Goal: Task Accomplishment & Management: Complete application form

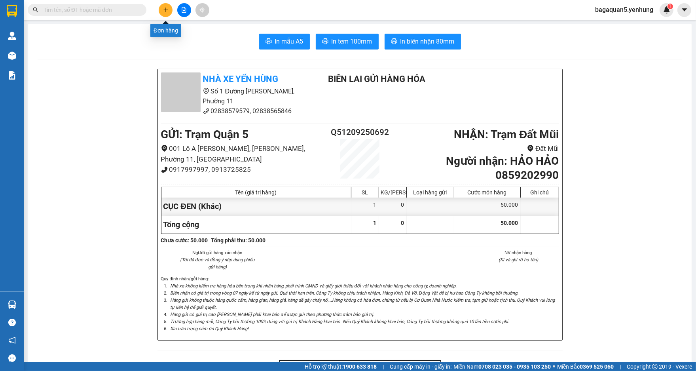
click at [166, 13] on button at bounding box center [166, 10] width 14 height 14
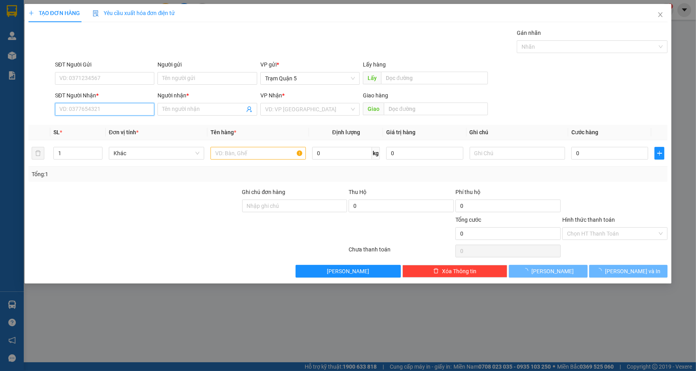
click at [113, 109] on input "SĐT Người Nhận *" at bounding box center [104, 109] width 99 height 13
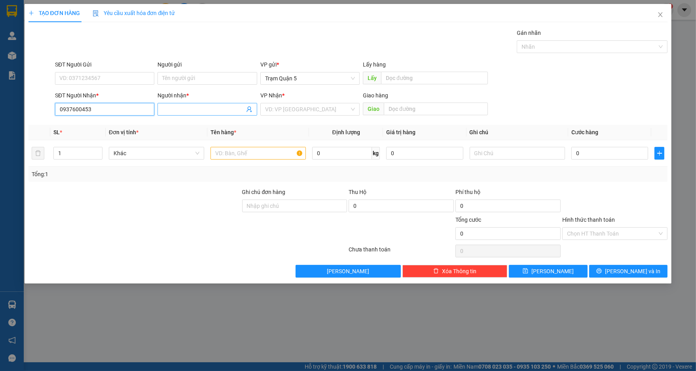
type input "0937600453"
click at [178, 109] on input "Người nhận *" at bounding box center [203, 109] width 82 height 9
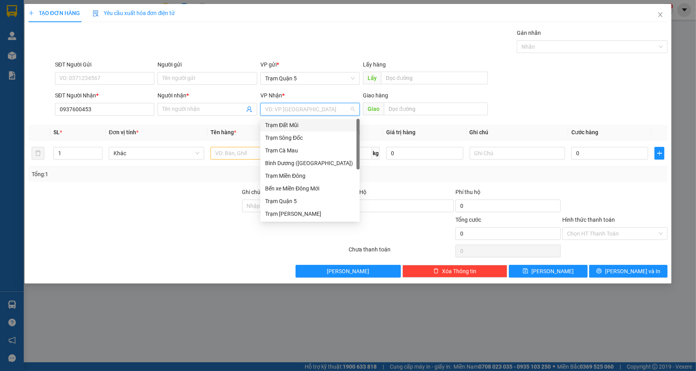
click at [274, 104] on input "search" at bounding box center [307, 109] width 84 height 12
type input "DA"
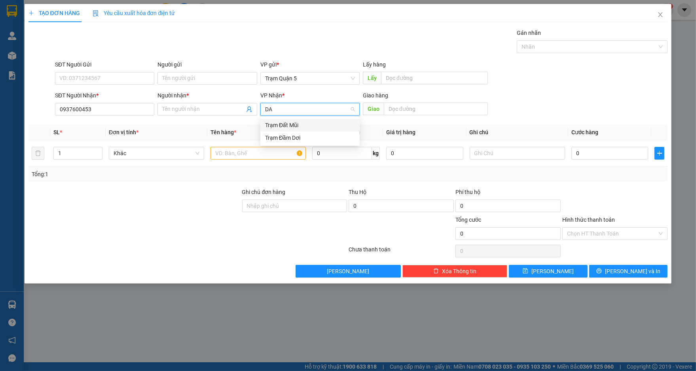
click at [294, 128] on div "Trạm Đất Mũi" at bounding box center [310, 125] width 90 height 9
click at [239, 109] on input "Người nhận *" at bounding box center [203, 109] width 82 height 9
type input "A"
click at [269, 149] on input "text" at bounding box center [257, 153] width 95 height 13
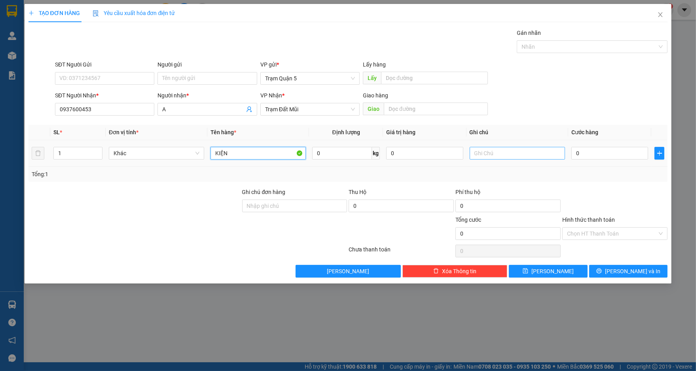
type input "KIỆN"
click at [502, 152] on input "text" at bounding box center [517, 153] width 95 height 13
type input "CÔ LINH"
type input "1"
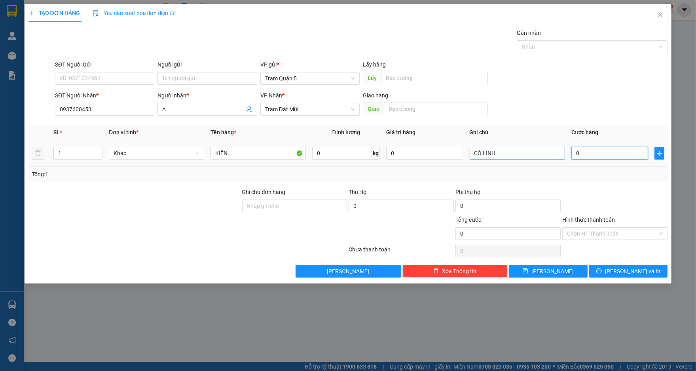
type input "1"
type input "1.000"
click at [515, 192] on div "Phí thu hộ" at bounding box center [507, 194] width 105 height 12
click at [627, 237] on input "Hình thức thanh toán" at bounding box center [612, 234] width 90 height 12
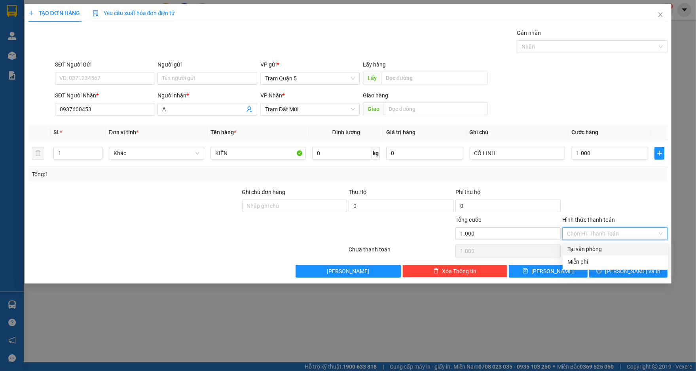
click at [615, 248] on div "Tại văn phòng" at bounding box center [615, 249] width 96 height 9
type input "0"
click at [625, 269] on span "[PERSON_NAME] và In" at bounding box center [632, 271] width 55 height 9
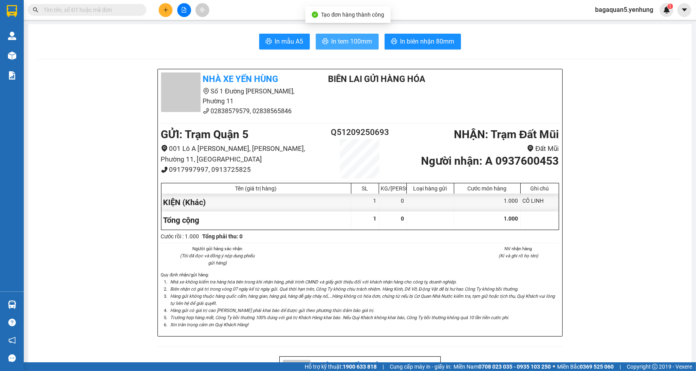
click at [362, 40] on span "In tem 100mm" at bounding box center [352, 41] width 41 height 10
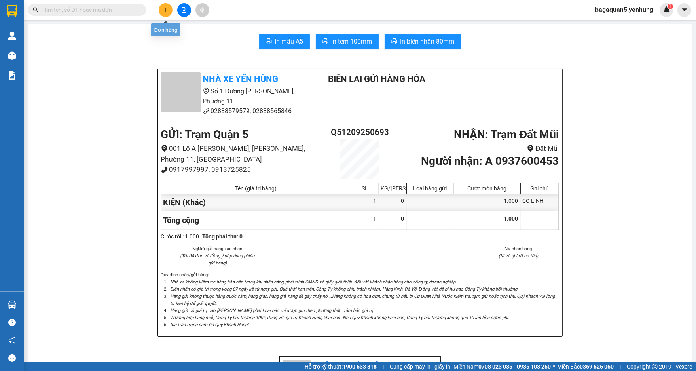
click at [163, 10] on icon "plus" at bounding box center [166, 10] width 6 height 6
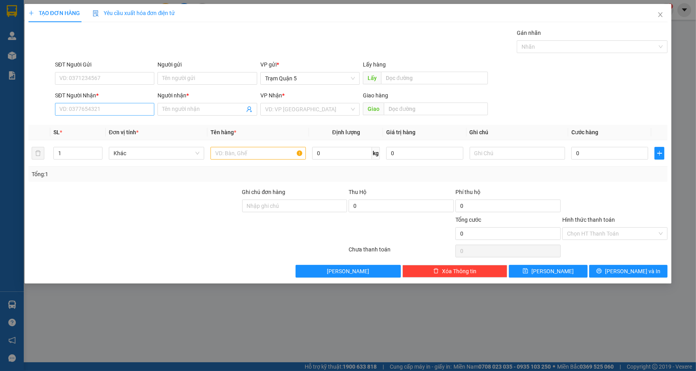
drag, startPoint x: 113, startPoint y: 101, endPoint x: 115, endPoint y: 105, distance: 4.1
click at [114, 102] on div "SĐT Người Nhận *" at bounding box center [104, 97] width 99 height 12
click at [118, 106] on input "SĐT Người Nhận *" at bounding box center [104, 109] width 99 height 13
type input "0857068474"
click at [118, 126] on div "0857068474 - chú 5 thủy" at bounding box center [105, 125] width 90 height 9
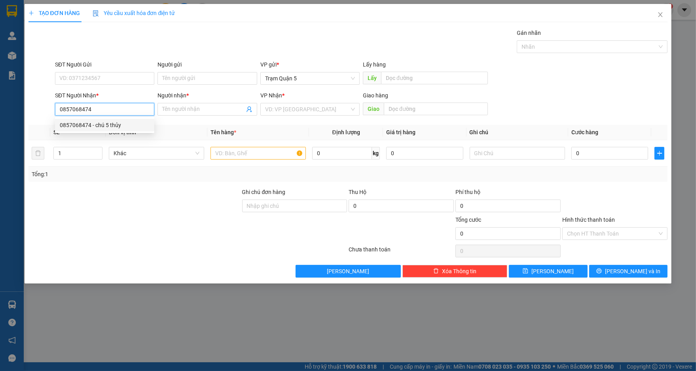
type input "chú 5 thủy"
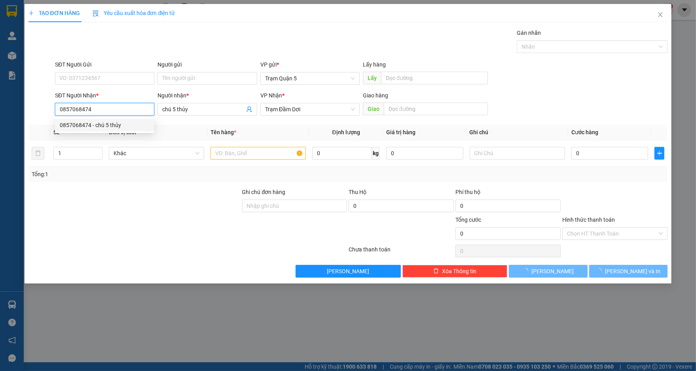
type input "80.000"
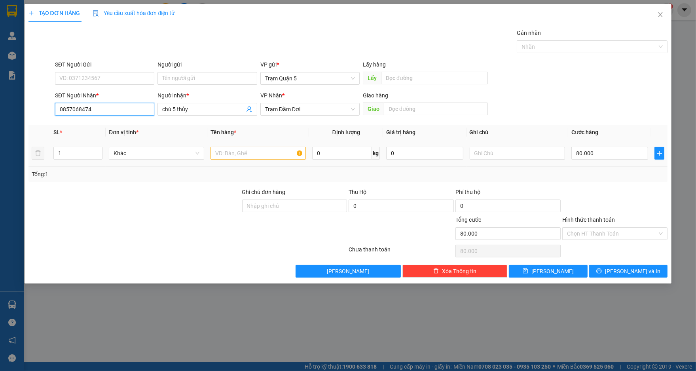
type input "0857068474"
click at [241, 148] on input "text" at bounding box center [257, 153] width 95 height 13
type input "CỤC"
click at [596, 154] on input "80.000" at bounding box center [609, 153] width 77 height 13
type input "3"
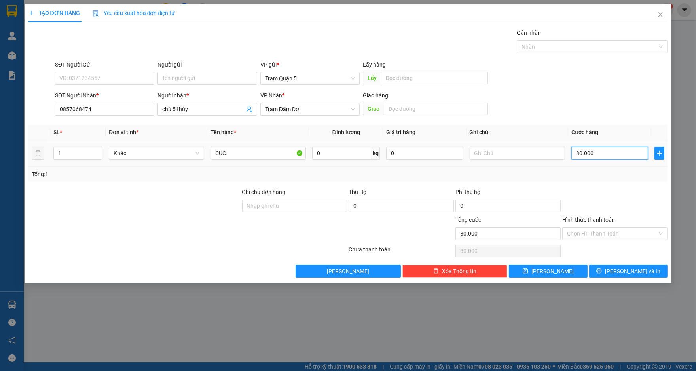
type input "3"
type input "30"
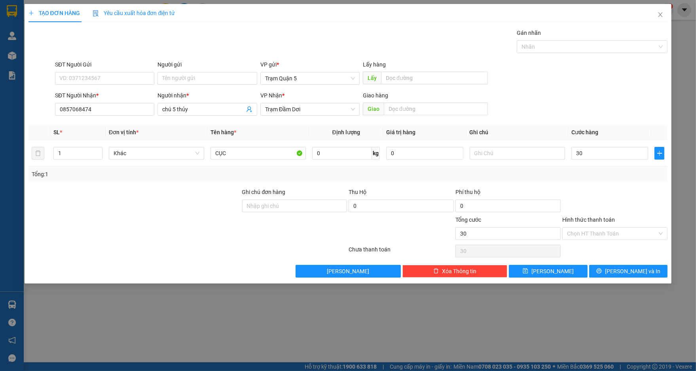
type input "30.000"
click at [624, 204] on div at bounding box center [614, 202] width 107 height 28
click at [635, 267] on span "[PERSON_NAME] và In" at bounding box center [632, 271] width 55 height 9
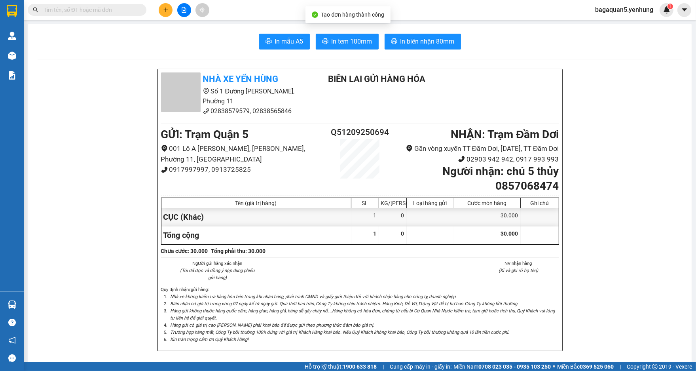
drag, startPoint x: 635, startPoint y: 266, endPoint x: 644, endPoint y: 252, distance: 16.7
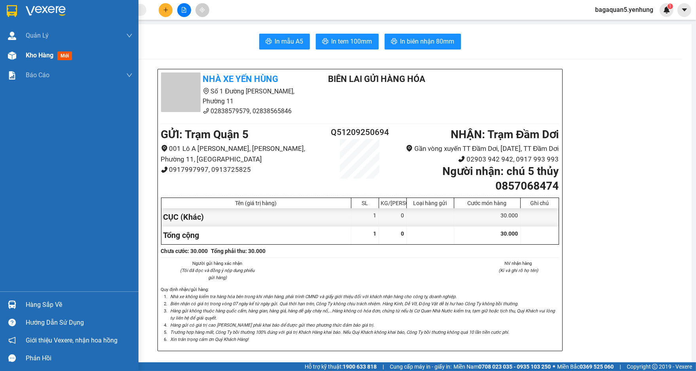
click at [20, 54] on div "Kho hàng mới" at bounding box center [69, 56] width 138 height 20
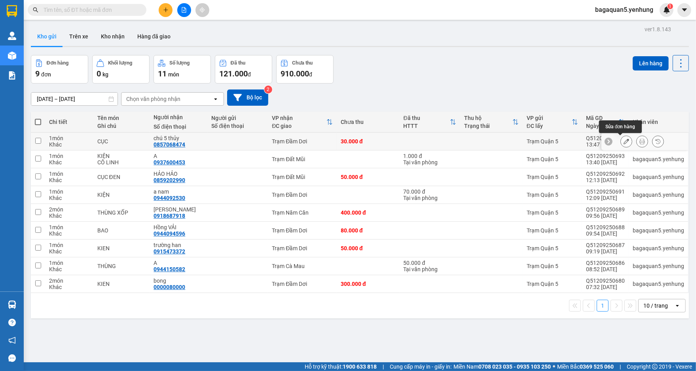
click at [621, 138] on button at bounding box center [626, 142] width 11 height 14
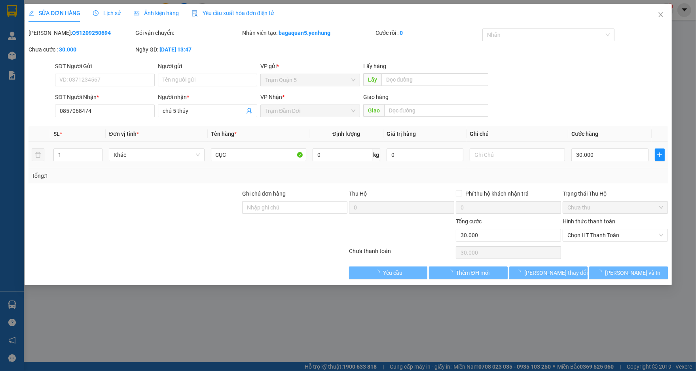
type input "0857068474"
type input "chú 5 thủy"
type input "30.000"
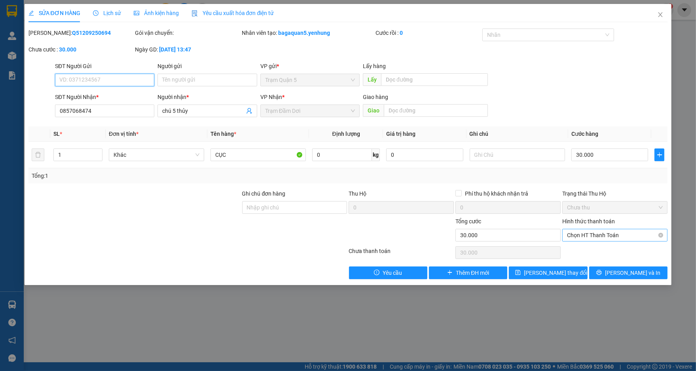
drag, startPoint x: 618, startPoint y: 234, endPoint x: 617, endPoint y: 240, distance: 6.4
click at [619, 234] on span "Chọn HT Thanh Toán" at bounding box center [615, 235] width 96 height 12
click at [614, 247] on div "Tại văn phòng" at bounding box center [615, 250] width 96 height 9
type input "0"
click at [620, 271] on button "[PERSON_NAME] và In" at bounding box center [628, 272] width 78 height 13
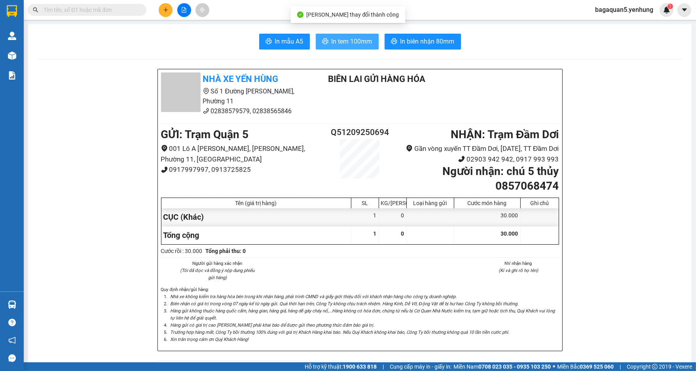
click at [355, 47] on button "In tem 100mm" at bounding box center [347, 42] width 63 height 16
click at [163, 14] on button at bounding box center [166, 10] width 14 height 14
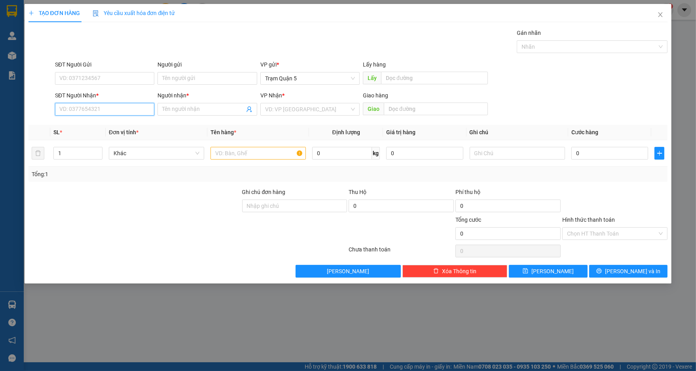
click at [109, 114] on input "SĐT Người Nhận *" at bounding box center [104, 109] width 99 height 13
type input "0945577363"
click at [173, 108] on input "Người nhận *" at bounding box center [203, 109] width 82 height 9
type input "A"
click at [278, 109] on input "search" at bounding box center [307, 109] width 84 height 12
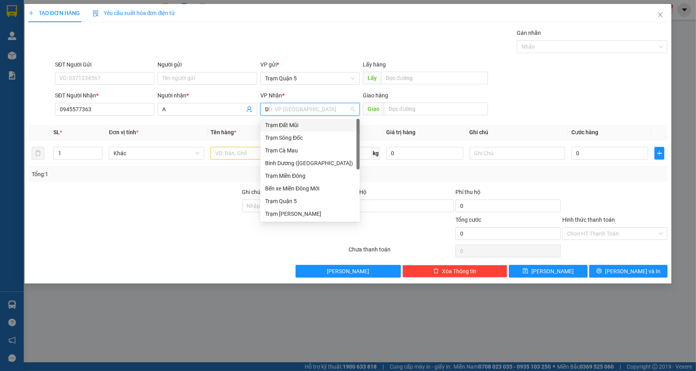
type input "DA"
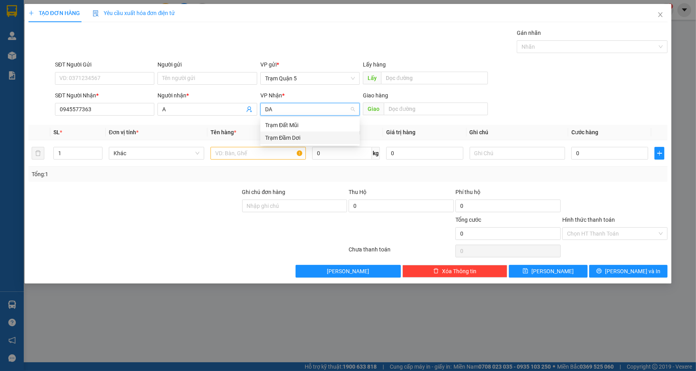
click at [289, 133] on div "Trạm Đầm Dơi" at bounding box center [309, 137] width 99 height 13
click at [261, 152] on input "text" at bounding box center [257, 153] width 95 height 13
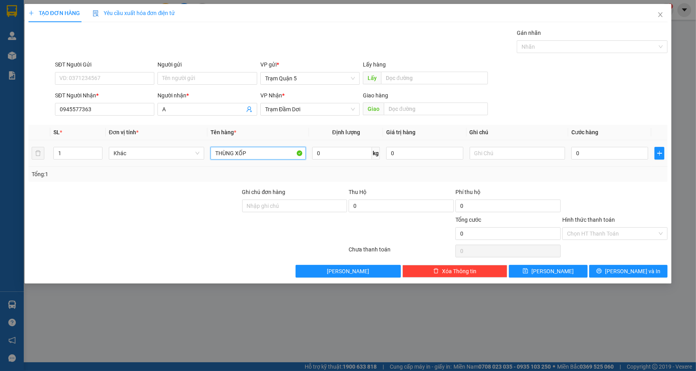
type input "THÙNG XỐP"
click at [592, 146] on div "0" at bounding box center [609, 153] width 77 height 16
click at [594, 149] on input "0" at bounding box center [609, 153] width 77 height 13
type input "4"
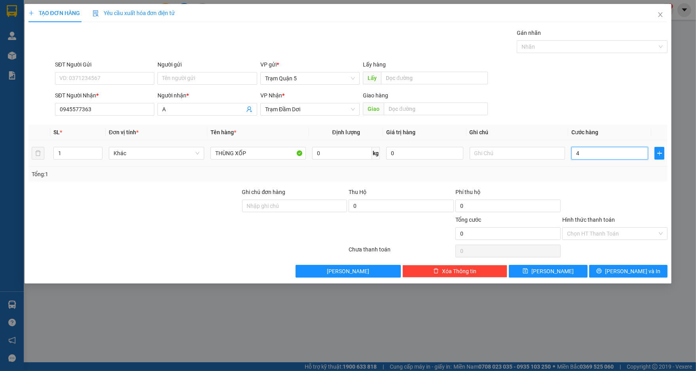
type input "4"
type input "40"
type input "40.000"
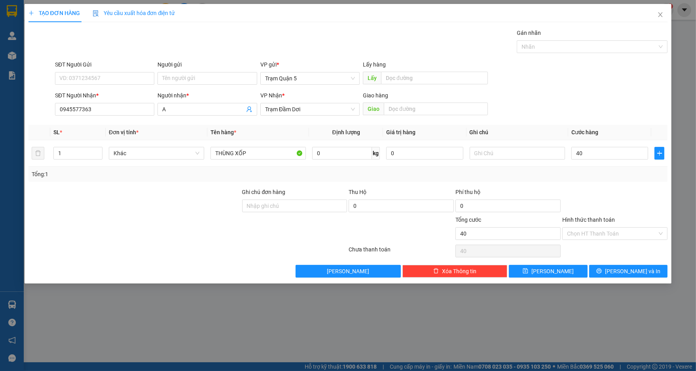
type input "40.000"
click at [650, 186] on div "Transit Pickup Surcharge Ids Transit Deliver Surcharge Ids Transit Deliver Surc…" at bounding box center [347, 152] width 639 height 249
click at [653, 226] on div "Hình thức thanh toán" at bounding box center [614, 221] width 105 height 12
click at [611, 152] on input "40.000" at bounding box center [609, 153] width 77 height 13
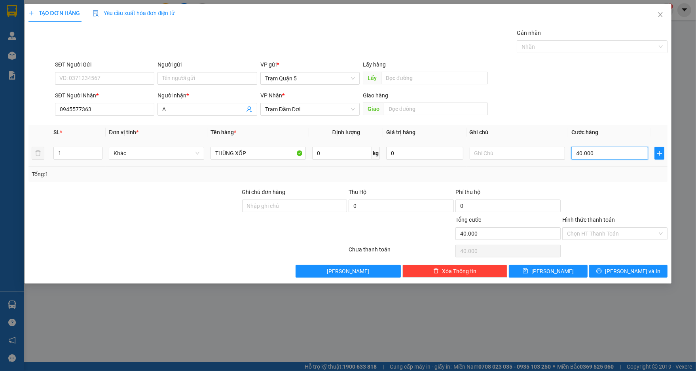
type input "1"
type input "1.000"
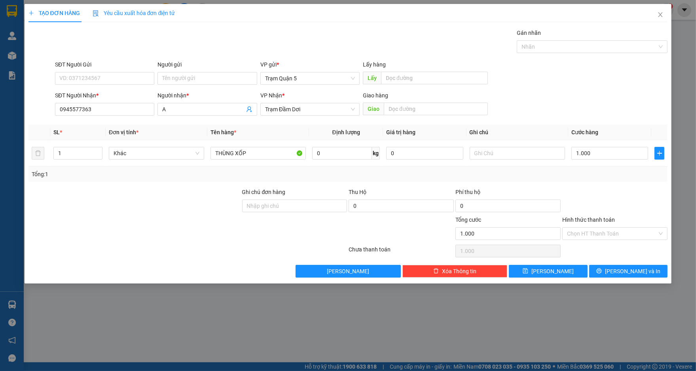
drag, startPoint x: 597, startPoint y: 125, endPoint x: 613, endPoint y: 189, distance: 66.2
click at [599, 129] on th "Cước hàng" at bounding box center [609, 132] width 83 height 15
click at [616, 235] on input "Hình thức thanh toán" at bounding box center [612, 234] width 90 height 12
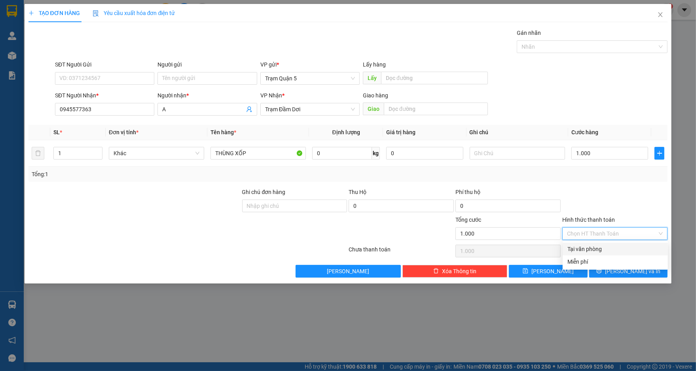
drag, startPoint x: 613, startPoint y: 252, endPoint x: 544, endPoint y: 220, distance: 76.3
click at [613, 252] on div "Tại văn phòng" at bounding box center [615, 249] width 96 height 9
type input "0"
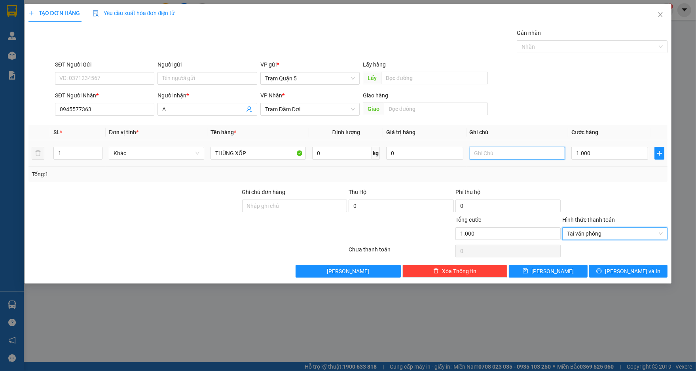
click at [483, 157] on input "text" at bounding box center [517, 153] width 95 height 13
type input "CK 40"
click at [539, 189] on div "Phí thu hộ" at bounding box center [507, 194] width 105 height 12
click at [612, 270] on button "[PERSON_NAME] và In" at bounding box center [628, 271] width 78 height 13
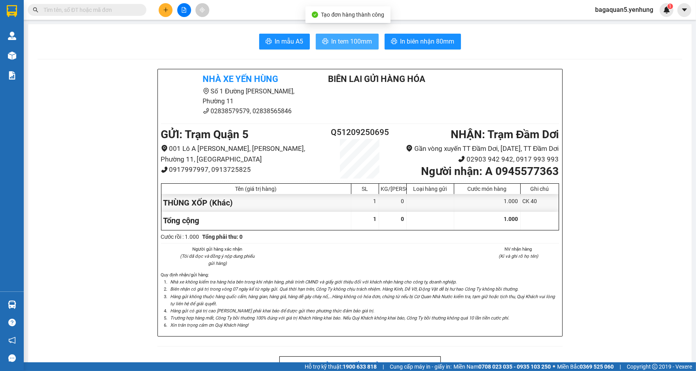
click at [360, 48] on button "In tem 100mm" at bounding box center [347, 42] width 63 height 16
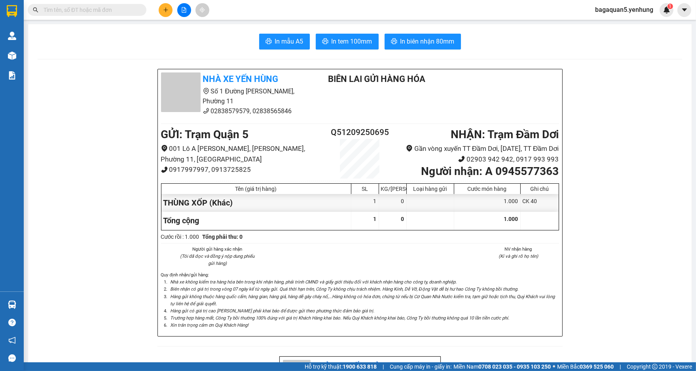
click at [165, 7] on icon "plus" at bounding box center [166, 10] width 6 height 6
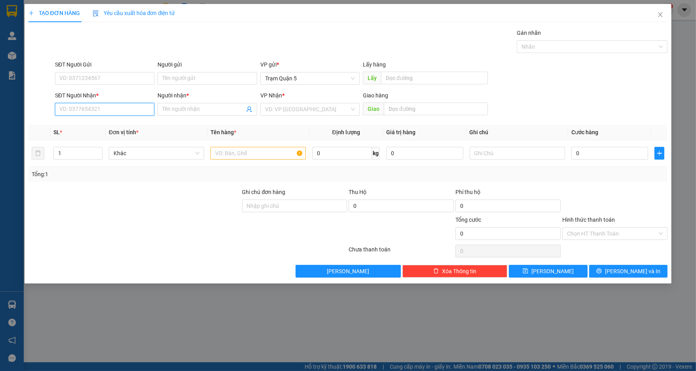
click at [103, 108] on input "SĐT Người Nhận *" at bounding box center [104, 109] width 99 height 13
type input "0916174737"
click at [117, 121] on div "0916174737 - my" at bounding box center [105, 125] width 90 height 9
type input "my"
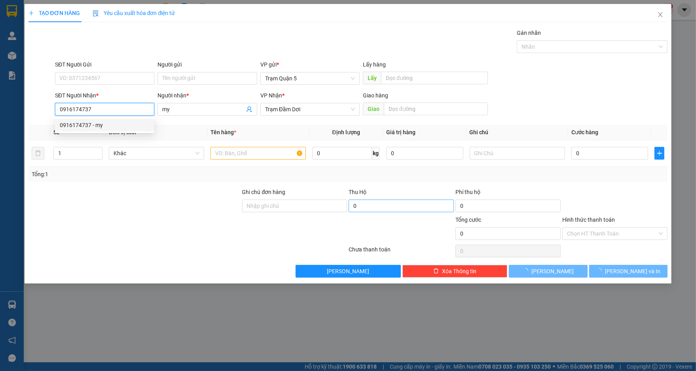
type input "60.000"
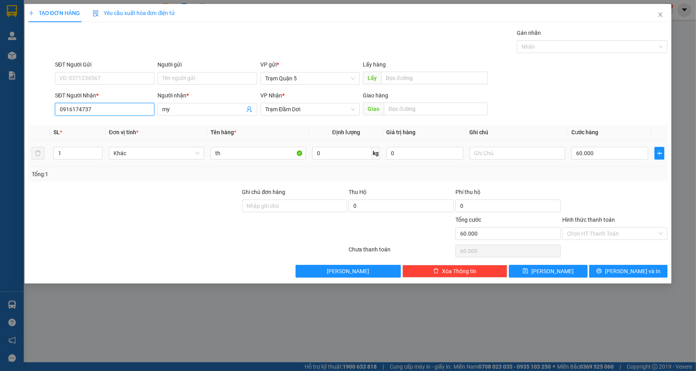
type input "0916174737"
click at [610, 159] on div "60.000" at bounding box center [609, 153] width 77 height 16
click at [607, 153] on input "60.000" at bounding box center [609, 153] width 77 height 13
type input "5"
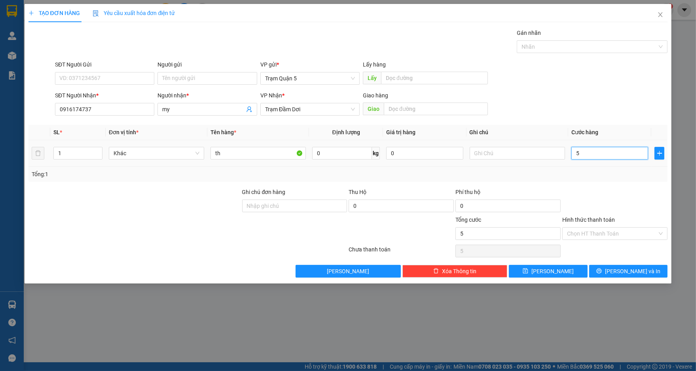
type input "50"
type input "50.000"
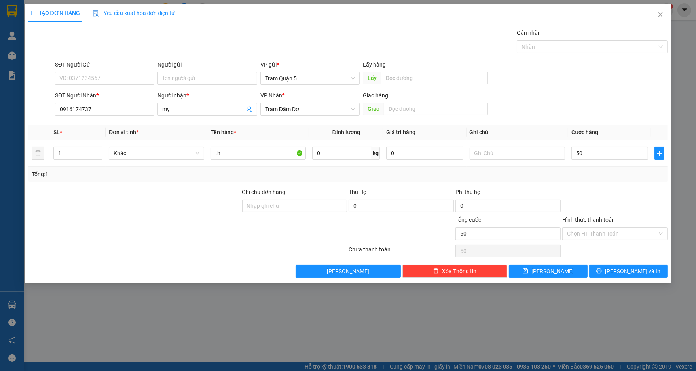
type input "50.000"
click at [606, 171] on div "Tổng: 1" at bounding box center [348, 174] width 633 height 9
click at [620, 263] on div "Transit Pickup Surcharge Ids Transit Deliver Surcharge Ids Transit Deliver Surc…" at bounding box center [347, 152] width 639 height 249
click at [623, 265] on button "[PERSON_NAME] và In" at bounding box center [628, 271] width 78 height 13
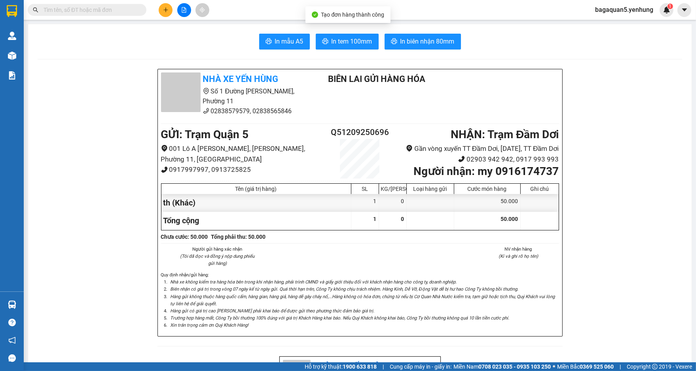
click at [358, 38] on span "In tem 100mm" at bounding box center [352, 41] width 41 height 10
click at [353, 37] on span "In tem 100mm" at bounding box center [352, 41] width 41 height 10
click at [165, 9] on icon "plus" at bounding box center [166, 10] width 6 height 6
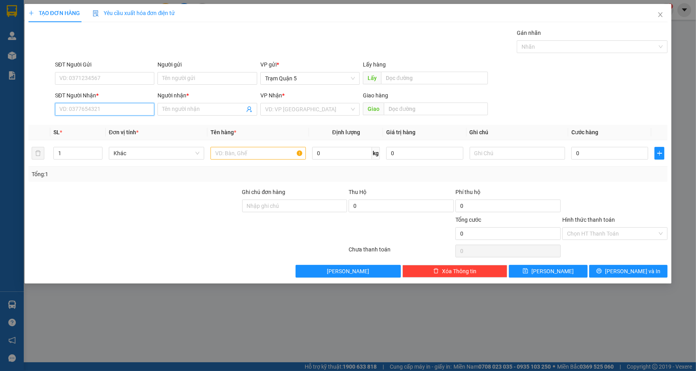
click at [128, 103] on input "SĐT Người Nhận *" at bounding box center [104, 109] width 99 height 13
type input "0916141595"
click at [108, 125] on div "0916141595 - NHI" at bounding box center [105, 125] width 90 height 9
type input "NHI"
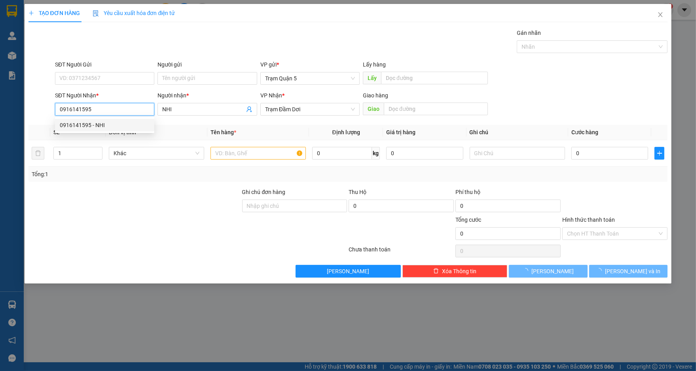
type input "50.000"
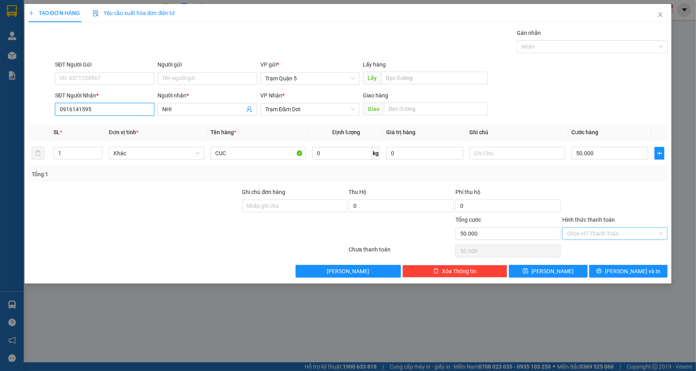
type input "0916141595"
click at [637, 230] on input "Hình thức thanh toán" at bounding box center [612, 234] width 90 height 12
click at [583, 246] on div "Tại văn phòng" at bounding box center [615, 249] width 96 height 9
type input "0"
click at [607, 267] on button "[PERSON_NAME] và In" at bounding box center [628, 271] width 78 height 13
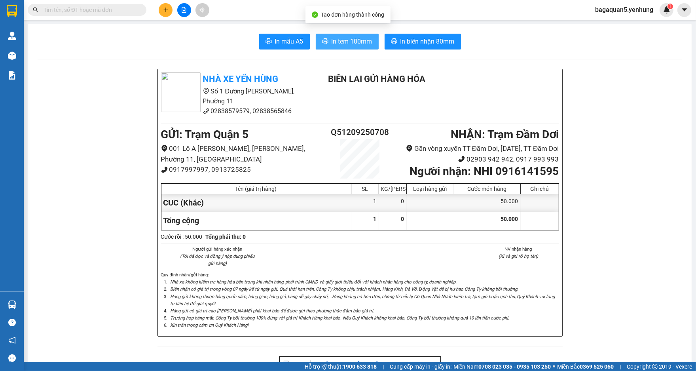
click at [358, 41] on span "In tem 100mm" at bounding box center [352, 41] width 41 height 10
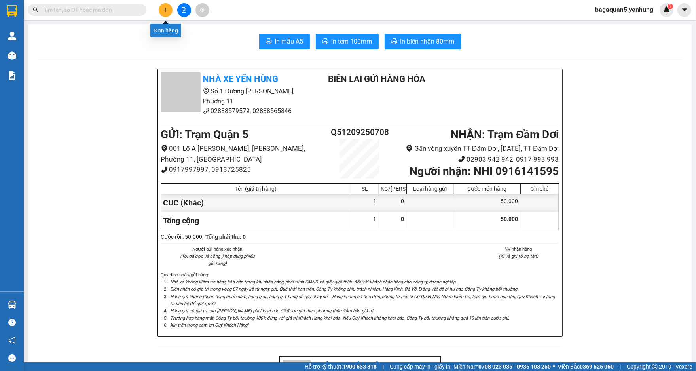
click at [169, 12] on button at bounding box center [166, 10] width 14 height 14
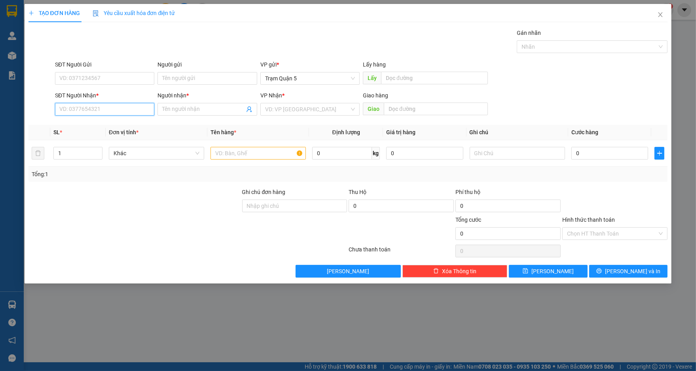
click at [136, 103] on input "SĐT Người Nhận *" at bounding box center [104, 109] width 99 height 13
type input "0913189005"
click at [86, 127] on div "0913189005 - a trieu" at bounding box center [105, 125] width 90 height 9
type input "a trieu"
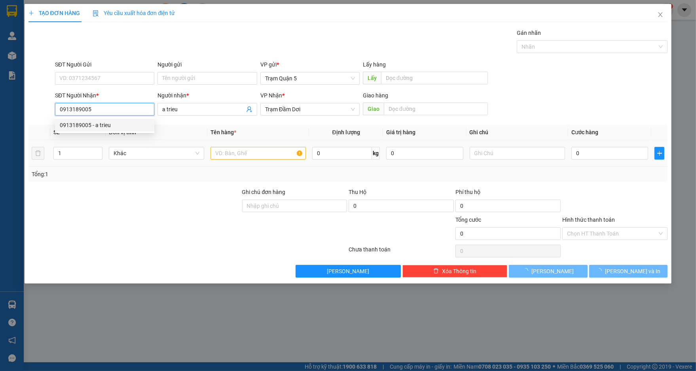
type input "100.000"
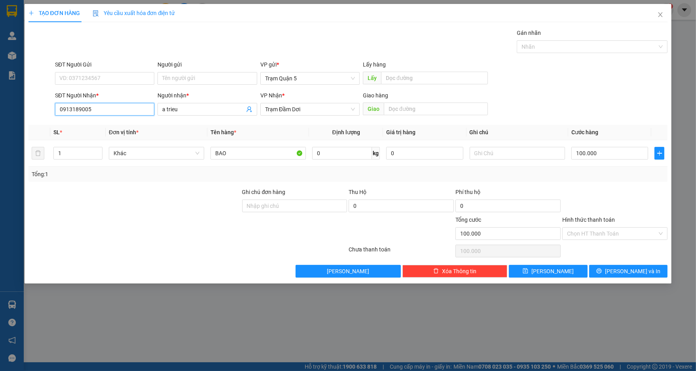
type input "0913189005"
drag, startPoint x: 621, startPoint y: 245, endPoint x: 621, endPoint y: 240, distance: 4.7
click at [621, 244] on div "Chọn HT Thanh Toán" at bounding box center [614, 251] width 107 height 16
click at [621, 240] on div "Hình thức thanh toán Chọn HT Thanh Toán" at bounding box center [614, 229] width 105 height 28
click at [621, 239] on div "Chọn HT Thanh Toán" at bounding box center [614, 233] width 105 height 13
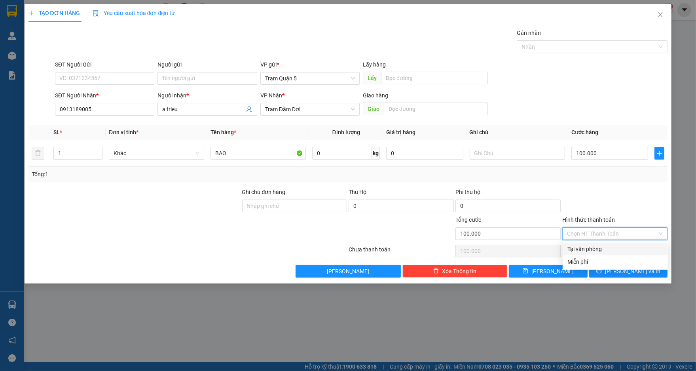
click at [624, 245] on div "Tại văn phòng" at bounding box center [615, 249] width 96 height 9
type input "0"
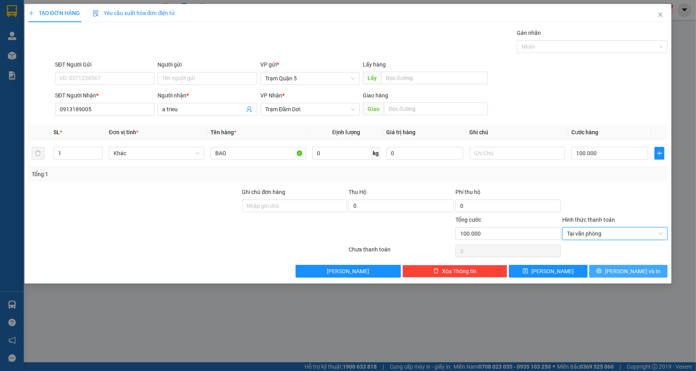
click at [630, 272] on span "[PERSON_NAME] và In" at bounding box center [632, 271] width 55 height 9
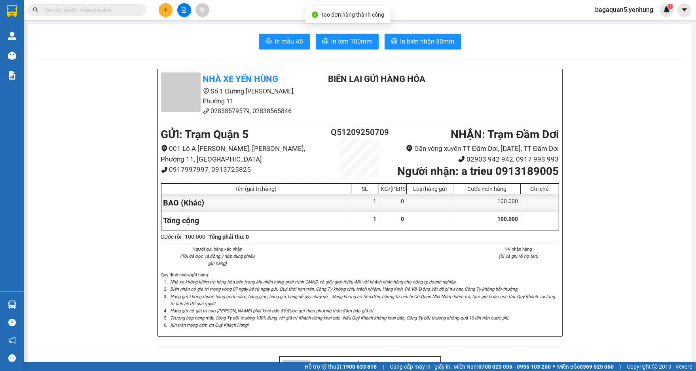
click at [360, 49] on button "In tem 100mm" at bounding box center [347, 42] width 63 height 16
click at [167, 12] on icon "plus" at bounding box center [166, 10] width 6 height 6
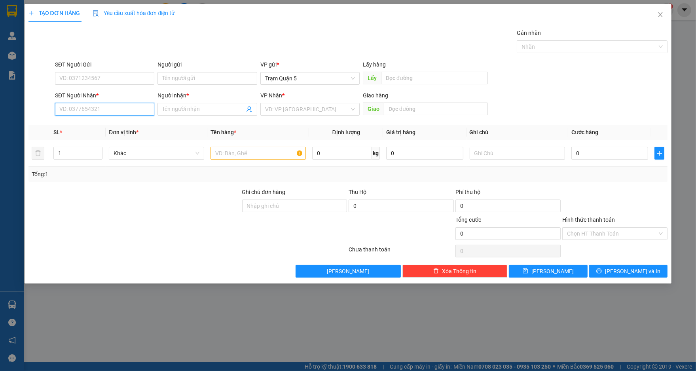
click at [134, 112] on input "SĐT Người Nhận *" at bounding box center [104, 109] width 99 height 13
type input "0918299073"
click at [126, 125] on div "0918299073 - GIANG" at bounding box center [105, 125] width 90 height 9
type input "GIANG"
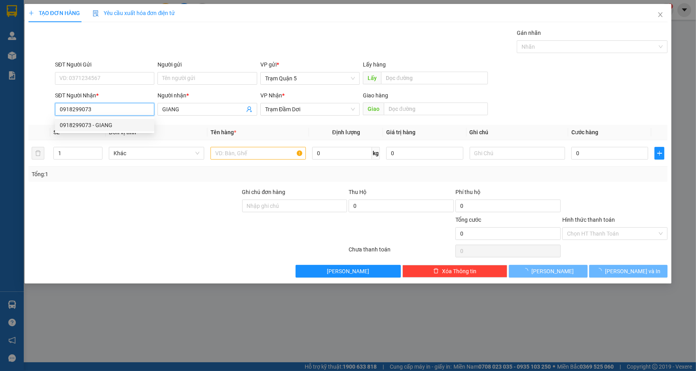
type input "50.000"
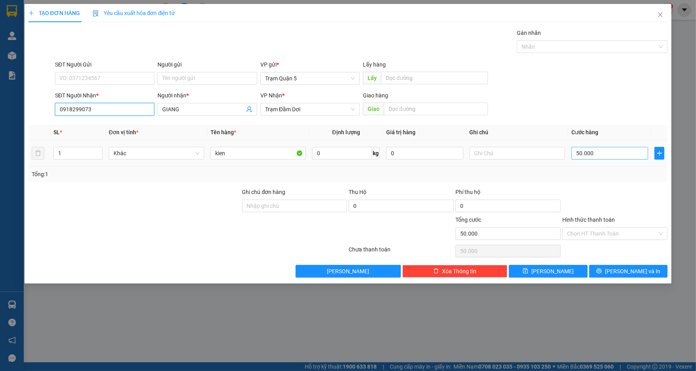
type input "0918299073"
click at [616, 150] on input "50.000" at bounding box center [609, 153] width 77 height 13
type input "1"
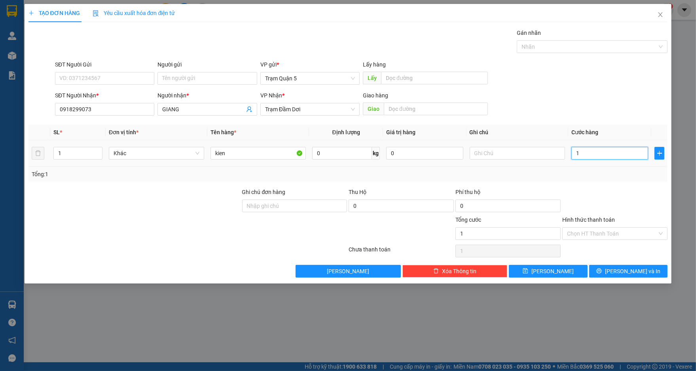
type input "10"
type input "100"
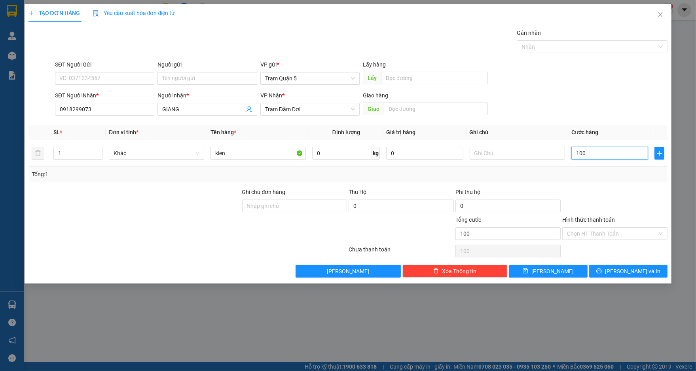
type input "100"
type input "100.000"
click at [620, 122] on div "Transit Pickup Surcharge Ids Transit Deliver Surcharge Ids Transit Deliver Surc…" at bounding box center [347, 152] width 639 height 249
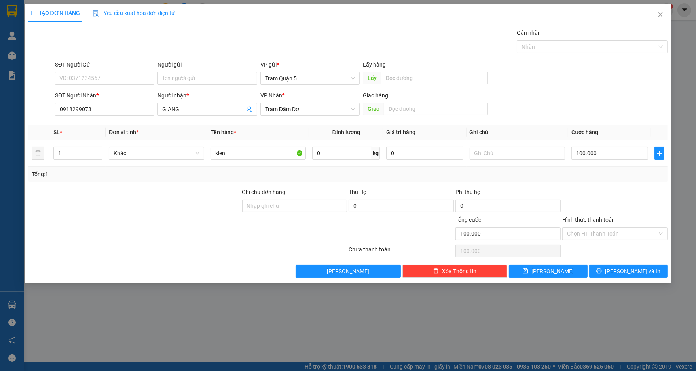
click at [603, 193] on div at bounding box center [614, 202] width 107 height 28
click at [262, 152] on input "kien" at bounding box center [257, 153] width 95 height 13
click at [580, 168] on div "Tổng: 1" at bounding box center [347, 174] width 639 height 15
click at [602, 268] on icon "printer" at bounding box center [599, 271] width 6 height 6
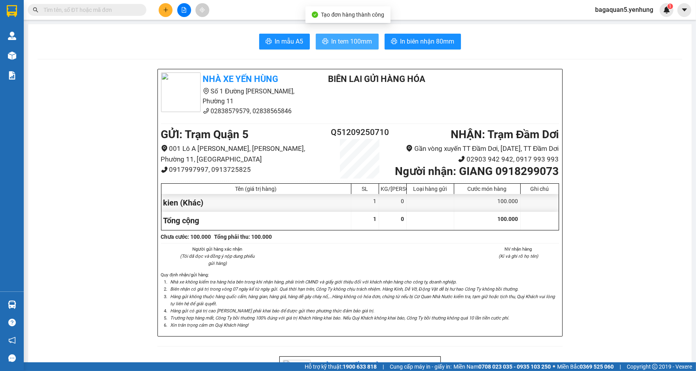
click at [355, 34] on button "In tem 100mm" at bounding box center [347, 42] width 63 height 16
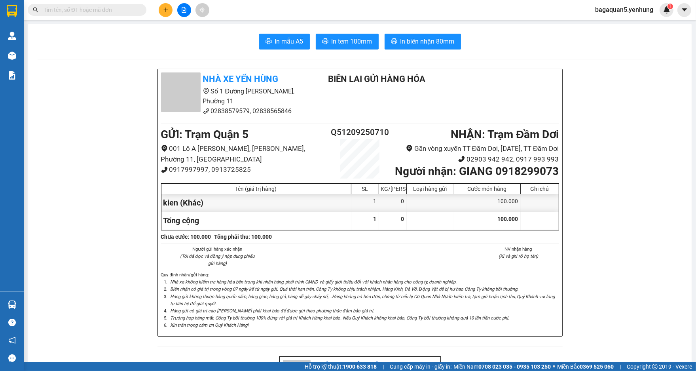
click at [163, 6] on button at bounding box center [166, 10] width 14 height 14
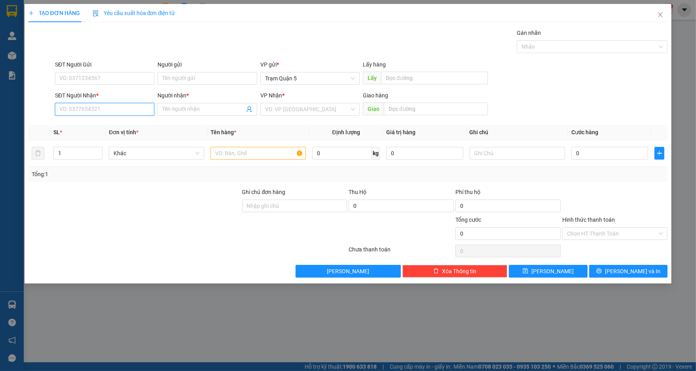
click at [125, 110] on input "SĐT Người Nhận *" at bounding box center [104, 109] width 99 height 13
click at [67, 109] on input "099893289" at bounding box center [104, 109] width 99 height 13
drag, startPoint x: 88, startPoint y: 112, endPoint x: 42, endPoint y: 101, distance: 48.0
click at [42, 101] on div "SĐT Người Nhận * 099893289 099893289 Người nhận * Tên người nhận VP Nhận * VD: …" at bounding box center [348, 105] width 641 height 28
click at [165, 109] on input "Người nhận *" at bounding box center [203, 109] width 82 height 9
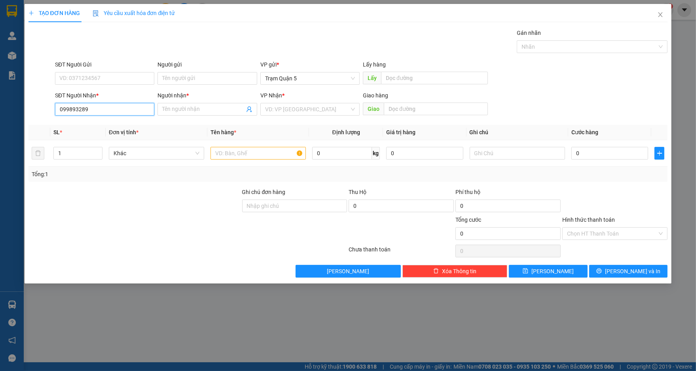
click at [121, 111] on input "099893289" at bounding box center [104, 109] width 99 height 13
drag, startPoint x: 73, startPoint y: 111, endPoint x: 88, endPoint y: 111, distance: 15.0
click at [88, 111] on input "099893289" at bounding box center [104, 109] width 99 height 13
click at [88, 108] on input "099893289" at bounding box center [104, 109] width 99 height 13
click at [91, 110] on input "099893289" at bounding box center [104, 109] width 99 height 13
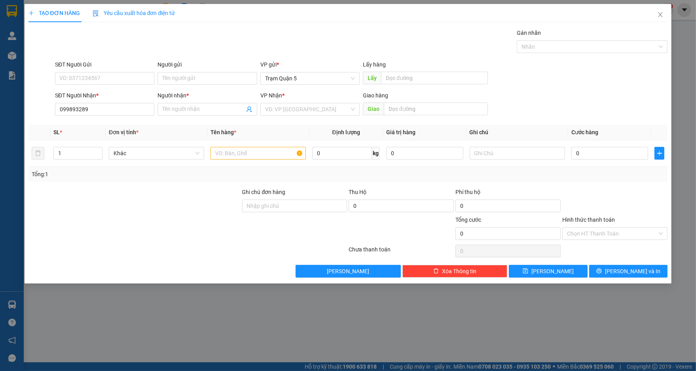
click at [122, 368] on div "TẠO ĐƠN HÀNG Yêu cầu xuất hóa đơn điện tử Transit Pickup Surcharge Ids Transit …" at bounding box center [348, 185] width 696 height 371
drag, startPoint x: 122, startPoint y: 367, endPoint x: 142, endPoint y: 360, distance: 21.9
click at [135, 362] on div "TẠO ĐƠN HÀNG Yêu cầu xuất hóa đơn điện tử Transit Pickup Surcharge Ids Transit …" at bounding box center [348, 185] width 696 height 371
drag, startPoint x: 179, startPoint y: 370, endPoint x: 331, endPoint y: 154, distance: 264.1
click at [294, 237] on div "TẠO ĐƠN HÀNG Yêu cầu xuất hóa đơn điện tử Transit Pickup Surcharge Ids Transit …" at bounding box center [348, 185] width 696 height 371
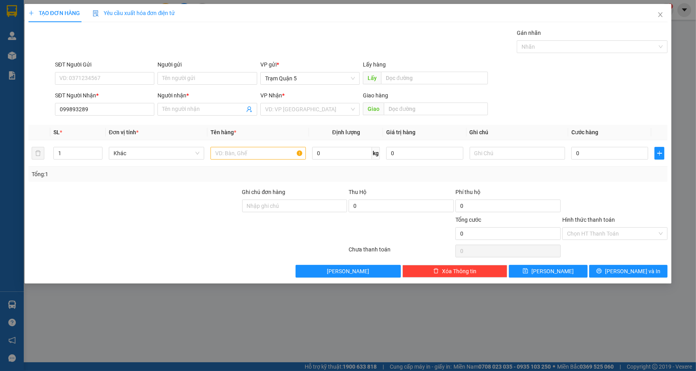
click at [140, 117] on div "SĐT Người Nhận * 099893289" at bounding box center [104, 105] width 99 height 28
click at [137, 114] on input "099893289" at bounding box center [104, 109] width 99 height 13
type input "0"
click at [85, 112] on input "SĐT Người Nhận *" at bounding box center [104, 109] width 99 height 13
type input "09191851767"
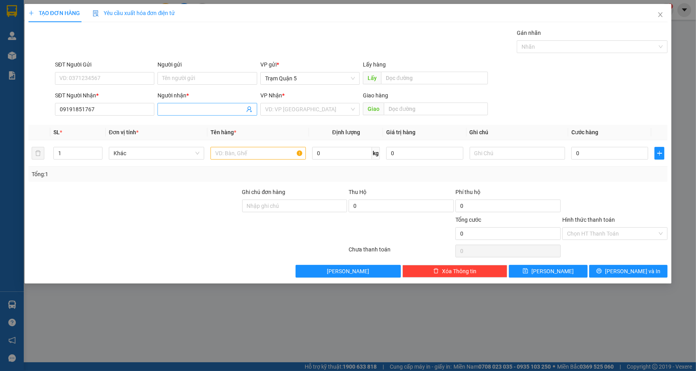
drag, startPoint x: 198, startPoint y: 102, endPoint x: 193, endPoint y: 114, distance: 13.2
click at [194, 114] on div "Người nhận * Tên người nhận" at bounding box center [206, 105] width 99 height 28
click at [193, 114] on span at bounding box center [206, 109] width 99 height 13
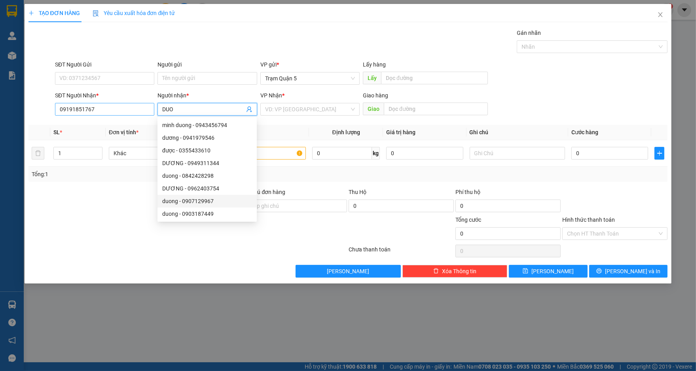
type input "DUO"
click at [72, 112] on input "09191851767" at bounding box center [104, 109] width 99 height 13
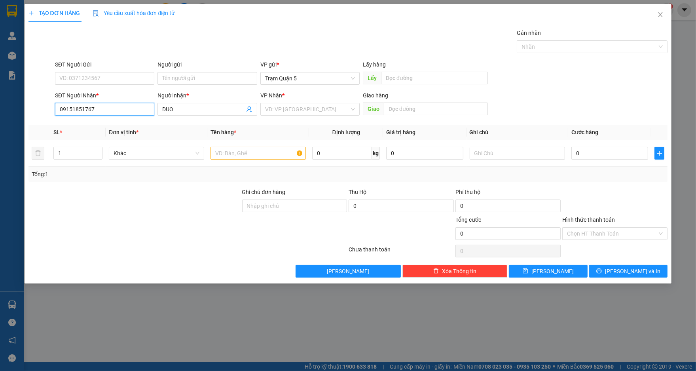
click at [121, 112] on input "09151851767" at bounding box center [104, 109] width 99 height 13
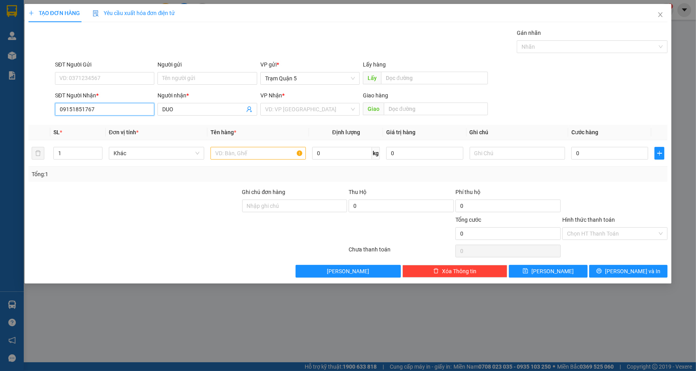
click at [74, 111] on input "09151851767" at bounding box center [104, 109] width 99 height 13
type input "0915851767"
click at [100, 102] on div "SĐT Người Nhận *" at bounding box center [104, 97] width 99 height 12
click at [111, 110] on input "0915851767" at bounding box center [104, 109] width 99 height 13
drag, startPoint x: 111, startPoint y: 122, endPoint x: 121, endPoint y: 123, distance: 9.6
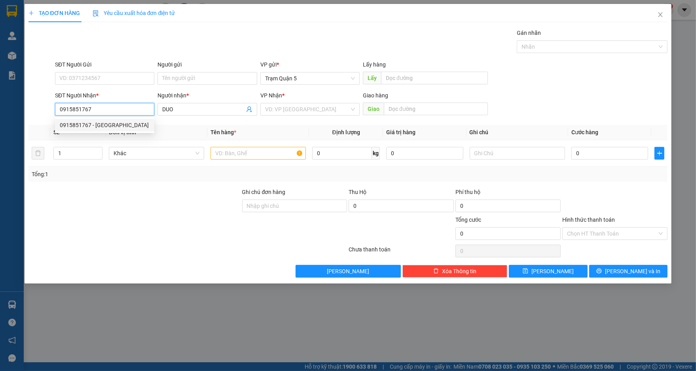
click at [112, 122] on div "0915851767 - [GEOGRAPHIC_DATA]" at bounding box center [105, 125] width 90 height 9
type input "[PERSON_NAME]"
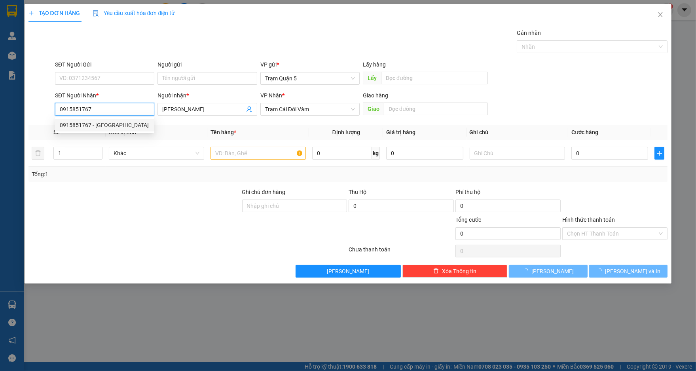
type input "50.000"
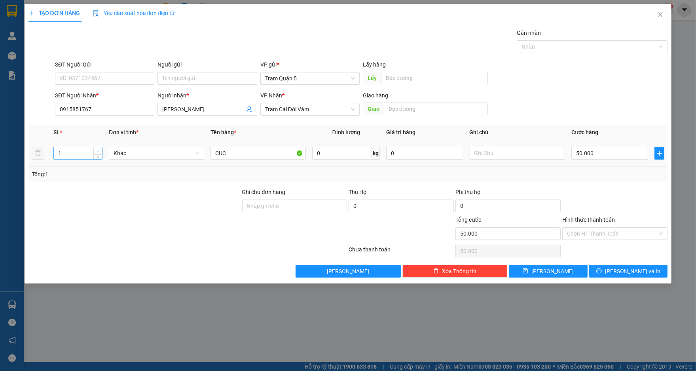
type input "2"
click at [94, 150] on span "Increase Value" at bounding box center [97, 150] width 9 height 7
click at [224, 154] on input "CUC" at bounding box center [257, 153] width 95 height 13
click at [237, 154] on input "CC" at bounding box center [257, 153] width 95 height 13
type input "C"
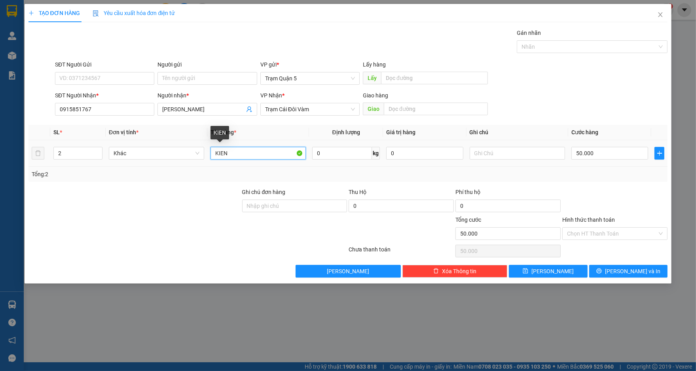
type input "KIEN"
click at [611, 148] on td "50.000" at bounding box center [609, 153] width 83 height 27
click at [611, 149] on input "50.000" at bounding box center [609, 153] width 77 height 13
type input "0"
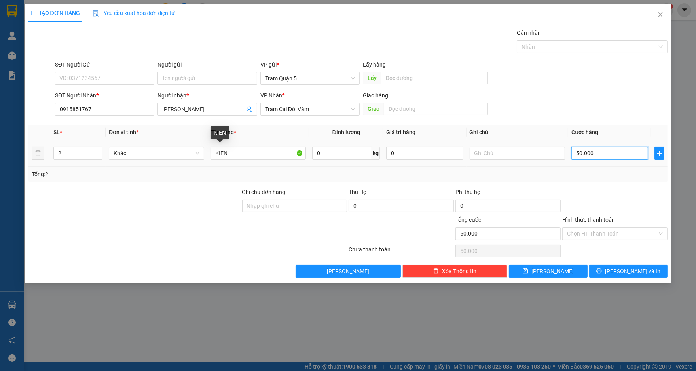
type input "0"
type input "1"
type input "01"
type input "10"
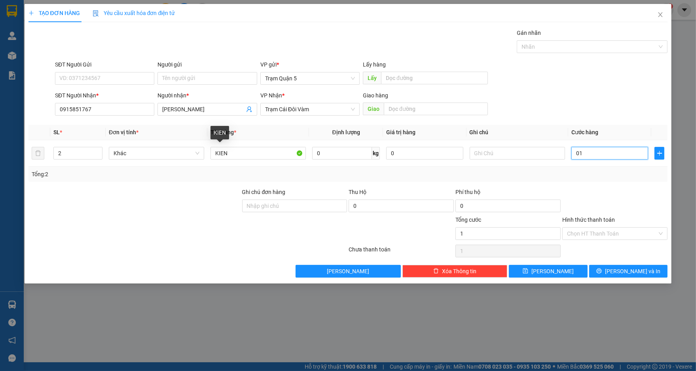
type input "10"
type input "010"
type input "10.000"
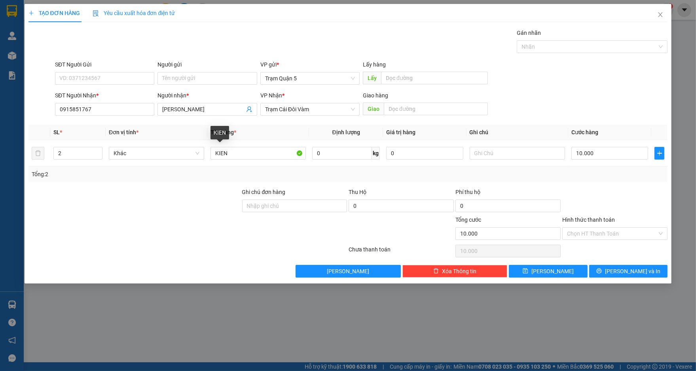
click at [625, 186] on div "Transit Pickup Surcharge Ids Transit Deliver Surcharge Ids Transit Deliver Surc…" at bounding box center [347, 152] width 639 height 249
click at [606, 152] on input "10.000" at bounding box center [609, 153] width 77 height 13
type input "1"
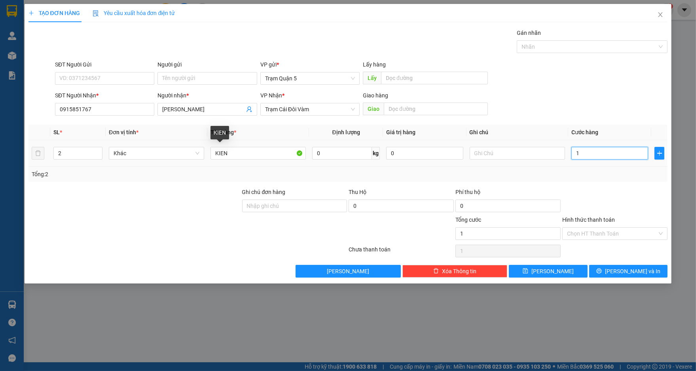
type input "10"
type input "100"
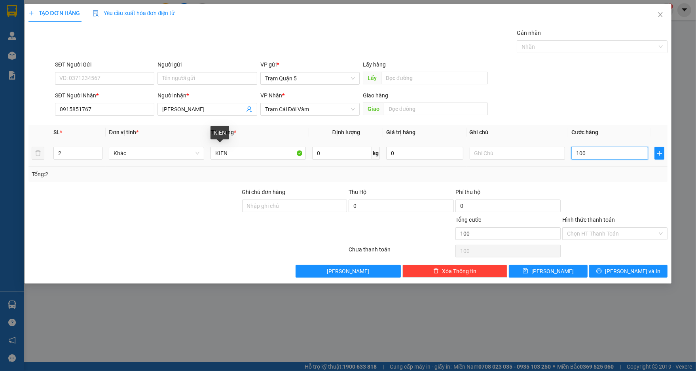
type input "100"
type input "100.000"
click at [610, 160] on div "100.000" at bounding box center [609, 153] width 77 height 16
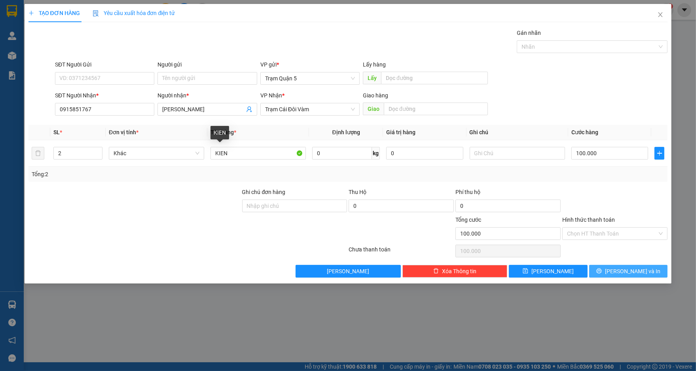
click at [618, 275] on button "[PERSON_NAME] và In" at bounding box center [628, 271] width 78 height 13
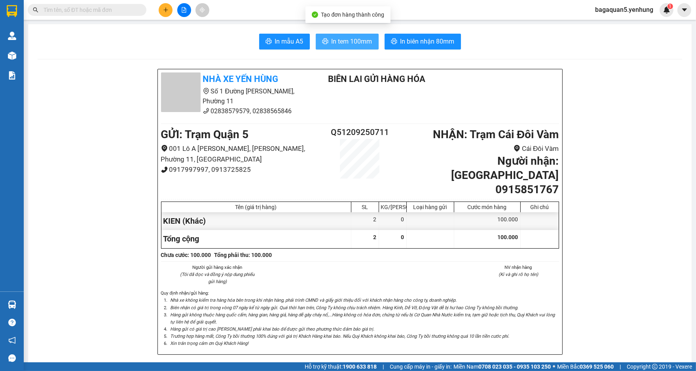
click at [326, 39] on button "In tem 100mm" at bounding box center [347, 42] width 63 height 16
drag, startPoint x: 573, startPoint y: 335, endPoint x: 602, endPoint y: 339, distance: 28.8
drag, startPoint x: 602, startPoint y: 339, endPoint x: 599, endPoint y: 332, distance: 6.8
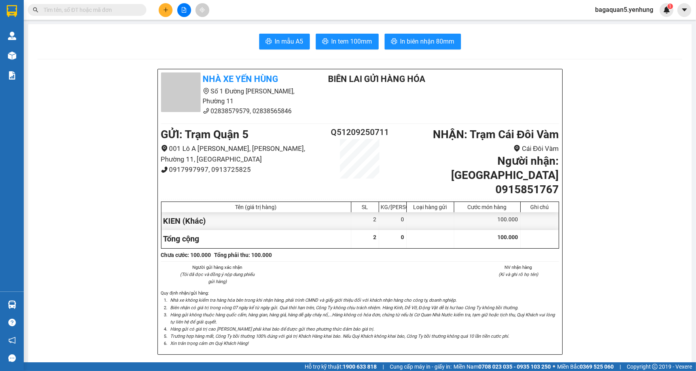
drag, startPoint x: 667, startPoint y: 253, endPoint x: 641, endPoint y: 313, distance: 65.0
click at [168, 13] on button at bounding box center [166, 10] width 14 height 14
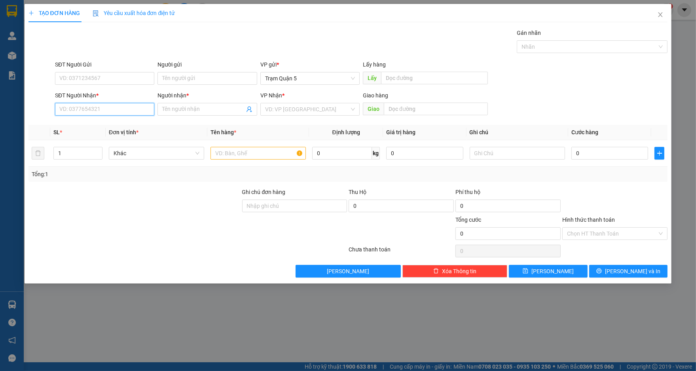
drag, startPoint x: 140, startPoint y: 111, endPoint x: 135, endPoint y: 105, distance: 7.4
click at [137, 110] on input "SĐT Người Nhận *" at bounding box center [104, 109] width 99 height 13
type input "0919617565"
click at [188, 109] on input "Người nhận *" at bounding box center [203, 109] width 82 height 9
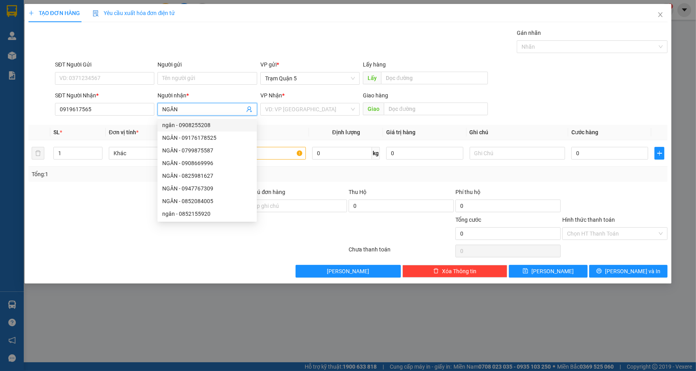
type input "NGÂN"
click at [299, 130] on th "Tên hàng *" at bounding box center [258, 132] width 102 height 15
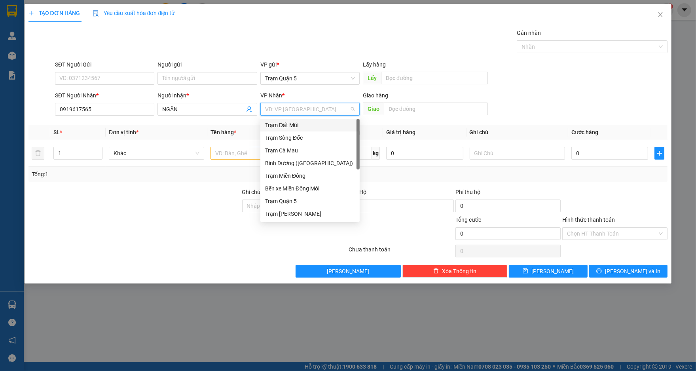
click at [298, 113] on input "search" at bounding box center [307, 109] width 84 height 12
type input "CA"
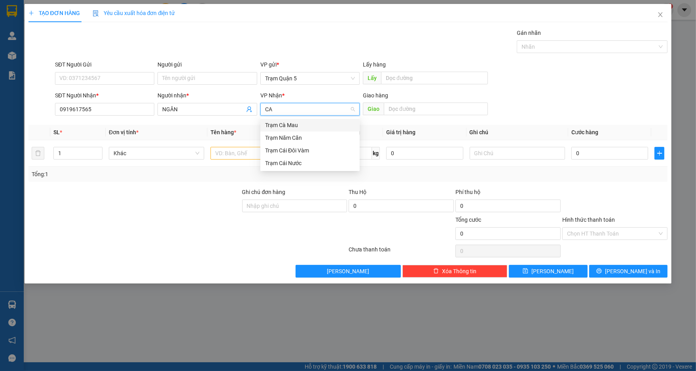
drag, startPoint x: 316, startPoint y: 119, endPoint x: 318, endPoint y: 123, distance: 4.6
click at [318, 121] on div "Trạm Cà Mau" at bounding box center [309, 125] width 99 height 13
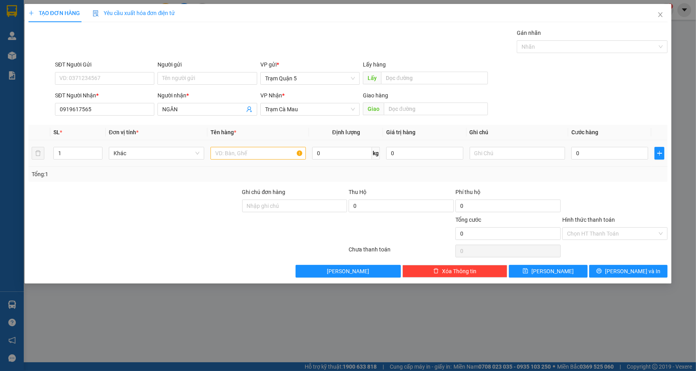
click at [288, 159] on div at bounding box center [257, 153] width 95 height 16
click at [288, 160] on div at bounding box center [257, 153] width 95 height 16
click at [276, 155] on input "text" at bounding box center [257, 153] width 95 height 13
type input "BTHU"
click at [589, 155] on input "0" at bounding box center [609, 153] width 77 height 13
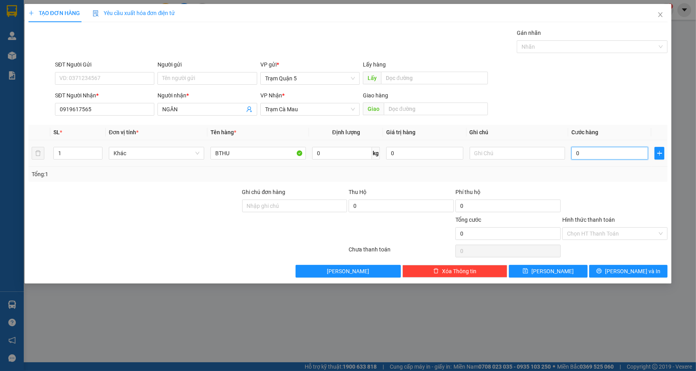
type input "3"
type input "30"
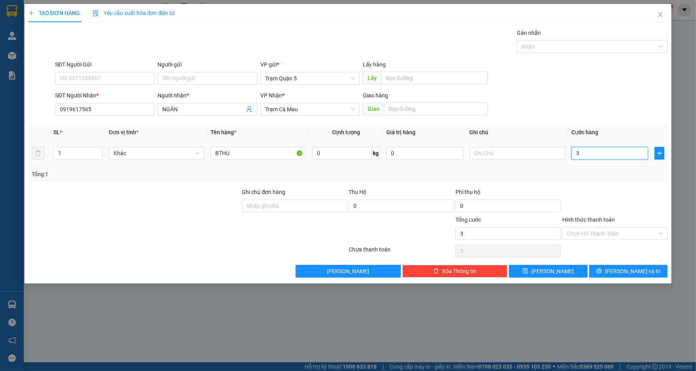
type input "30"
type input "3"
type input "0"
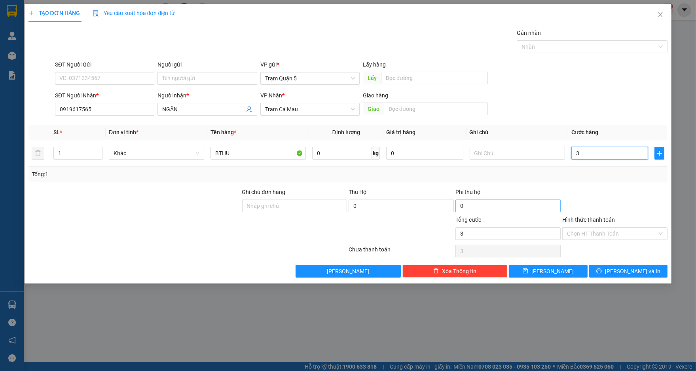
type input "0"
type input "07"
type input "7"
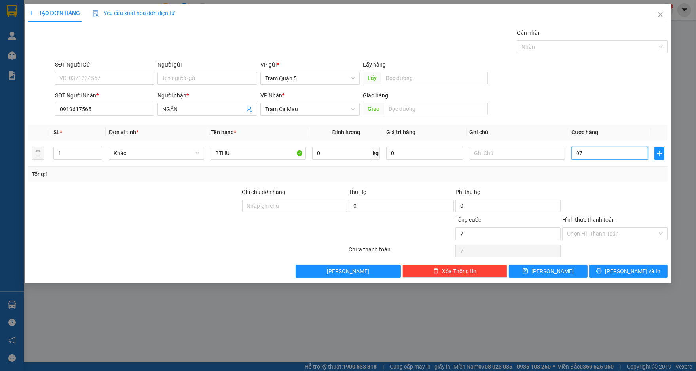
type input "070"
type input "70"
type input "07"
type input "7"
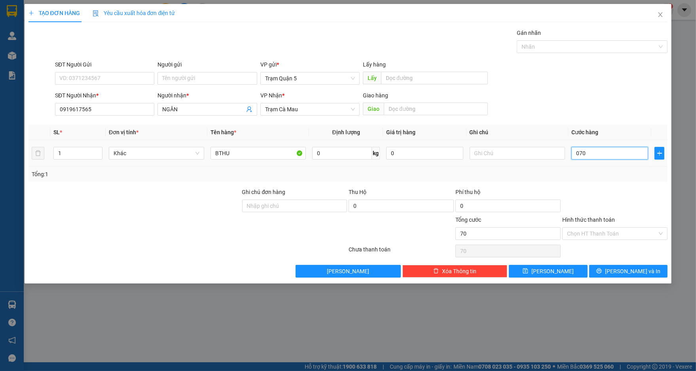
type input "7"
type input "071"
type input "71"
type input "07"
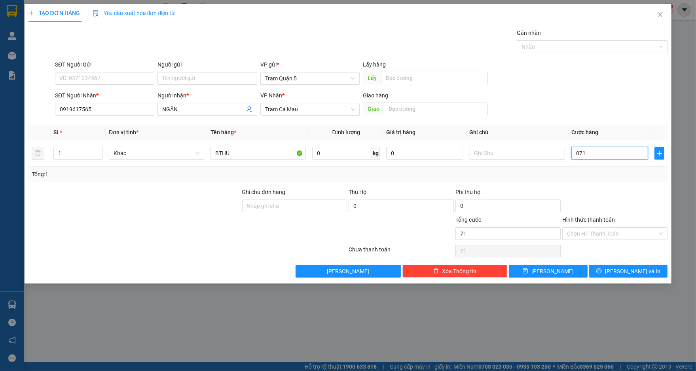
type input "7"
type input "0"
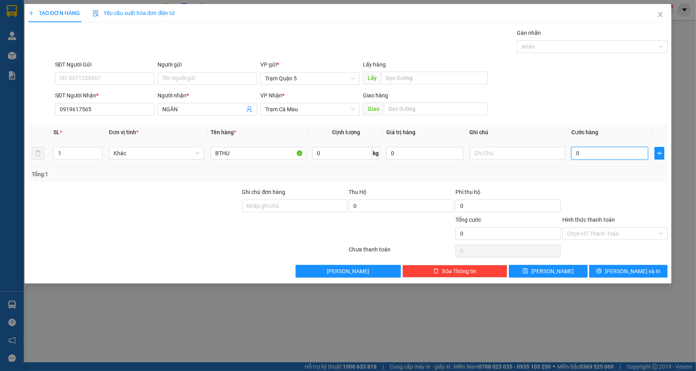
type input "01"
type input "1"
type input "1.000"
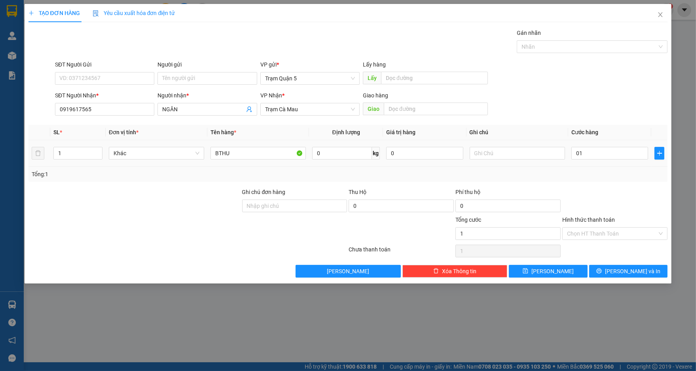
type input "1.000"
drag, startPoint x: 628, startPoint y: 193, endPoint x: 610, endPoint y: 172, distance: 27.8
click at [619, 175] on div "Transit Pickup Surcharge Ids Transit Deliver Surcharge Ids Transit Deliver Surc…" at bounding box center [347, 152] width 639 height 249
click at [501, 158] on input "text" at bounding box center [517, 153] width 95 height 13
type input "CÔ 3"
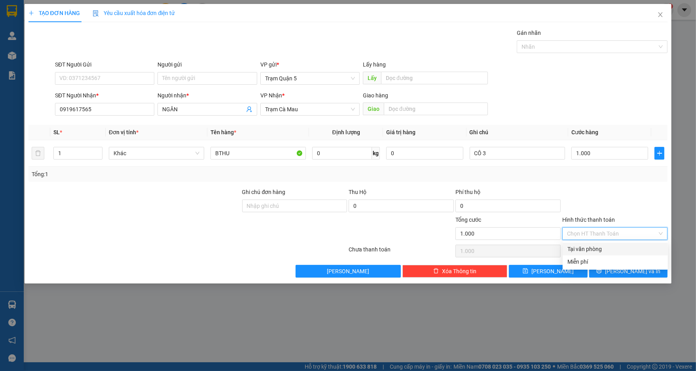
click at [607, 231] on input "Hình thức thanh toán" at bounding box center [612, 234] width 90 height 12
click at [600, 244] on div "Tại văn phòng" at bounding box center [615, 249] width 105 height 13
type input "0"
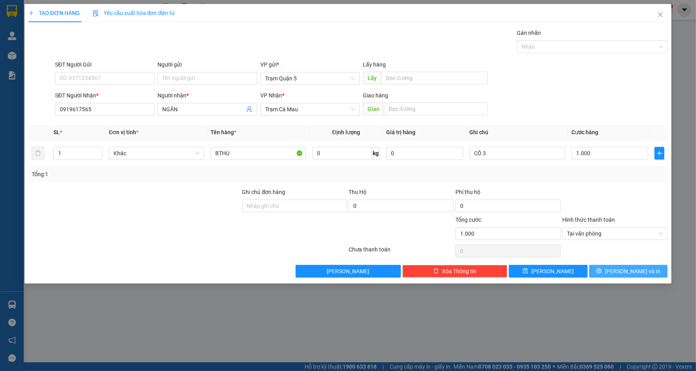
click at [615, 275] on button "[PERSON_NAME] và In" at bounding box center [628, 271] width 78 height 13
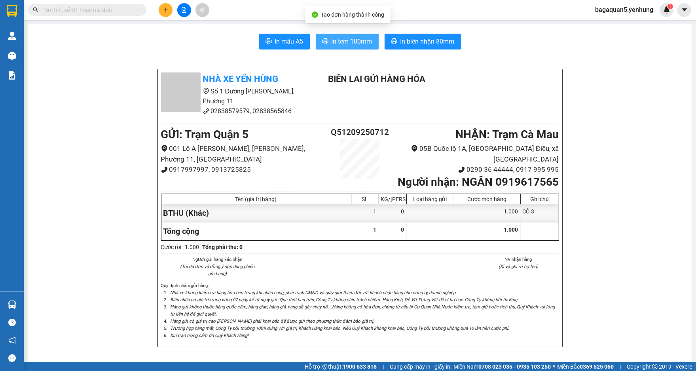
click at [347, 42] on span "In tem 100mm" at bounding box center [352, 41] width 41 height 10
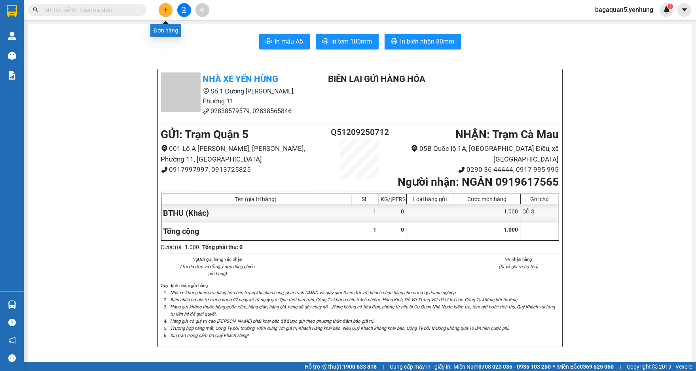
click at [169, 9] on button at bounding box center [166, 10] width 14 height 14
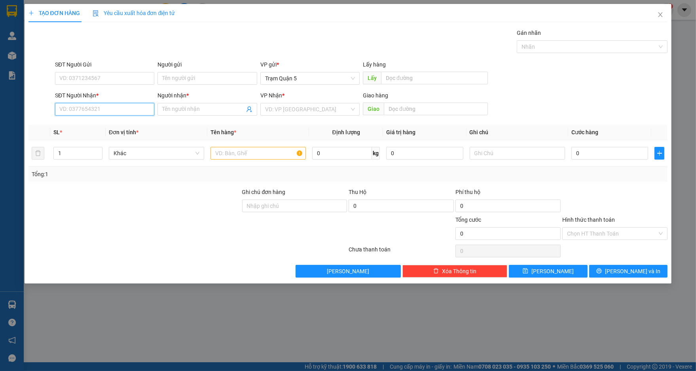
drag, startPoint x: 121, startPoint y: 114, endPoint x: 126, endPoint y: 118, distance: 6.7
click at [126, 118] on div "SĐT Người Nhận * VD: 0377654321" at bounding box center [104, 105] width 99 height 28
click at [125, 104] on input "0966493329" at bounding box center [104, 109] width 99 height 13
type input "0966493324"
click at [197, 106] on input "Người nhận *" at bounding box center [203, 109] width 82 height 9
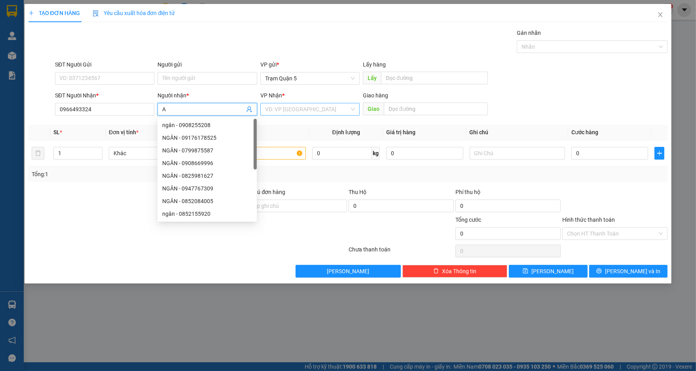
type input "A"
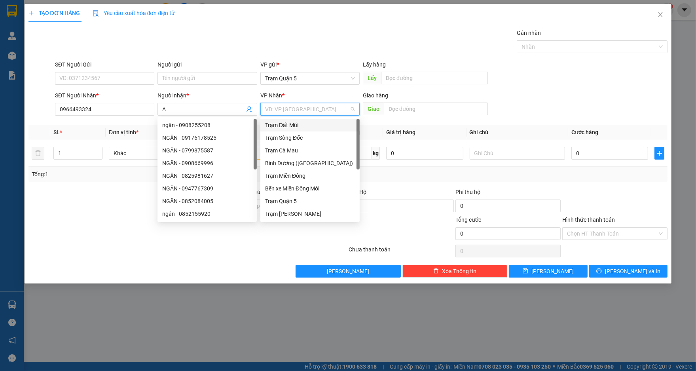
click at [305, 112] on input "search" at bounding box center [307, 109] width 84 height 12
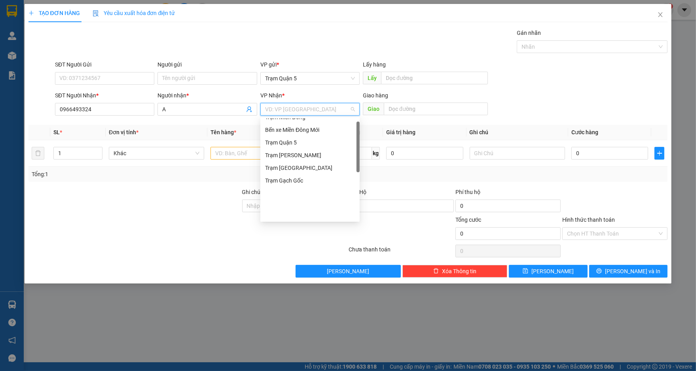
scroll to position [76, 0]
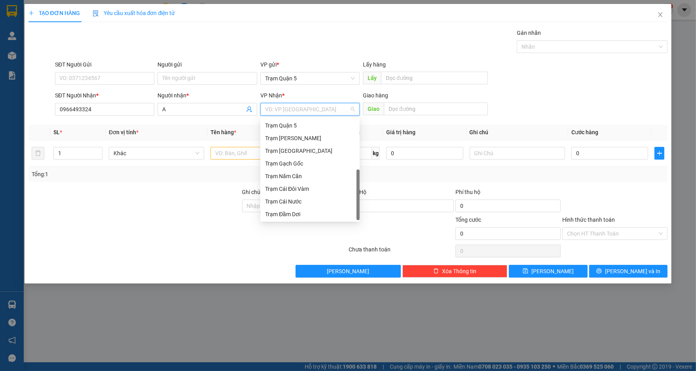
drag, startPoint x: 358, startPoint y: 165, endPoint x: 282, endPoint y: 219, distance: 94.0
click at [326, 237] on body "Kết quả tìm kiếm ( 0 ) Bộ lọc No Data bagaquan5.yenhung 1 Quản Lý Quản lý khách…" at bounding box center [348, 185] width 696 height 371
click at [286, 213] on div "Trạm Đầm Dơi" at bounding box center [310, 214] width 90 height 9
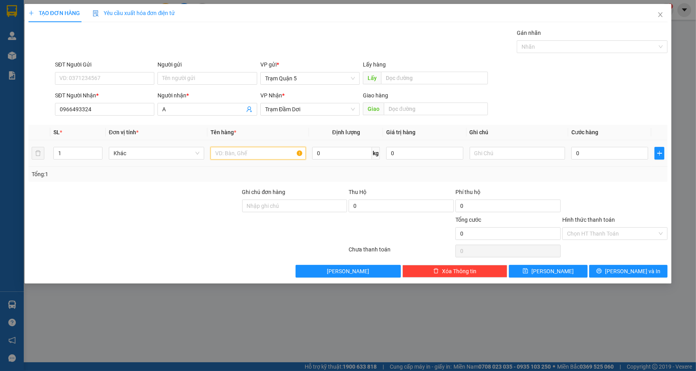
drag, startPoint x: 246, startPoint y: 155, endPoint x: 247, endPoint y: 161, distance: 6.0
click at [247, 159] on input "text" at bounding box center [257, 153] width 95 height 13
type input "BBI"
type input "3"
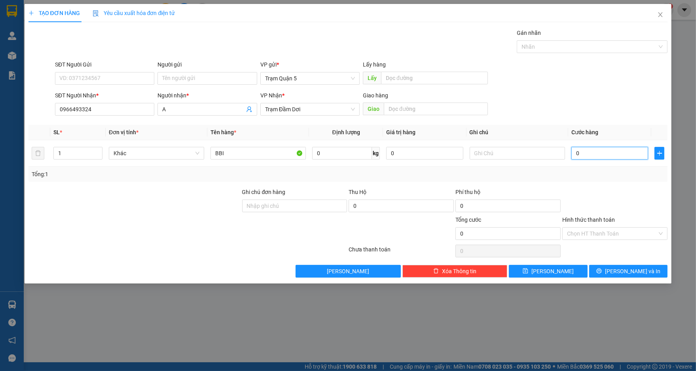
type input "3"
type input "30"
type input "30.000"
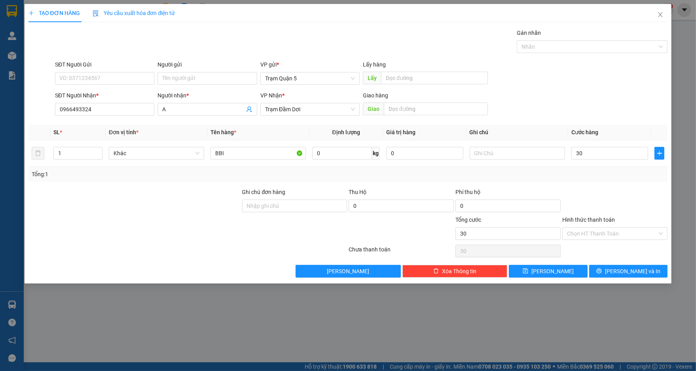
type input "30.000"
click at [612, 182] on div "Transit Pickup Surcharge Ids Transit Deliver Surcharge Ids Transit Deliver Surc…" at bounding box center [347, 152] width 639 height 249
drag, startPoint x: 620, startPoint y: 267, endPoint x: 590, endPoint y: 264, distance: 30.7
click at [620, 268] on button "[PERSON_NAME] và In" at bounding box center [628, 271] width 78 height 13
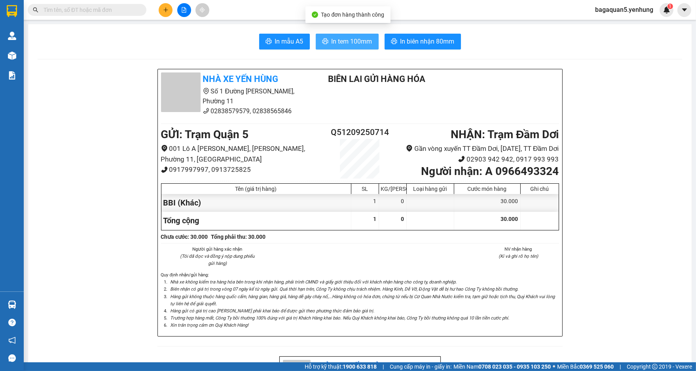
click at [347, 44] on span "In tem 100mm" at bounding box center [352, 41] width 41 height 10
click at [170, 8] on div at bounding box center [183, 10] width 59 height 14
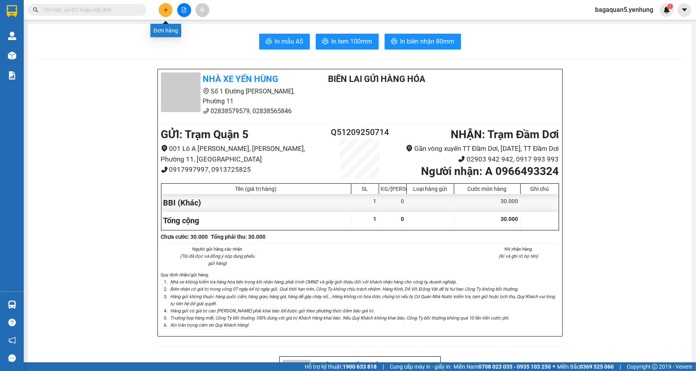
click at [170, 8] on button at bounding box center [166, 10] width 14 height 14
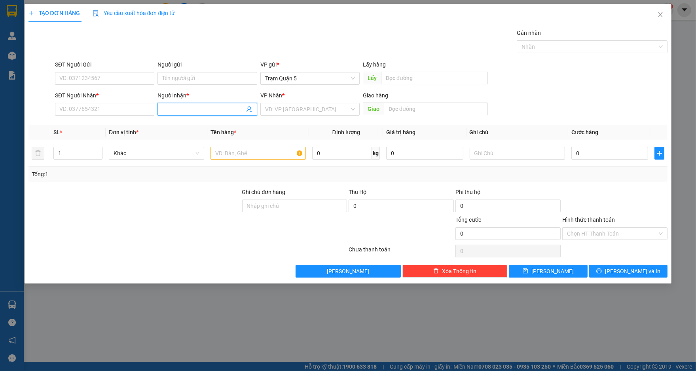
drag, startPoint x: 232, startPoint y: 109, endPoint x: 230, endPoint y: 116, distance: 7.3
click at [231, 109] on input "Người nhận *" at bounding box center [203, 109] width 82 height 9
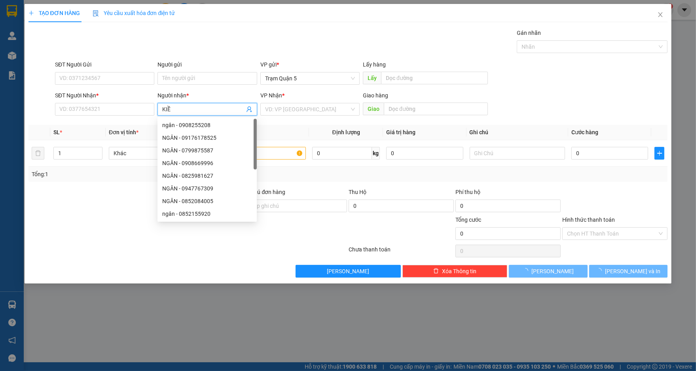
type input "KIỀU"
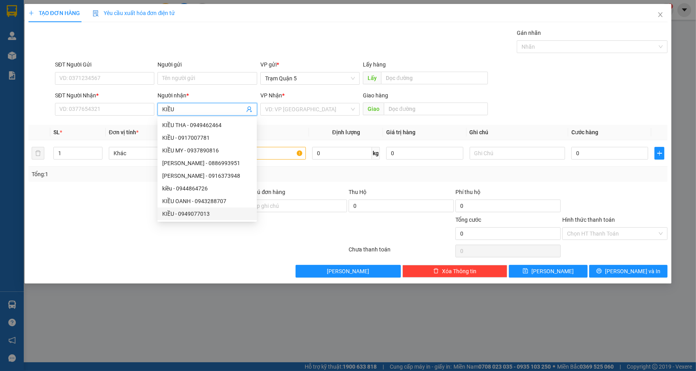
drag, startPoint x: 199, startPoint y: 186, endPoint x: 197, endPoint y: 228, distance: 42.4
click at [197, 230] on body "Kết quả tìm kiếm ( 0 ) Bộ lọc No Data bagaquan5.yenhung 1 Quản Lý Quản lý khách…" at bounding box center [348, 185] width 696 height 371
click at [200, 215] on div "KIỀU - 0949077013" at bounding box center [207, 213] width 90 height 9
type input "0949077013"
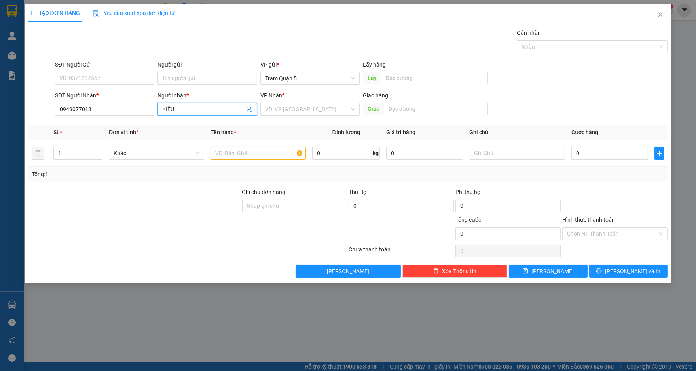
click at [176, 106] on input "KIỀU" at bounding box center [203, 109] width 82 height 9
type input "K"
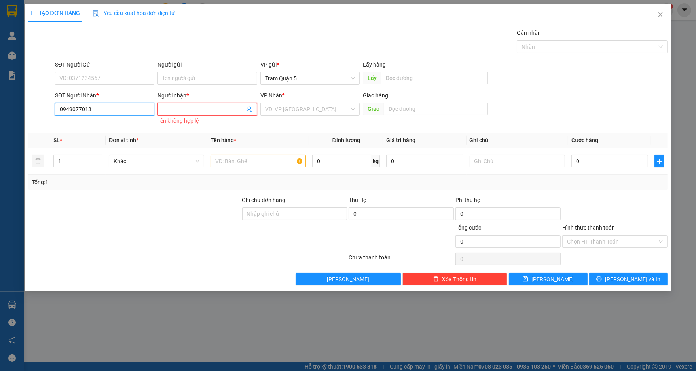
click at [111, 113] on input "0949077013" at bounding box center [104, 109] width 99 height 13
type input "0949077013"
click at [111, 113] on input "0949077013" at bounding box center [104, 109] width 99 height 13
click at [97, 106] on input "0949077013" at bounding box center [104, 109] width 99 height 13
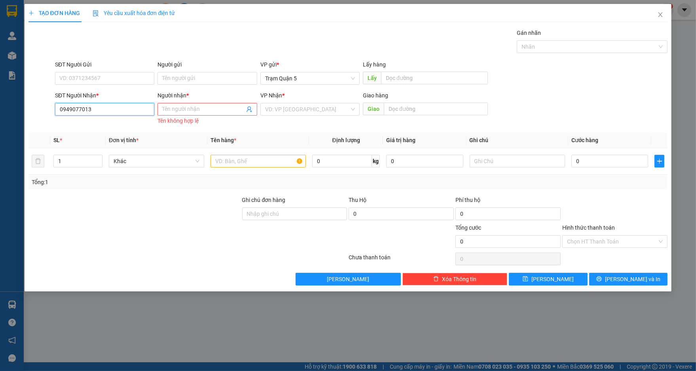
drag, startPoint x: 95, startPoint y: 113, endPoint x: 125, endPoint y: 113, distance: 30.1
click at [115, 117] on div "SĐT Người Nhận * 0949077013 0949077013" at bounding box center [104, 105] width 99 height 28
drag, startPoint x: 181, startPoint y: 99, endPoint x: 184, endPoint y: 112, distance: 12.8
click at [183, 104] on div "Người nhận * Tên người nhận Tên không hợp lệ" at bounding box center [206, 109] width 99 height 36
click at [184, 114] on span at bounding box center [206, 109] width 99 height 13
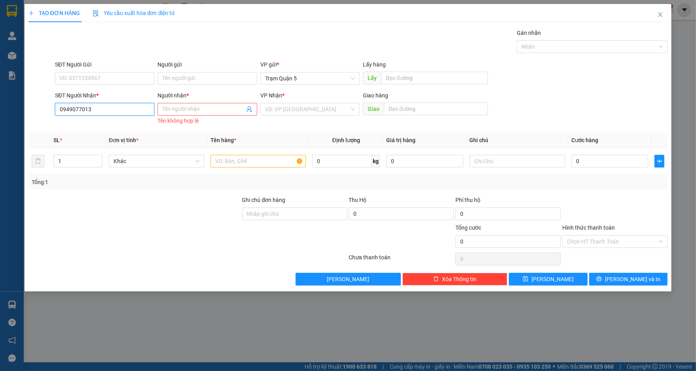
click at [106, 106] on input "0949077013" at bounding box center [104, 109] width 99 height 13
click at [104, 111] on input "0949077013" at bounding box center [104, 109] width 99 height 13
click at [104, 112] on input "0949077013" at bounding box center [104, 109] width 99 height 13
click at [184, 114] on span at bounding box center [206, 109] width 99 height 13
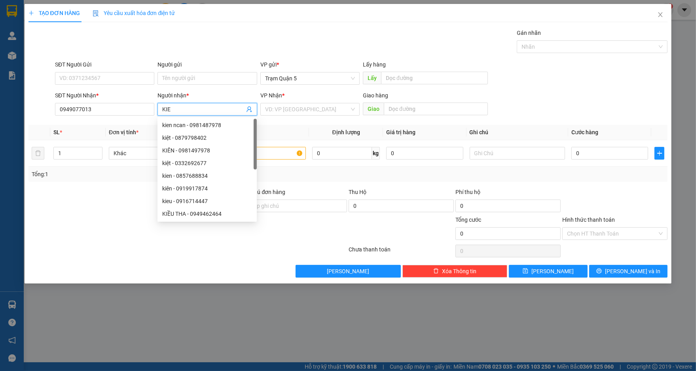
type input "KIEU"
click at [216, 202] on div "kieu - 0944595495" at bounding box center [207, 201] width 90 height 9
type input "0944595495"
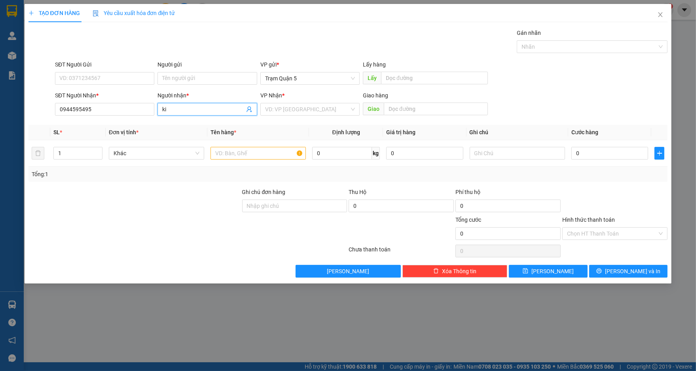
type input "k"
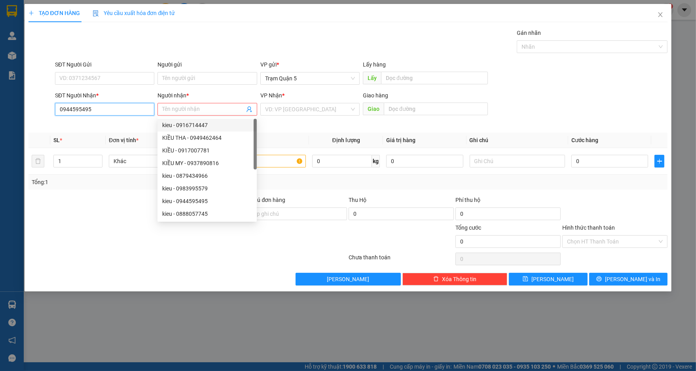
click at [136, 114] on div "SĐT Người Nhận * 0944595495 0944595495" at bounding box center [104, 105] width 99 height 28
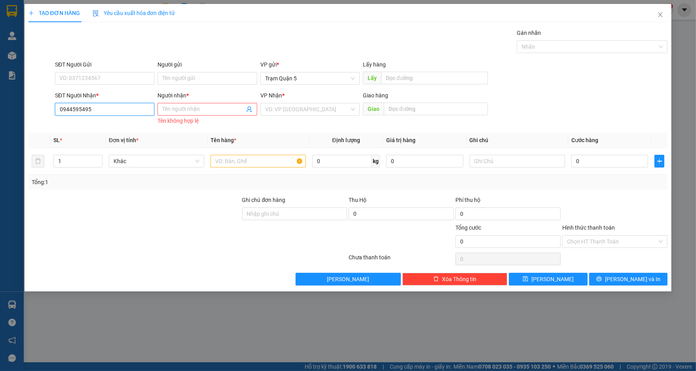
click at [134, 113] on input "0944595495" at bounding box center [104, 109] width 99 height 13
click at [121, 91] on div "SĐT Người Nhận *" at bounding box center [104, 95] width 99 height 9
click at [121, 103] on input "0944595495" at bounding box center [104, 109] width 99 height 13
click at [119, 108] on input "0944595495" at bounding box center [104, 109] width 99 height 13
drag, startPoint x: 119, startPoint y: 108, endPoint x: 196, endPoint y: 84, distance: 80.2
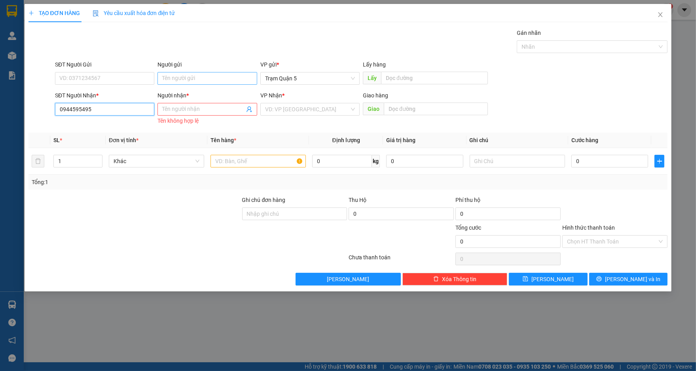
click at [133, 106] on input "0944595495" at bounding box center [104, 109] width 99 height 13
click at [211, 109] on input "Người nhận *" at bounding box center [203, 109] width 82 height 9
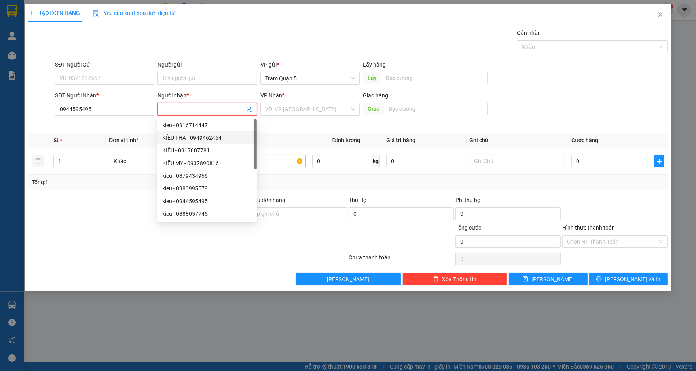
click at [214, 140] on div "KIỀU THA - 0949462464" at bounding box center [207, 137] width 90 height 9
type input "0949462464"
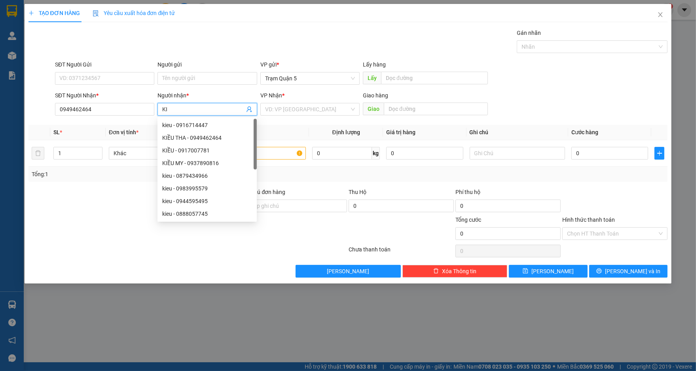
type input "K"
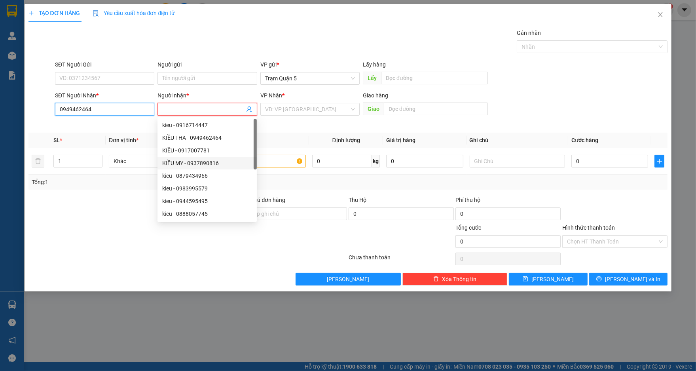
click at [118, 112] on input "0949462464" at bounding box center [104, 109] width 99 height 13
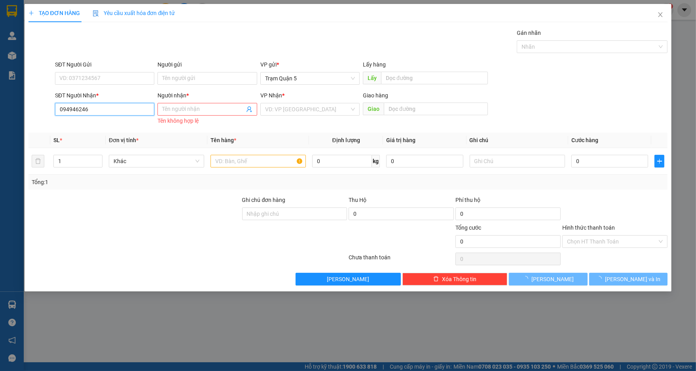
type input "0949462464"
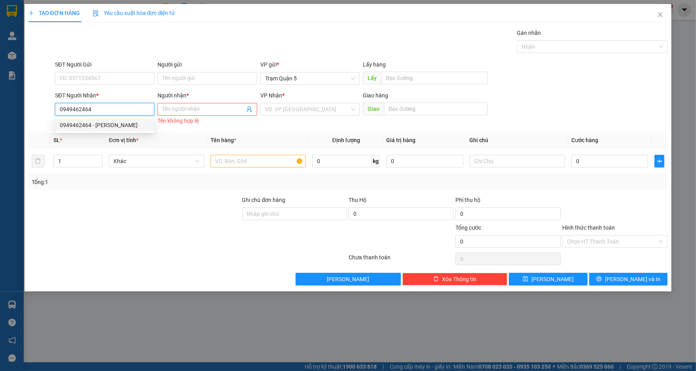
click at [91, 120] on div "0949462464 - KIỀU THA" at bounding box center [104, 125] width 99 height 13
type input "KIỀU THA"
type input "1.020.000"
type input "70.000"
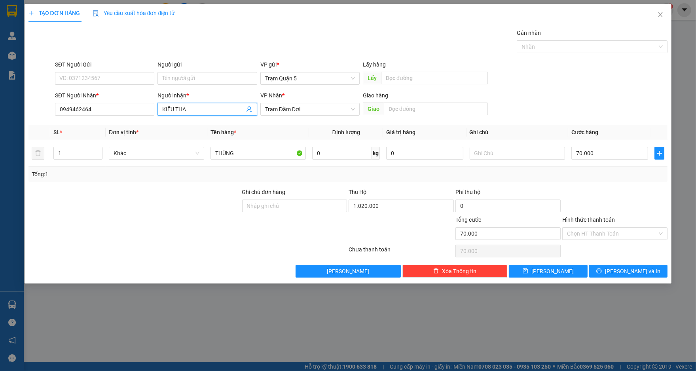
click at [216, 109] on input "KIỀU THA" at bounding box center [203, 109] width 82 height 9
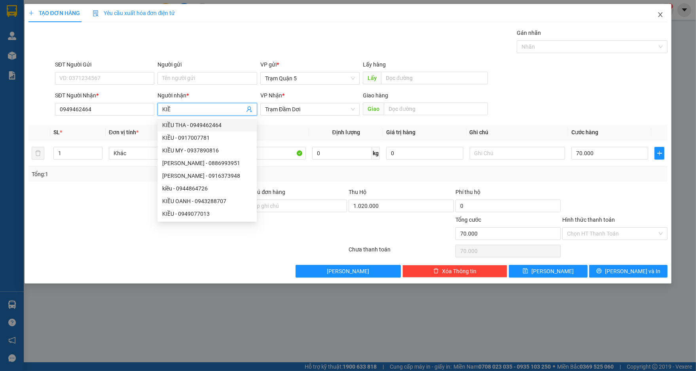
drag, startPoint x: 659, startPoint y: 11, endPoint x: 648, endPoint y: 19, distance: 13.4
click at [658, 12] on icon "close" at bounding box center [660, 14] width 6 height 6
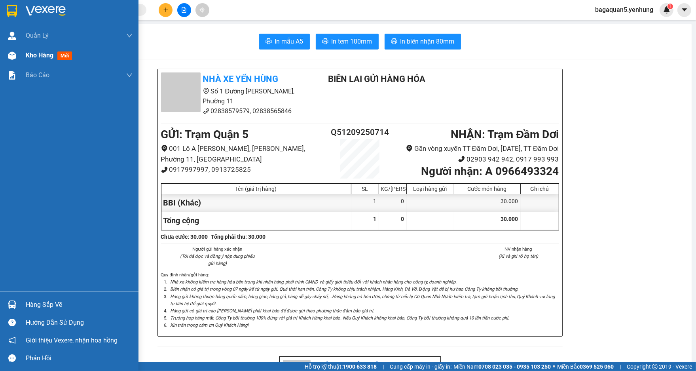
drag, startPoint x: 19, startPoint y: 55, endPoint x: 20, endPoint y: 59, distance: 4.5
click at [19, 57] on div "Kho hàng mới" at bounding box center [69, 56] width 138 height 20
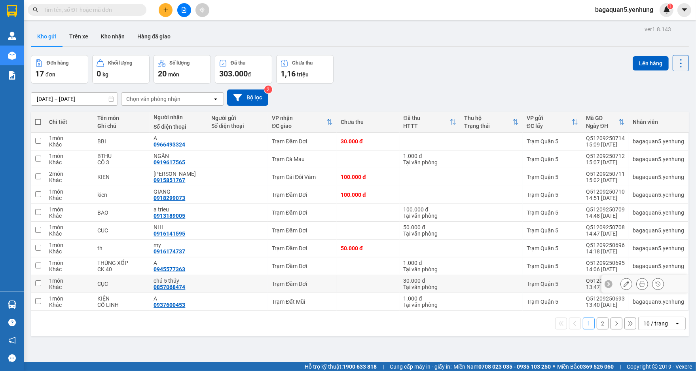
scroll to position [36, 0]
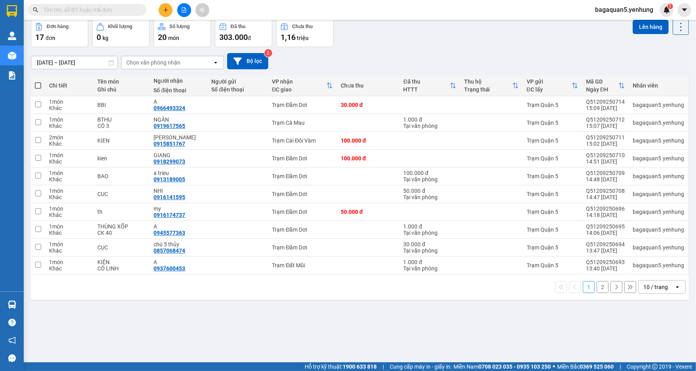
click at [664, 289] on div "10 / trang" at bounding box center [657, 287] width 36 height 13
click at [642, 270] on span "100 / trang" at bounding box center [652, 269] width 28 height 8
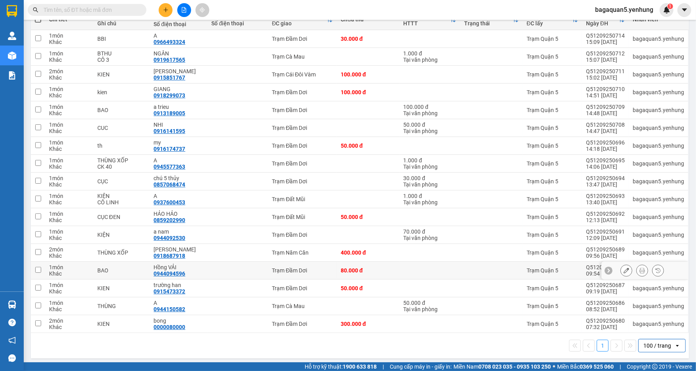
scroll to position [105, 0]
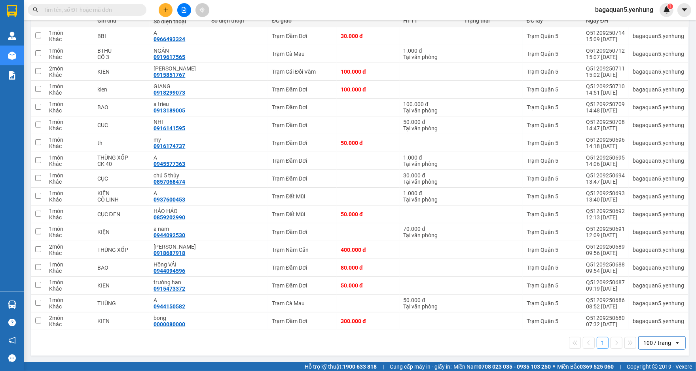
click at [650, 344] on div "100 / trang" at bounding box center [657, 343] width 28 height 8
click at [650, 343] on div "100 / trang" at bounding box center [657, 343] width 28 height 8
drag, startPoint x: 159, startPoint y: 19, endPoint x: 161, endPoint y: 13, distance: 6.4
click at [161, 14] on div "Kết quả tìm kiếm ( 0 ) Bộ lọc No Data bagaquan5.yenhung 1" at bounding box center [348, 10] width 696 height 20
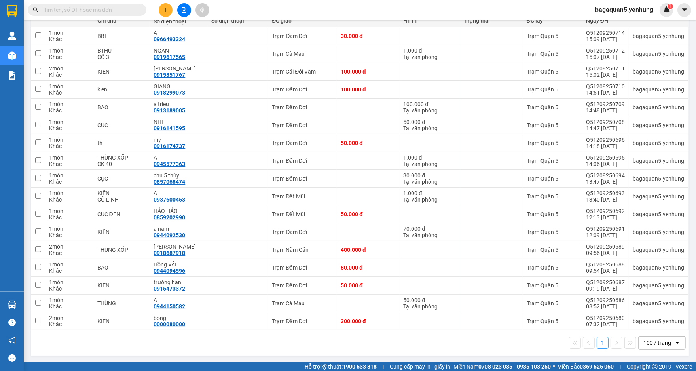
click at [161, 13] on button at bounding box center [166, 10] width 14 height 14
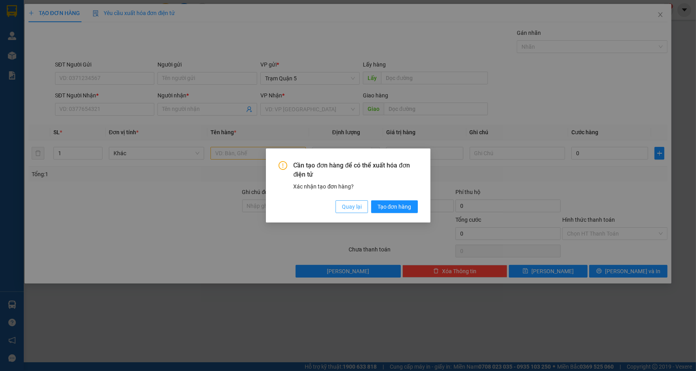
drag, startPoint x: 363, startPoint y: 203, endPoint x: 349, endPoint y: 204, distance: 13.9
click at [361, 203] on button "Quay lại" at bounding box center [352, 206] width 32 height 13
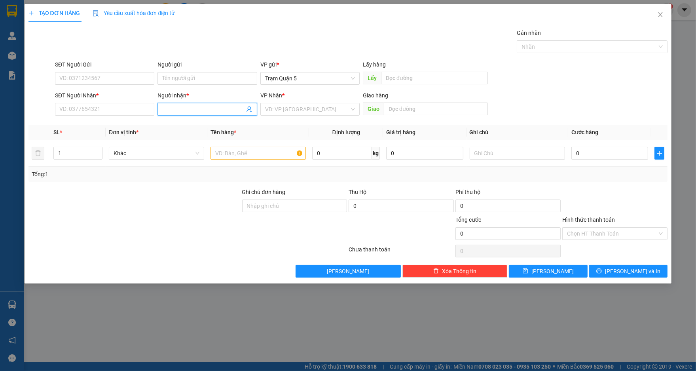
click at [186, 106] on input "Người nhận *" at bounding box center [203, 109] width 82 height 9
drag, startPoint x: 241, startPoint y: 114, endPoint x: 239, endPoint y: 121, distance: 6.4
click at [239, 119] on body "Kết quả tìm kiếm ( 0 ) Bộ lọc No Data bagaquan5.yenhung 1 Quản Lý Quản lý khách…" at bounding box center [348, 185] width 696 height 371
click at [239, 121] on div "Hồng VẢI - 0944094596" at bounding box center [207, 125] width 90 height 9
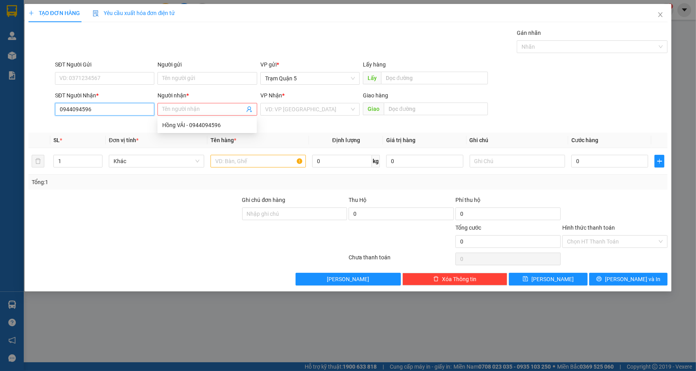
click at [147, 110] on input "0944094596" at bounding box center [104, 109] width 99 height 13
click at [131, 129] on div "0944094596 - Hồng VẢI" at bounding box center [105, 125] width 90 height 9
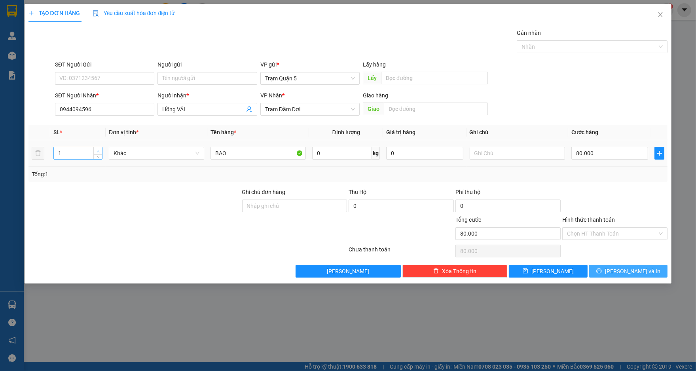
drag, startPoint x: 623, startPoint y: 275, endPoint x: 97, endPoint y: 148, distance: 541.0
click at [97, 148] on div "Transit Pickup Surcharge Ids Transit Deliver Surcharge Ids Transit Deliver Surc…" at bounding box center [347, 152] width 639 height 249
drag, startPoint x: 97, startPoint y: 148, endPoint x: 127, endPoint y: 163, distance: 32.9
click at [100, 148] on span "up" at bounding box center [98, 150] width 5 height 5
click at [636, 271] on span "[PERSON_NAME] và In" at bounding box center [632, 271] width 55 height 9
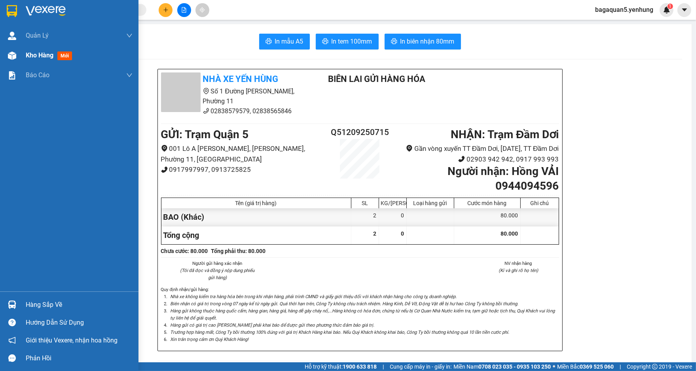
click at [44, 56] on span "Kho hàng" at bounding box center [40, 55] width 28 height 8
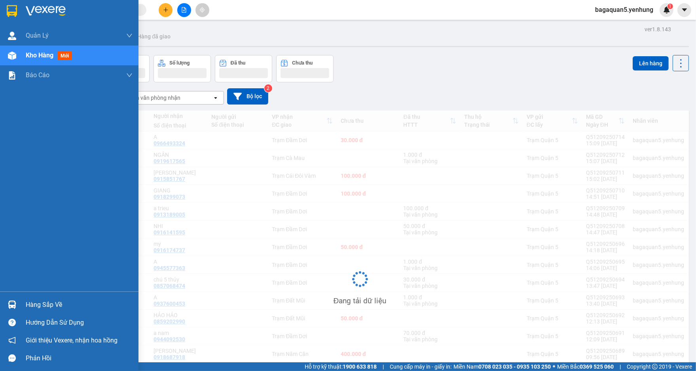
click at [44, 56] on span "Kho hàng" at bounding box center [40, 55] width 28 height 8
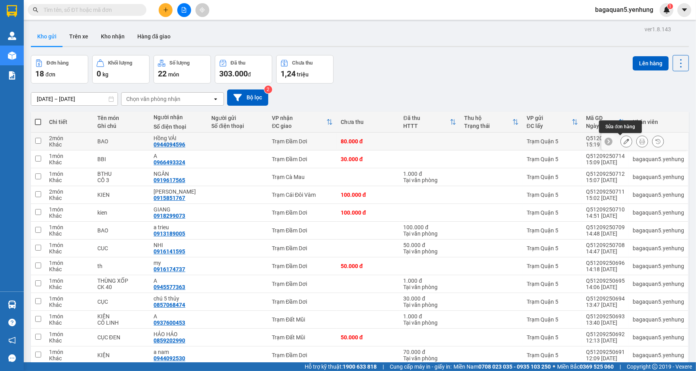
click at [621, 146] on button at bounding box center [626, 142] width 11 height 14
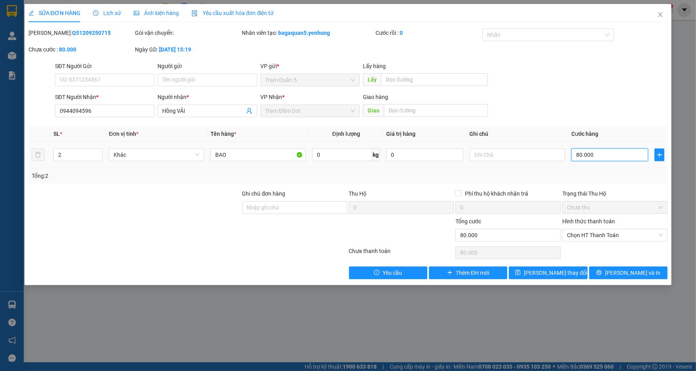
click at [584, 154] on input "80.000" at bounding box center [609, 154] width 77 height 13
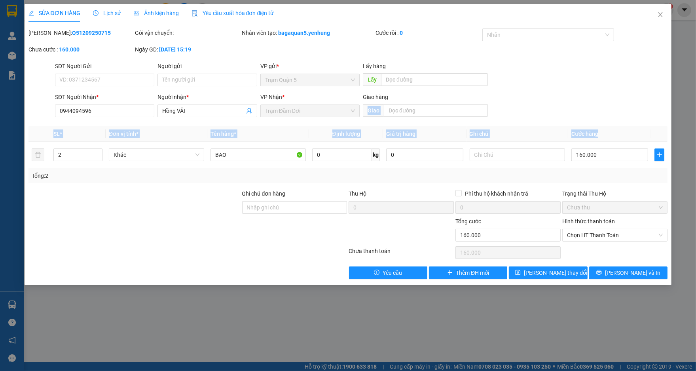
drag, startPoint x: 589, startPoint y: 107, endPoint x: 679, endPoint y: 137, distance: 95.1
click at [642, 134] on div "Total Paid Fee 0 Total UnPaid Fee 80.000 Cash Collection Total Fee Mã ĐH: Q5120…" at bounding box center [347, 153] width 639 height 250
drag, startPoint x: 631, startPoint y: 276, endPoint x: 606, endPoint y: 278, distance: 25.0
click at [629, 276] on span "[PERSON_NAME] và In" at bounding box center [632, 272] width 55 height 9
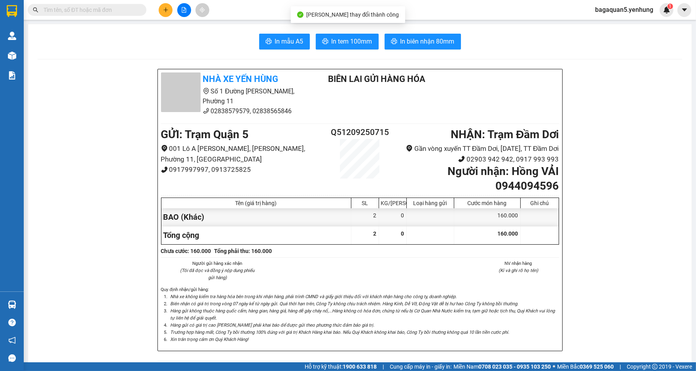
click at [348, 37] on span "In tem 100mm" at bounding box center [352, 41] width 41 height 10
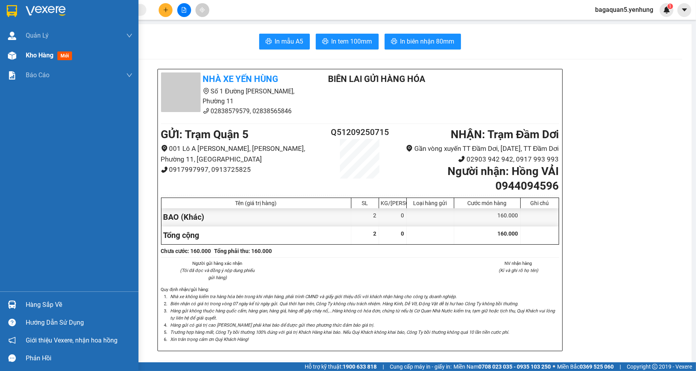
click at [25, 55] on div "Kho hàng mới" at bounding box center [69, 56] width 138 height 20
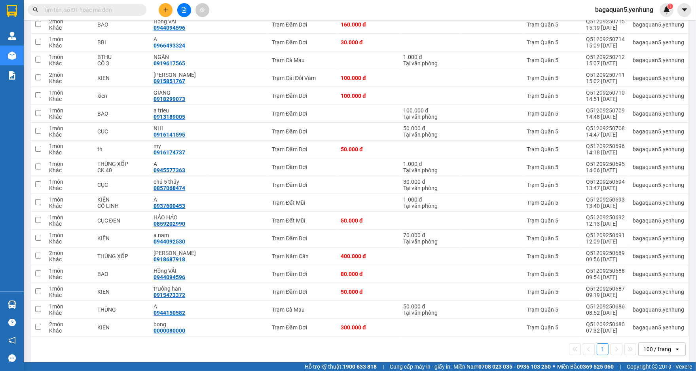
scroll to position [123, 0]
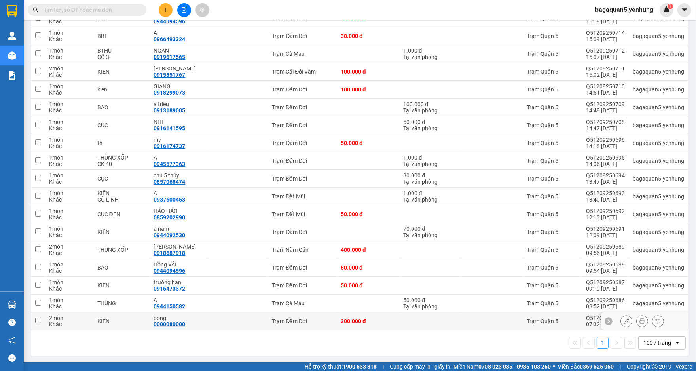
click at [139, 314] on td "KIEN" at bounding box center [121, 321] width 57 height 18
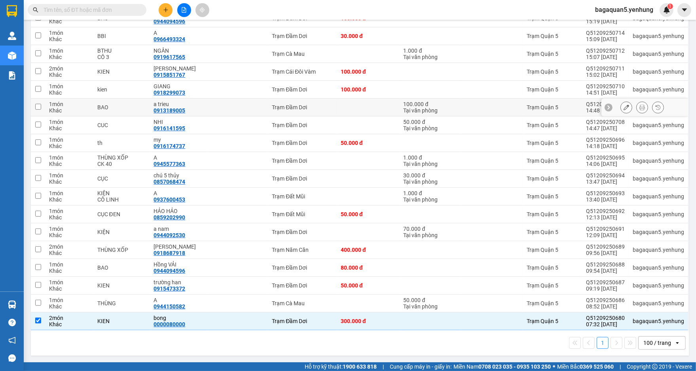
scroll to position [0, 0]
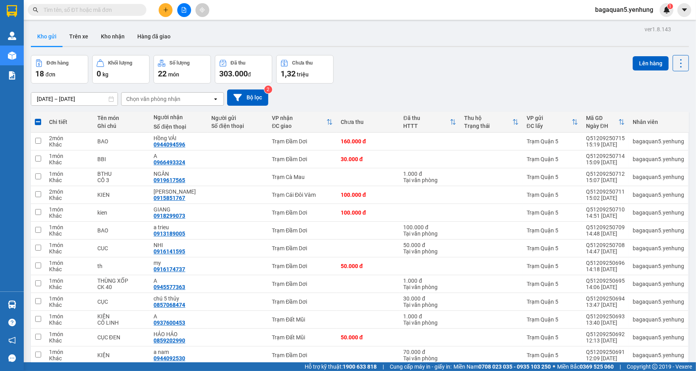
click at [205, 104] on div "Chọn văn phòng nhận" at bounding box center [166, 99] width 91 height 13
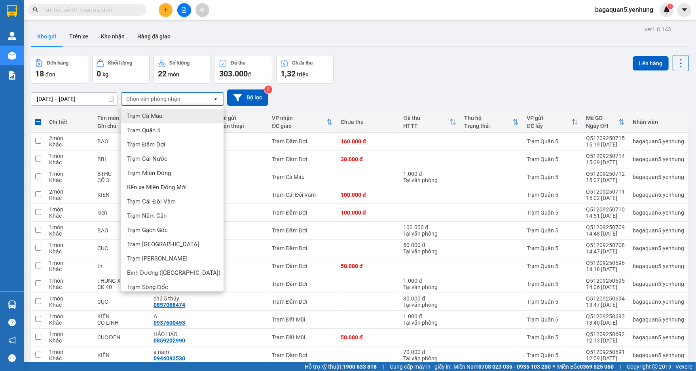
click at [302, 96] on div "[DATE] – [DATE] Press the down arrow key to interact with the calendar and sele…" at bounding box center [360, 97] width 658 height 16
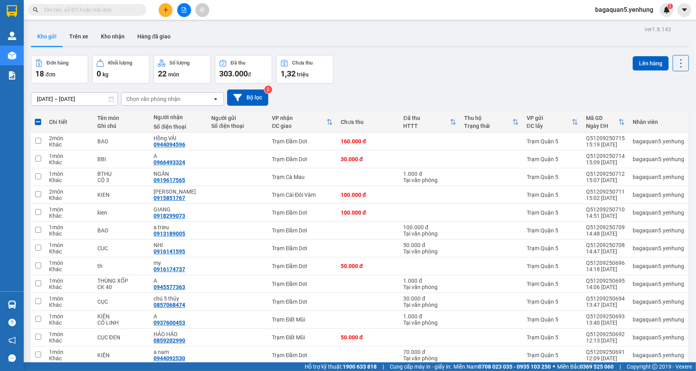
click at [626, 64] on div "Đơn hàng 18 đơn Khối lượng 0 kg Số lượng 22 món Đã thu 303.000 đ Chưa thu 1,32 …" at bounding box center [360, 69] width 658 height 28
click at [633, 64] on button "Lên hàng" at bounding box center [651, 63] width 36 height 14
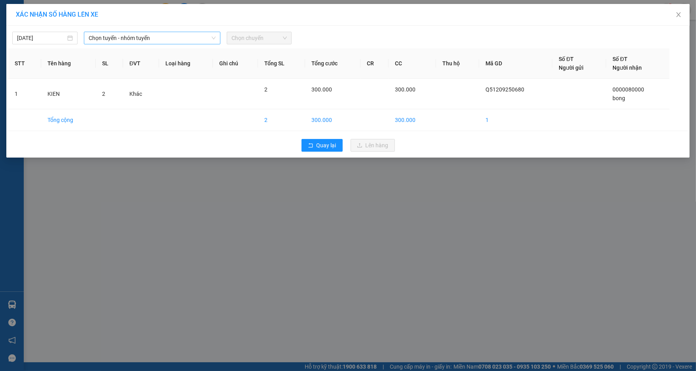
click at [107, 34] on span "Chọn tuyến - nhóm tuyến" at bounding box center [152, 38] width 127 height 12
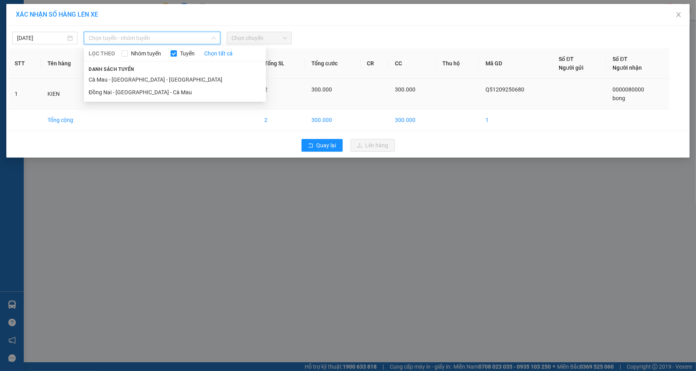
drag, startPoint x: 162, startPoint y: 95, endPoint x: 172, endPoint y: 88, distance: 12.5
click at [163, 95] on li "Đồng Nai - [GEOGRAPHIC_DATA] - Cà Mau" at bounding box center [175, 92] width 182 height 13
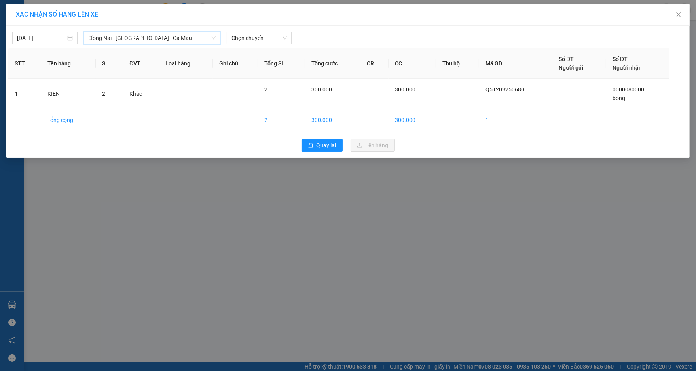
click at [246, 45] on div "12/09/2025 Đồng Nai - Sài Gòn - Cà Mau Đồng Nai - Sài Gòn - Cà Mau LỌC THEO Nhó…" at bounding box center [347, 92] width 683 height 132
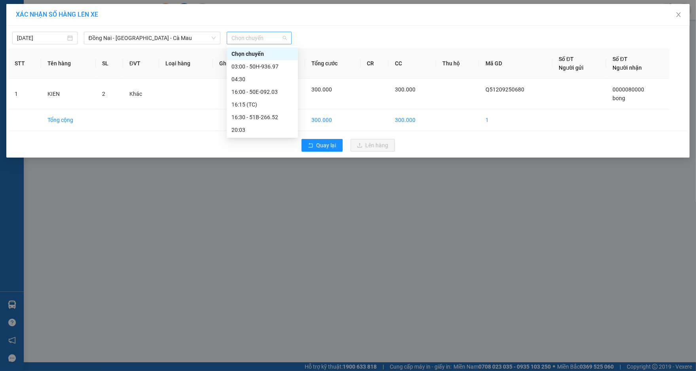
click at [251, 37] on span "Chọn chuyến" at bounding box center [259, 38] width 56 height 12
click at [266, 62] on div "03:00 - 50H-936.97" at bounding box center [262, 66] width 71 height 13
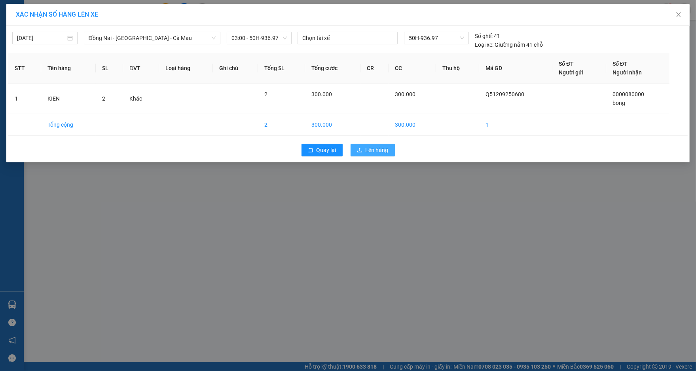
drag, startPoint x: 377, startPoint y: 156, endPoint x: 372, endPoint y: 153, distance: 5.5
click at [373, 155] on div "Quay lại Lên hàng" at bounding box center [347, 150] width 679 height 21
click at [372, 153] on span "Lên hàng" at bounding box center [377, 150] width 23 height 9
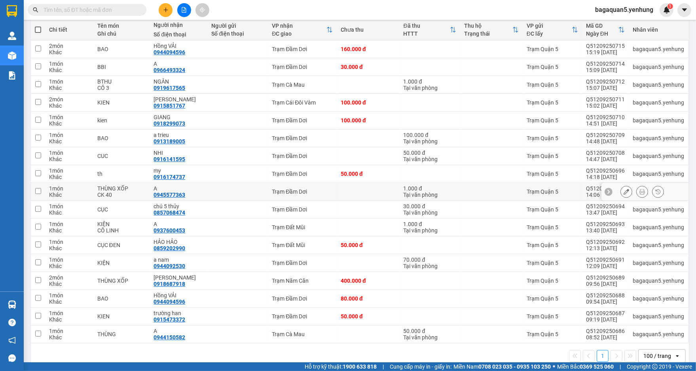
scroll to position [105, 0]
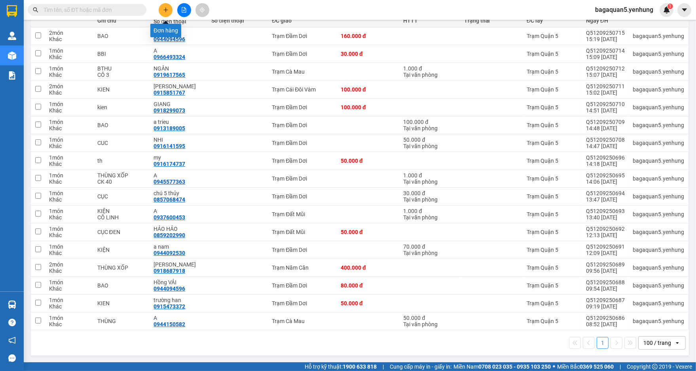
click at [161, 14] on button at bounding box center [166, 10] width 14 height 14
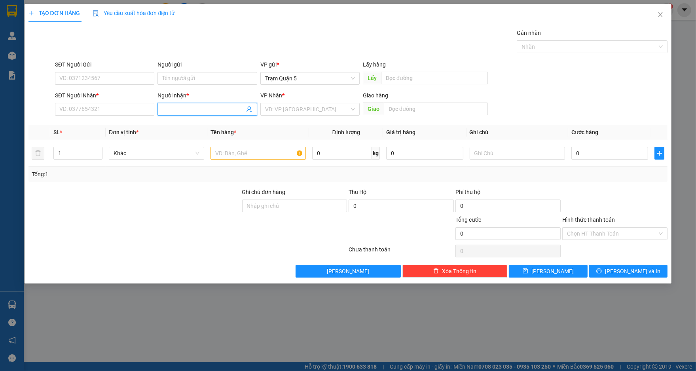
click at [197, 103] on span at bounding box center [206, 109] width 99 height 13
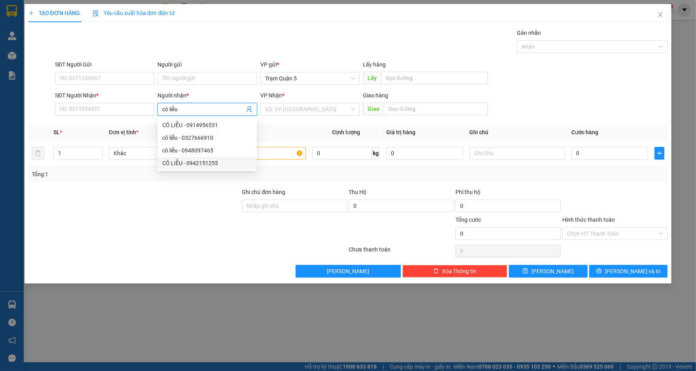
click at [171, 160] on div "CÔ LIỄU - 0942151255" at bounding box center [207, 163] width 90 height 9
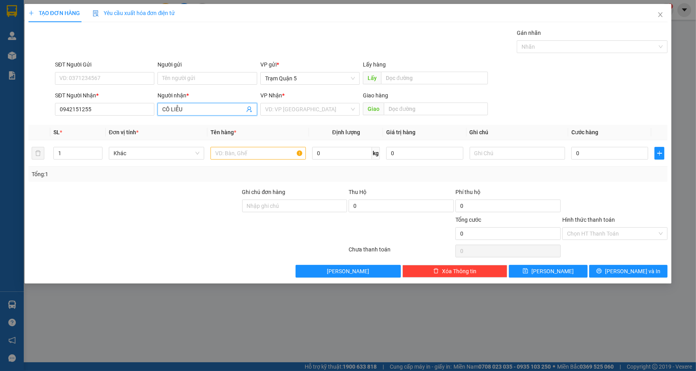
drag, startPoint x: 199, startPoint y: 107, endPoint x: 203, endPoint y: 112, distance: 6.2
click at [200, 110] on input "CÔ LIỄU" at bounding box center [203, 109] width 82 height 9
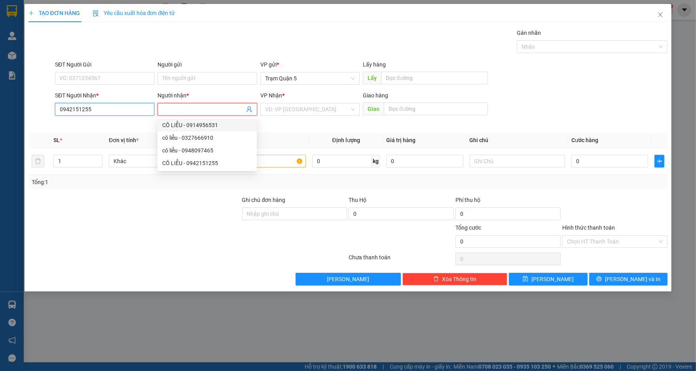
click at [123, 106] on input "0942151255" at bounding box center [104, 109] width 99 height 13
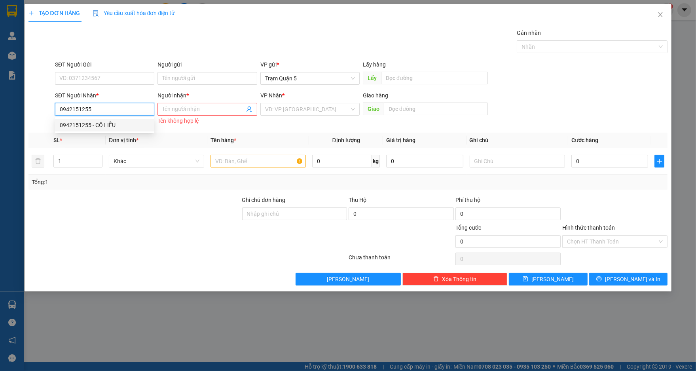
click at [127, 127] on div "0942151255 - CÔ LIỄU" at bounding box center [105, 125] width 90 height 9
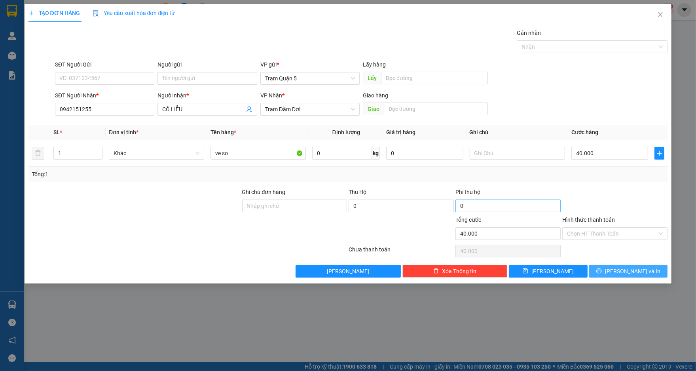
drag, startPoint x: 647, startPoint y: 268, endPoint x: 482, endPoint y: 206, distance: 176.5
click at [643, 267] on button "[PERSON_NAME] và In" at bounding box center [628, 271] width 78 height 13
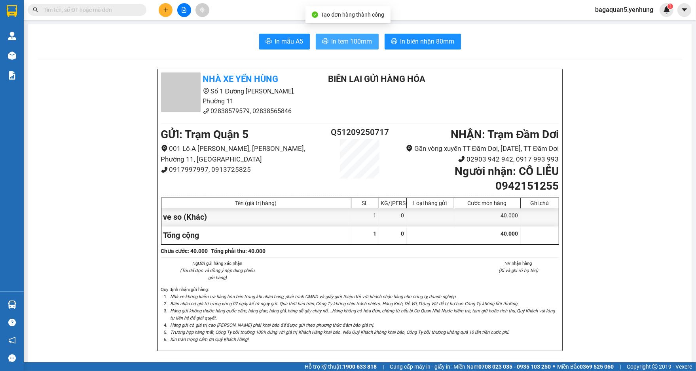
drag, startPoint x: 341, startPoint y: 41, endPoint x: 338, endPoint y: 70, distance: 29.5
click at [341, 47] on button "In tem 100mm" at bounding box center [347, 42] width 63 height 16
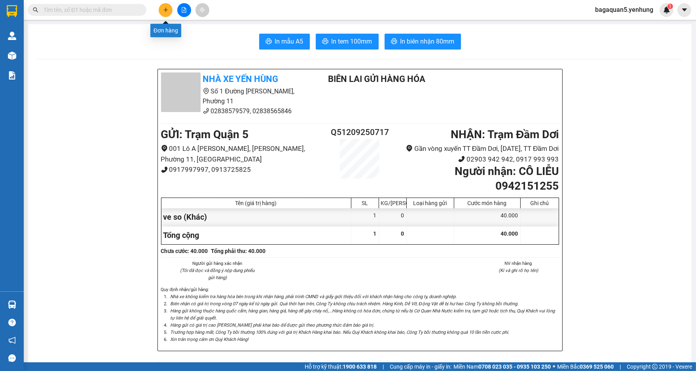
click at [168, 11] on icon "plus" at bounding box center [166, 10] width 6 height 6
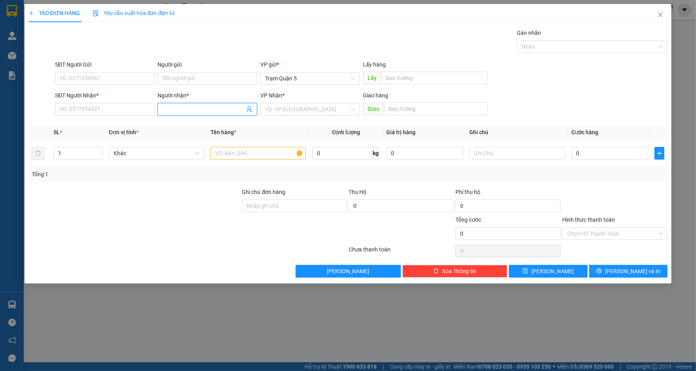
drag, startPoint x: 188, startPoint y: 105, endPoint x: 183, endPoint y: 105, distance: 4.7
click at [187, 105] on input "Người nhận *" at bounding box center [203, 109] width 82 height 9
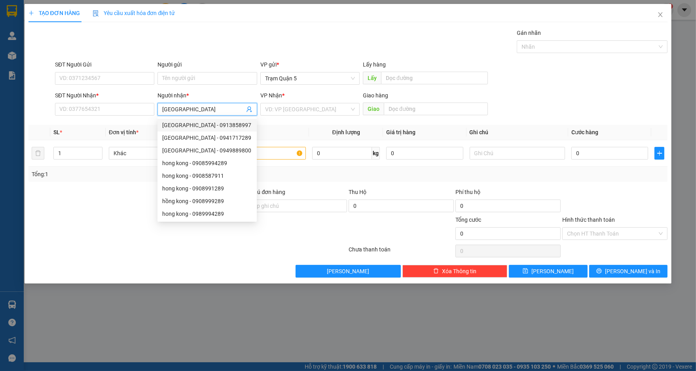
click at [199, 125] on div "HONG KONG - 0913858997" at bounding box center [207, 125] width 90 height 9
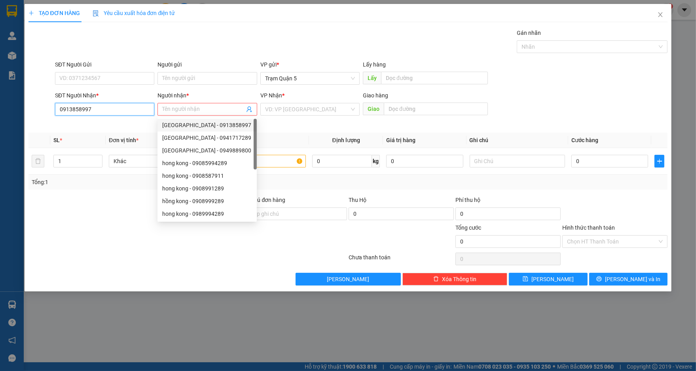
click at [119, 112] on input "0913858997" at bounding box center [104, 109] width 99 height 13
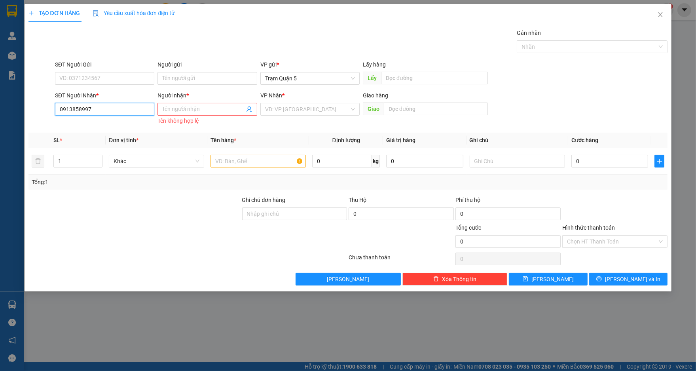
click at [116, 112] on input "0913858997" at bounding box center [104, 109] width 99 height 13
click at [114, 119] on div "0913858997 - [GEOGRAPHIC_DATA]" at bounding box center [104, 125] width 99 height 13
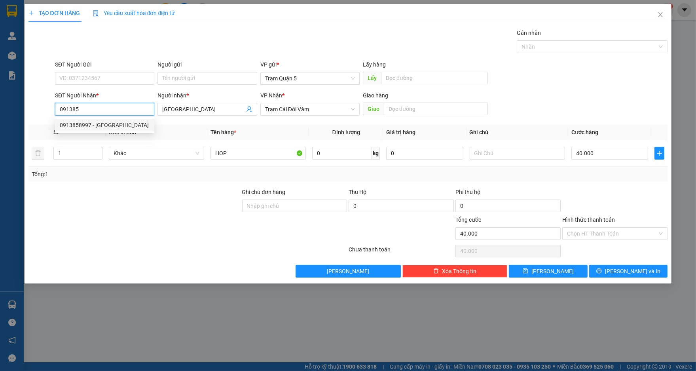
click at [127, 127] on div "0913858997 - [GEOGRAPHIC_DATA]" at bounding box center [105, 125] width 90 height 9
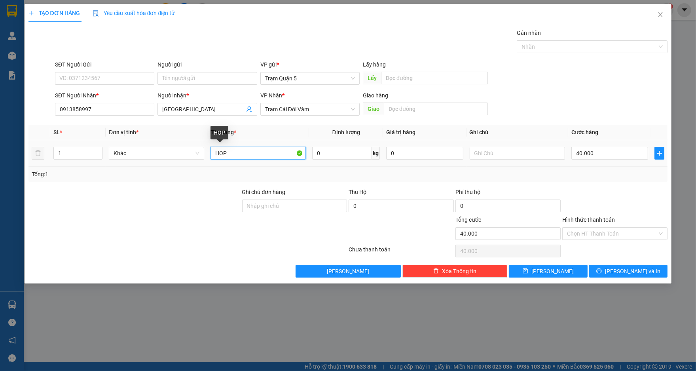
click at [255, 153] on input "HOP" at bounding box center [257, 153] width 95 height 13
click at [606, 152] on input "40.000" at bounding box center [609, 153] width 77 height 13
drag, startPoint x: 629, startPoint y: 189, endPoint x: 654, endPoint y: 222, distance: 41.9
click at [634, 193] on div at bounding box center [614, 202] width 107 height 28
click at [634, 275] on button "[PERSON_NAME] và In" at bounding box center [628, 271] width 78 height 13
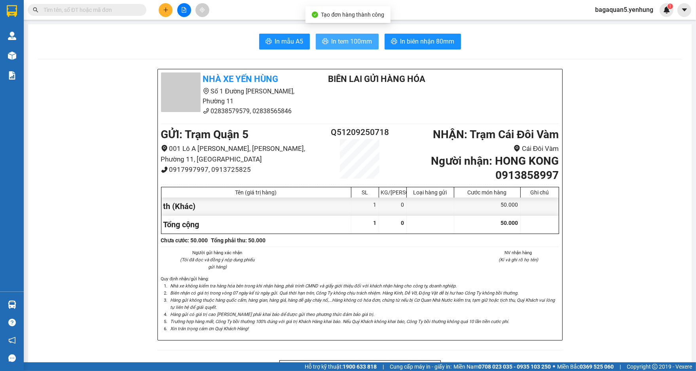
click at [347, 38] on span "In tem 100mm" at bounding box center [352, 41] width 41 height 10
drag, startPoint x: 526, startPoint y: 131, endPoint x: 533, endPoint y: 129, distance: 6.9
click at [532, 130] on b "NHẬN : Trạm Cái Đôi Vàm" at bounding box center [496, 134] width 126 height 13
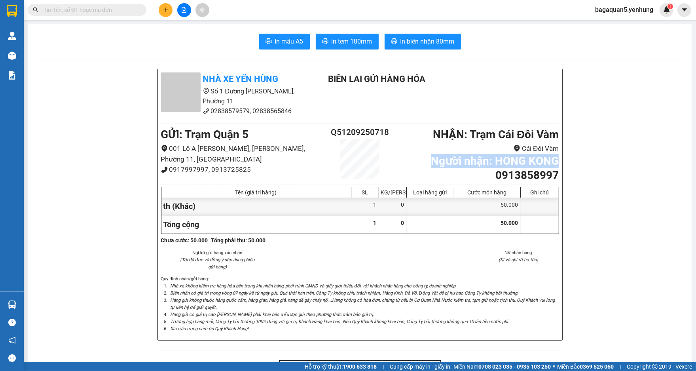
click at [558, 154] on div "Nhà xe Yến Hùng Số 1 Đường Đặng Thái Thân, Phường 11 02838579579, 02838565846 B…" at bounding box center [360, 204] width 404 height 271
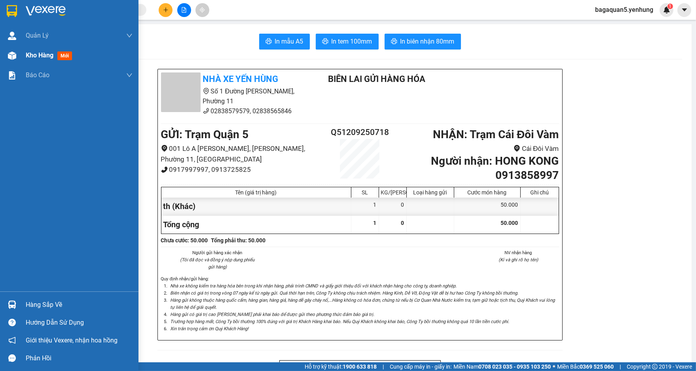
click at [17, 51] on div at bounding box center [12, 56] width 14 height 14
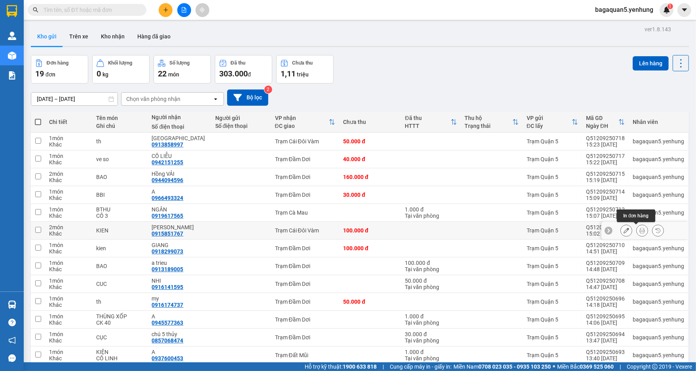
click at [639, 235] on button at bounding box center [642, 231] width 11 height 14
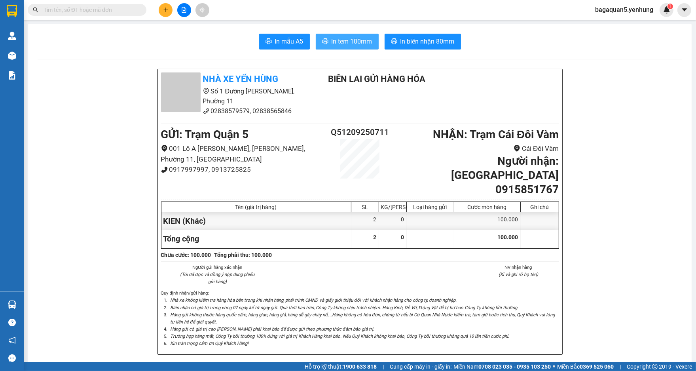
click at [332, 42] on span "In tem 100mm" at bounding box center [352, 41] width 41 height 10
drag, startPoint x: 161, startPoint y: 3, endPoint x: 165, endPoint y: 7, distance: 5.9
click at [161, 4] on div at bounding box center [183, 10] width 59 height 14
click at [167, 9] on icon "plus" at bounding box center [166, 10] width 6 height 6
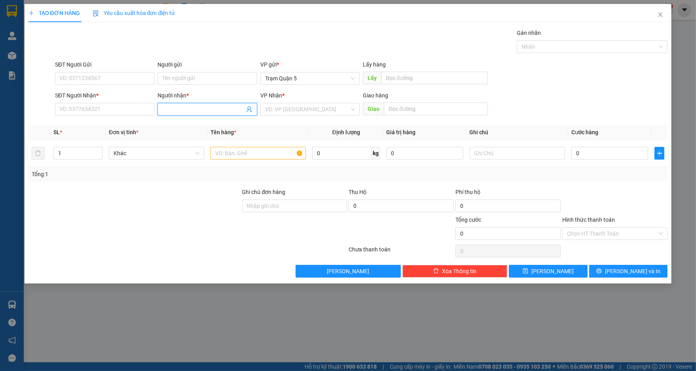
click at [205, 108] on input "Người nhận *" at bounding box center [203, 109] width 82 height 9
click at [235, 118] on div "Người nhận * hồng vai hồng vai" at bounding box center [206, 105] width 99 height 28
click at [188, 104] on span "hồng vai" at bounding box center [206, 109] width 99 height 13
click at [187, 112] on input "hồng v" at bounding box center [203, 109] width 82 height 9
click at [220, 124] on div "Hồng VẢI - 0944094596" at bounding box center [207, 125] width 90 height 9
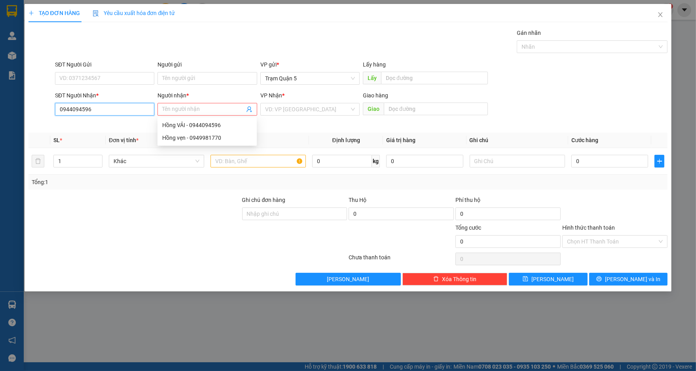
click at [138, 111] on input "0944094596" at bounding box center [104, 109] width 99 height 13
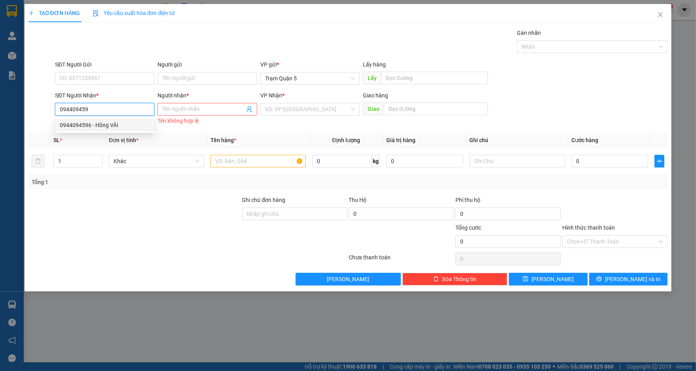
click at [130, 126] on div "0944094596 - Hồng VẢI" at bounding box center [105, 125] width 90 height 9
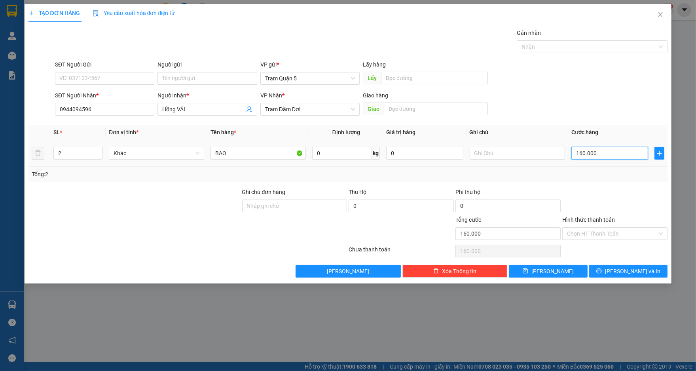
click at [614, 157] on input "160.000" at bounding box center [609, 153] width 77 height 13
click at [278, 156] on input "BAO" at bounding box center [257, 153] width 95 height 13
drag, startPoint x: 101, startPoint y: 155, endPoint x: 123, endPoint y: 136, distance: 29.5
click at [106, 151] on tr "1 Khác cuc 0 kg 0 80.000" at bounding box center [347, 153] width 639 height 27
click at [249, 158] on input "cuc" at bounding box center [257, 153] width 95 height 13
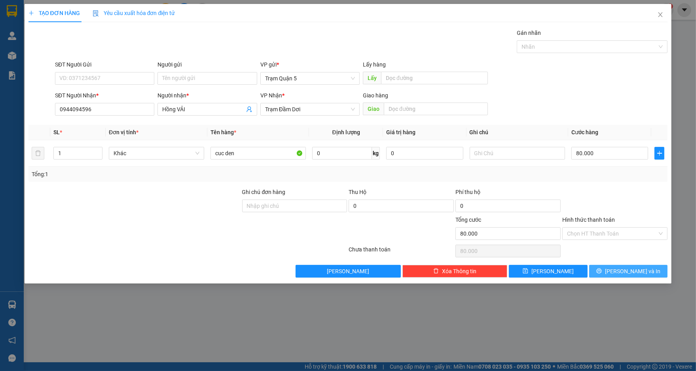
click at [635, 277] on div "TẠO ĐƠN HÀNG Yêu cầu xuất hóa đơn điện tử Transit Pickup Surcharge Ids Transit …" at bounding box center [348, 185] width 696 height 371
click at [631, 270] on span "[PERSON_NAME] và In" at bounding box center [632, 271] width 55 height 9
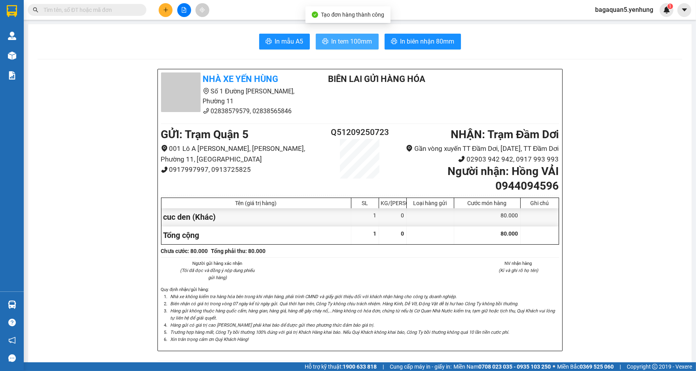
drag, startPoint x: 366, startPoint y: 44, endPoint x: 363, endPoint y: 63, distance: 19.2
click at [366, 44] on span "In tem 100mm" at bounding box center [352, 41] width 41 height 10
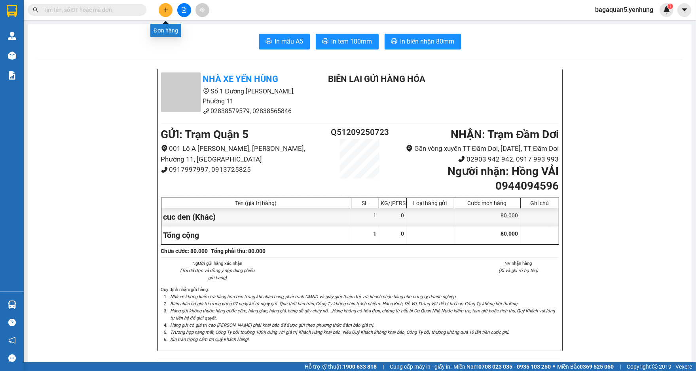
click at [167, 15] on button at bounding box center [166, 10] width 14 height 14
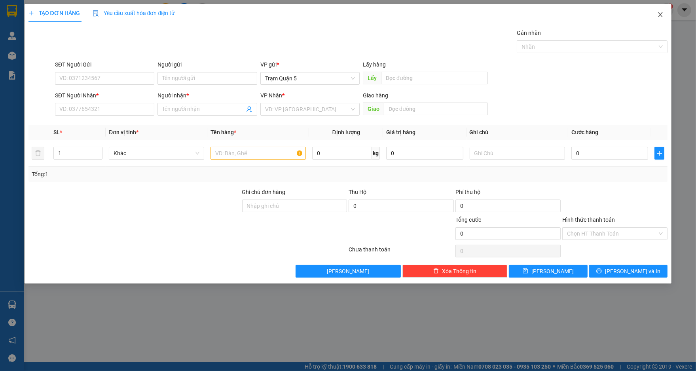
drag, startPoint x: 664, startPoint y: 17, endPoint x: 485, endPoint y: 40, distance: 179.5
click at [649, 23] on div "TẠO ĐƠN HÀNG Yêu cầu xuất hóa đơn điện tử Transit Pickup Surcharge Ids Transit …" at bounding box center [348, 143] width 647 height 279
click at [661, 13] on icon "close" at bounding box center [660, 14] width 6 height 6
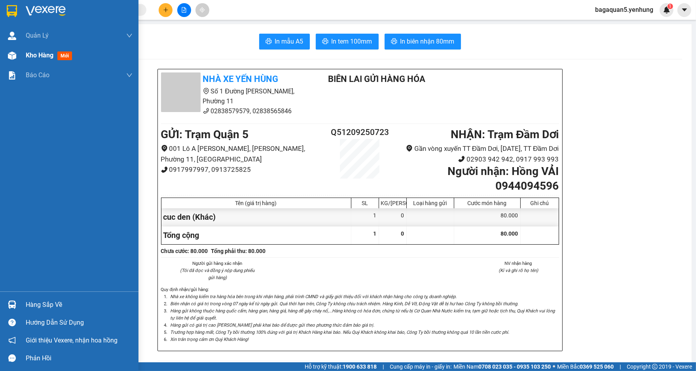
click at [33, 57] on span "Kho hàng" at bounding box center [40, 55] width 28 height 8
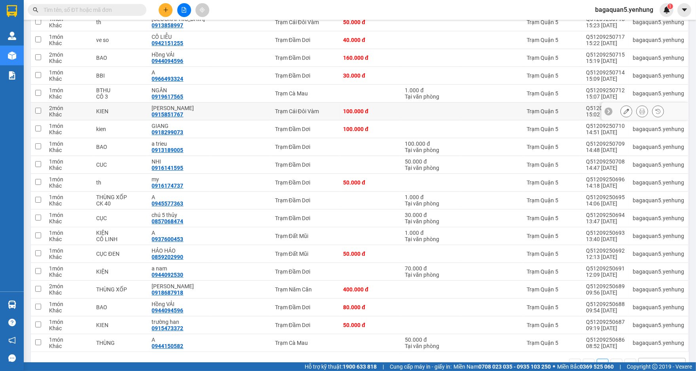
scroll to position [159, 0]
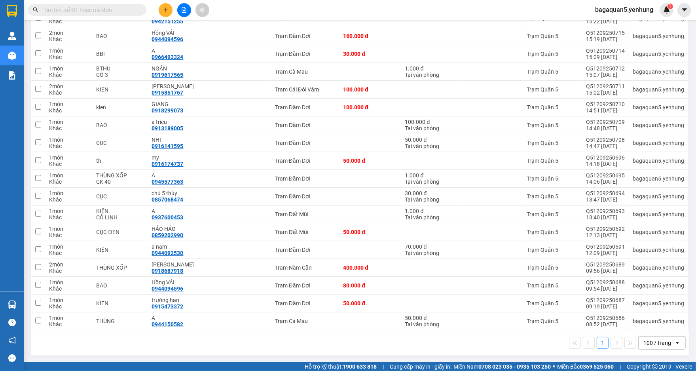
click at [155, 4] on div at bounding box center [183, 10] width 59 height 14
click at [166, 14] on button at bounding box center [166, 10] width 14 height 14
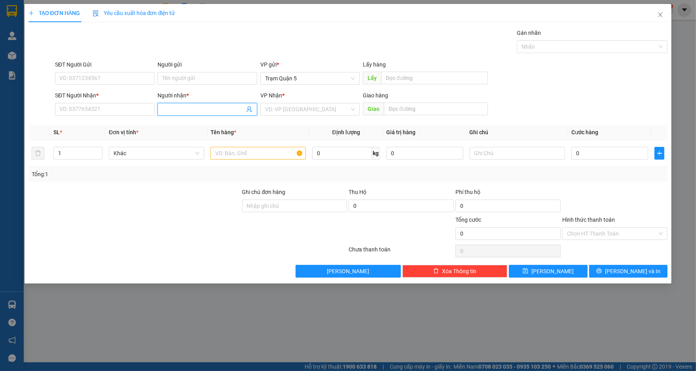
drag, startPoint x: 212, startPoint y: 111, endPoint x: 197, endPoint y: 112, distance: 14.7
click at [212, 112] on input "Người nhận *" at bounding box center [203, 109] width 82 height 9
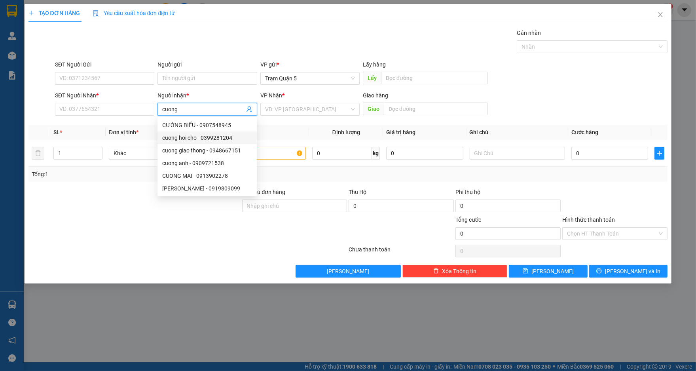
click at [217, 139] on div "cuong hoi cho - 0399281204" at bounding box center [207, 137] width 90 height 9
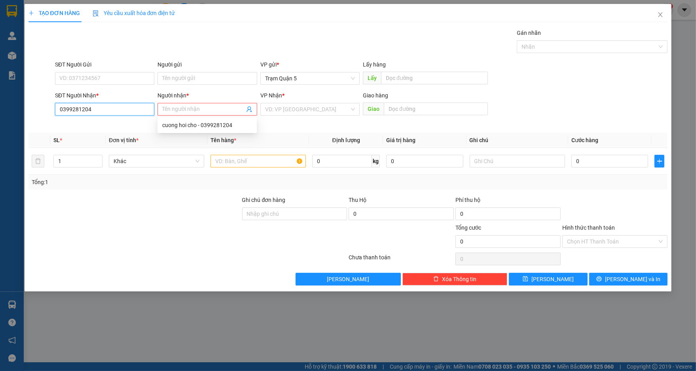
click at [99, 110] on input "0399281204" at bounding box center [104, 109] width 99 height 13
click at [106, 121] on div "0399281204 - cuong hoi cho" at bounding box center [105, 125] width 90 height 9
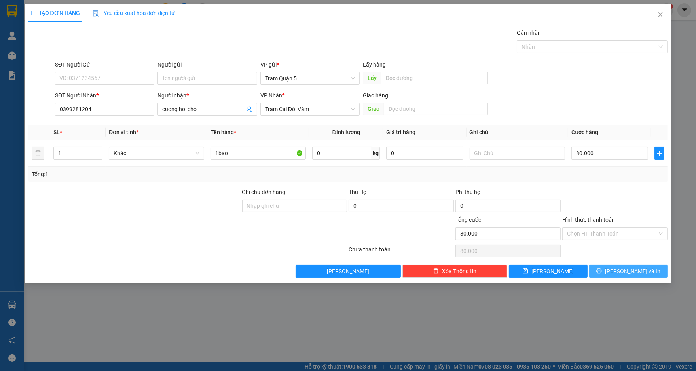
click at [617, 275] on button "[PERSON_NAME] và In" at bounding box center [628, 271] width 78 height 13
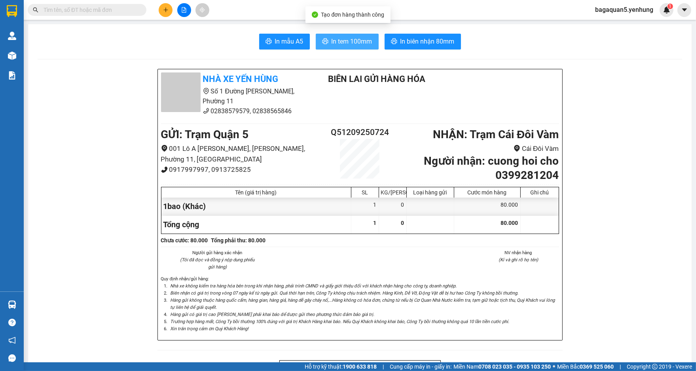
click at [355, 34] on button "In tem 100mm" at bounding box center [347, 42] width 63 height 16
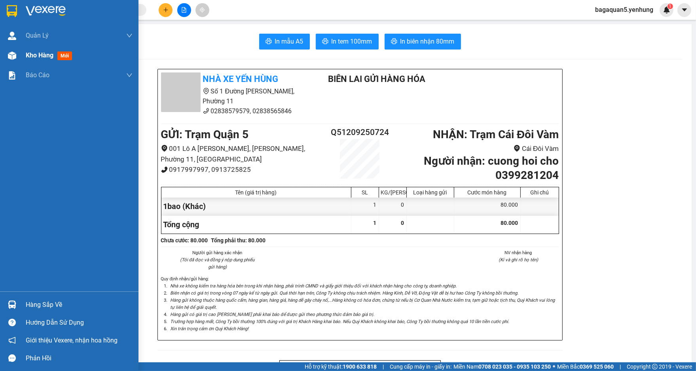
click at [23, 57] on div "Kho hàng mới" at bounding box center [69, 56] width 138 height 20
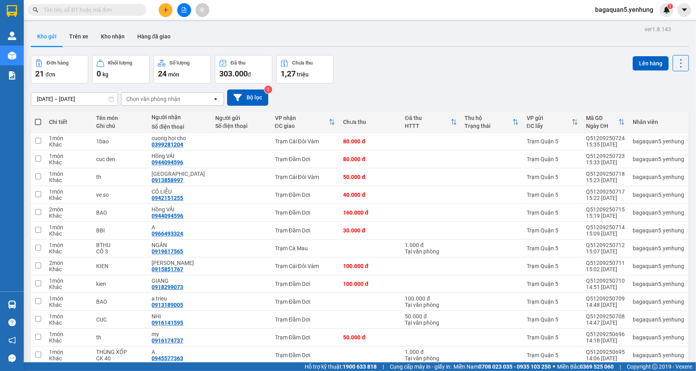
click at [169, 8] on button at bounding box center [166, 10] width 14 height 14
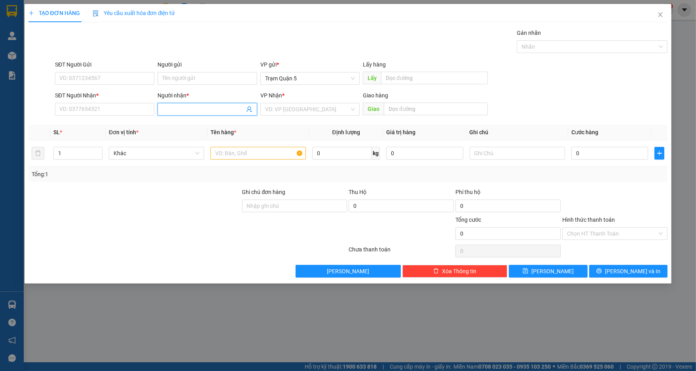
drag, startPoint x: 180, startPoint y: 110, endPoint x: 177, endPoint y: 107, distance: 4.8
click at [179, 110] on input "Người nhận *" at bounding box center [203, 109] width 82 height 9
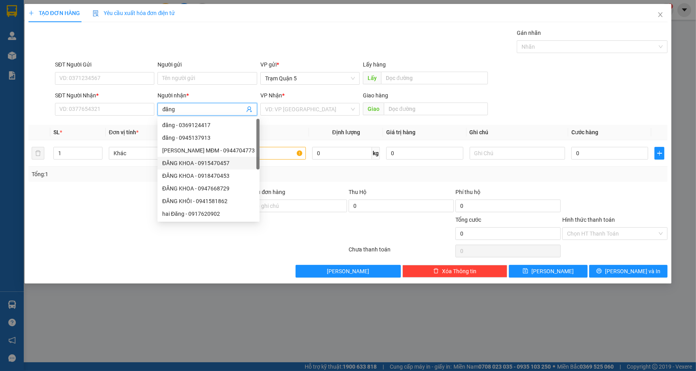
drag, startPoint x: 220, startPoint y: 162, endPoint x: 221, endPoint y: 167, distance: 5.4
click at [221, 167] on div "ĐĂNG KHOA - 0915470457" at bounding box center [208, 163] width 93 height 9
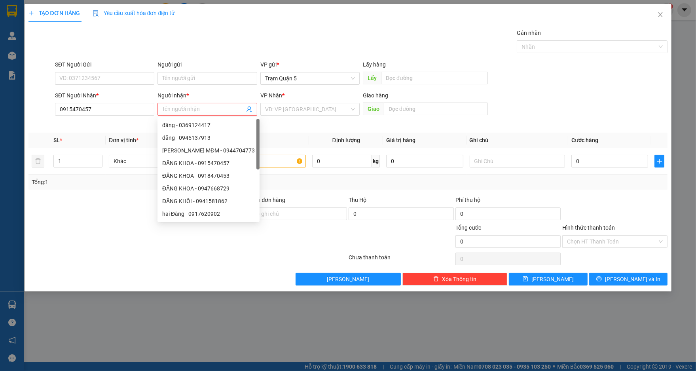
click at [132, 115] on div "SĐT Người Nhận * 0915470457" at bounding box center [104, 105] width 99 height 28
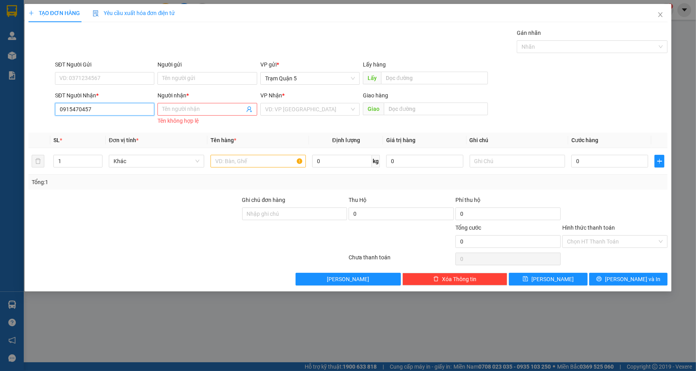
click at [130, 114] on input "0915470457" at bounding box center [104, 109] width 99 height 13
click at [127, 127] on div "0915470457 - ĐĂNG KHOA" at bounding box center [105, 125] width 90 height 9
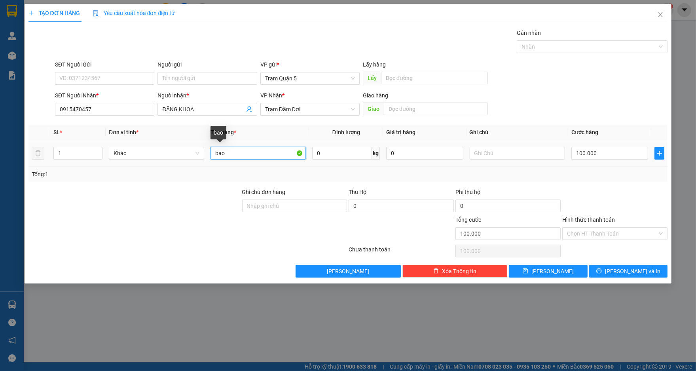
click at [265, 156] on input "bao" at bounding box center [257, 153] width 95 height 13
drag, startPoint x: 633, startPoint y: 267, endPoint x: 535, endPoint y: 248, distance: 99.6
click at [631, 267] on span "[PERSON_NAME] và In" at bounding box center [632, 271] width 55 height 9
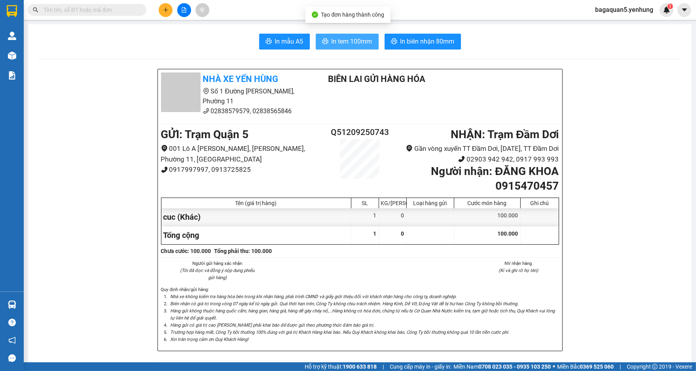
drag, startPoint x: 356, startPoint y: 37, endPoint x: 340, endPoint y: 23, distance: 20.5
click at [354, 34] on button "In tem 100mm" at bounding box center [347, 42] width 63 height 16
click at [360, 36] on span "In tem 100mm" at bounding box center [352, 41] width 41 height 10
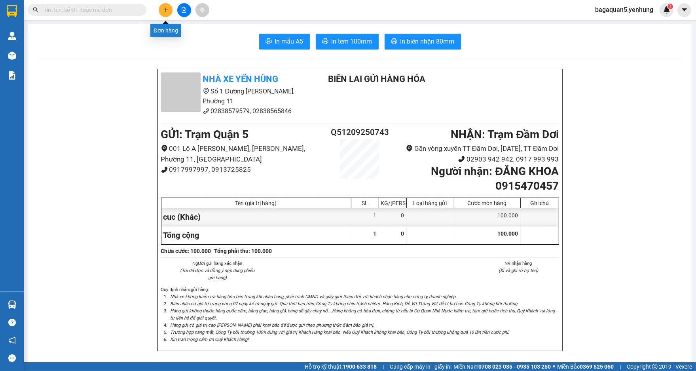
click at [171, 7] on button at bounding box center [166, 10] width 14 height 14
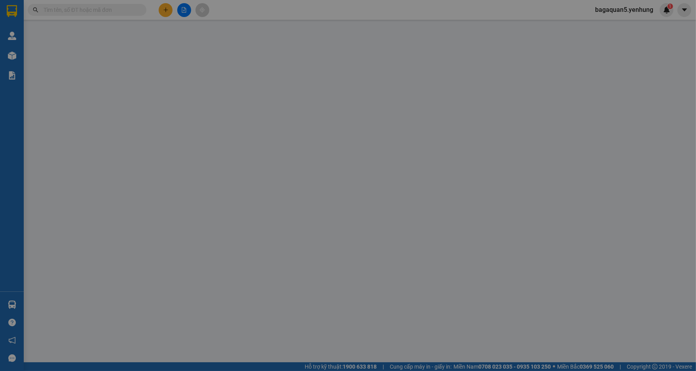
click at [171, 8] on div "Yêu cầu xuất hóa đơn điện tử" at bounding box center [134, 13] width 83 height 18
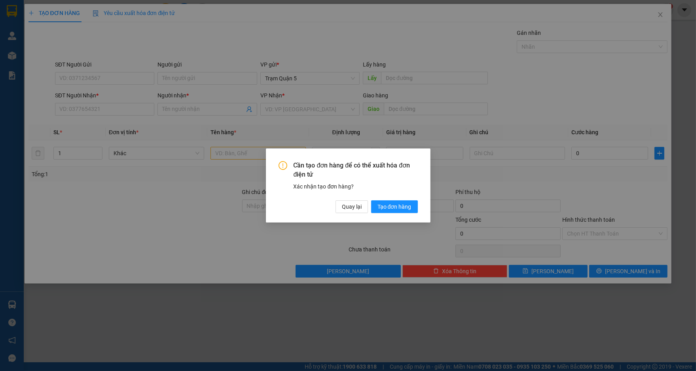
drag, startPoint x: 348, startPoint y: 199, endPoint x: 353, endPoint y: 204, distance: 7.0
click at [348, 199] on div "Cần tạo đơn hàng để có thể xuất hóa đơn điện tử Xác nhận tạo đơn hàng? Quay lại…" at bounding box center [348, 187] width 139 height 52
click at [356, 204] on span "Quay lại" at bounding box center [352, 206] width 20 height 9
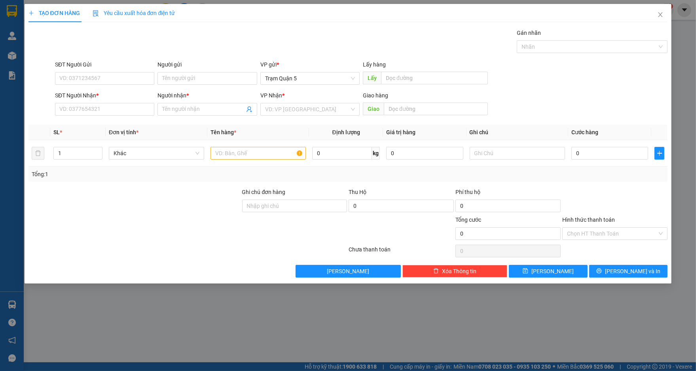
click at [96, 115] on div "SĐT Người Nhận * VD: 0377654321" at bounding box center [104, 105] width 99 height 28
click at [83, 108] on input "SĐT Người Nhận *" at bounding box center [104, 109] width 99 height 13
click at [99, 112] on input "00917188389" at bounding box center [104, 109] width 99 height 13
click at [180, 111] on input "Người nhận *" at bounding box center [203, 109] width 82 height 9
click at [308, 114] on input "search" at bounding box center [307, 109] width 84 height 12
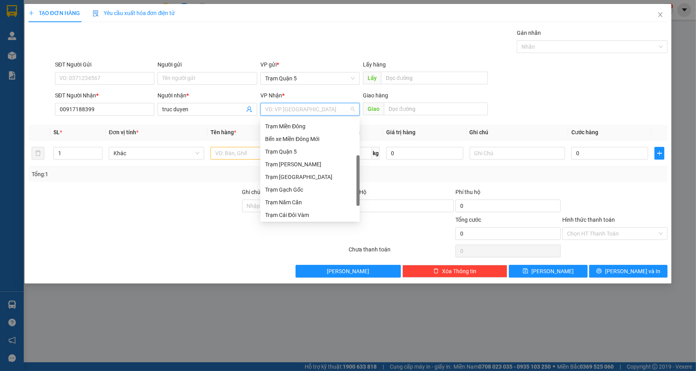
scroll to position [76, 0]
drag, startPoint x: 358, startPoint y: 140, endPoint x: 329, endPoint y: 212, distance: 76.9
click at [329, 212] on div "Bến xe Miền Đông Mới Trạm Quận 5 Trạm Đức Hòa Trạm Phú Tân Trạm Gạch Gốc Trạm N…" at bounding box center [309, 169] width 99 height 101
drag, startPoint x: 327, startPoint y: 214, endPoint x: 299, endPoint y: 198, distance: 32.2
click at [326, 214] on div "Trạm Đầm Dơi" at bounding box center [310, 214] width 90 height 9
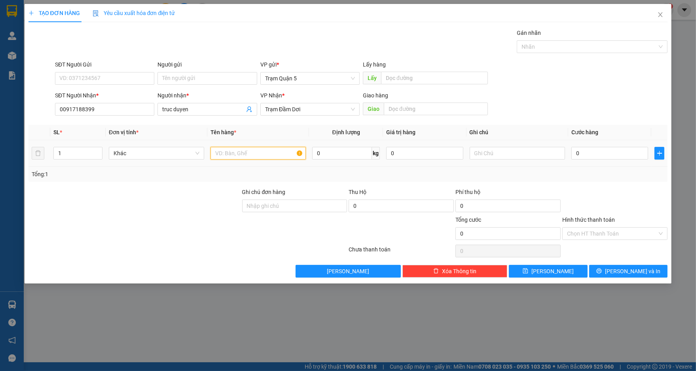
click at [247, 156] on input "text" at bounding box center [257, 153] width 95 height 13
click at [591, 194] on div at bounding box center [614, 202] width 107 height 28
drag, startPoint x: 615, startPoint y: 269, endPoint x: 603, endPoint y: 267, distance: 12.7
click at [611, 266] on button "[PERSON_NAME] và In" at bounding box center [628, 271] width 78 height 13
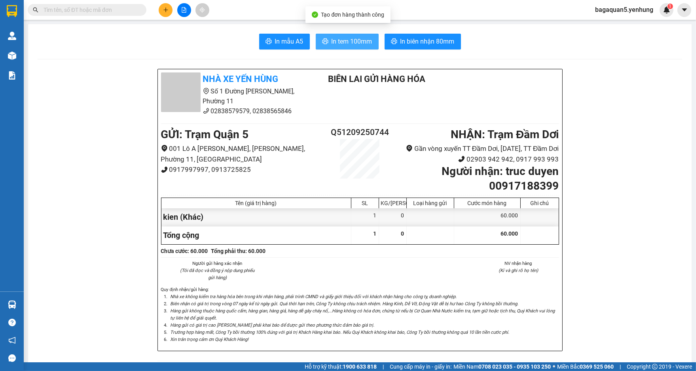
click at [358, 41] on span "In tem 100mm" at bounding box center [352, 41] width 41 height 10
click at [158, 14] on div at bounding box center [183, 10] width 59 height 14
drag, startPoint x: 158, startPoint y: 14, endPoint x: 175, endPoint y: 4, distance: 20.1
click at [171, 5] on div at bounding box center [183, 10] width 59 height 14
click at [175, 4] on div at bounding box center [183, 10] width 59 height 14
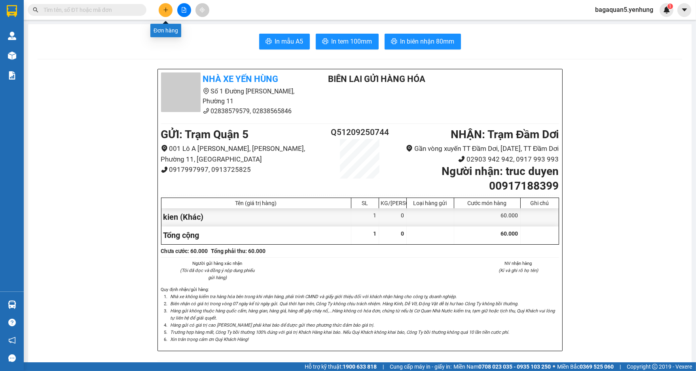
click at [167, 8] on icon "plus" at bounding box center [166, 10] width 6 height 6
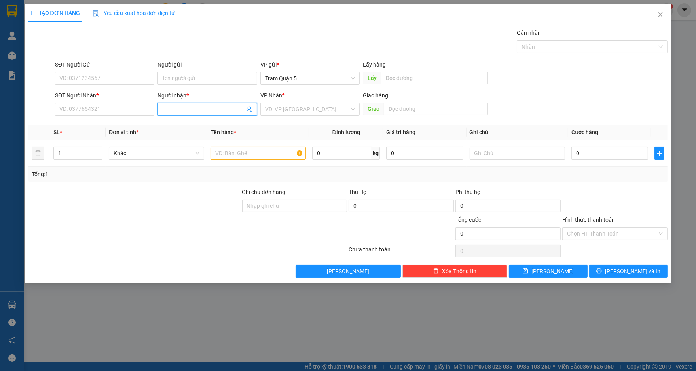
click at [176, 113] on input "Người nhận *" at bounding box center [203, 109] width 82 height 9
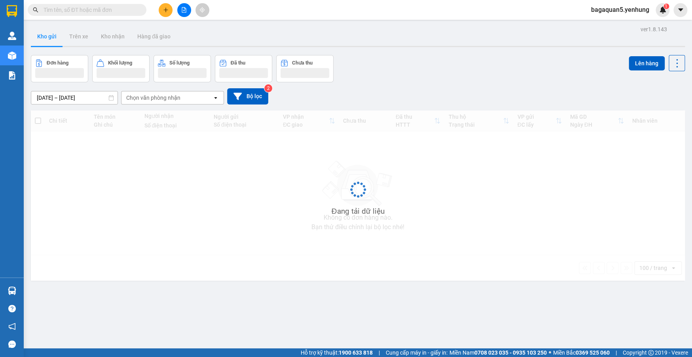
click at [165, 13] on button at bounding box center [166, 10] width 14 height 14
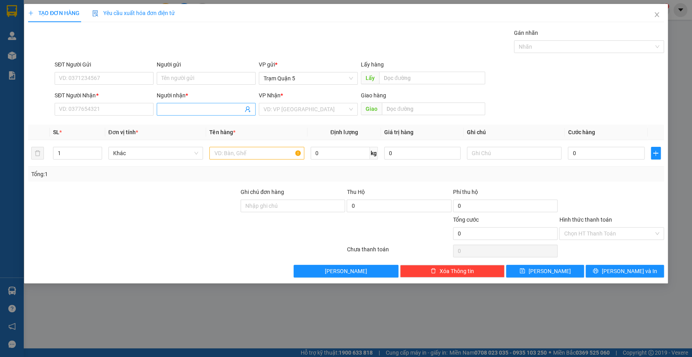
drag, startPoint x: 170, startPoint y: 117, endPoint x: 165, endPoint y: 105, distance: 12.6
click at [167, 114] on div "Người nhận * Tên người nhận" at bounding box center [206, 105] width 99 height 28
click at [166, 106] on input "Người nhận *" at bounding box center [202, 109] width 82 height 9
type input "tuoi"
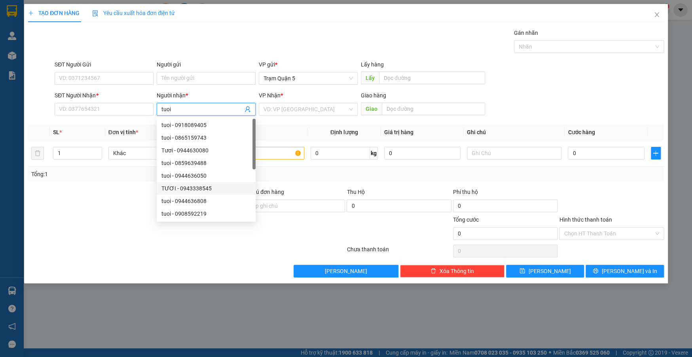
click at [193, 190] on div "TƯƠI - 0943338545" at bounding box center [205, 188] width 89 height 9
type input "0943338545"
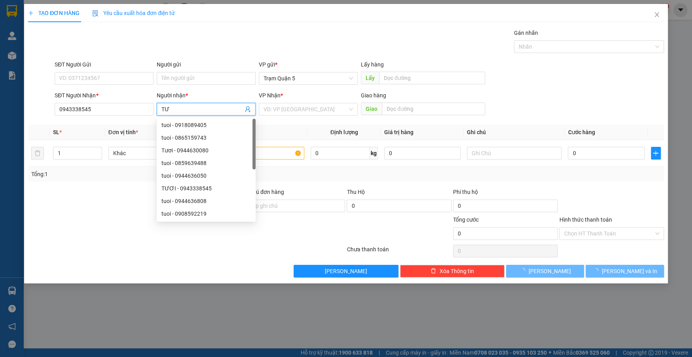
type input "T"
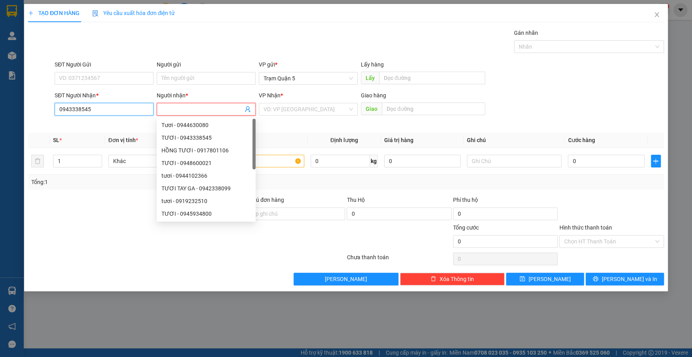
click at [125, 114] on input "0943338545" at bounding box center [104, 109] width 99 height 13
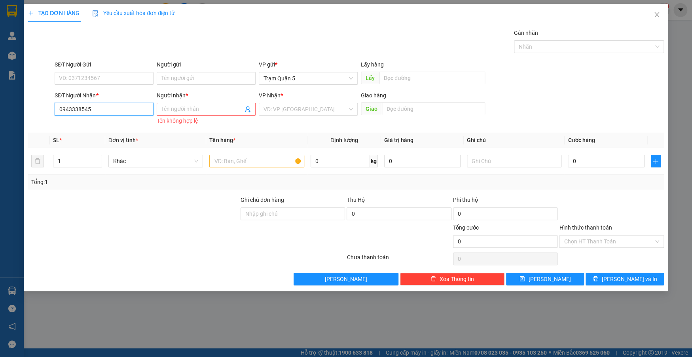
click at [125, 114] on input "0943338545" at bounding box center [104, 109] width 99 height 13
click at [124, 114] on input "0943338545" at bounding box center [104, 109] width 99 height 13
click at [164, 111] on input "Người nhận *" at bounding box center [202, 109] width 82 height 9
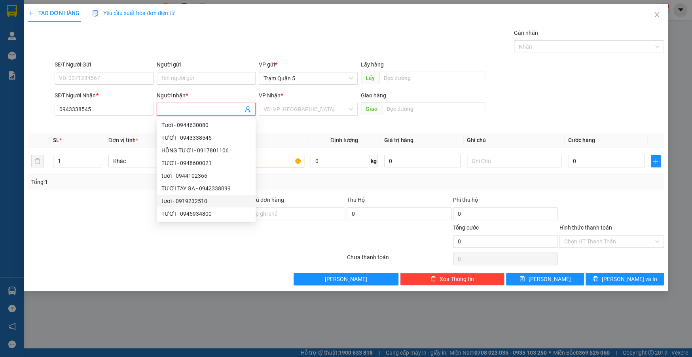
click at [214, 203] on div "tươi - 0919232510" at bounding box center [205, 201] width 89 height 9
type input "0919232510"
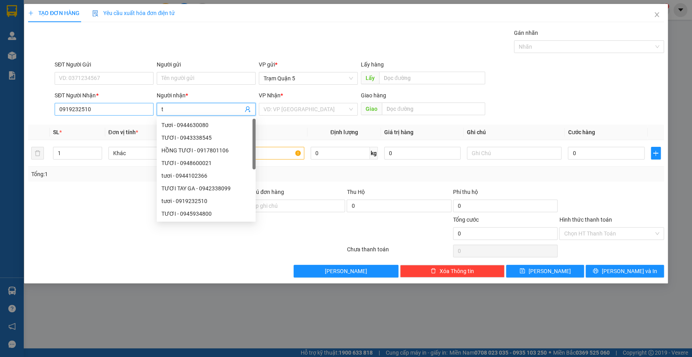
type input "t"
click at [133, 108] on input "0919232510" at bounding box center [104, 109] width 99 height 13
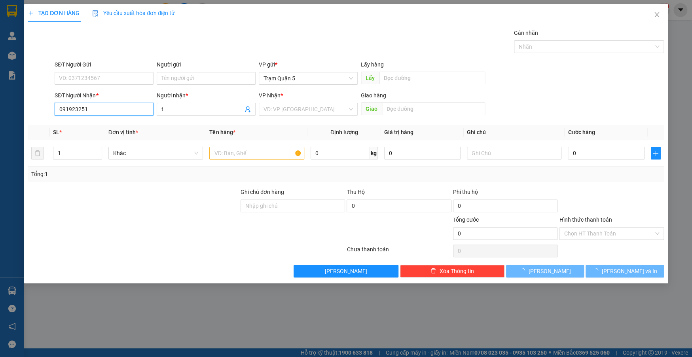
type input "0919232510"
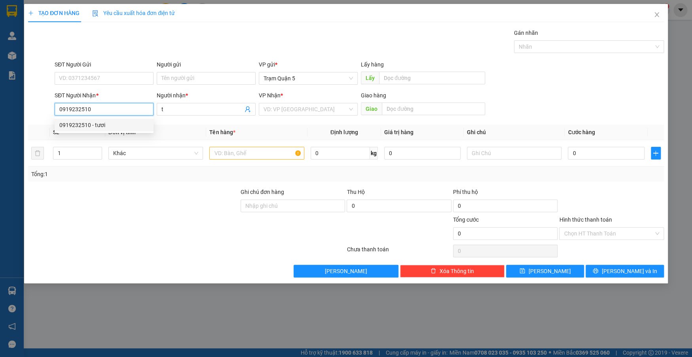
click at [118, 126] on div "0919232510 - tươi" at bounding box center [103, 125] width 89 height 9
type input "tươi"
type input "40.000"
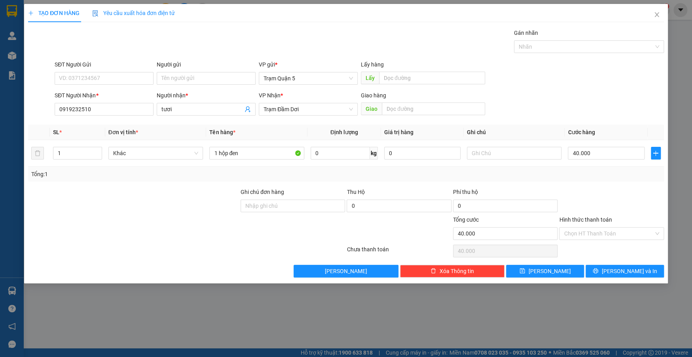
click at [302, 116] on div "VP Nhận * Trạm Đầm Dơi" at bounding box center [308, 105] width 99 height 28
drag, startPoint x: 305, startPoint y: 111, endPoint x: 303, endPoint y: 115, distance: 4.3
click at [303, 115] on div "Trạm Đầm Dơi" at bounding box center [308, 109] width 99 height 13
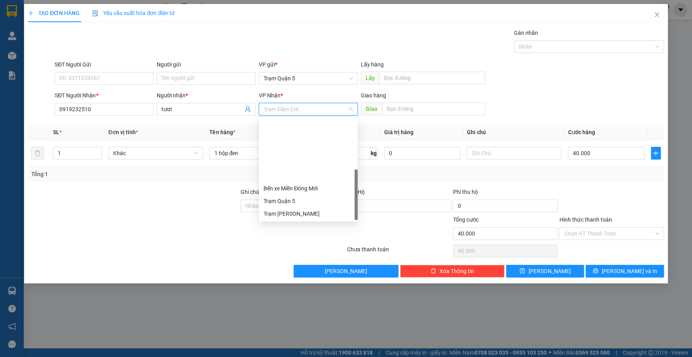
scroll to position [76, 0]
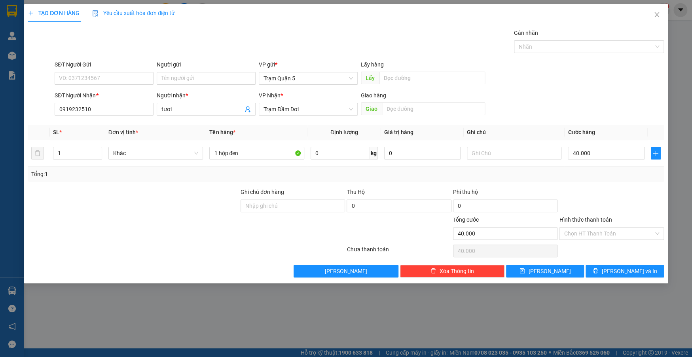
click at [311, 116] on div "VP Nhận * Trạm Đầm Dơi" at bounding box center [308, 105] width 99 height 28
click at [309, 113] on span "Trạm Đầm Dơi" at bounding box center [308, 109] width 89 height 12
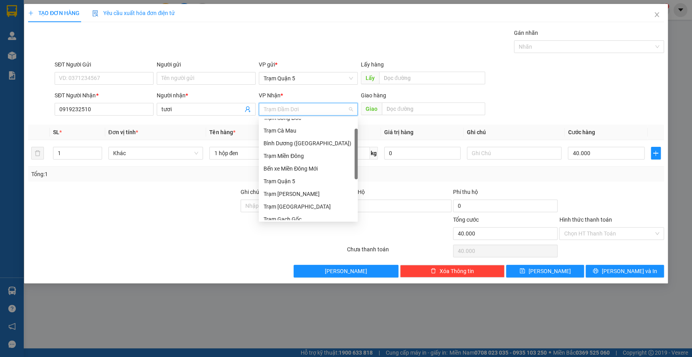
scroll to position [0, 0]
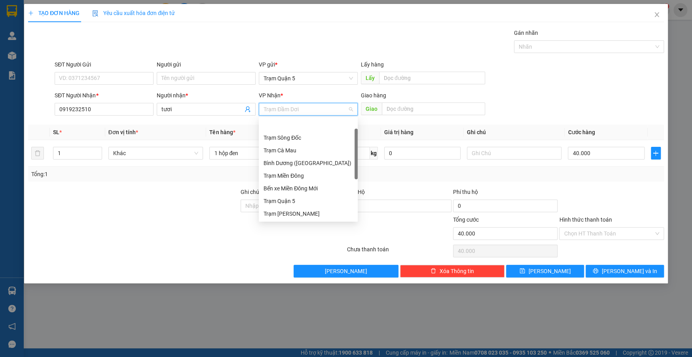
drag, startPoint x: 354, startPoint y: 176, endPoint x: 360, endPoint y: 123, distance: 54.2
click at [368, 115] on body "Kết quả tìm kiếm ( 0 ) Bộ lọc No Data bagaquan5.yenhung 1 Quản Lý Quản lý khách…" at bounding box center [346, 178] width 692 height 357
drag, startPoint x: 322, startPoint y: 154, endPoint x: 305, endPoint y: 153, distance: 17.8
click at [319, 152] on div "Trạm Cà Mau" at bounding box center [308, 150] width 89 height 9
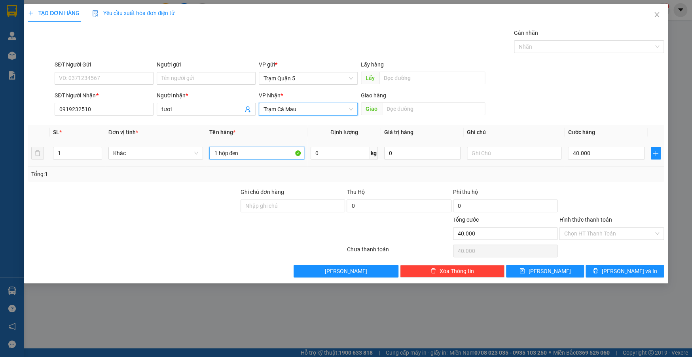
drag, startPoint x: 269, startPoint y: 155, endPoint x: 261, endPoint y: 155, distance: 7.9
click at [269, 155] on input "1 hộp đen" at bounding box center [256, 153] width 95 height 13
type input "1"
type input "b"
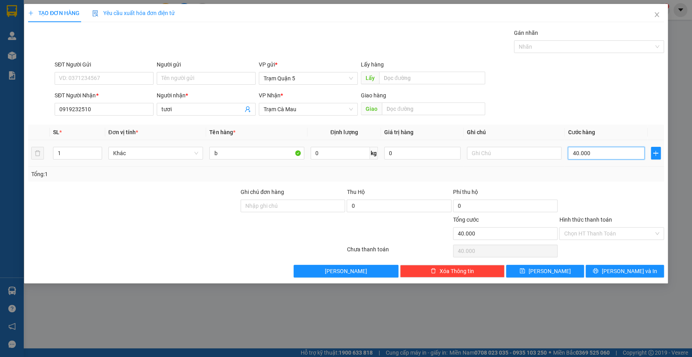
click at [608, 156] on input "40.000" at bounding box center [606, 153] width 76 height 13
type input "0"
type input "5"
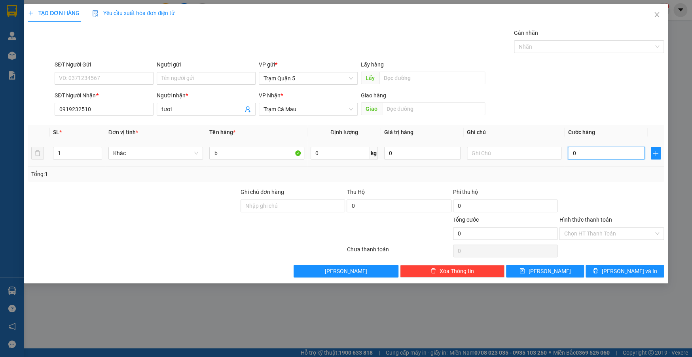
type input "5"
type input "05"
type input "50"
type input "050"
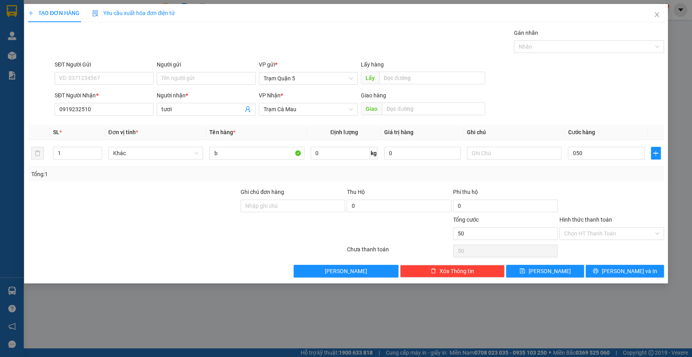
type input "50.000"
click at [562, 218] on label "Hình thức thanh toán" at bounding box center [585, 219] width 53 height 6
click at [564, 228] on input "Hình thức thanh toán" at bounding box center [608, 234] width 89 height 12
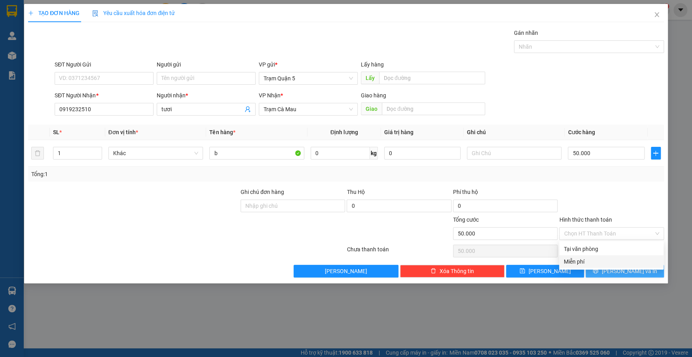
click at [598, 273] on icon "printer" at bounding box center [595, 270] width 5 height 5
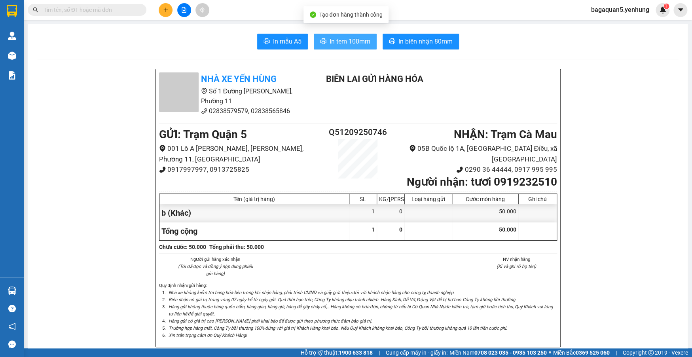
drag, startPoint x: 354, startPoint y: 48, endPoint x: 292, endPoint y: 80, distance: 69.5
click at [333, 39] on span "In tem 100mm" at bounding box center [350, 41] width 41 height 10
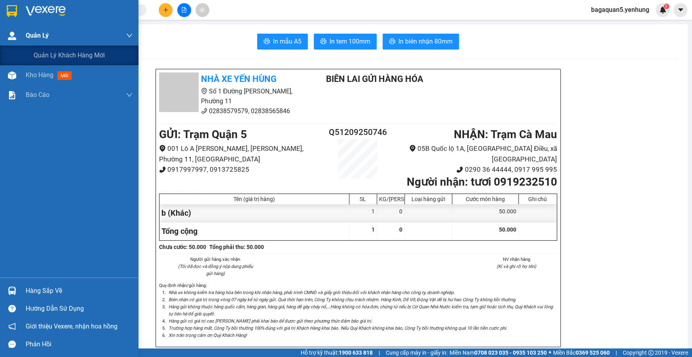
click at [28, 42] on div "Quản Lý" at bounding box center [79, 36] width 107 height 20
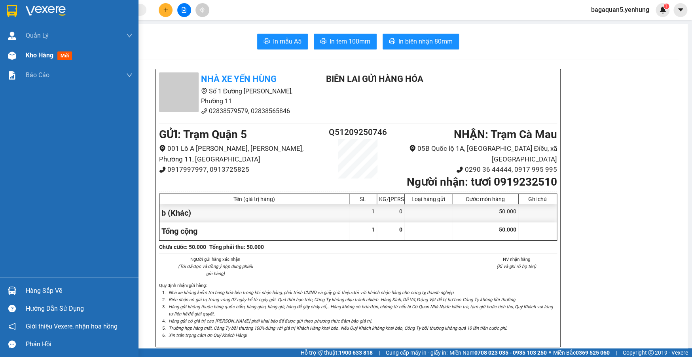
click at [31, 52] on span "Kho hàng" at bounding box center [40, 55] width 28 height 8
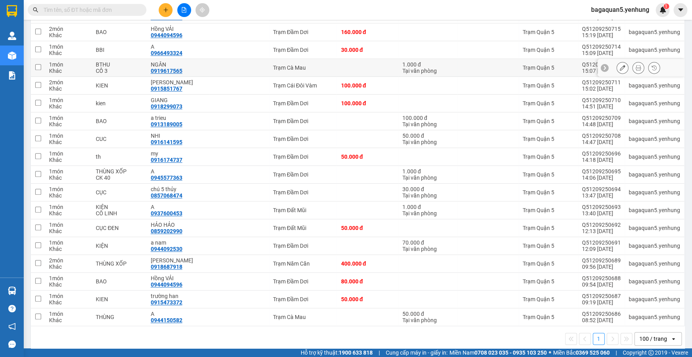
scroll to position [244, 0]
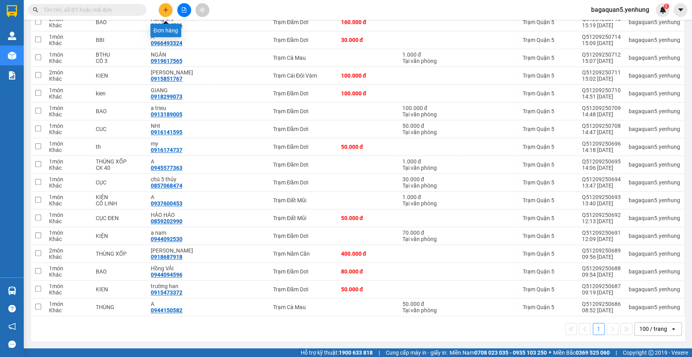
click at [170, 9] on button at bounding box center [166, 10] width 14 height 14
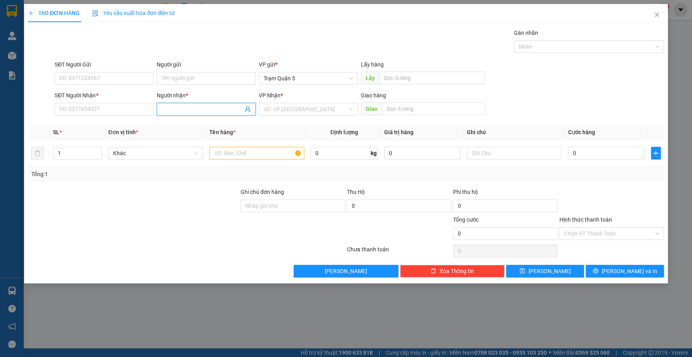
click at [167, 108] on input "Người nhận *" at bounding box center [202, 109] width 82 height 9
type input "hồng v"
click at [200, 125] on div "Hồng VẢI - 0944094596" at bounding box center [205, 125] width 89 height 9
type input "0944094596"
type input "H"
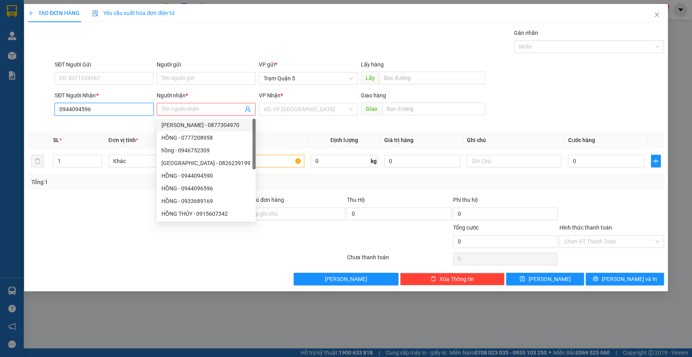
click at [140, 110] on input "0944094596" at bounding box center [104, 109] width 99 height 13
click at [143, 114] on input "0944094596" at bounding box center [104, 109] width 99 height 13
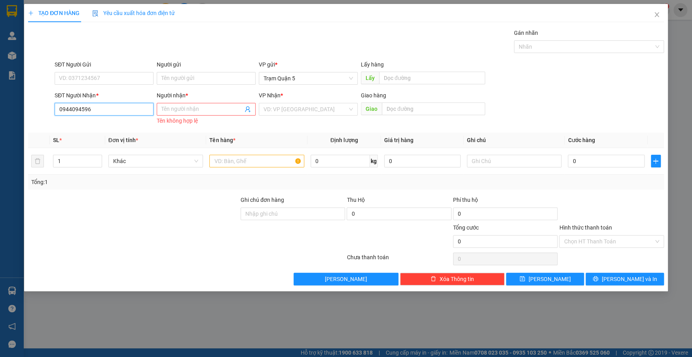
click at [143, 114] on input "0944094596" at bounding box center [104, 109] width 99 height 13
type input "0944094596"
click at [128, 131] on div "0944094596 - Hồng VẢI" at bounding box center [104, 125] width 99 height 13
type input "Hồng VẢI"
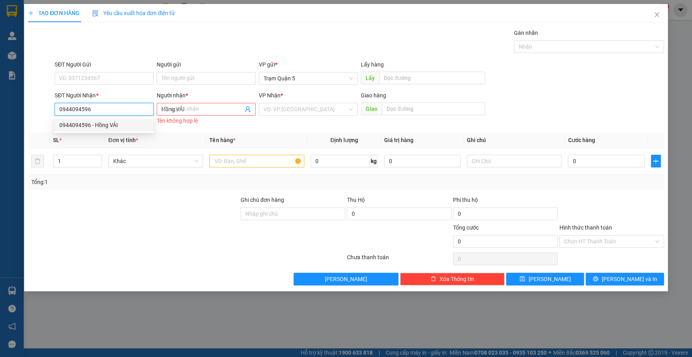
type input "80.000"
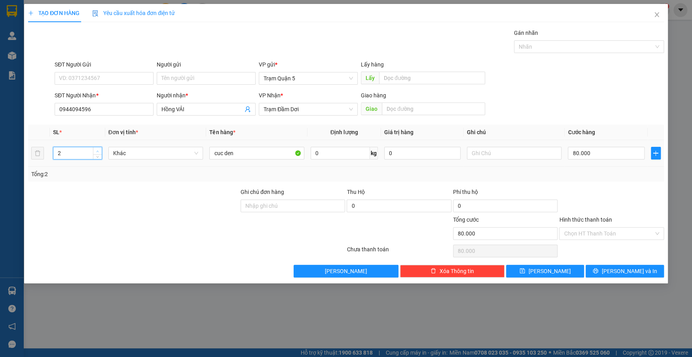
click at [98, 150] on icon "up" at bounding box center [97, 151] width 3 height 3
click at [97, 149] on span "up" at bounding box center [97, 151] width 5 height 5
click at [96, 149] on span "up" at bounding box center [97, 151] width 5 height 5
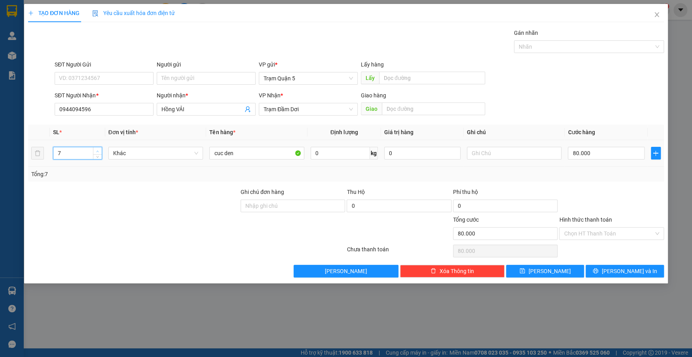
click at [94, 148] on span "Increase Value" at bounding box center [97, 150] width 9 height 7
click at [97, 149] on span "up" at bounding box center [97, 151] width 5 height 5
type input "10"
click at [95, 149] on span "up" at bounding box center [97, 151] width 5 height 5
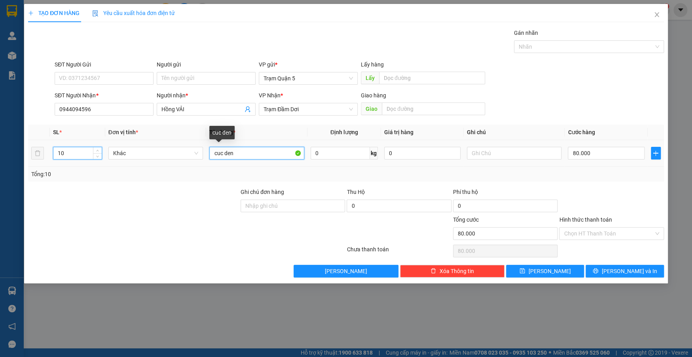
drag, startPoint x: 241, startPoint y: 152, endPoint x: 253, endPoint y: 163, distance: 15.7
click at [252, 161] on td "cuc den" at bounding box center [256, 153] width 101 height 27
type input "c"
type input "9"
type input "bao"
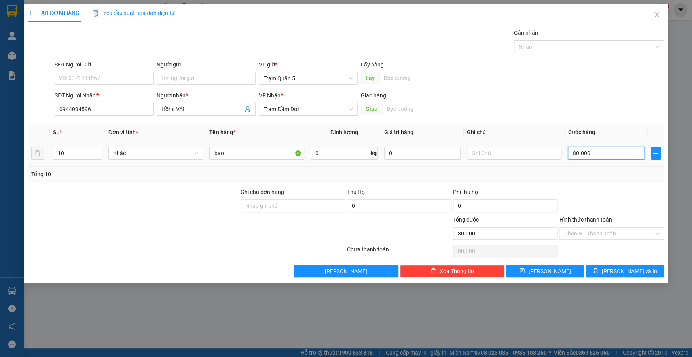
type input "0"
type input "8"
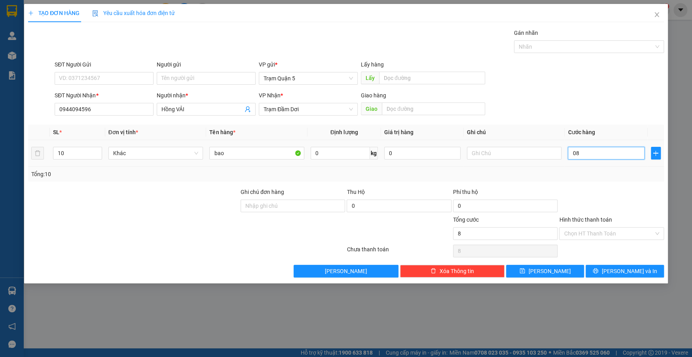
type input "08"
type input "80"
type input "080"
type input "800"
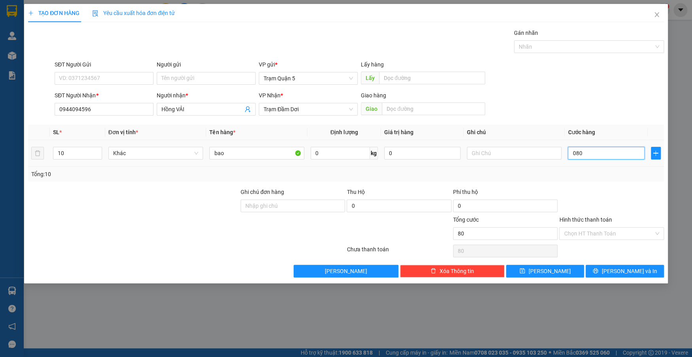
type input "800"
type input "0.800"
type input "800.000"
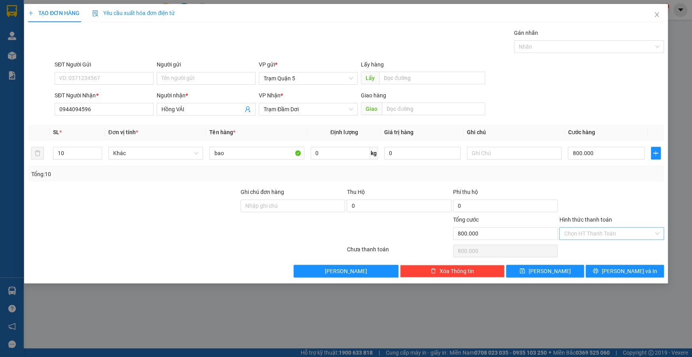
drag, startPoint x: 601, startPoint y: 173, endPoint x: 603, endPoint y: 229, distance: 56.6
click at [601, 175] on div "Tổng: 10" at bounding box center [346, 174] width 630 height 9
drag, startPoint x: 614, startPoint y: 269, endPoint x: 614, endPoint y: 284, distance: 15.8
click at [598, 269] on icon "printer" at bounding box center [596, 271] width 6 height 6
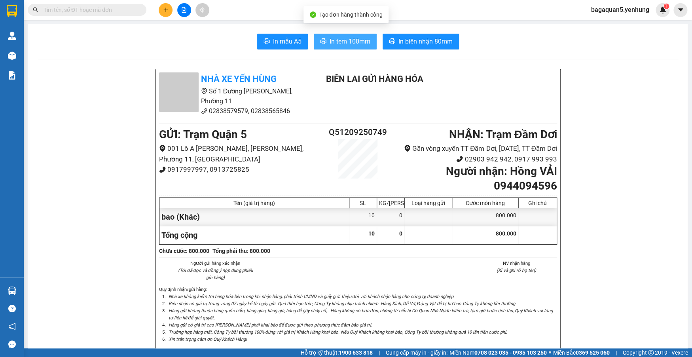
click at [330, 42] on span "In tem 100mm" at bounding box center [350, 41] width 41 height 10
click at [656, 15] on div "bagaquan5.yenhung 1" at bounding box center [627, 10] width 85 height 14
click at [657, 21] on section "Kết quả tìm kiếm ( 0 ) Bộ lọc No Data bagaquan5.yenhung 1 Quản Lý Quản lý khách…" at bounding box center [346, 178] width 692 height 357
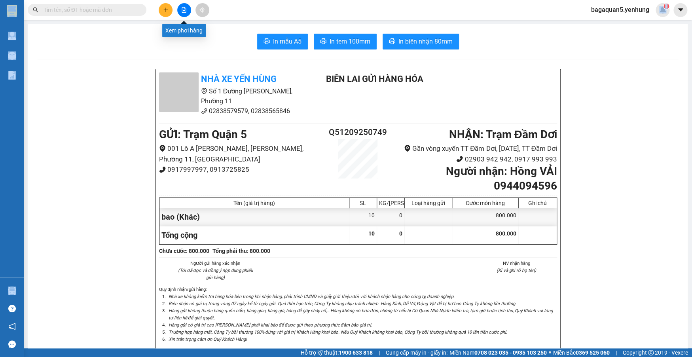
click at [184, 7] on icon "file-add" at bounding box center [184, 10] width 6 height 6
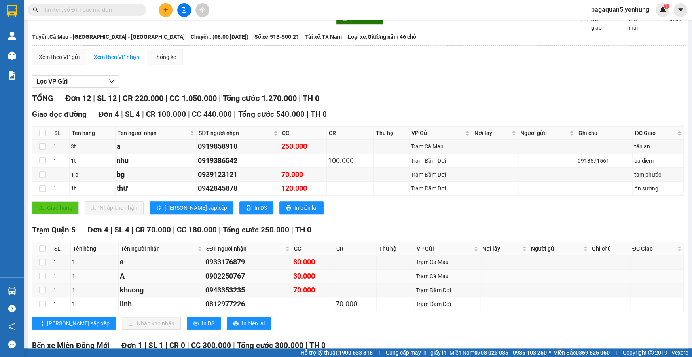
scroll to position [35, 0]
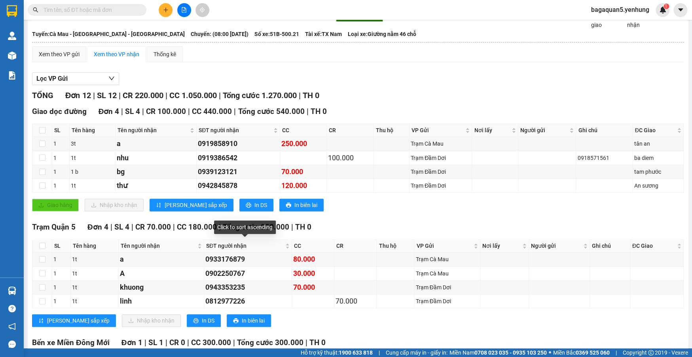
click at [313, 215] on div "Giao dọc đường Đơn 4 | SL 4 | CR 100.000 | CC 440.000 | Tổng cước 540.000 | TH …" at bounding box center [358, 162] width 652 height 112
drag, startPoint x: 316, startPoint y: 215, endPoint x: 320, endPoint y: 207, distance: 9.0
click at [320, 210] on div "Giao dọc đường Đơn 4 | SL 4 | CR 100.000 | CC 440.000 | Tổng cước 540.000 | TH …" at bounding box center [358, 162] width 652 height 112
click at [416, 131] on tr "SL Tên hàng Tên người nhận SĐT người nhận CC CR Thu hộ VP Gửi Nơi lấy Người gửi…" at bounding box center [357, 130] width 651 height 13
drag, startPoint x: 580, startPoint y: 228, endPoint x: 576, endPoint y: 231, distance: 5.4
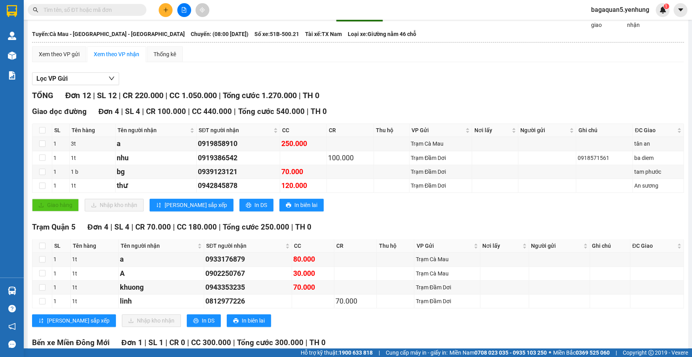
click at [580, 228] on div "Trạm Quận 5 Đơn 4 | SL 4 | CR 70.000 | CC 180.000 | Tổng cước 250.000 | TH 0" at bounding box center [358, 227] width 652 height 12
drag, startPoint x: 576, startPoint y: 231, endPoint x: 582, endPoint y: 229, distance: 6.5
click at [580, 229] on div "Trạm Quận 5 Đơn 4 | SL 4 | CR 70.000 | CC 180.000 | Tổng cước 250.000 | TH 0" at bounding box center [358, 227] width 652 height 12
click at [577, 237] on div "Click to sort ascending" at bounding box center [553, 229] width 62 height 19
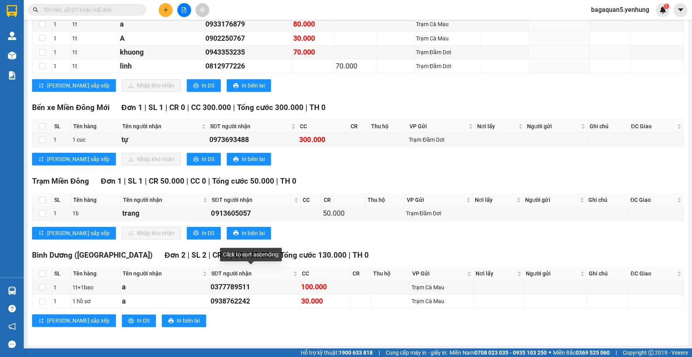
scroll to position [0, 0]
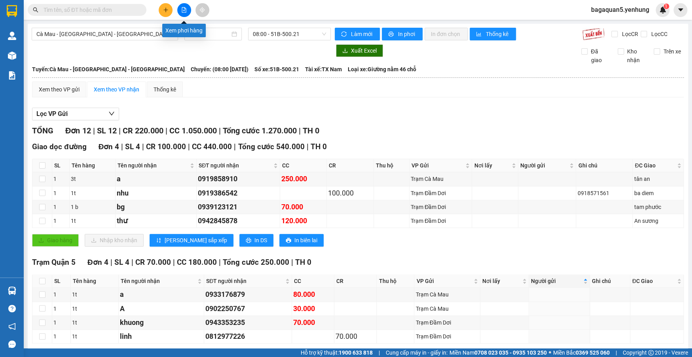
click at [185, 8] on icon "file-add" at bounding box center [184, 10] width 6 height 6
click at [170, 13] on button at bounding box center [166, 10] width 14 height 14
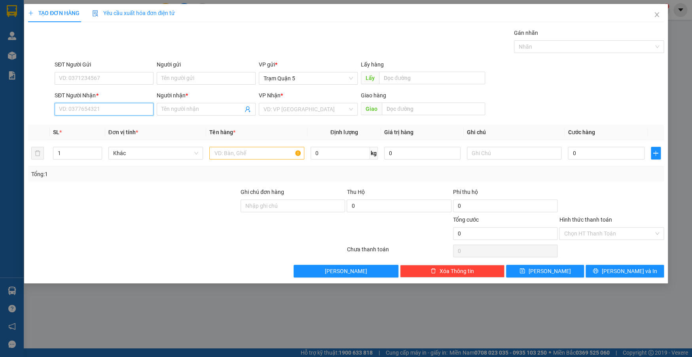
drag, startPoint x: 123, startPoint y: 112, endPoint x: 118, endPoint y: 117, distance: 7.0
click at [118, 116] on div "SĐT Người Nhận * VD: 0377654321" at bounding box center [104, 105] width 99 height 28
click at [78, 108] on input "0946466959" at bounding box center [104, 109] width 99 height 13
type input "0946496959"
click at [104, 121] on div "0946496959 - kha" at bounding box center [103, 125] width 89 height 9
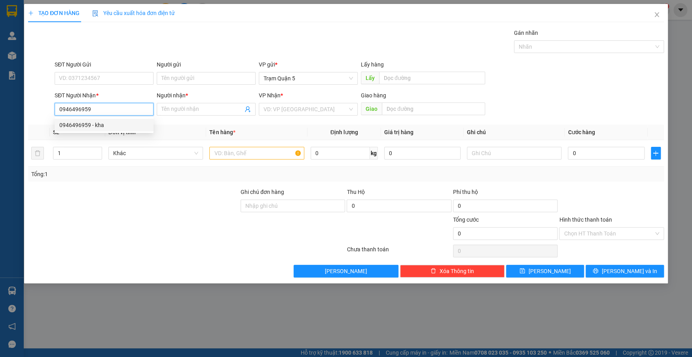
type input "kha"
type input "30.000"
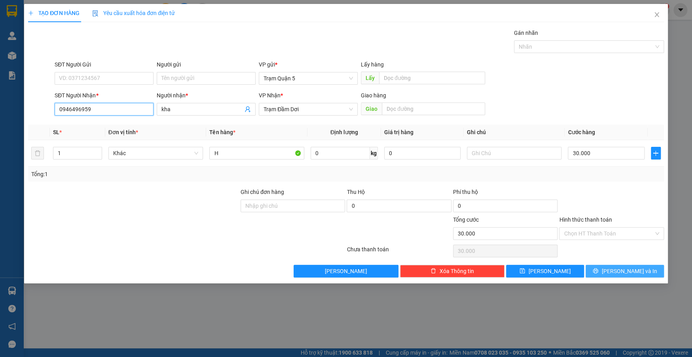
type input "0946496959"
click at [598, 272] on icon "printer" at bounding box center [596, 271] width 6 height 6
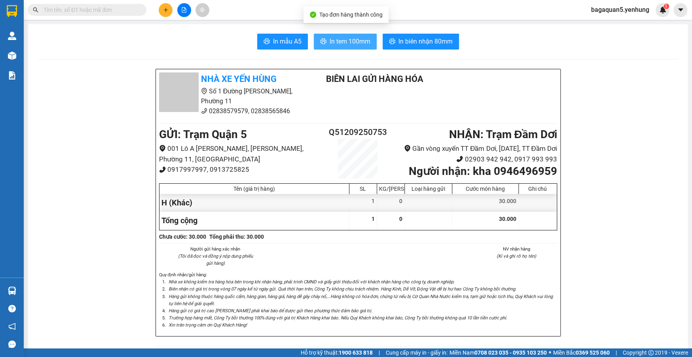
click at [358, 37] on span "In tem 100mm" at bounding box center [350, 41] width 41 height 10
click at [159, 14] on div at bounding box center [183, 10] width 59 height 14
click at [165, 12] on icon "plus" at bounding box center [166, 10] width 6 height 6
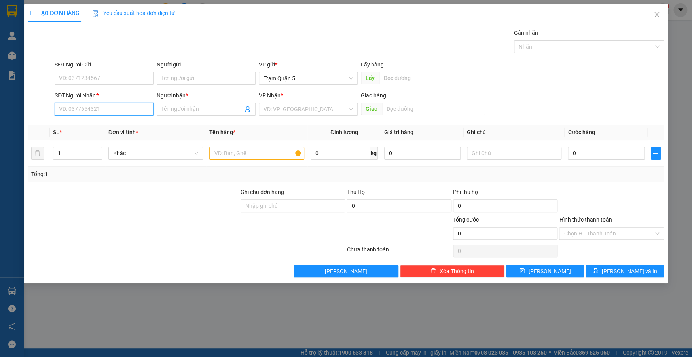
click at [147, 108] on input "SĐT Người Nhận *" at bounding box center [104, 109] width 99 height 13
type input "0949843640"
click at [126, 128] on div "0949843640 - DUY" at bounding box center [103, 125] width 89 height 9
type input "DUY"
type input "160.000"
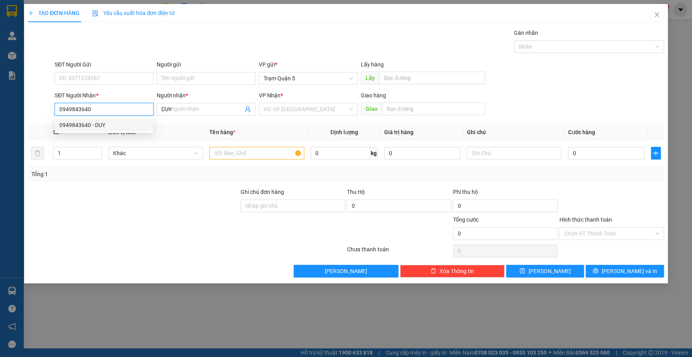
type input "160.000"
type input "0949843640"
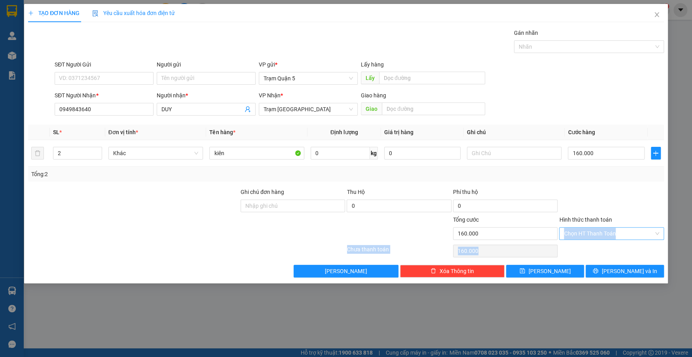
drag, startPoint x: 598, startPoint y: 240, endPoint x: 603, endPoint y: 235, distance: 6.2
click at [598, 231] on div "Transit Pickup Surcharge Ids Transit Deliver Surcharge Ids Transit Deliver Surc…" at bounding box center [346, 152] width 636 height 249
click at [603, 235] on input "Hình thức thanh toán" at bounding box center [608, 234] width 89 height 12
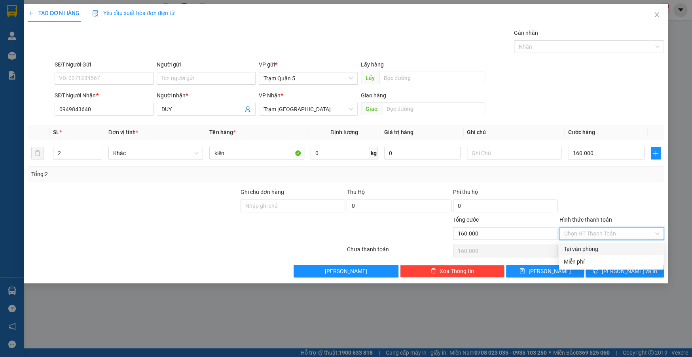
click at [602, 243] on div "Transit Pickup Surcharge Ids Transit Deliver Surcharge Ids Transit Deliver Surc…" at bounding box center [346, 152] width 636 height 249
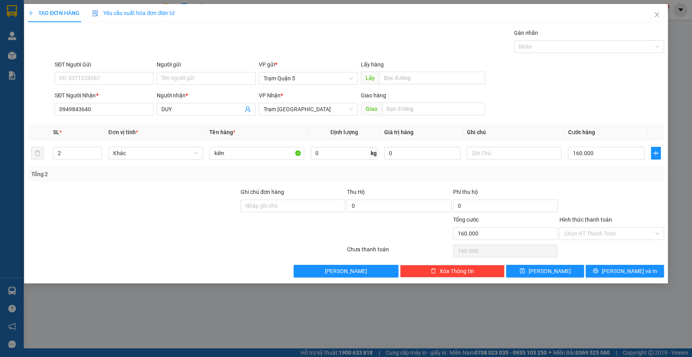
click at [601, 243] on div "Chọn HT Thanh Toán" at bounding box center [611, 251] width 106 height 16
click at [604, 239] on div "Hình thức thanh toán Chọn HT Thanh Toán" at bounding box center [611, 229] width 104 height 28
click at [602, 236] on input "Hình thức thanh toán" at bounding box center [608, 234] width 89 height 12
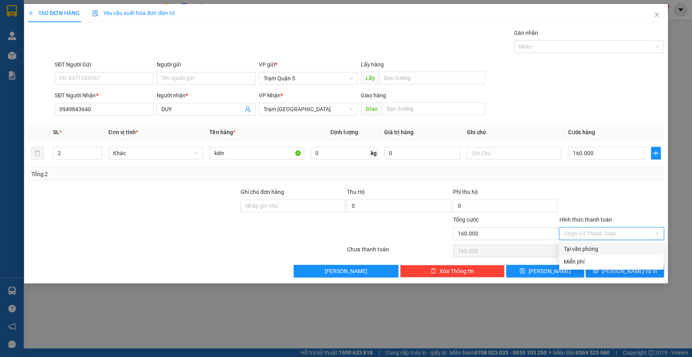
click at [603, 243] on div "Tại văn phòng" at bounding box center [611, 249] width 104 height 13
type input "0"
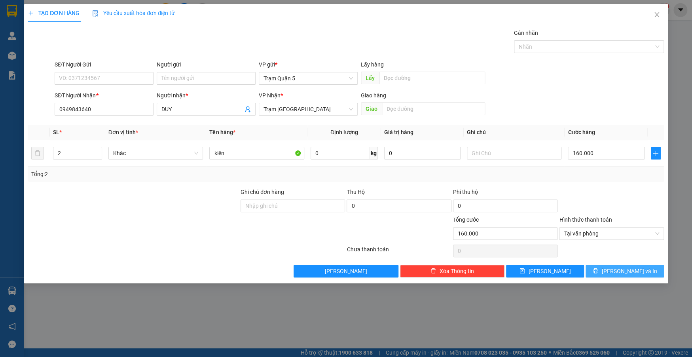
click at [616, 265] on button "[PERSON_NAME] và In" at bounding box center [625, 271] width 78 height 13
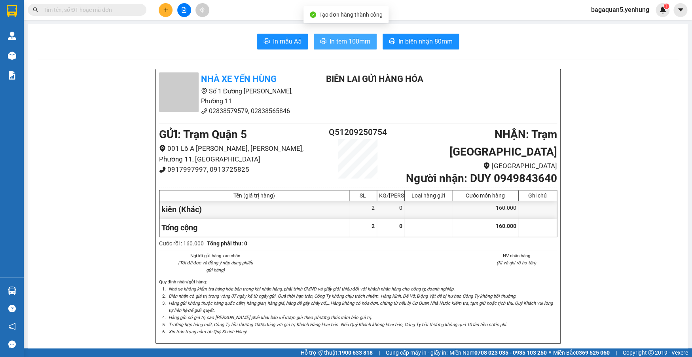
click at [347, 47] on button "In tem 100mm" at bounding box center [345, 42] width 63 height 16
click at [166, 9] on icon "plus" at bounding box center [165, 10] width 0 height 4
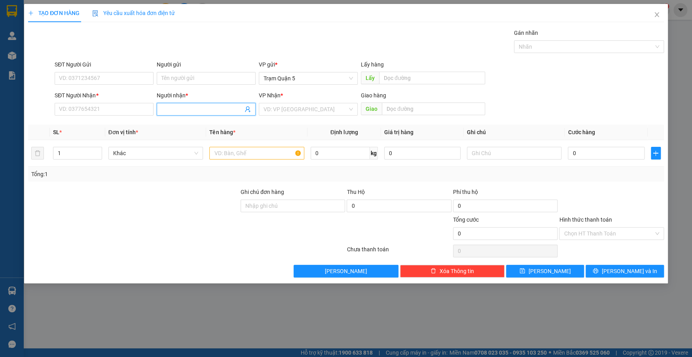
click at [189, 106] on input "Người nhận *" at bounding box center [202, 109] width 82 height 9
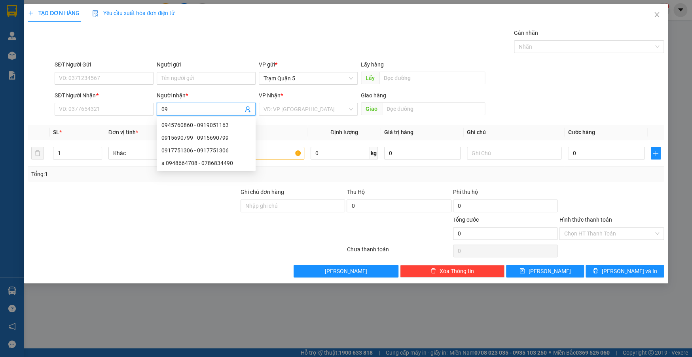
type input "0"
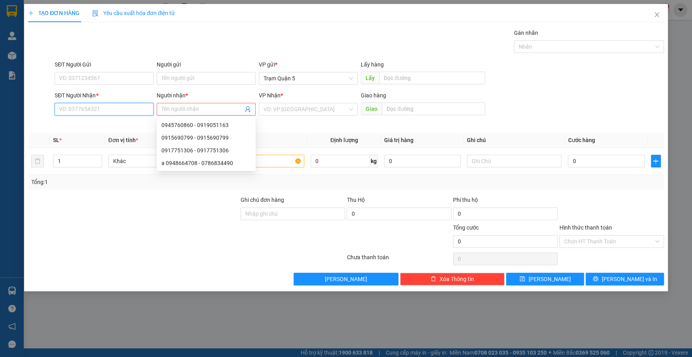
click at [101, 105] on input "SĐT Người Nhận *" at bounding box center [104, 109] width 99 height 13
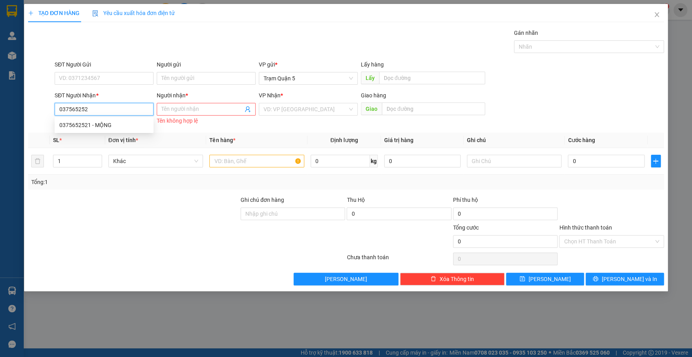
type input "0375652521"
click at [66, 126] on div "0375652521 - MỘNG" at bounding box center [103, 125] width 89 height 9
type input "MỘNG"
type input "40.000"
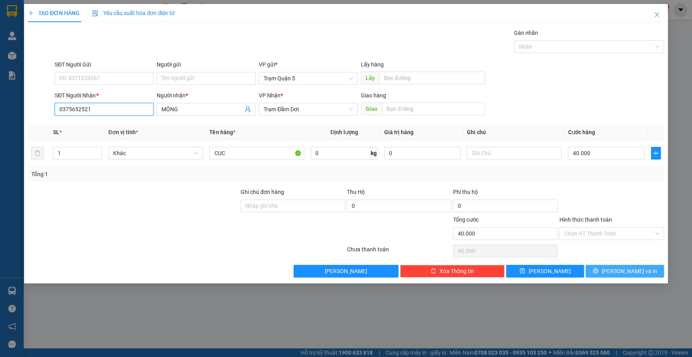
type input "0375652521"
click at [630, 265] on button "[PERSON_NAME] và In" at bounding box center [625, 271] width 78 height 13
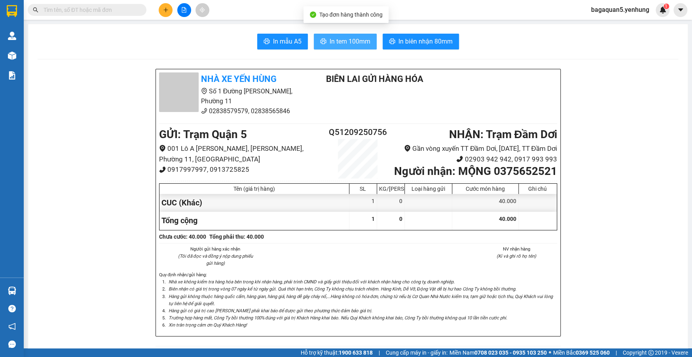
click at [359, 46] on button "In tem 100mm" at bounding box center [345, 42] width 63 height 16
click at [356, 43] on span "In tem 100mm" at bounding box center [350, 41] width 41 height 10
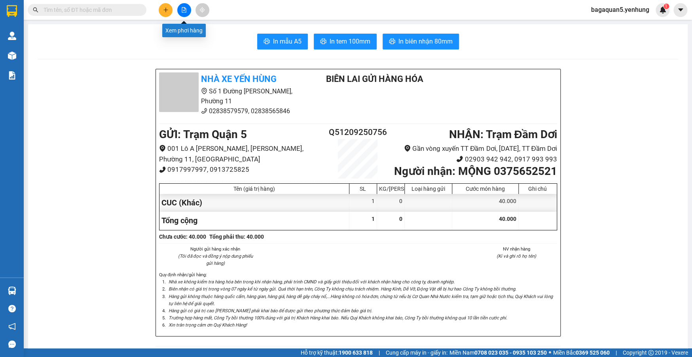
click at [164, 13] on button at bounding box center [166, 10] width 14 height 14
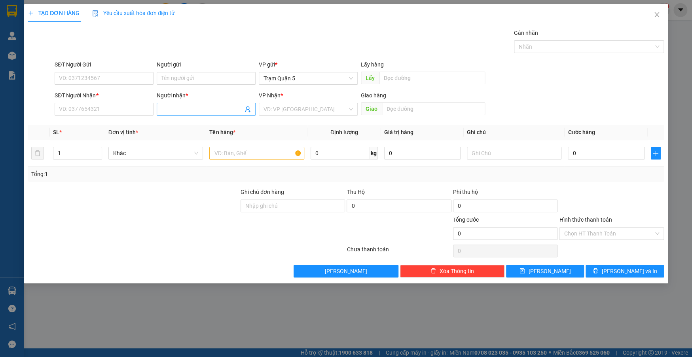
click at [219, 110] on input "Người nhận *" at bounding box center [202, 109] width 82 height 9
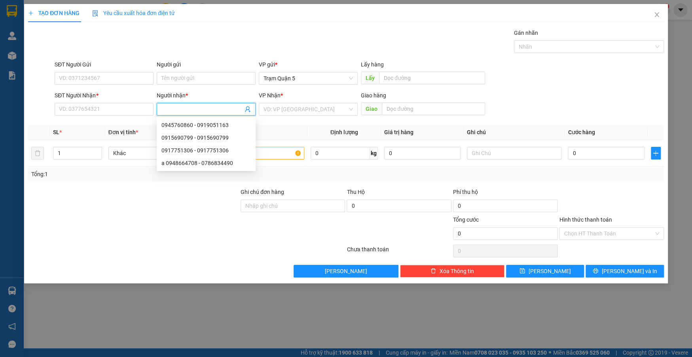
type input "g"
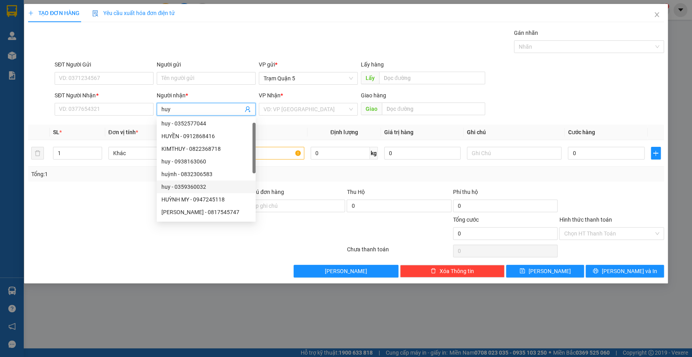
scroll to position [3, 0]
type input "h"
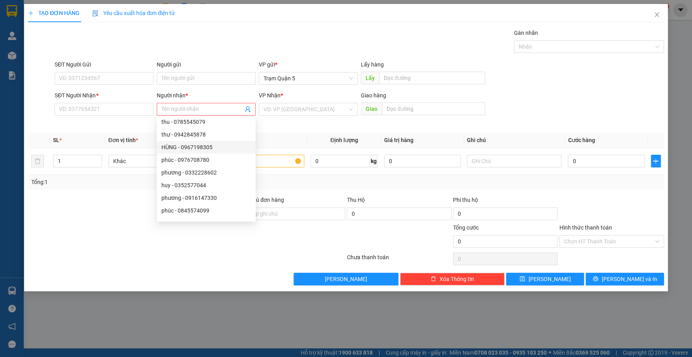
click at [70, 100] on div "SĐT Người Nhận *" at bounding box center [104, 97] width 99 height 12
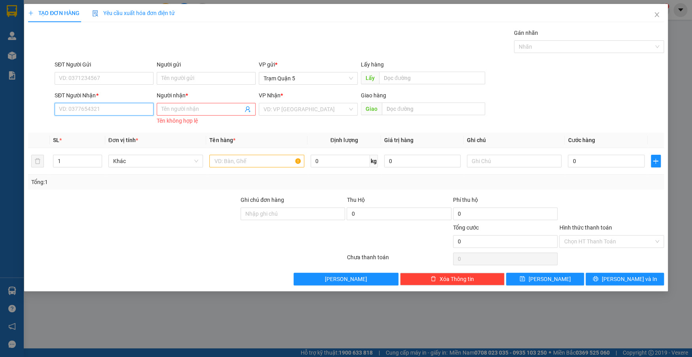
click at [72, 104] on input "SĐT Người Nhận *" at bounding box center [104, 109] width 99 height 13
click at [117, 127] on div "0915717720 - [PERSON_NAME]" at bounding box center [103, 125] width 89 height 9
type input "0915717720"
type input "HUY"
type input "240.000"
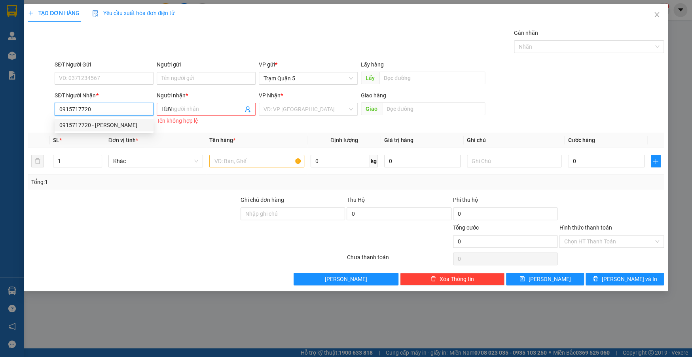
type input "240.000"
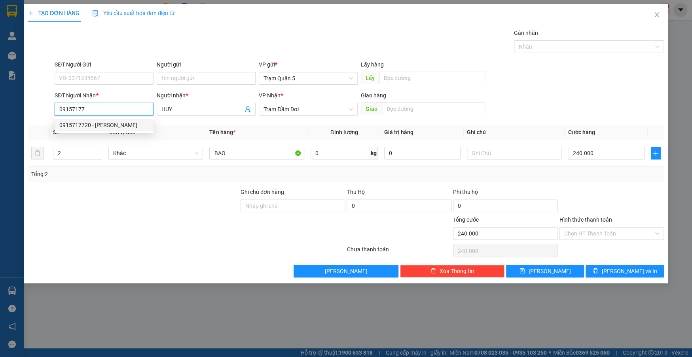
click at [148, 123] on div "0915717720 - [PERSON_NAME]" at bounding box center [104, 125] width 99 height 13
type input "0915717720"
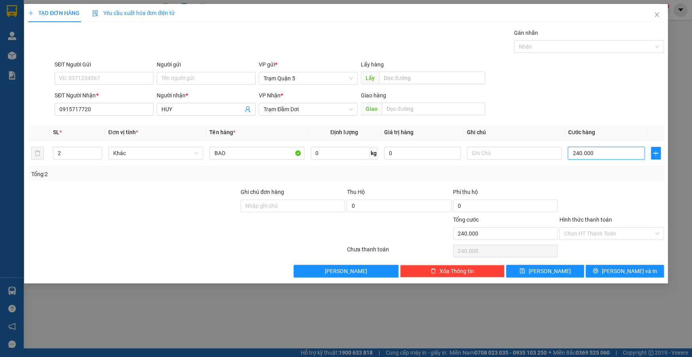
type input "0"
type input "1"
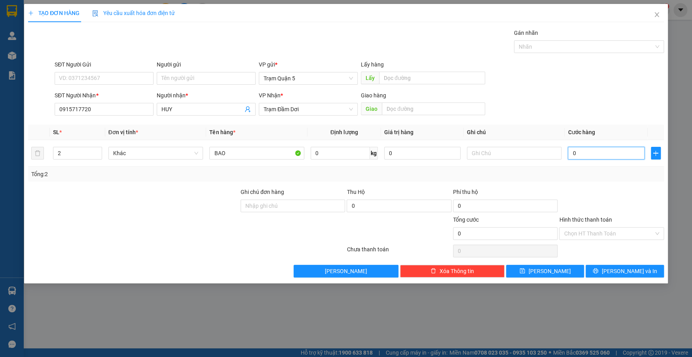
type input "01"
type input "13"
type input "013"
type input "1"
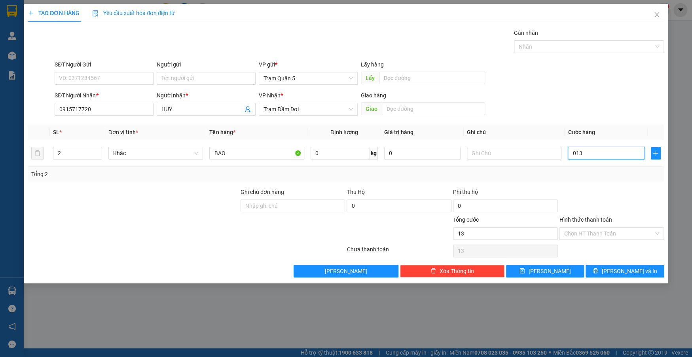
type input "1"
type input "01"
type input "0"
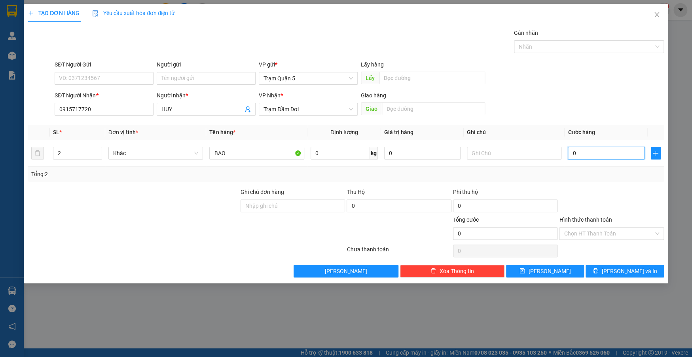
type input "2"
type input "02"
type input "23"
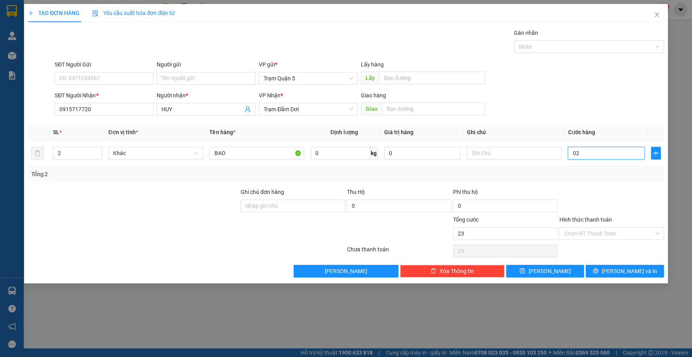
type input "023"
type input "2"
type input "02"
type input "26"
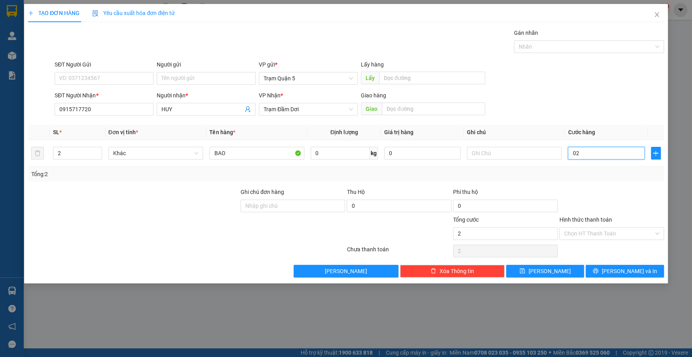
type input "26"
type input "026"
type input "260"
type input "0.260"
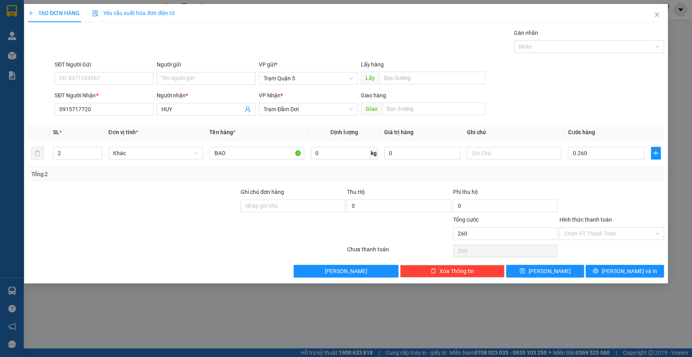
type input "260.000"
drag, startPoint x: 626, startPoint y: 198, endPoint x: 629, endPoint y: 285, distance: 87.5
click at [626, 216] on form "Ghi chú đơn hàng Thu Hộ 0 Phí thu hộ 0 Tổng cước 260.000 Hình thức thanh toán C…" at bounding box center [346, 215] width 636 height 55
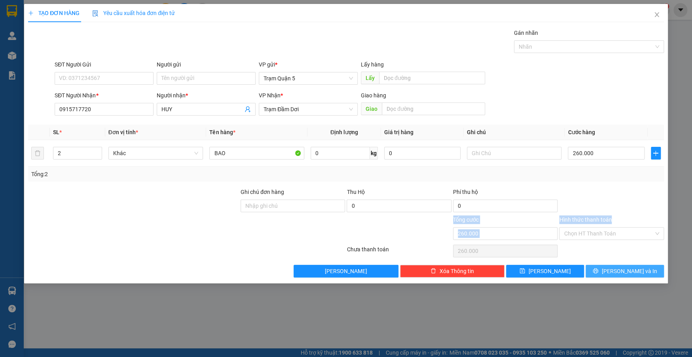
drag, startPoint x: 625, startPoint y: 272, endPoint x: 624, endPoint y: 280, distance: 8.0
click at [624, 273] on span "[PERSON_NAME] và In" at bounding box center [628, 271] width 55 height 9
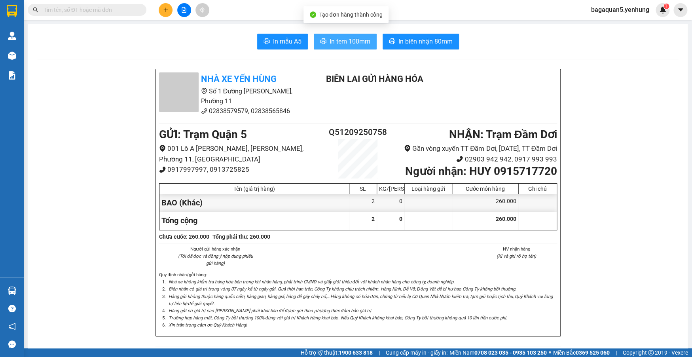
drag, startPoint x: 366, startPoint y: 46, endPoint x: 365, endPoint y: 42, distance: 4.5
click at [366, 43] on button "In tem 100mm" at bounding box center [345, 42] width 63 height 16
click at [160, 12] on button at bounding box center [166, 10] width 14 height 14
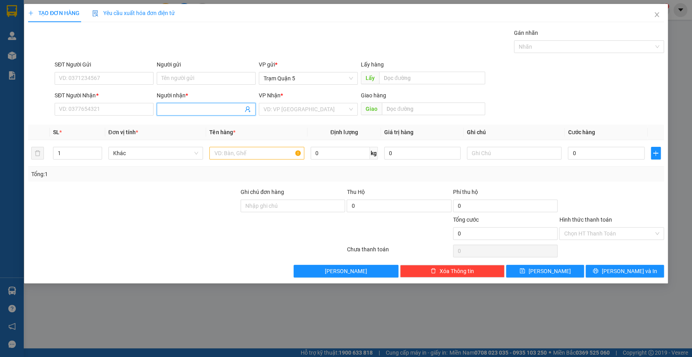
drag, startPoint x: 169, startPoint y: 111, endPoint x: 165, endPoint y: 102, distance: 9.6
click at [168, 106] on input "Người nhận *" at bounding box center [202, 109] width 82 height 9
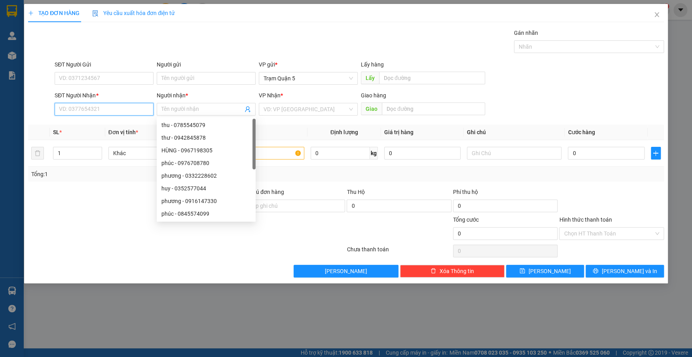
click at [145, 108] on input "SĐT Người Nhận *" at bounding box center [104, 109] width 99 height 13
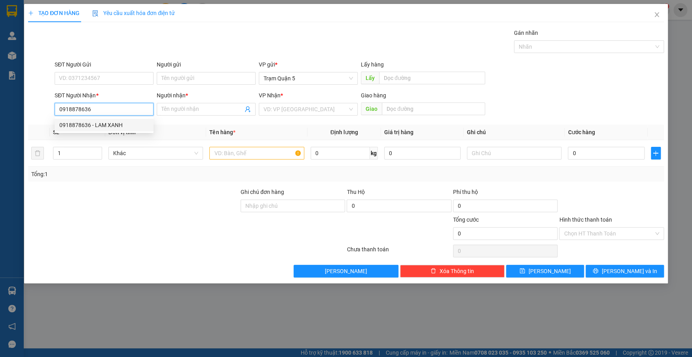
type input "0918878636"
drag, startPoint x: 99, startPoint y: 133, endPoint x: 96, endPoint y: 128, distance: 5.7
click at [96, 129] on div "0918878636 0918878636 - LAM XANH" at bounding box center [104, 125] width 99 height 16
click at [95, 128] on div "SL *" at bounding box center [77, 132] width 49 height 9
click at [108, 111] on input "0918878636" at bounding box center [104, 109] width 99 height 13
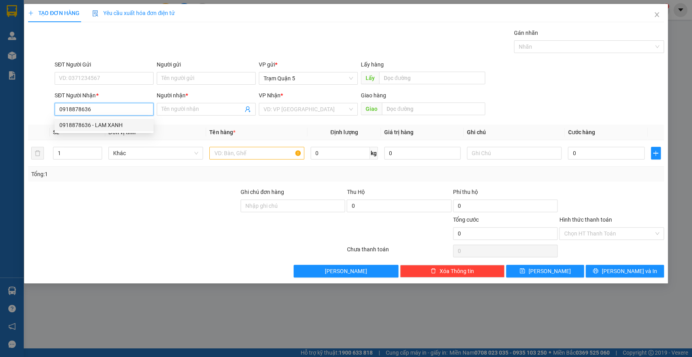
click at [105, 120] on div "0918878636 - LAM XANH" at bounding box center [104, 125] width 99 height 13
type input "LAM XANH"
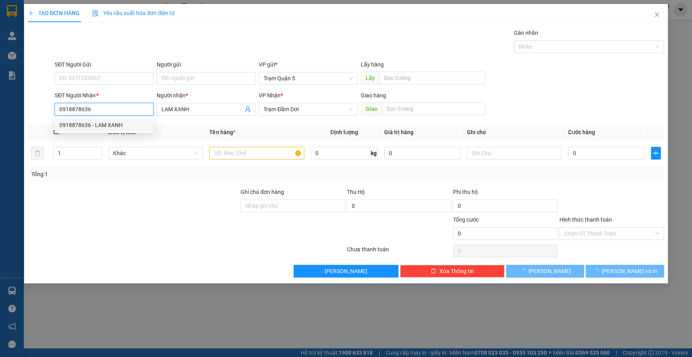
type input "70.000"
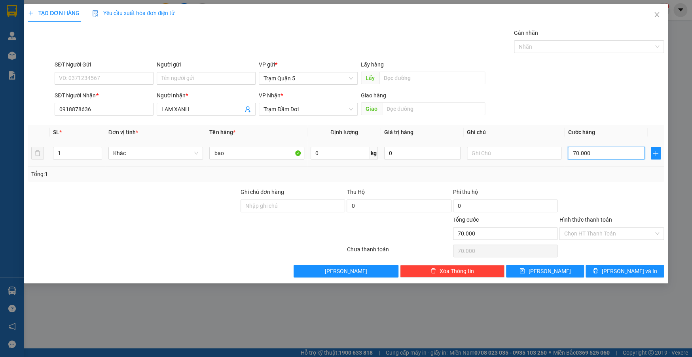
click at [599, 159] on input "70.000" at bounding box center [606, 153] width 76 height 13
type input "0"
type input "5"
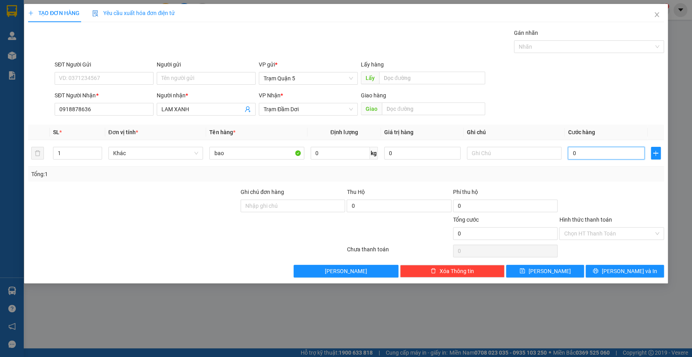
type input "5"
type input "05"
type input "50"
type input "050"
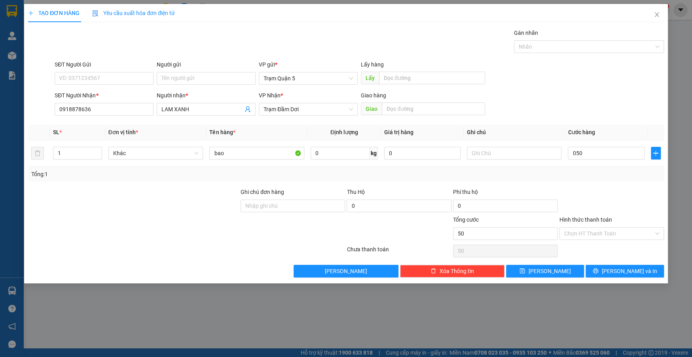
type input "50.000"
click at [603, 195] on div at bounding box center [611, 202] width 106 height 28
drag, startPoint x: 635, startPoint y: 286, endPoint x: 634, endPoint y: 271, distance: 15.5
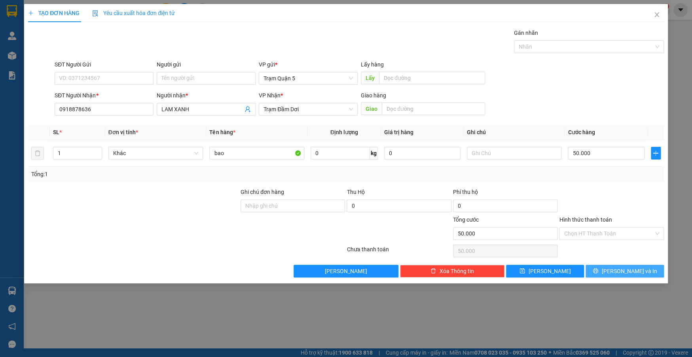
click at [634, 276] on div "TẠO ĐƠN HÀNG Yêu cầu xuất hóa đơn điện tử Transit Pickup Surcharge Ids Transit …" at bounding box center [346, 178] width 692 height 357
drag, startPoint x: 635, startPoint y: 271, endPoint x: 626, endPoint y: 262, distance: 12.9
click at [634, 271] on span "[PERSON_NAME] và In" at bounding box center [628, 271] width 55 height 9
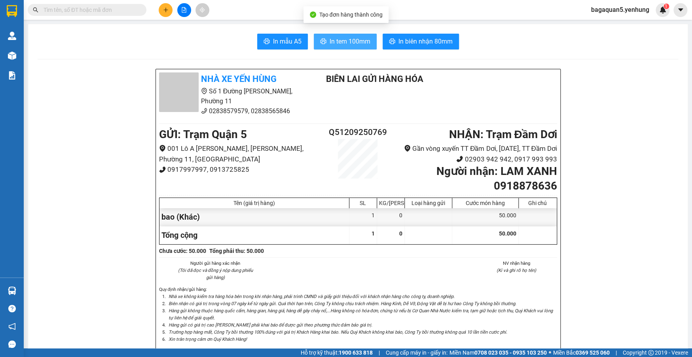
click at [365, 40] on span "In tem 100mm" at bounding box center [350, 41] width 41 height 10
click at [165, 10] on icon "plus" at bounding box center [166, 10] width 6 height 6
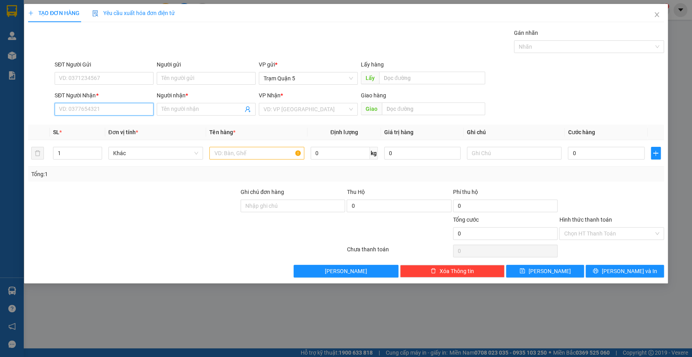
drag, startPoint x: 135, startPoint y: 112, endPoint x: 131, endPoint y: 113, distance: 4.4
click at [134, 112] on input "SĐT Người Nhận *" at bounding box center [104, 109] width 99 height 13
click at [122, 125] on div "0886101552 - hai" at bounding box center [103, 125] width 89 height 9
type input "0886101552"
type input "hai"
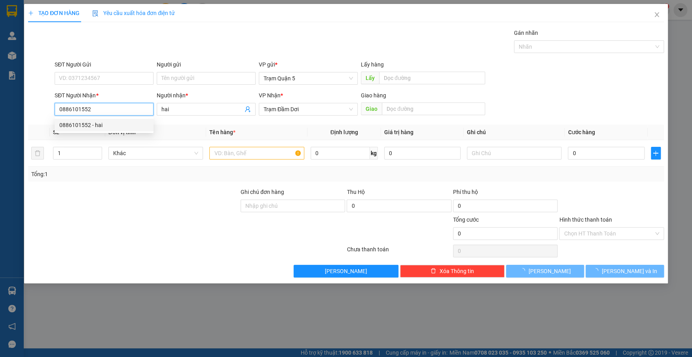
type input "70.000"
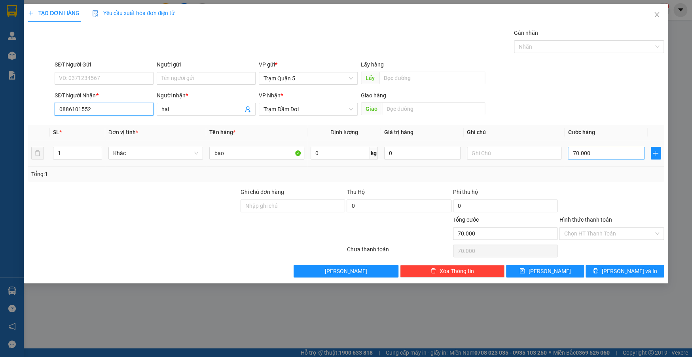
type input "0886101552"
click at [596, 158] on input "70.000" at bounding box center [606, 153] width 76 height 13
click at [241, 151] on input "bao" at bounding box center [256, 153] width 95 height 13
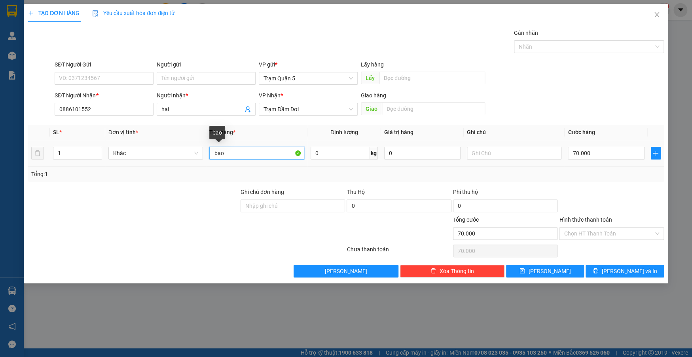
drag, startPoint x: 241, startPoint y: 151, endPoint x: 195, endPoint y: 119, distance: 56.6
click at [237, 149] on input "bao" at bounding box center [256, 153] width 95 height 13
type input "b"
type input "cuc"
click at [603, 171] on div "Tổng: 1" at bounding box center [346, 174] width 630 height 9
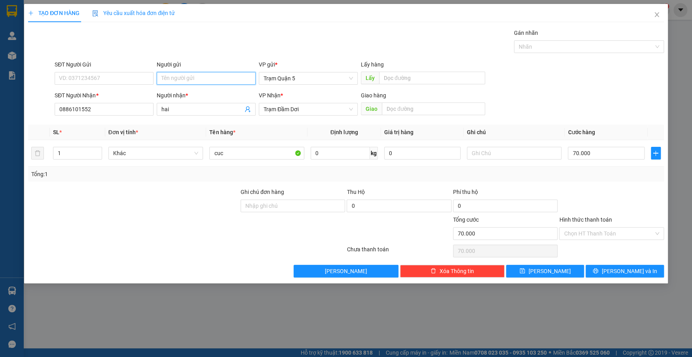
click at [201, 83] on input "Người gửi" at bounding box center [206, 78] width 99 height 13
type input "thao kendy"
type input "0"
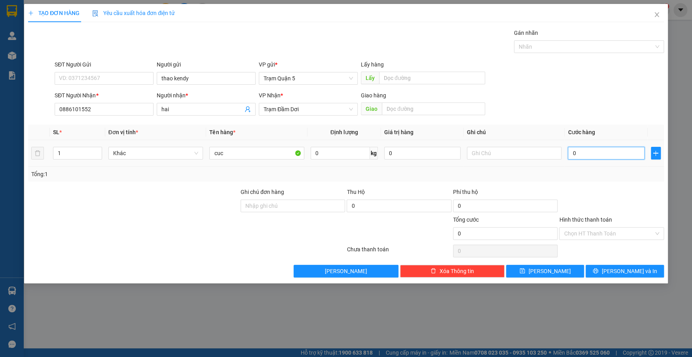
type input "5"
type input "05"
type input "50"
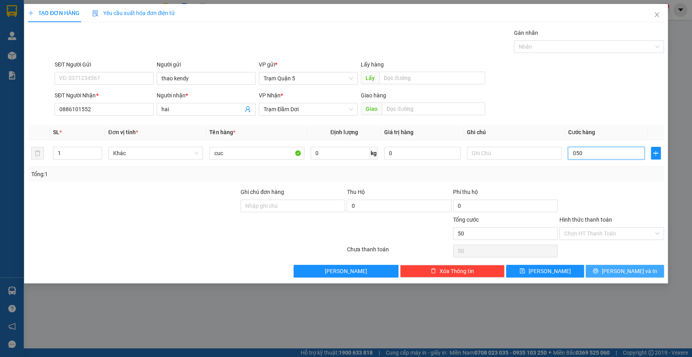
type input "050"
type input "50.000"
click at [627, 271] on span "[PERSON_NAME] và In" at bounding box center [628, 271] width 55 height 9
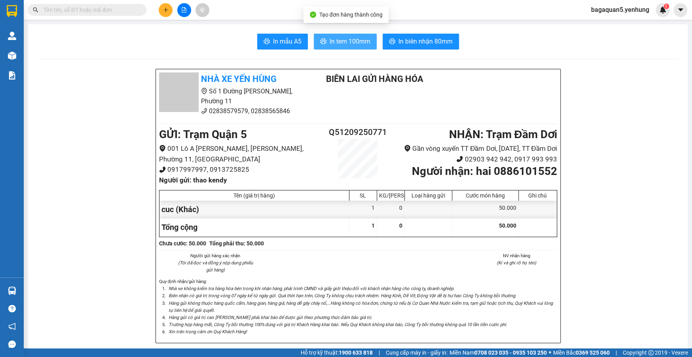
drag, startPoint x: 338, startPoint y: 42, endPoint x: 339, endPoint y: 38, distance: 4.5
click at [339, 38] on span "In tem 100mm" at bounding box center [350, 41] width 41 height 10
click at [170, 11] on button at bounding box center [166, 10] width 14 height 14
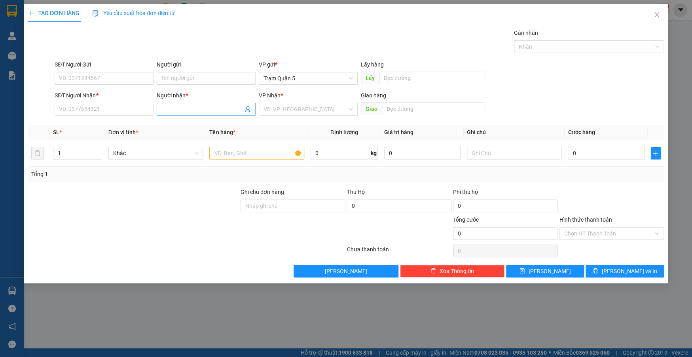
drag, startPoint x: 216, startPoint y: 116, endPoint x: 213, endPoint y: 110, distance: 6.9
click at [215, 114] on div "Người nhận * Tên người nhận" at bounding box center [206, 105] width 99 height 28
click at [213, 110] on input "Người nhận *" at bounding box center [202, 109] width 82 height 9
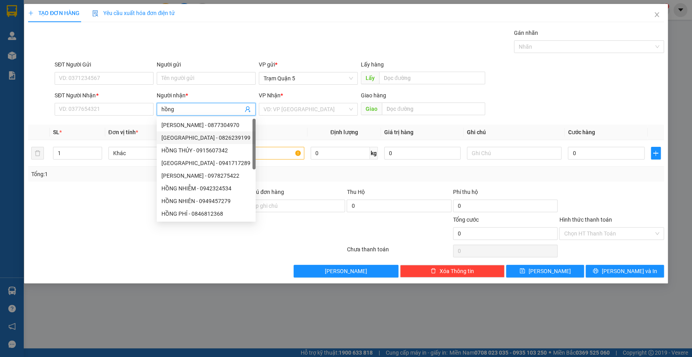
type input "hồng v"
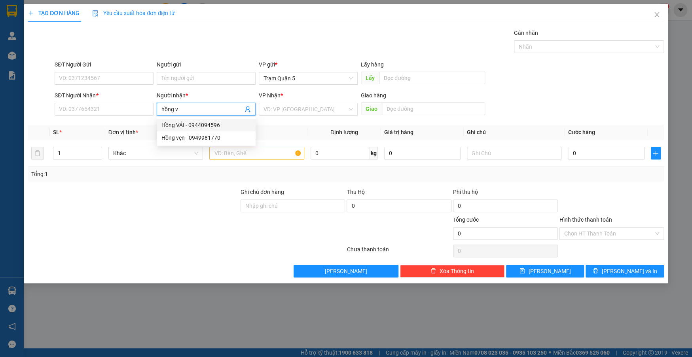
click at [200, 122] on div "Hồng VẢI - 0944094596" at bounding box center [205, 125] width 89 height 9
type input "0944094596"
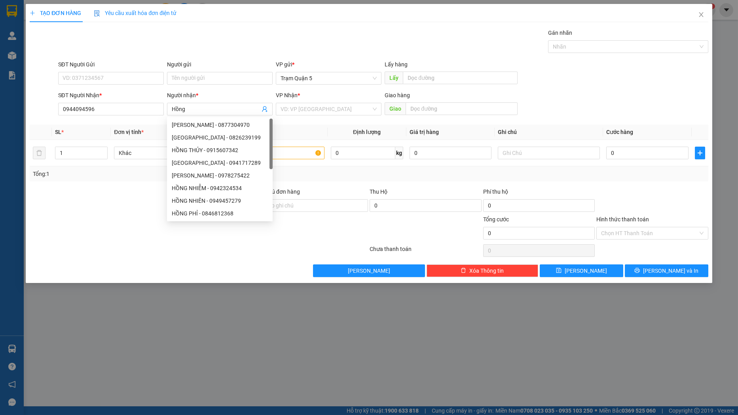
click at [358, 30] on div "Gán nhãn Nhãn" at bounding box center [383, 42] width 653 height 28
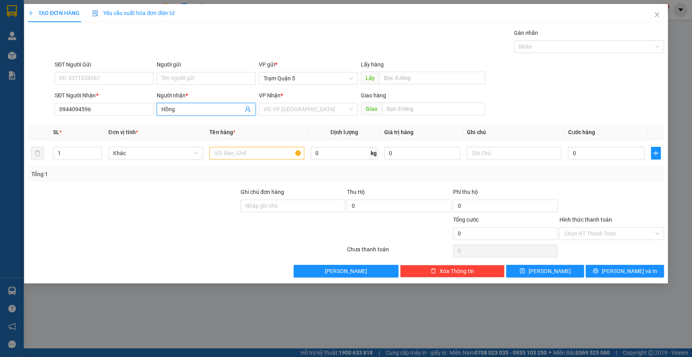
click at [231, 112] on input "Hồng" at bounding box center [202, 109] width 82 height 9
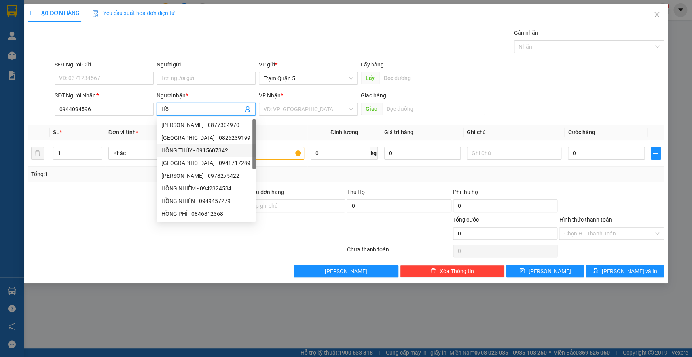
type input "H"
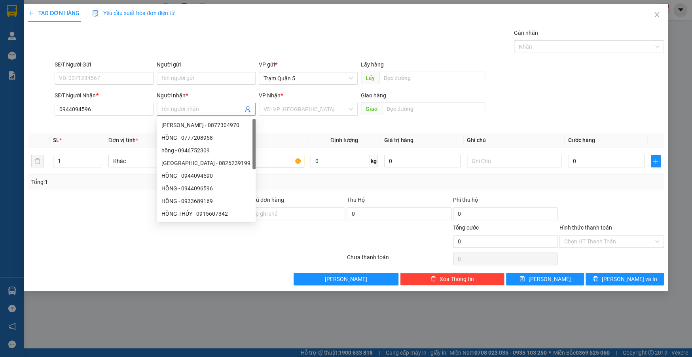
click at [127, 101] on div "SĐT Người Nhận *" at bounding box center [104, 97] width 99 height 12
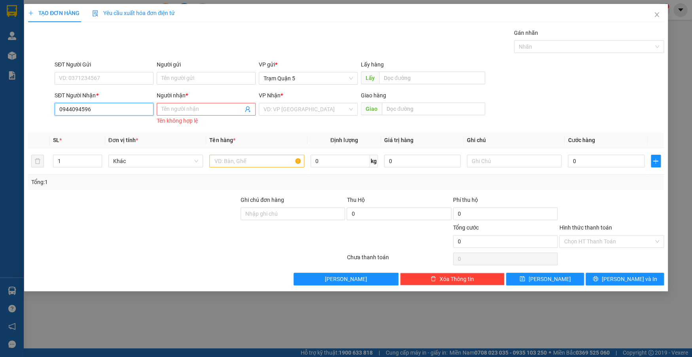
click at [116, 114] on input "0944094596" at bounding box center [104, 109] width 99 height 13
type input "0944094596"
click at [117, 122] on div "0944094596 - Hồng VẢI" at bounding box center [103, 125] width 89 height 9
type input "Hồng VẢI"
type input "800.000"
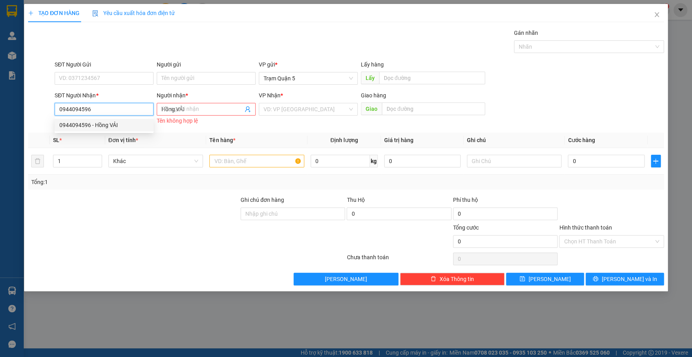
type input "800.000"
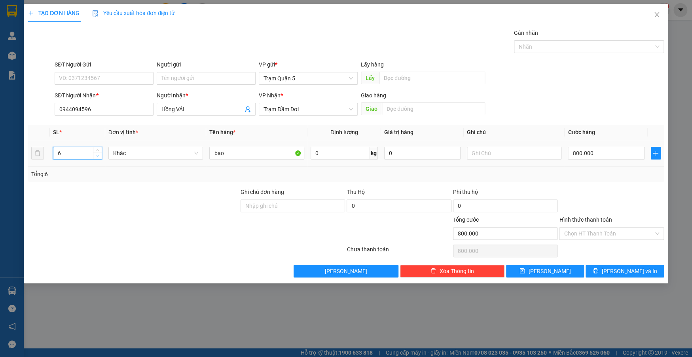
click at [99, 156] on icon "down" at bounding box center [97, 155] width 3 height 3
click at [99, 155] on icon "down" at bounding box center [97, 155] width 3 height 3
type input "1"
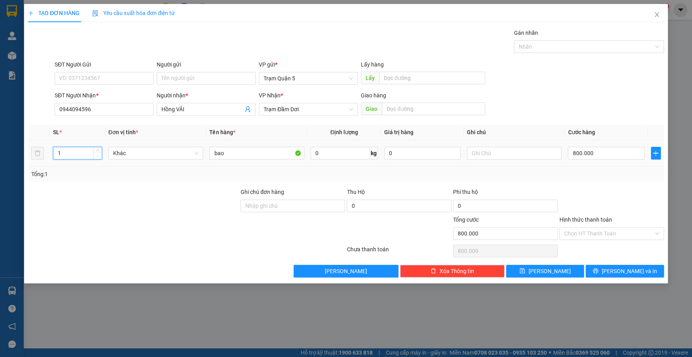
click at [99, 154] on icon "down" at bounding box center [97, 155] width 3 height 3
click at [232, 153] on input "bao" at bounding box center [256, 153] width 95 height 13
type input "bao+cuc"
click at [595, 145] on div "800.000" at bounding box center [606, 153] width 76 height 16
click at [600, 153] on input "800.000" at bounding box center [606, 153] width 76 height 13
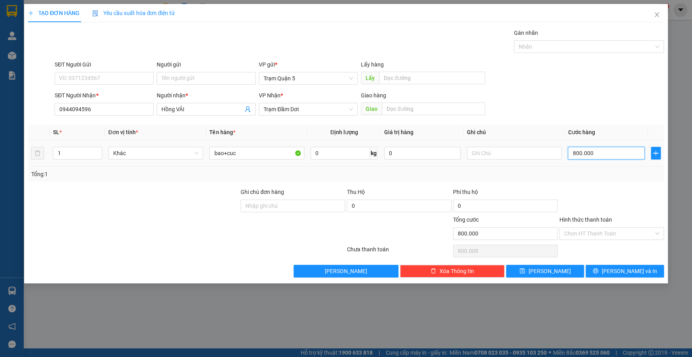
type input "0"
type input "1"
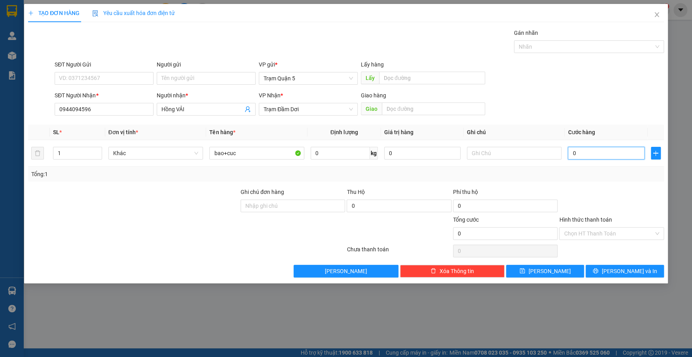
type input "01"
type input "14"
type input "014"
type input "140"
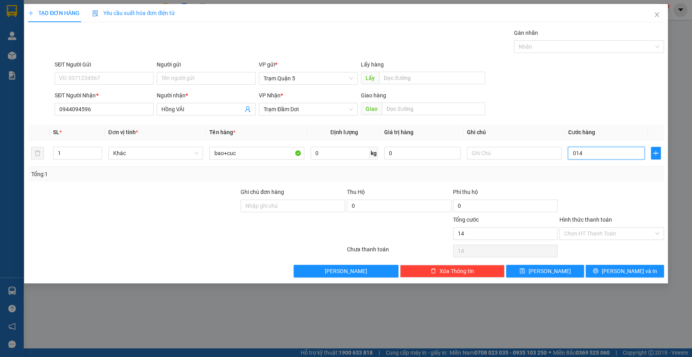
type input "140"
type input "0.140"
type input "140.000"
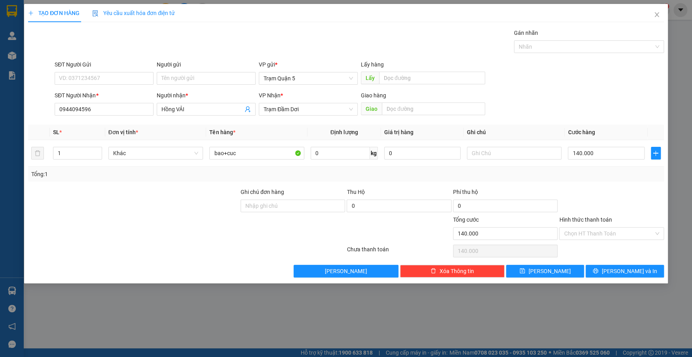
click at [605, 177] on div "Tổng: 1" at bounding box center [346, 174] width 636 height 15
click at [616, 265] on button "[PERSON_NAME] và In" at bounding box center [625, 271] width 78 height 13
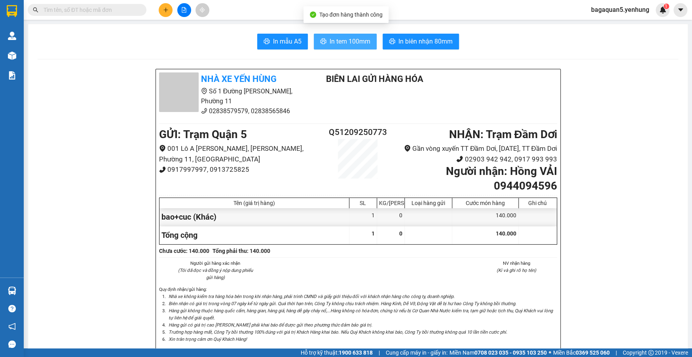
click at [318, 37] on button "In tem 100mm" at bounding box center [345, 42] width 63 height 16
drag, startPoint x: 327, startPoint y: 41, endPoint x: 359, endPoint y: 50, distance: 33.2
click at [330, 41] on span "In tem 100mm" at bounding box center [350, 41] width 41 height 10
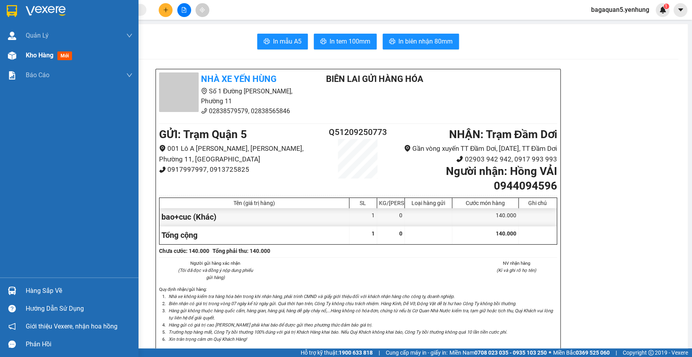
click at [34, 61] on div "Kho hàng mới" at bounding box center [79, 56] width 107 height 20
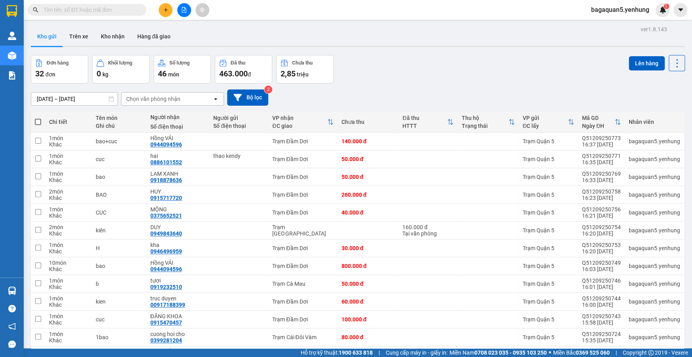
click at [170, 12] on button at bounding box center [166, 10] width 14 height 14
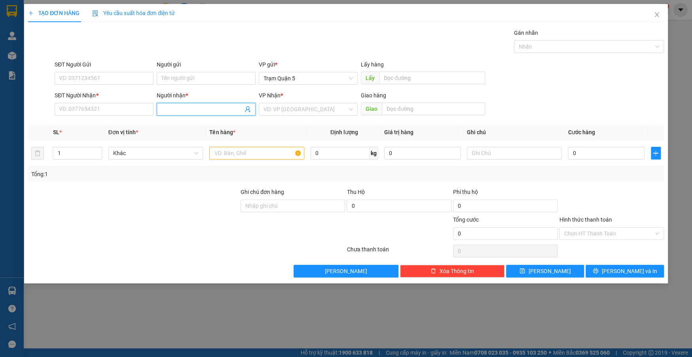
click at [178, 110] on input "Người nhận *" at bounding box center [202, 109] width 82 height 9
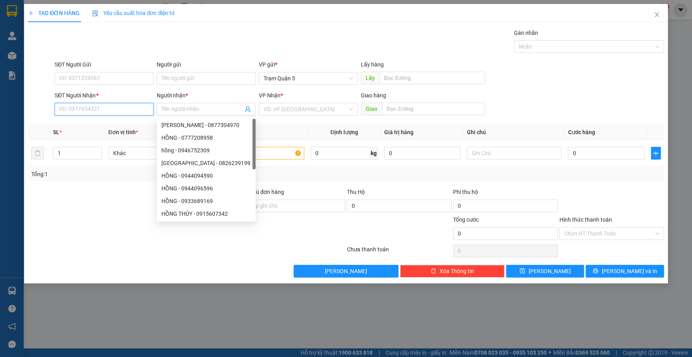
click at [143, 106] on input "SĐT Người Nhận *" at bounding box center [104, 109] width 99 height 13
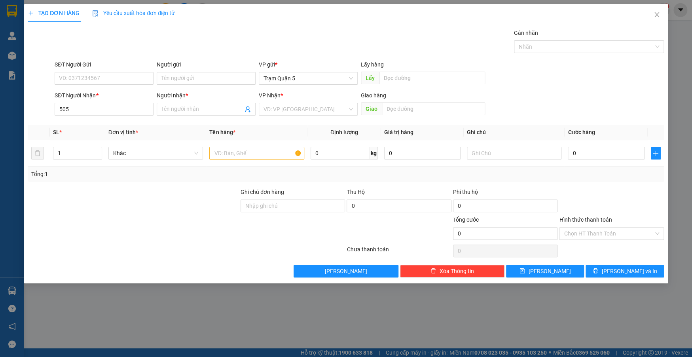
drag, startPoint x: 101, startPoint y: 97, endPoint x: 96, endPoint y: 102, distance: 7.3
click at [96, 101] on div "SĐT Người Nhận *" at bounding box center [104, 97] width 99 height 12
drag, startPoint x: 96, startPoint y: 103, endPoint x: 91, endPoint y: 100, distance: 5.7
click at [92, 100] on div "SĐT Người Nhận * 505 505" at bounding box center [104, 105] width 99 height 28
click at [90, 100] on div "SĐT Người Nhận *" at bounding box center [104, 97] width 99 height 12
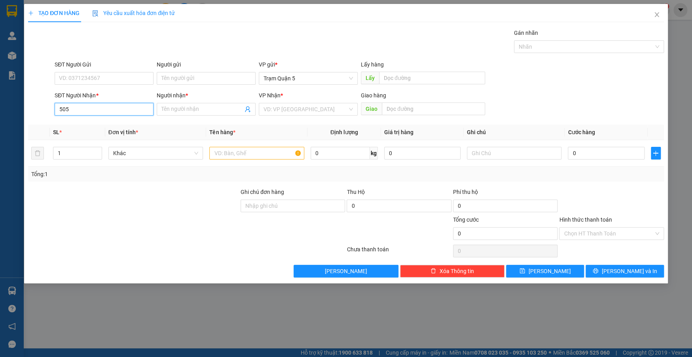
click at [80, 111] on input "505" at bounding box center [104, 109] width 99 height 13
click at [133, 108] on input "505" at bounding box center [104, 109] width 99 height 13
type input "5"
type input "0815269505"
click at [202, 107] on input "Người nhận *" at bounding box center [202, 109] width 82 height 9
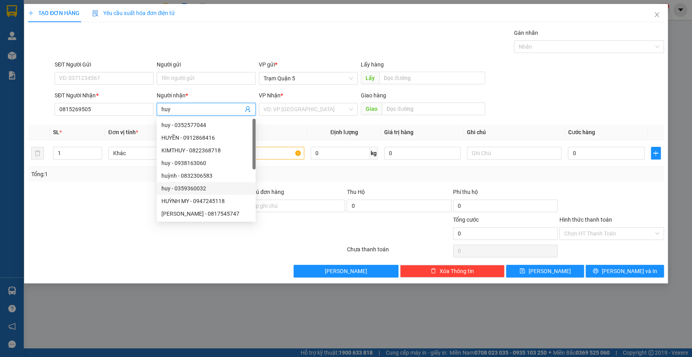
type input "huy"
drag, startPoint x: 300, startPoint y: 138, endPoint x: 291, endPoint y: 133, distance: 9.9
click at [299, 137] on th "Tên hàng *" at bounding box center [256, 132] width 101 height 15
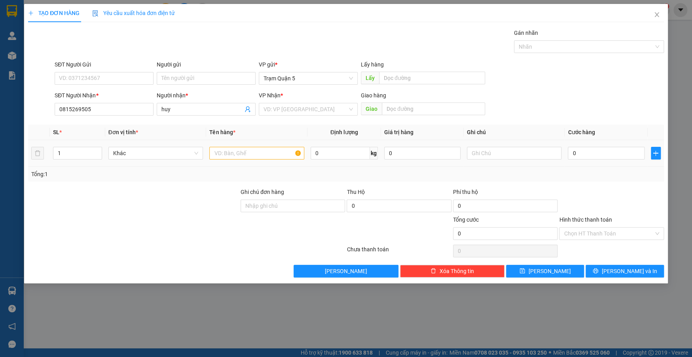
drag, startPoint x: 247, startPoint y: 161, endPoint x: 246, endPoint y: 156, distance: 5.2
click at [246, 157] on td at bounding box center [256, 153] width 101 height 27
click at [247, 153] on input "text" at bounding box center [256, 153] width 95 height 13
type input "hs"
type input "3"
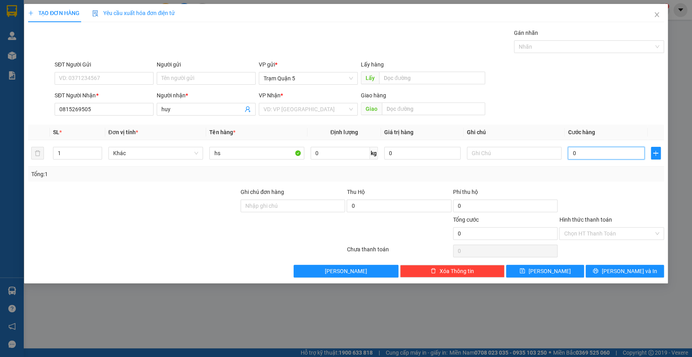
type input "3"
type input "30"
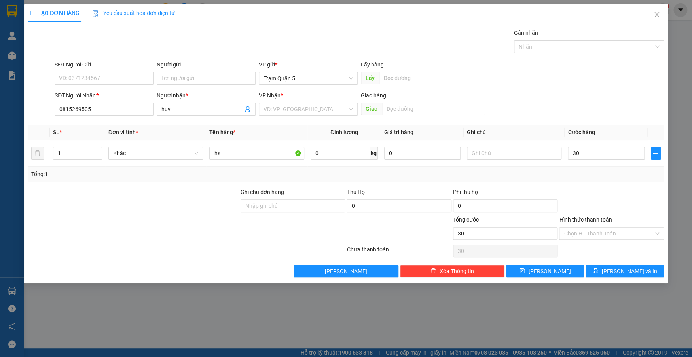
type input "30.000"
drag, startPoint x: 530, startPoint y: 175, endPoint x: 622, endPoint y: 284, distance: 142.3
click at [556, 232] on div "Transit Pickup Surcharge Ids Transit Deliver Surcharge Ids Transit Deliver Surc…" at bounding box center [346, 152] width 636 height 249
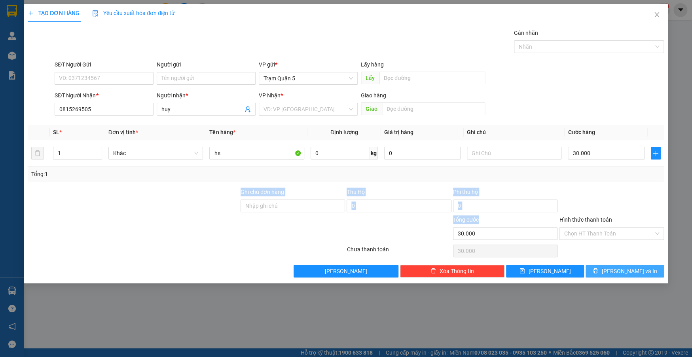
drag, startPoint x: 626, startPoint y: 266, endPoint x: 608, endPoint y: 266, distance: 17.4
click at [622, 267] on span "[PERSON_NAME] và In" at bounding box center [628, 271] width 55 height 9
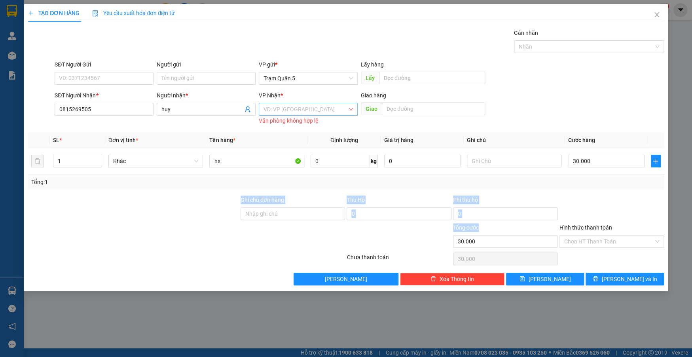
drag, startPoint x: 319, startPoint y: 99, endPoint x: 313, endPoint y: 107, distance: 10.1
click at [313, 107] on div "VP Nhận * VD: VP [GEOGRAPHIC_DATA] Văn phòng không hợp lệ" at bounding box center [308, 109] width 99 height 36
click at [312, 107] on input "search" at bounding box center [306, 109] width 84 height 12
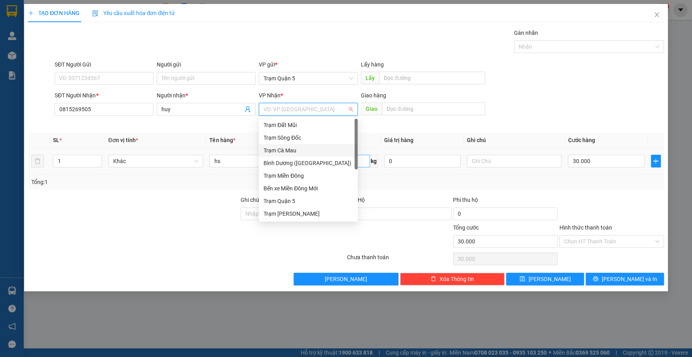
drag, startPoint x: 314, startPoint y: 148, endPoint x: 324, endPoint y: 162, distance: 17.0
click at [312, 150] on div "Trạm Cà Mau" at bounding box center [308, 150] width 89 height 9
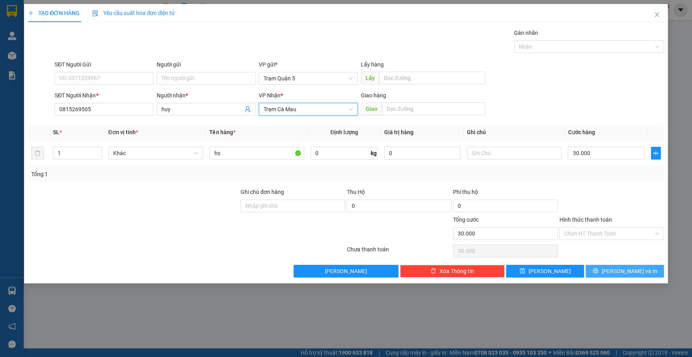
drag, startPoint x: 614, startPoint y: 268, endPoint x: 612, endPoint y: 262, distance: 6.9
click at [613, 262] on div "Transit Pickup Surcharge Ids Transit Deliver Surcharge Ids Transit Deliver Surc…" at bounding box center [346, 152] width 636 height 249
click at [586, 265] on button "[PERSON_NAME] và In" at bounding box center [625, 271] width 78 height 13
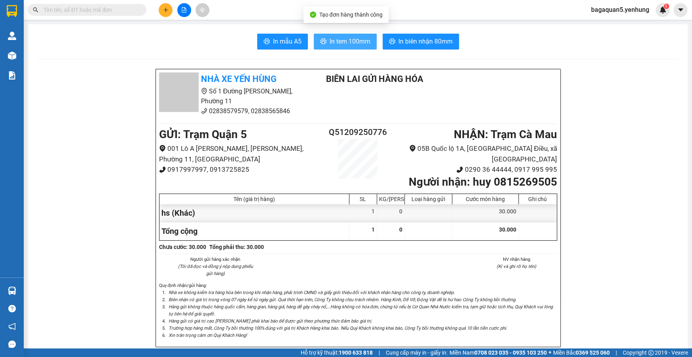
click at [364, 34] on button "In tem 100mm" at bounding box center [345, 42] width 63 height 16
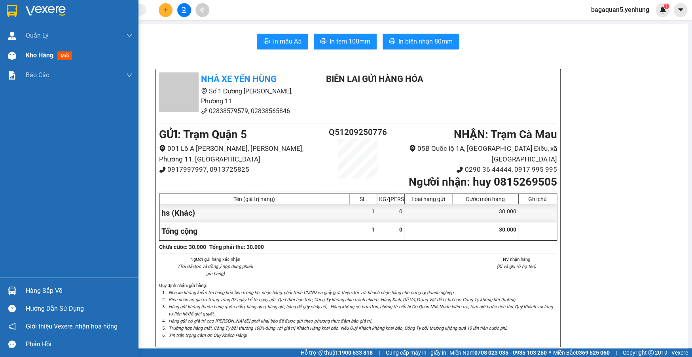
click at [14, 57] on img at bounding box center [12, 55] width 8 height 8
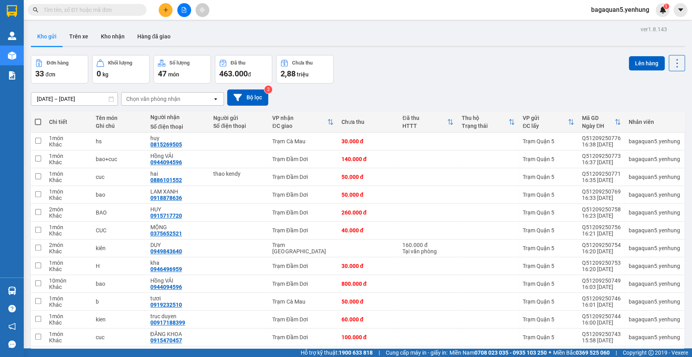
click at [197, 91] on div "[DATE] – [DATE] Press the down arrow key to interact with the calendar and sele…" at bounding box center [358, 97] width 654 height 16
click at [198, 101] on div "Chọn văn phòng nhận" at bounding box center [166, 99] width 91 height 13
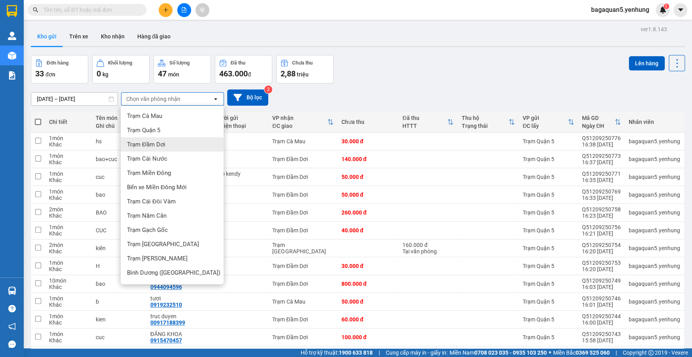
click at [187, 141] on div "Trạm Đầm Dơi" at bounding box center [172, 144] width 103 height 14
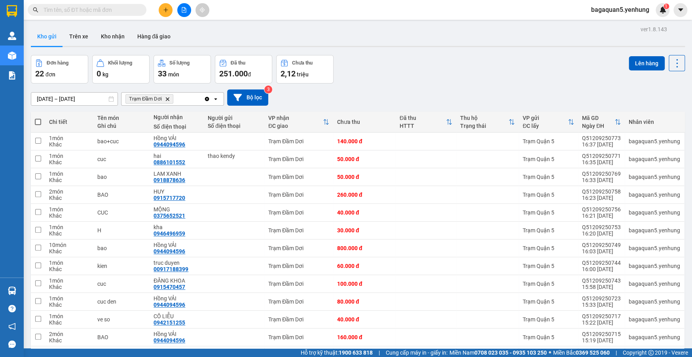
scroll to position [208, 0]
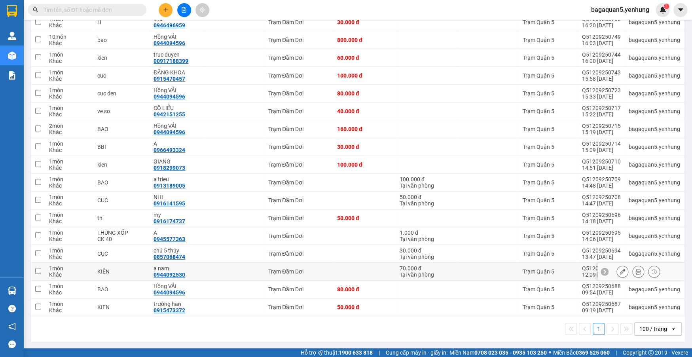
drag, startPoint x: 524, startPoint y: 264, endPoint x: 506, endPoint y: 260, distance: 18.5
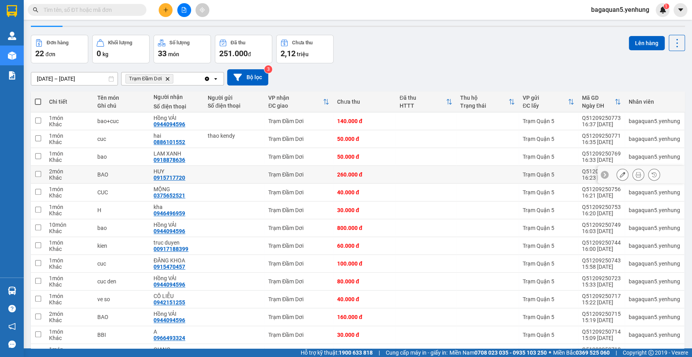
drag, startPoint x: 488, startPoint y: 163, endPoint x: 486, endPoint y: 178, distance: 15.2
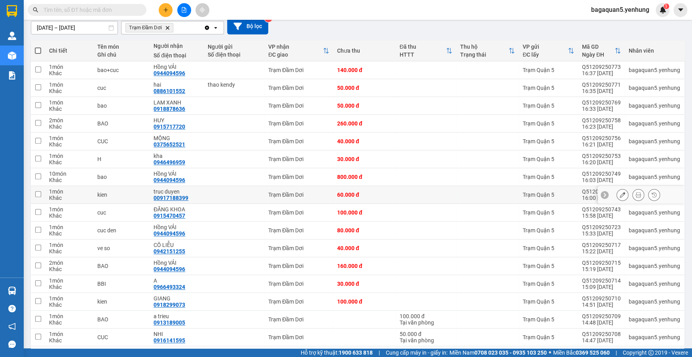
drag, startPoint x: 486, startPoint y: 178, endPoint x: 480, endPoint y: 189, distance: 12.4
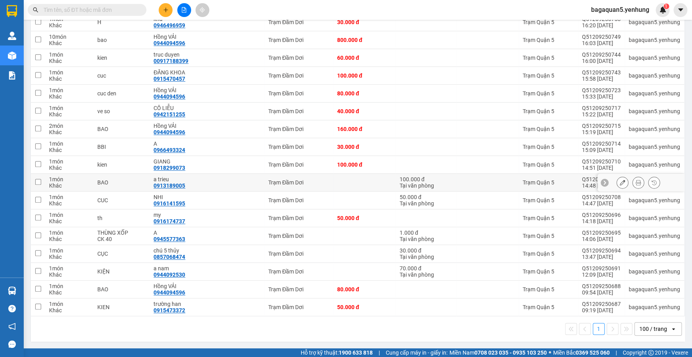
drag, startPoint x: 480, startPoint y: 189, endPoint x: 470, endPoint y: 158, distance: 32.4
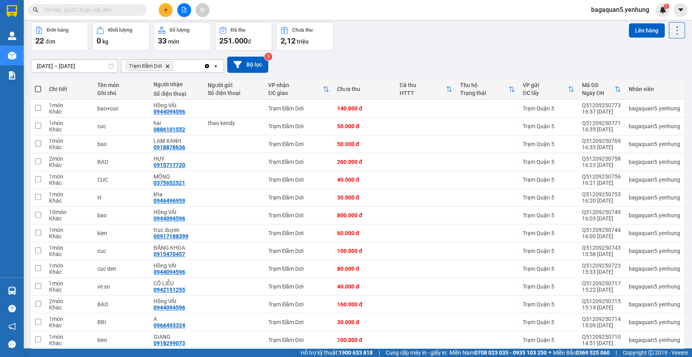
scroll to position [0, 0]
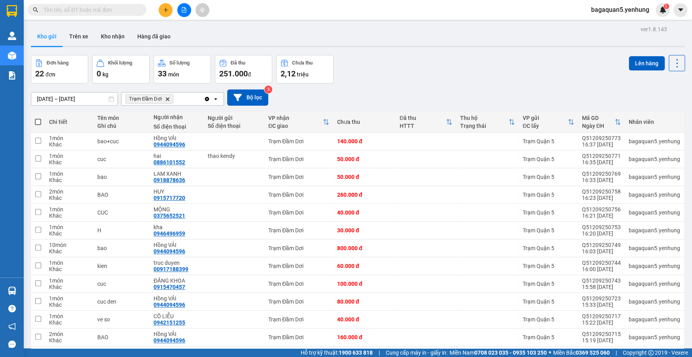
drag, startPoint x: 477, startPoint y: 157, endPoint x: 475, endPoint y: 112, distance: 45.2
click at [39, 30] on button "Kho gửi" at bounding box center [47, 36] width 32 height 19
click at [86, 34] on button "Trên xe" at bounding box center [79, 36] width 32 height 19
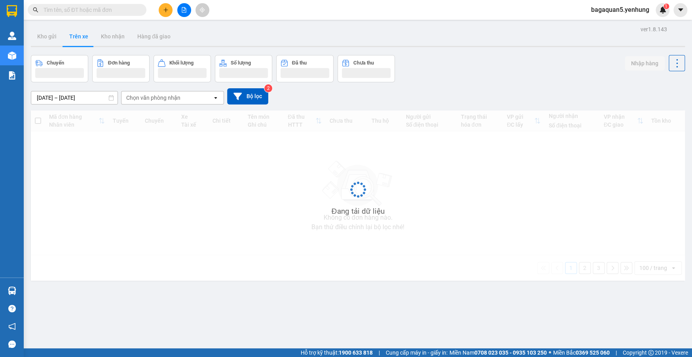
click at [8, 29] on div at bounding box center [12, 36] width 14 height 14
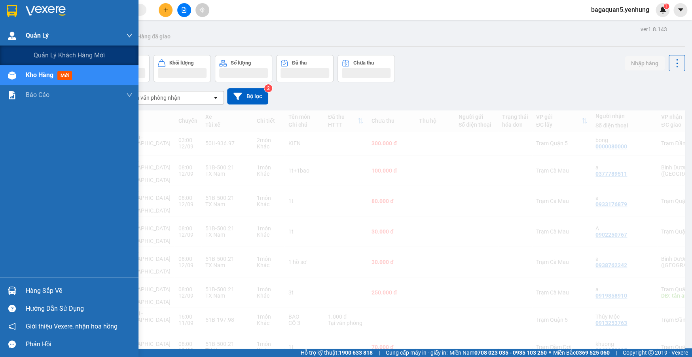
click at [20, 33] on div "Quản Lý" at bounding box center [69, 36] width 138 height 20
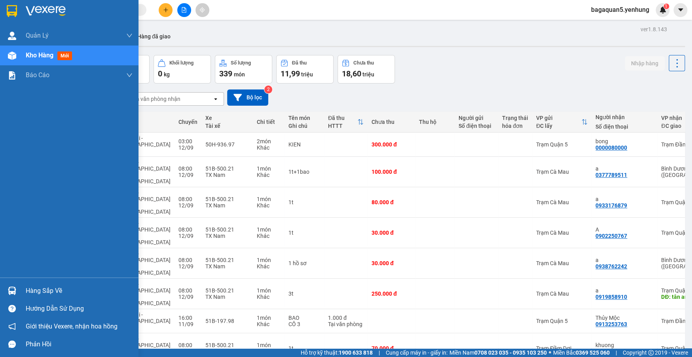
click at [15, 60] on div at bounding box center [12, 56] width 14 height 14
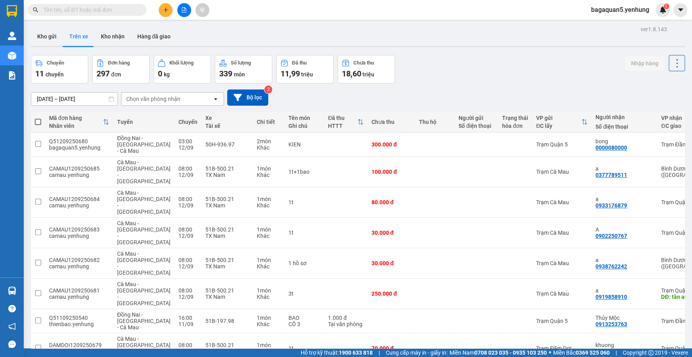
click at [50, 42] on button "Kho gửi" at bounding box center [47, 36] width 32 height 19
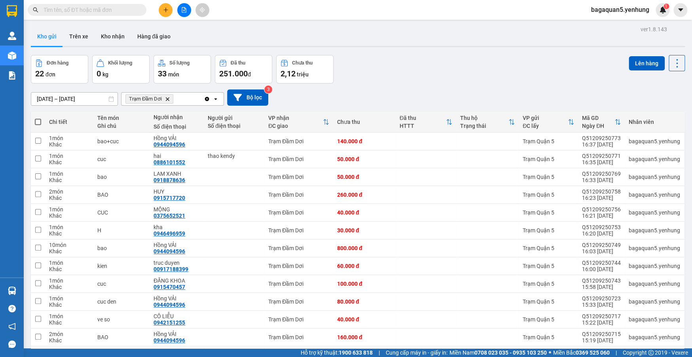
click at [171, 101] on span "Trạm Đầm Dơi Delete" at bounding box center [149, 98] width 48 height 9
click at [168, 99] on icon "Trạm Đầm Dơi, close by backspace" at bounding box center [168, 99] width 4 height 4
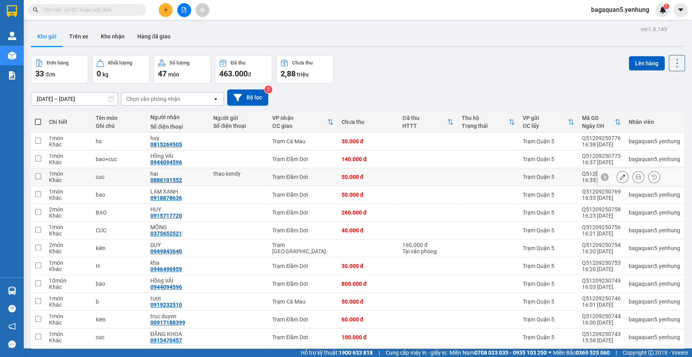
scroll to position [404, 0]
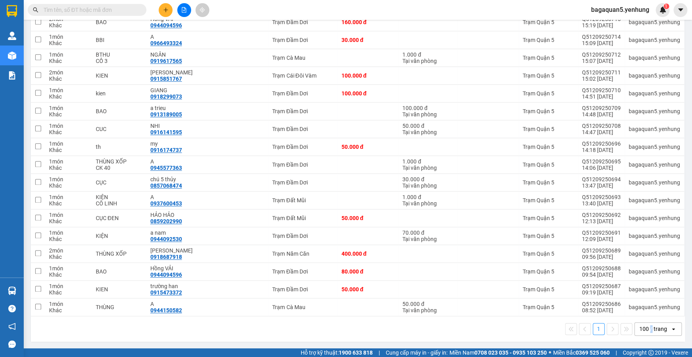
drag, startPoint x: 646, startPoint y: 332, endPoint x: 643, endPoint y: 329, distance: 4.3
click at [643, 329] on div "100 / trang" at bounding box center [653, 329] width 28 height 8
click at [643, 330] on div "100 / trang" at bounding box center [653, 329] width 28 height 8
drag, startPoint x: 643, startPoint y: 330, endPoint x: 646, endPoint y: 324, distance: 7.4
click at [643, 330] on div "100 / trang" at bounding box center [653, 329] width 28 height 8
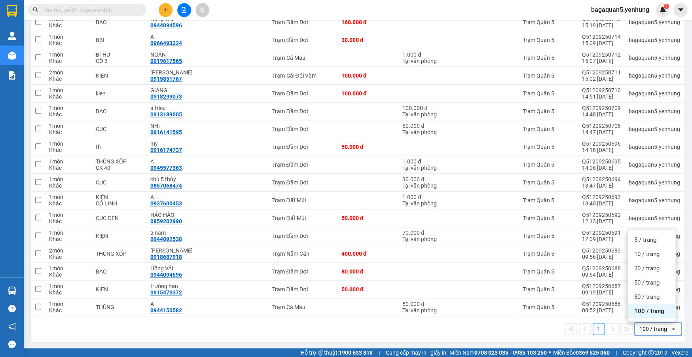
drag, startPoint x: 656, startPoint y: 313, endPoint x: 645, endPoint y: 319, distance: 12.6
click at [654, 315] on div "100 / trang" at bounding box center [651, 311] width 47 height 14
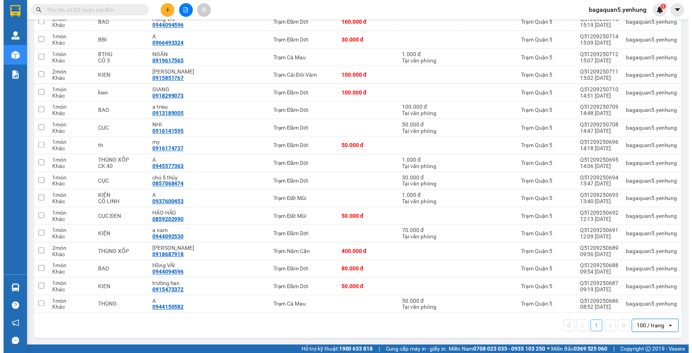
scroll to position [0, 0]
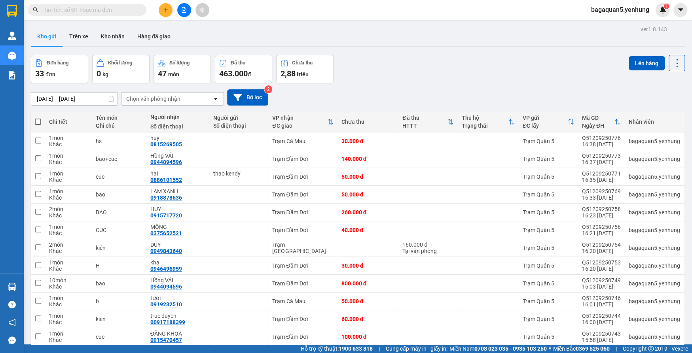
drag, startPoint x: 472, startPoint y: 23, endPoint x: 457, endPoint y: 21, distance: 14.7
click at [457, 21] on main "ver 1.8.143 Kho gửi Trên xe Kho nhận Hàng đã giao Đơn hàng 33 đơn Khối lượng 0 …" at bounding box center [346, 172] width 692 height 345
drag, startPoint x: 185, startPoint y: 12, endPoint x: 185, endPoint y: 17, distance: 5.5
click at [184, 12] on icon "file-add" at bounding box center [184, 10] width 6 height 6
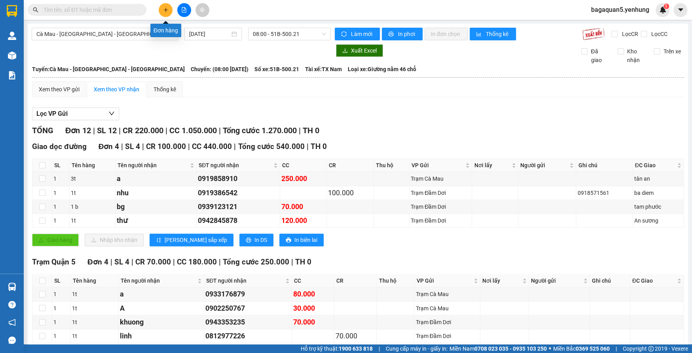
click at [163, 12] on icon "plus" at bounding box center [166, 10] width 6 height 6
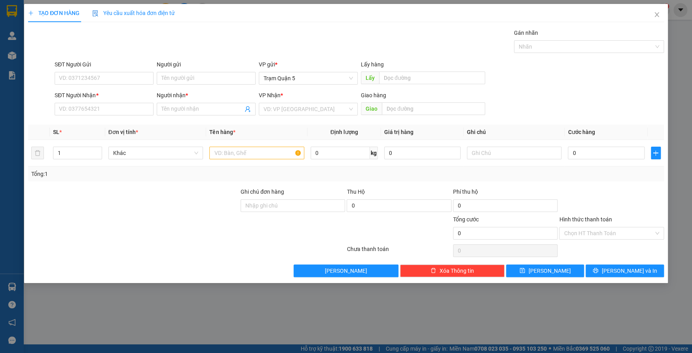
click at [186, 116] on div "Người nhận * Tên người nhận" at bounding box center [206, 105] width 99 height 28
click at [188, 114] on span at bounding box center [206, 109] width 99 height 13
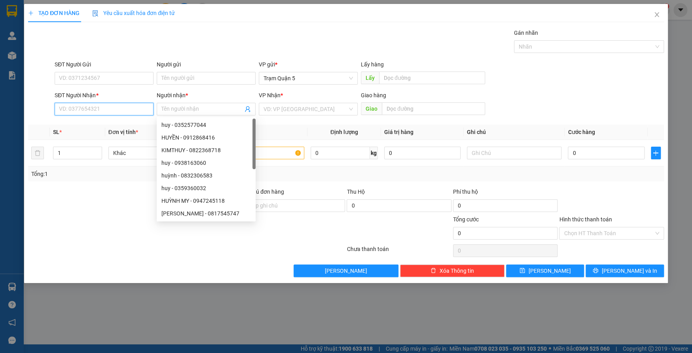
click at [140, 111] on input "SĐT Người Nhận *" at bounding box center [104, 109] width 99 height 13
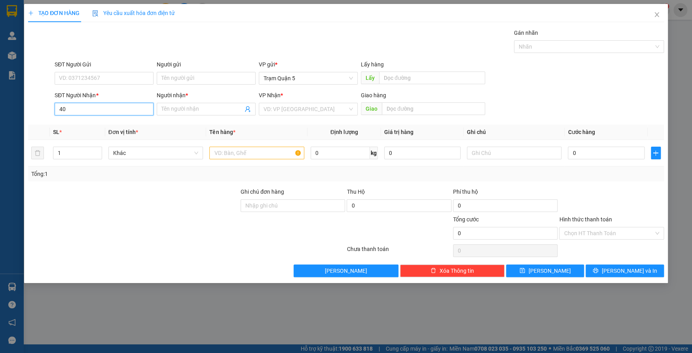
type input "4"
type input "0917251410"
click at [143, 125] on div "0917251410 - [MEDICAL_DATA]" at bounding box center [103, 125] width 89 height 9
type input "[MEDICAL_DATA]"
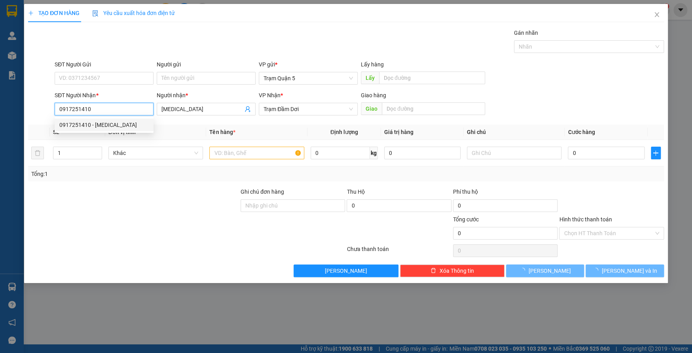
type input "30.000"
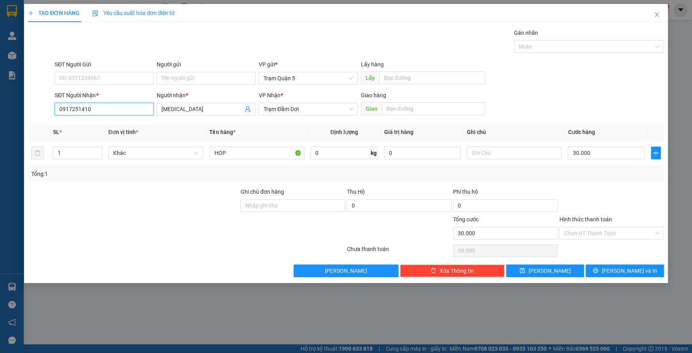
drag, startPoint x: 141, startPoint y: 125, endPoint x: 134, endPoint y: 128, distance: 7.9
click at [135, 127] on body "Kết quả tìm kiếm ( 0 ) Bộ lọc No Data bagaquan5.yenhung 1 Quản Lý Quản lý khách…" at bounding box center [346, 176] width 692 height 353
type input "0917251410"
click at [597, 129] on div "Transit Pickup Surcharge Ids Transit Deliver Surcharge Ids Transit Deliver Surc…" at bounding box center [346, 152] width 636 height 249
drag, startPoint x: 595, startPoint y: 156, endPoint x: 584, endPoint y: 161, distance: 11.9
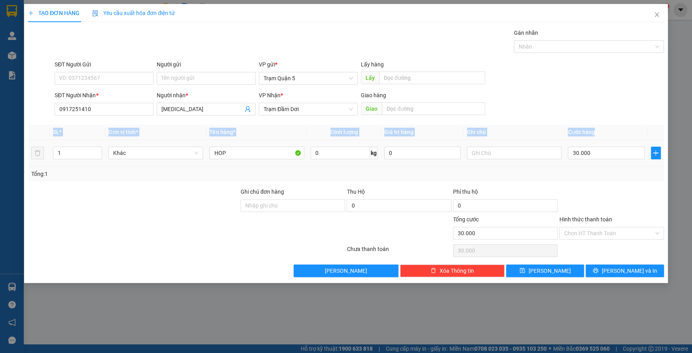
click at [594, 156] on input "30.000" at bounding box center [606, 153] width 76 height 13
click at [616, 154] on input "30.000" at bounding box center [606, 153] width 76 height 13
drag, startPoint x: 525, startPoint y: 160, endPoint x: 523, endPoint y: 156, distance: 4.6
click at [523, 157] on div at bounding box center [514, 153] width 95 height 16
drag, startPoint x: 523, startPoint y: 155, endPoint x: 535, endPoint y: 161, distance: 13.3
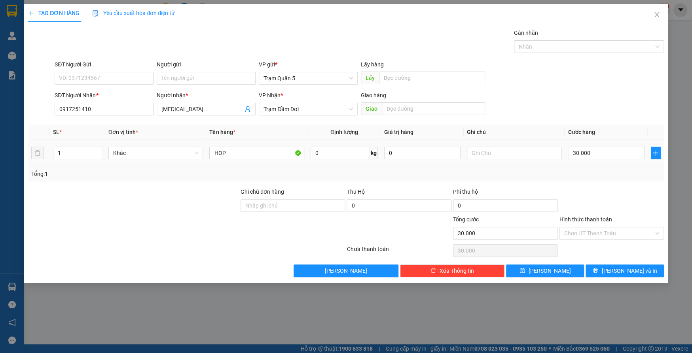
click at [523, 156] on input "text" at bounding box center [514, 153] width 95 height 13
drag, startPoint x: 599, startPoint y: 152, endPoint x: 614, endPoint y: 176, distance: 27.8
click at [599, 152] on input "30.000" at bounding box center [606, 153] width 76 height 13
type input "0"
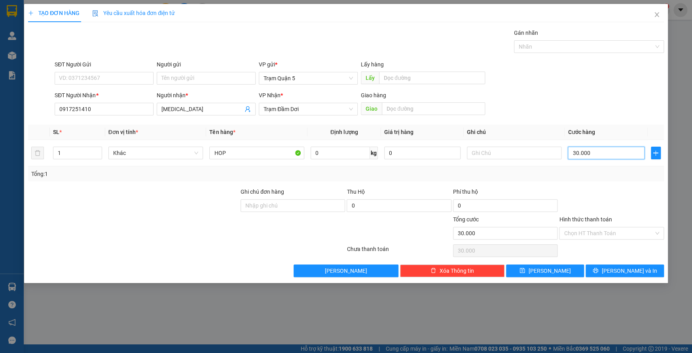
type input "0"
type input "4"
type input "04"
type input "40"
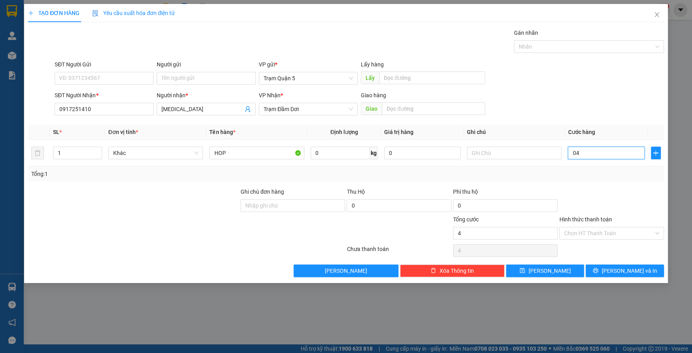
type input "40"
type input "040"
drag, startPoint x: 624, startPoint y: 190, endPoint x: 617, endPoint y: 201, distance: 13.8
click at [623, 190] on div at bounding box center [611, 202] width 106 height 28
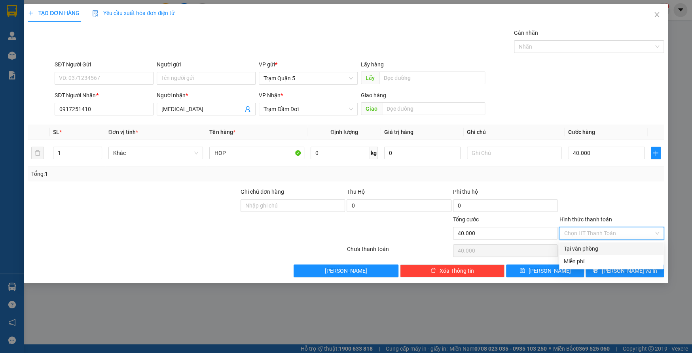
click at [602, 235] on input "Hình thức thanh toán" at bounding box center [608, 234] width 89 height 12
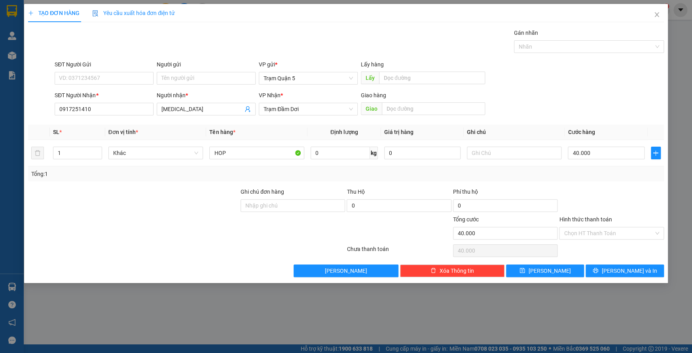
click at [638, 207] on div at bounding box center [611, 202] width 106 height 28
drag, startPoint x: 633, startPoint y: 264, endPoint x: 631, endPoint y: 281, distance: 17.5
click at [630, 265] on button "[PERSON_NAME] và In" at bounding box center [625, 271] width 78 height 13
drag, startPoint x: 631, startPoint y: 281, endPoint x: 624, endPoint y: 272, distance: 12.4
click at [624, 273] on span "[PERSON_NAME] và In" at bounding box center [628, 271] width 55 height 9
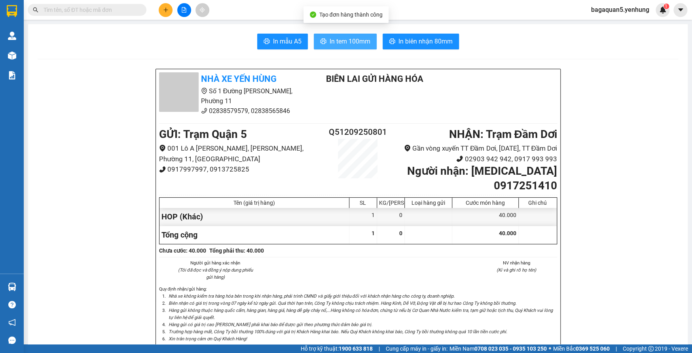
drag, startPoint x: 348, startPoint y: 35, endPoint x: 342, endPoint y: 34, distance: 5.6
click at [347, 38] on button "In tem 100mm" at bounding box center [345, 42] width 63 height 16
click at [347, 38] on span "In tem 100mm" at bounding box center [350, 41] width 41 height 10
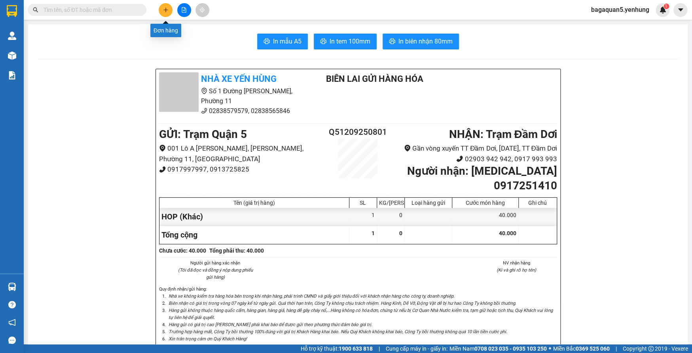
click at [171, 9] on button at bounding box center [166, 10] width 14 height 14
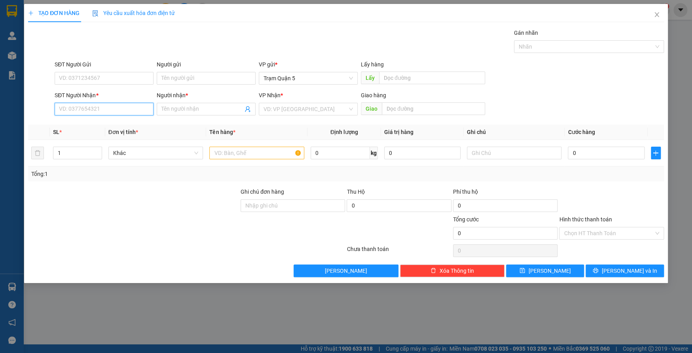
click at [153, 106] on input "SĐT Người Nhận *" at bounding box center [104, 109] width 99 height 13
click at [104, 121] on div "0945225189 - linh" at bounding box center [103, 125] width 89 height 9
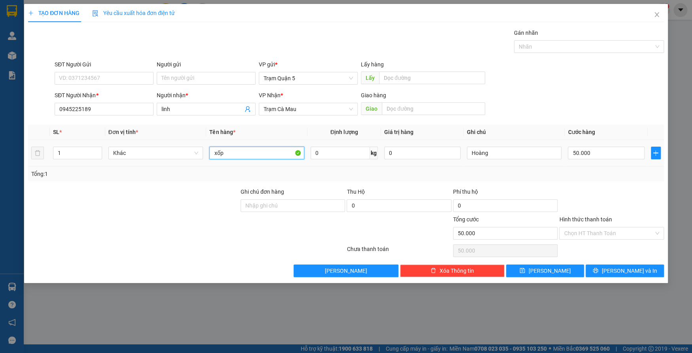
click at [258, 147] on input "xốp" at bounding box center [256, 153] width 95 height 13
click at [619, 157] on input "50.000" at bounding box center [606, 153] width 76 height 13
drag, startPoint x: 498, startPoint y: 154, endPoint x: 496, endPoint y: 159, distance: 4.8
click at [496, 154] on input "Hoàng" at bounding box center [514, 153] width 95 height 13
drag, startPoint x: 620, startPoint y: 271, endPoint x: 614, endPoint y: 242, distance: 29.8
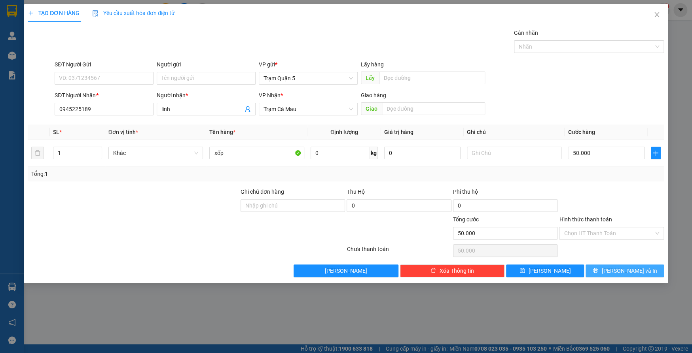
click at [614, 249] on div "Transit Pickup Surcharge Ids Transit Deliver Surcharge Ids Transit Deliver Surc…" at bounding box center [346, 152] width 636 height 249
click at [615, 238] on input "Hình thức thanh toán" at bounding box center [608, 234] width 89 height 12
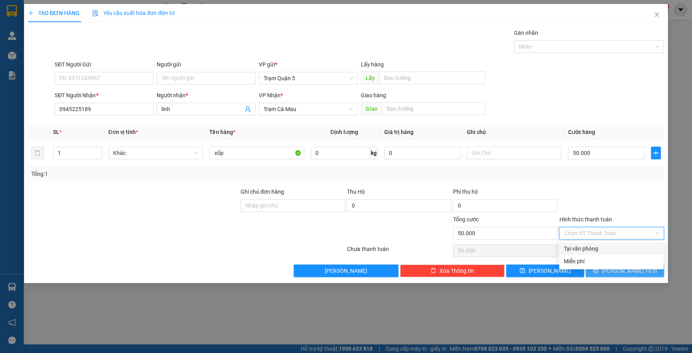
drag, startPoint x: 603, startPoint y: 247, endPoint x: 623, endPoint y: 275, distance: 34.5
click at [608, 258] on div "Tại văn phòng Miễn phí" at bounding box center [611, 255] width 104 height 25
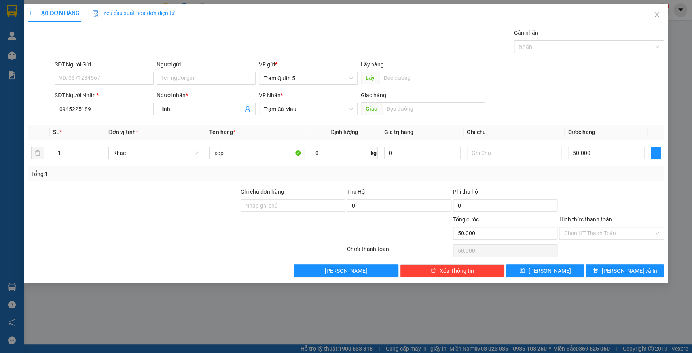
click at [638, 286] on div "TẠO ĐƠN HÀNG Yêu cầu xuất hóa đơn điện tử Transit Pickup Surcharge Ids Transit …" at bounding box center [346, 176] width 692 height 353
drag, startPoint x: 594, startPoint y: 216, endPoint x: 591, endPoint y: 233, distance: 16.5
click at [591, 233] on div "Hình thức thanh toán Chọn HT Thanh Toán" at bounding box center [611, 229] width 104 height 28
click at [592, 231] on input "Hình thức thanh toán" at bounding box center [608, 234] width 89 height 12
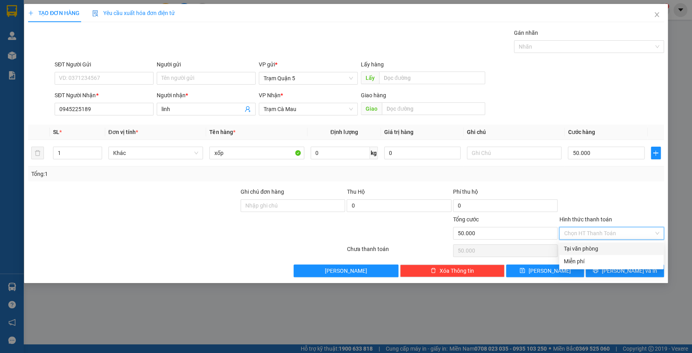
click at [589, 243] on div "Tại văn phòng" at bounding box center [611, 249] width 104 height 13
drag, startPoint x: 604, startPoint y: 271, endPoint x: 603, endPoint y: 275, distance: 4.1
click at [607, 270] on button "[PERSON_NAME] và In" at bounding box center [625, 271] width 78 height 13
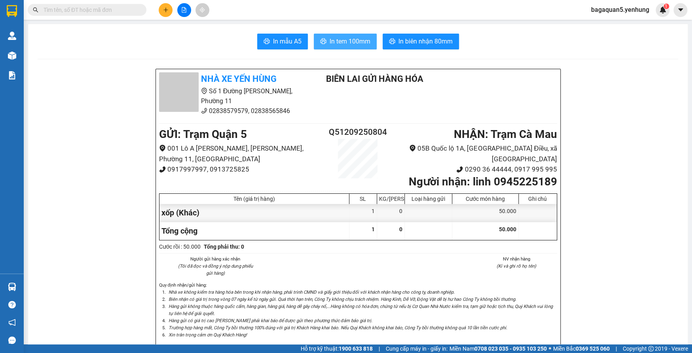
click at [331, 38] on span "In tem 100mm" at bounding box center [350, 41] width 41 height 10
click at [168, 11] on button at bounding box center [166, 10] width 14 height 14
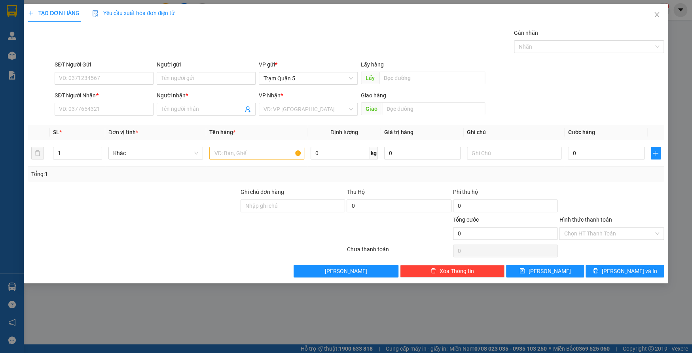
drag, startPoint x: 172, startPoint y: 107, endPoint x: 174, endPoint y: 116, distance: 8.5
click at [174, 112] on input "Người nhận *" at bounding box center [202, 109] width 82 height 9
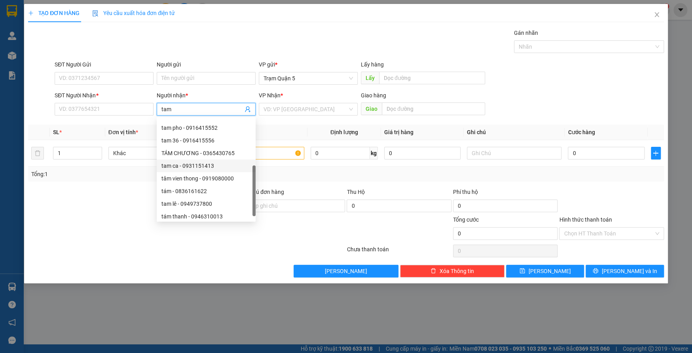
scroll to position [25, 0]
drag, startPoint x: 253, startPoint y: 177, endPoint x: 155, endPoint y: 365, distance: 212.4
click at [155, 353] on html "Kết quả tìm kiếm ( 0 ) Bộ lọc No Data bagaquan5.yenhung 1 Quản Lý Quản lý khách…" at bounding box center [346, 176] width 692 height 353
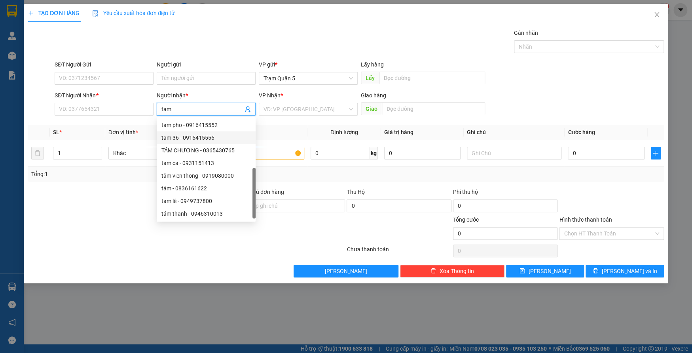
scroll to position [24, 0]
click at [141, 110] on input "SĐT Người Nhận *" at bounding box center [104, 109] width 99 height 13
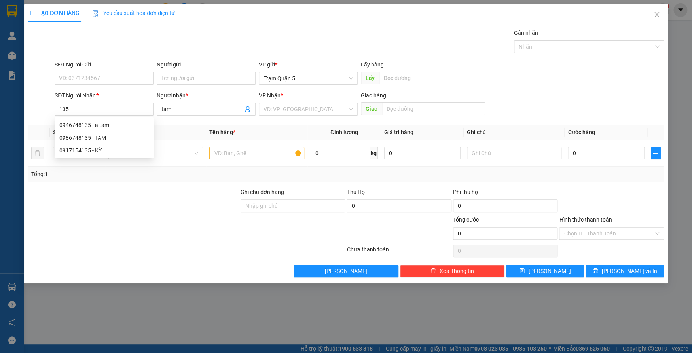
drag, startPoint x: 195, startPoint y: 112, endPoint x: 195, endPoint y: 60, distance: 51.8
click at [195, 80] on form "SĐT Người Gửi VD: 0371234567 Người gửi Tên người gửi VP gửi * Trạm Quận 5 Lấy h…" at bounding box center [346, 89] width 636 height 59
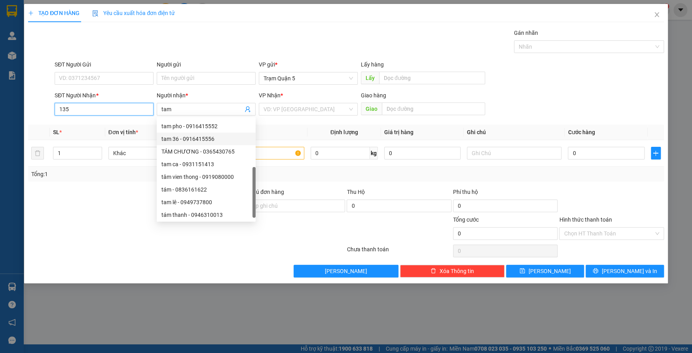
click at [86, 105] on input "135" at bounding box center [104, 109] width 99 height 13
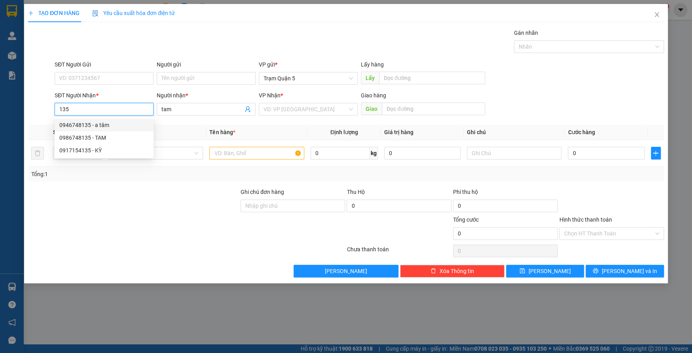
click at [89, 119] on div "0946748135 - a tâm" at bounding box center [104, 125] width 99 height 13
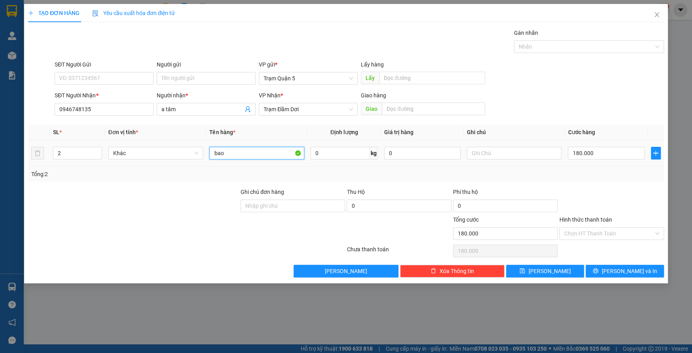
click at [240, 151] on input "bao" at bounding box center [256, 153] width 95 height 13
click at [96, 154] on icon "down" at bounding box center [97, 155] width 3 height 3
click at [232, 154] on input "bao" at bounding box center [256, 153] width 95 height 13
click at [588, 176] on div "Tổng: 1" at bounding box center [346, 174] width 630 height 9
click at [621, 269] on span "[PERSON_NAME] và In" at bounding box center [628, 271] width 55 height 9
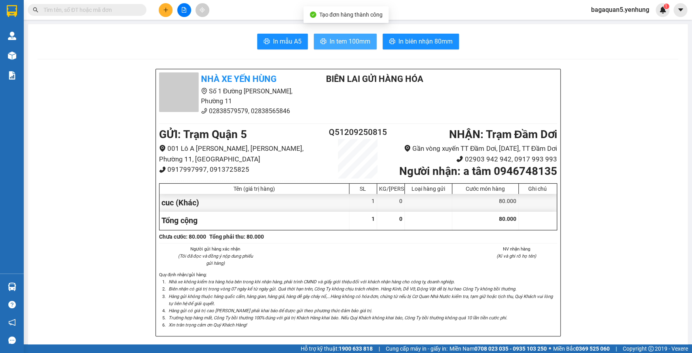
click at [344, 38] on span "In tem 100mm" at bounding box center [350, 41] width 41 height 10
click at [181, 13] on button at bounding box center [184, 10] width 14 height 14
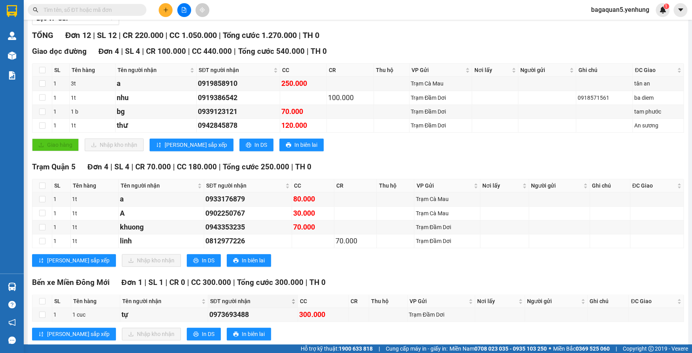
scroll to position [114, 0]
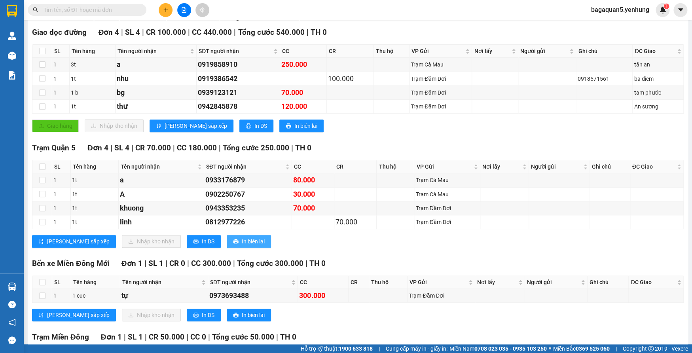
click at [242, 242] on span "In biên lai" at bounding box center [253, 241] width 23 height 9
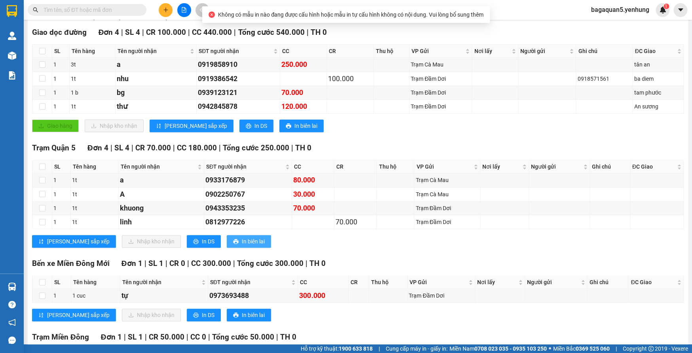
drag, startPoint x: 231, startPoint y: 241, endPoint x: 240, endPoint y: 256, distance: 17.5
click at [242, 244] on span "In biên lai" at bounding box center [253, 241] width 23 height 9
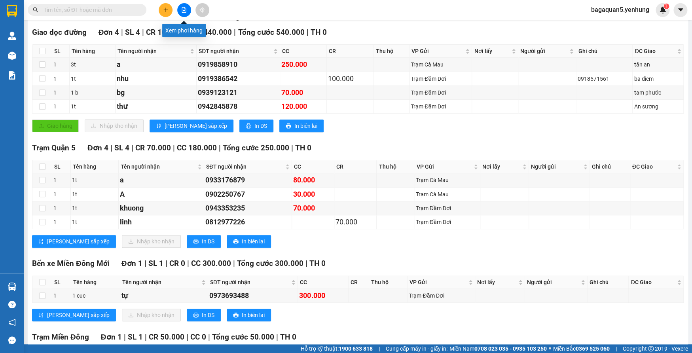
click at [184, 12] on button at bounding box center [184, 10] width 14 height 14
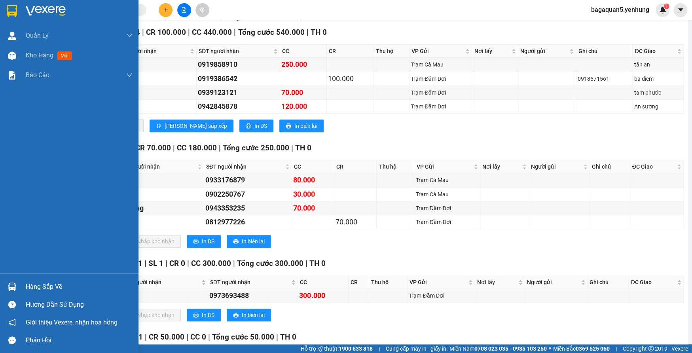
click at [8, 55] on img at bounding box center [12, 55] width 8 height 8
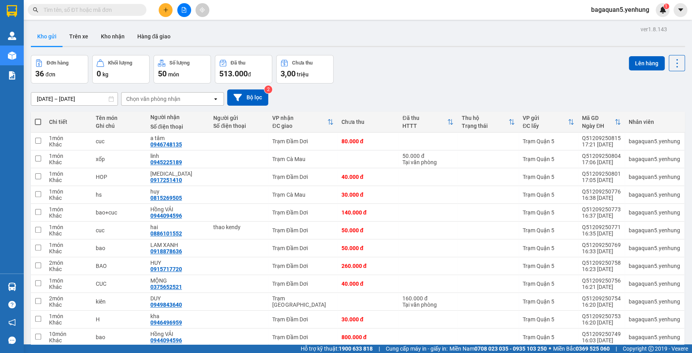
click at [191, 8] on div at bounding box center [183, 10] width 59 height 14
click at [189, 11] on button at bounding box center [184, 10] width 14 height 14
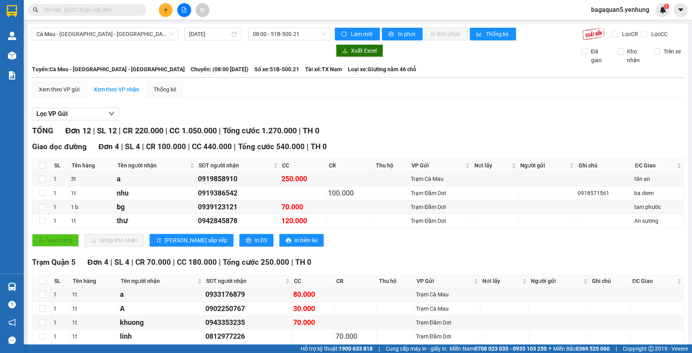
click at [300, 44] on div at bounding box center [181, 50] width 299 height 13
click at [306, 32] on span "08:00 - 51B-500.21" at bounding box center [289, 34] width 73 height 12
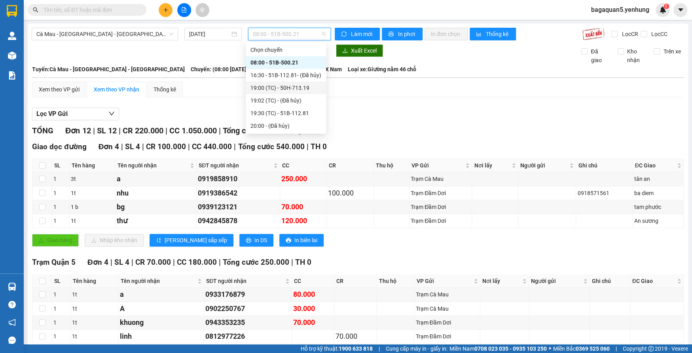
click at [302, 87] on div "19:00 (TC) - 50H-713.19" at bounding box center [285, 87] width 71 height 9
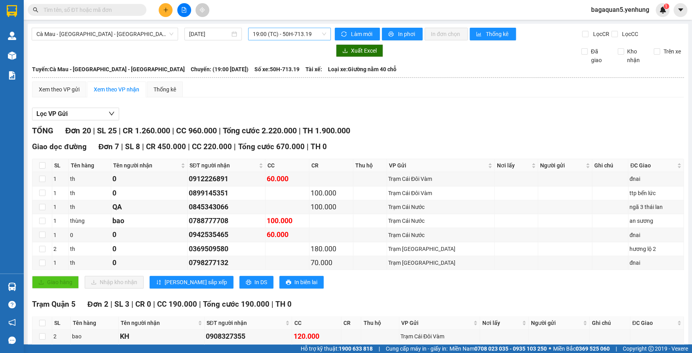
click at [292, 33] on span "19:00 (TC) - 50H-713.19" at bounding box center [289, 34] width 73 height 12
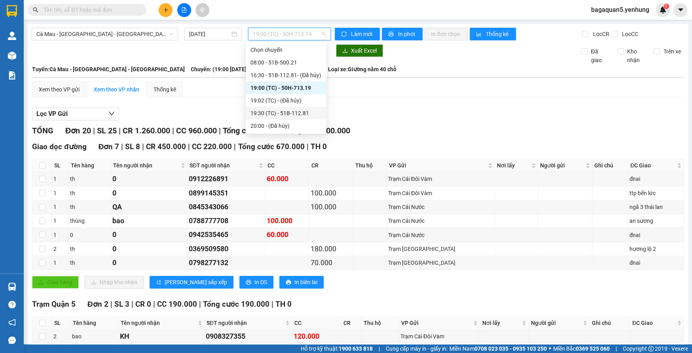
click at [299, 109] on div "19:30 (TC) - 51B-112.81" at bounding box center [285, 113] width 71 height 9
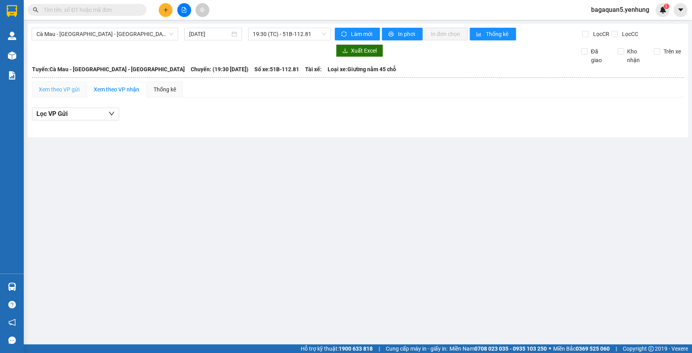
click at [68, 84] on div "Xem theo VP gửi" at bounding box center [59, 90] width 54 height 16
click at [277, 34] on span "19:30 (TC) - 51B-112.81" at bounding box center [289, 34] width 73 height 12
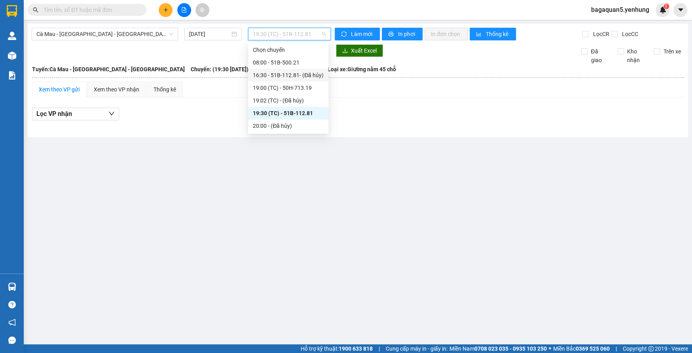
drag, startPoint x: 288, startPoint y: 80, endPoint x: 288, endPoint y: 85, distance: 4.4
click at [288, 83] on div "Chọn chuyến 08:00 - 51B-500.21 16:30 - 51B-112.81 - (Đã hủy) 19:00 (TC) - 50H-7…" at bounding box center [288, 88] width 80 height 89
click at [288, 81] on div "16:30 - 51B-112.81 - (Đã hủy)" at bounding box center [288, 75] width 80 height 13
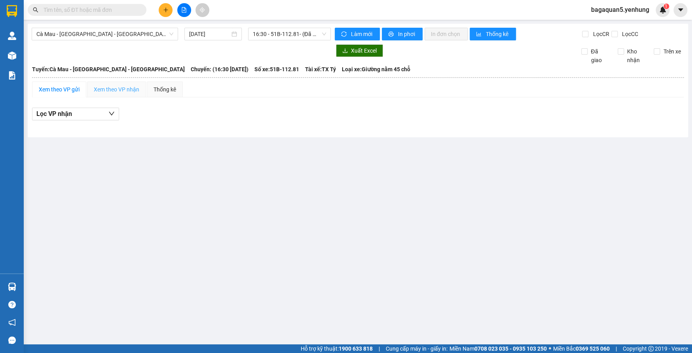
click at [121, 83] on div "Xem theo VP nhận" at bounding box center [116, 90] width 59 height 16
click at [351, 205] on main "Cà Mau - [GEOGRAPHIC_DATA] - [GEOGRAPHIC_DATA] [DATE] 16:30 - 51B-112.81 - (Đã …" at bounding box center [346, 172] width 692 height 344
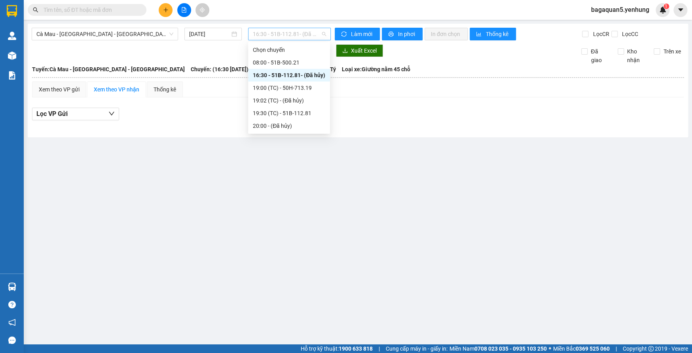
click at [266, 31] on span "16:30 - 51B-112.81 - (Đã hủy)" at bounding box center [289, 34] width 73 height 12
click at [287, 66] on div "08:00 - 51B-500.21" at bounding box center [289, 62] width 72 height 9
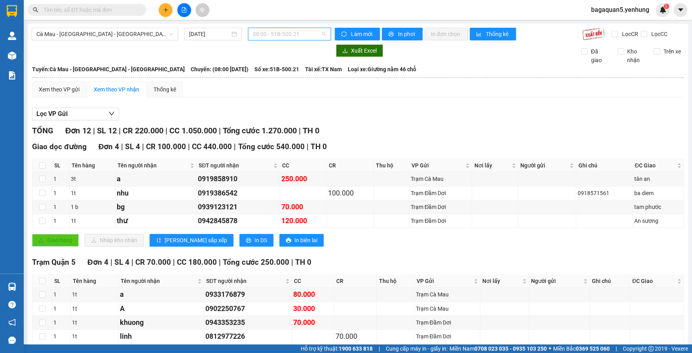
click at [304, 34] on span "08:00 - 51B-500.21" at bounding box center [289, 34] width 73 height 12
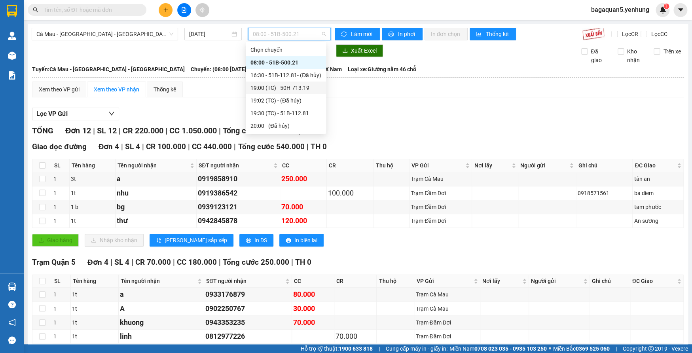
click at [285, 84] on div "19:00 (TC) - 50H-713.19" at bounding box center [285, 87] width 71 height 9
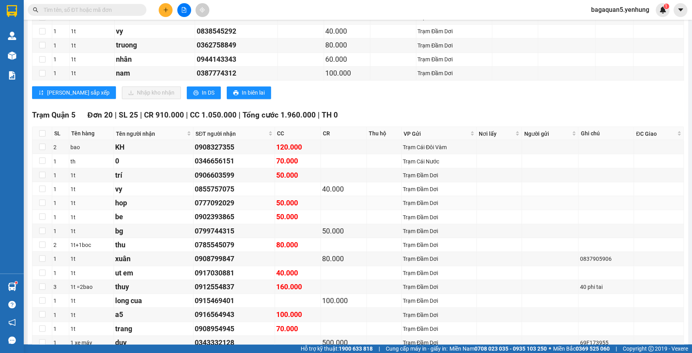
scroll to position [653, 0]
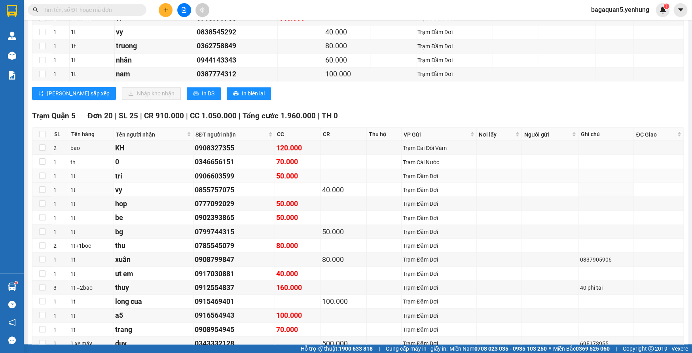
drag, startPoint x: 128, startPoint y: 192, endPoint x: 112, endPoint y: 178, distance: 21.3
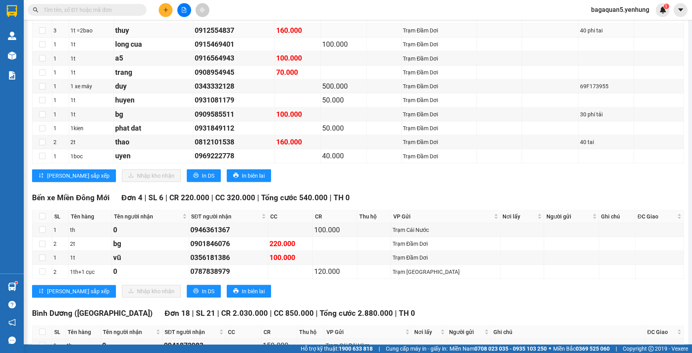
scroll to position [0, 0]
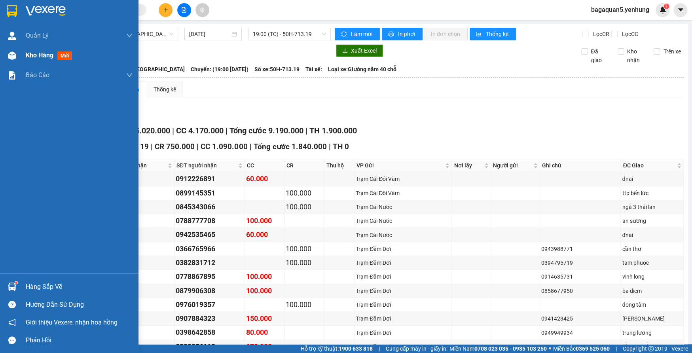
click at [31, 57] on span "Kho hàng" at bounding box center [40, 55] width 28 height 8
click at [46, 55] on span "Kho hàng" at bounding box center [40, 55] width 28 height 8
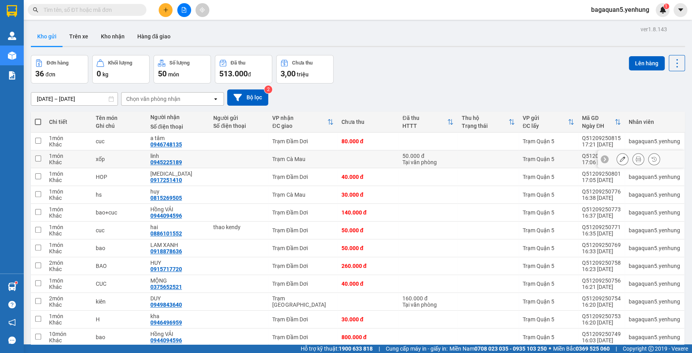
click at [572, 188] on td "Trạm Quận 5" at bounding box center [548, 195] width 59 height 18
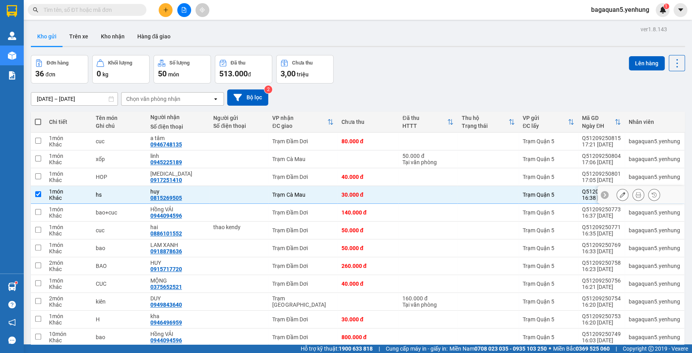
drag, startPoint x: 571, startPoint y: 191, endPoint x: 581, endPoint y: 282, distance: 92.0
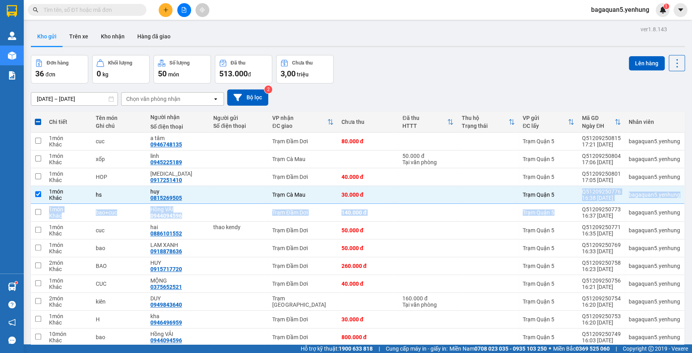
click at [161, 8] on button at bounding box center [166, 10] width 14 height 14
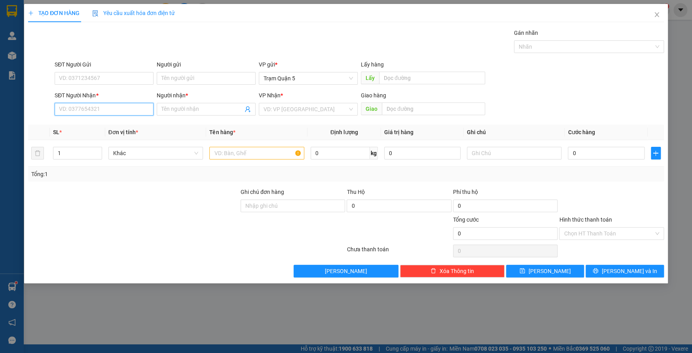
click at [114, 114] on input "SĐT Người Nhận *" at bounding box center [104, 109] width 99 height 13
drag, startPoint x: 85, startPoint y: 112, endPoint x: 85, endPoint y: 108, distance: 4.0
click at [85, 109] on input "997" at bounding box center [104, 109] width 99 height 13
click at [75, 124] on div "0856966977 - XUÂN" at bounding box center [103, 125] width 89 height 9
drag, startPoint x: 621, startPoint y: 159, endPoint x: 641, endPoint y: 131, distance: 34.8
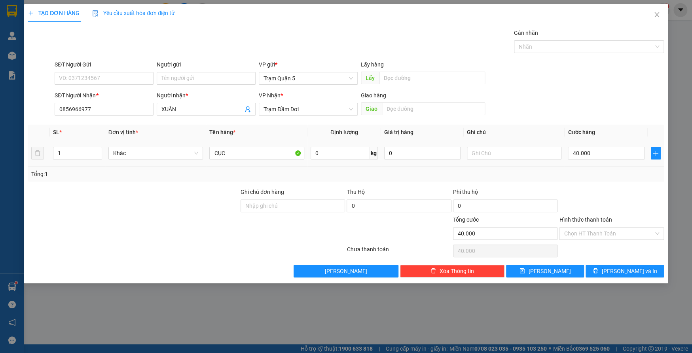
click at [624, 156] on div "40.000" at bounding box center [606, 153] width 76 height 16
click at [639, 153] on input "40.000" at bounding box center [606, 153] width 76 height 13
drag, startPoint x: 660, startPoint y: 172, endPoint x: 652, endPoint y: 232, distance: 61.0
click at [660, 172] on div "Tổng: 1" at bounding box center [346, 174] width 630 height 9
click at [620, 275] on button "[PERSON_NAME] và In" at bounding box center [625, 271] width 78 height 13
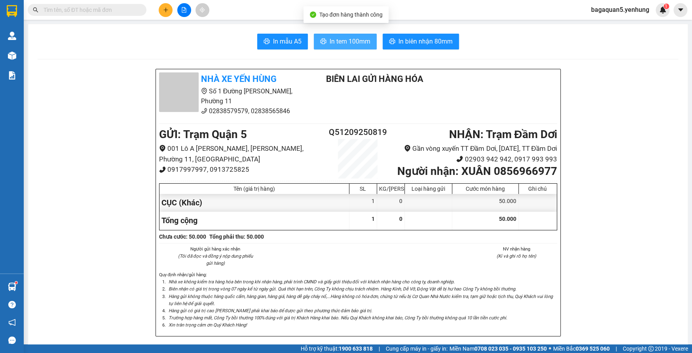
click at [348, 40] on span "In tem 100mm" at bounding box center [350, 41] width 41 height 10
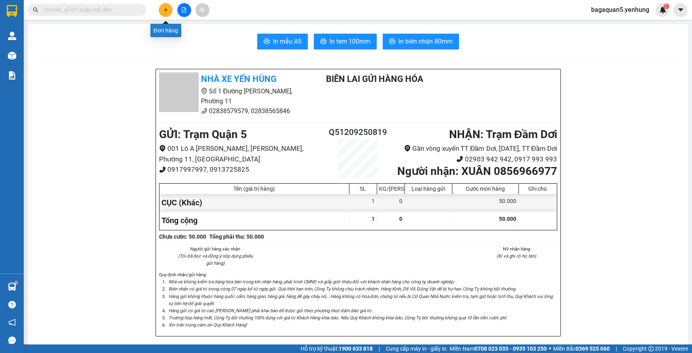
click at [167, 13] on button at bounding box center [166, 10] width 14 height 14
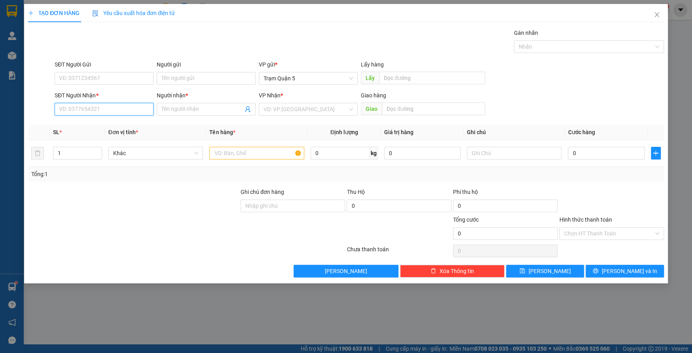
click at [140, 113] on input "SĐT Người Nhận *" at bounding box center [104, 109] width 99 height 13
drag, startPoint x: 190, startPoint y: 114, endPoint x: 197, endPoint y: 111, distance: 6.9
click at [197, 111] on span at bounding box center [206, 109] width 99 height 13
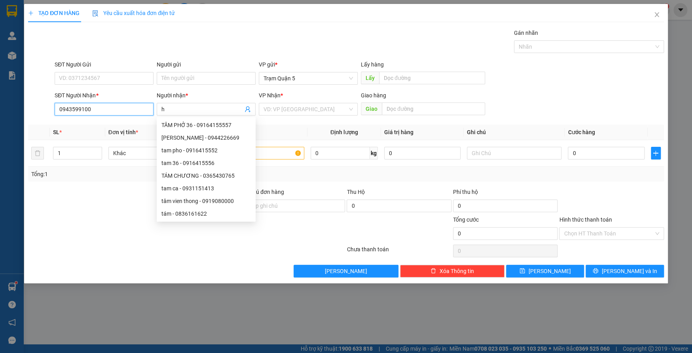
click at [75, 108] on input "0943599100" at bounding box center [104, 109] width 99 height 13
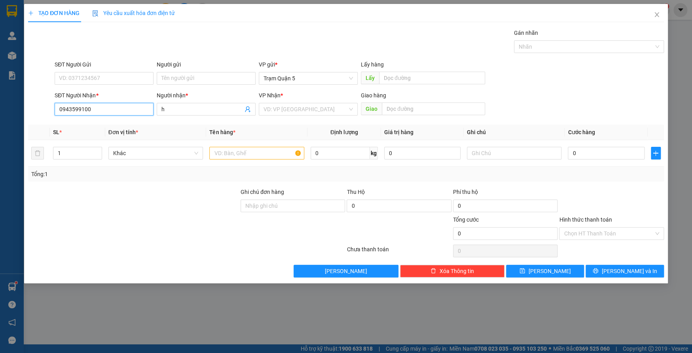
click at [76, 109] on input "0943599100" at bounding box center [104, 109] width 99 height 13
click at [189, 113] on input "h" at bounding box center [202, 109] width 82 height 9
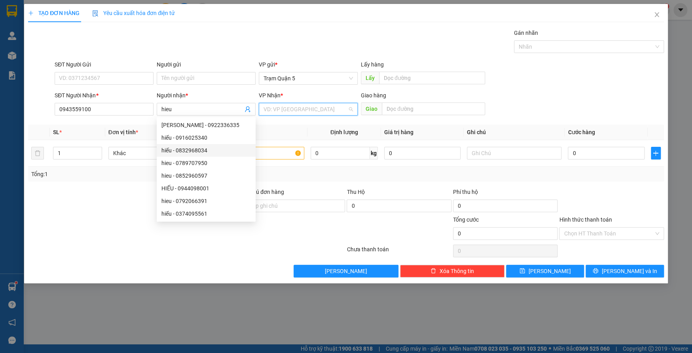
click at [299, 108] on input "search" at bounding box center [306, 109] width 84 height 12
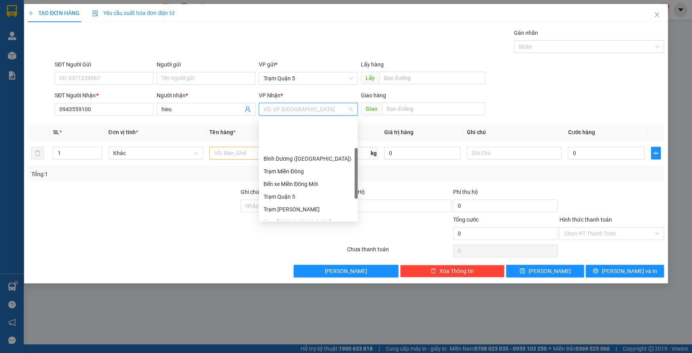
scroll to position [76, 0]
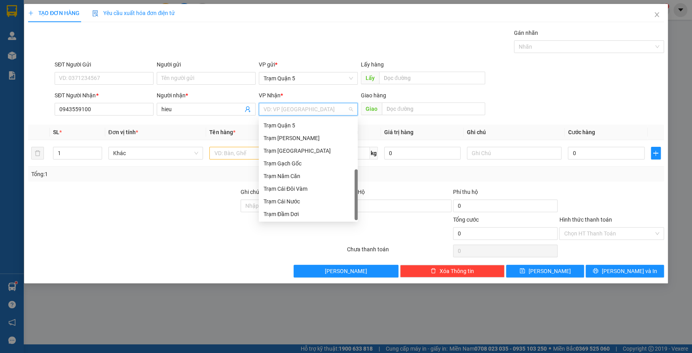
drag, startPoint x: 357, startPoint y: 146, endPoint x: 333, endPoint y: 239, distance: 96.8
click at [313, 202] on div "Trạm Cái Nước" at bounding box center [308, 201] width 89 height 9
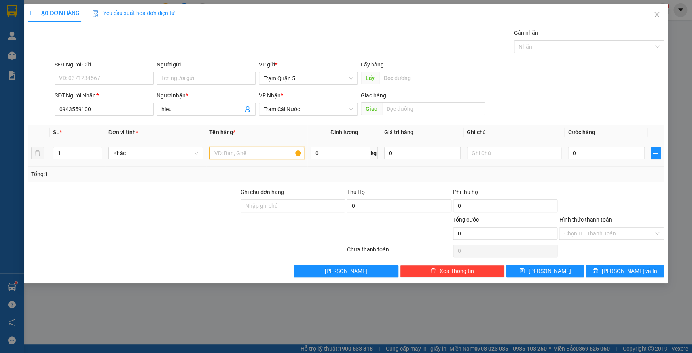
click at [241, 148] on input "text" at bounding box center [256, 153] width 95 height 13
click at [602, 159] on div "0" at bounding box center [606, 153] width 76 height 16
click at [603, 157] on input "0" at bounding box center [606, 153] width 76 height 13
drag, startPoint x: 607, startPoint y: 167, endPoint x: 607, endPoint y: 195, distance: 28.9
click at [607, 167] on div "Tổng: 1" at bounding box center [346, 174] width 636 height 15
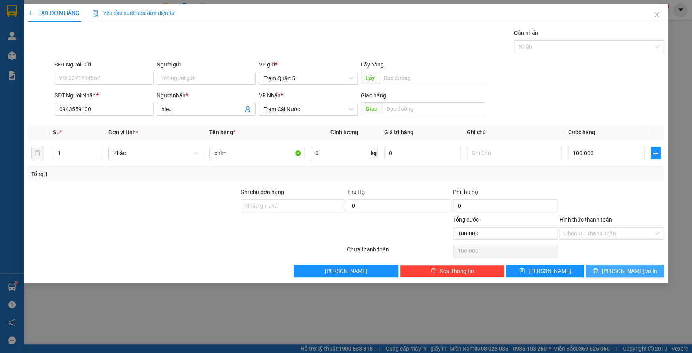
click at [610, 275] on div "TẠO ĐƠN HÀNG Yêu cầu xuất hóa đơn điện tử Transit Pickup Surcharge Ids Transit …" at bounding box center [346, 143] width 644 height 279
click at [598, 271] on icon "printer" at bounding box center [596, 271] width 6 height 6
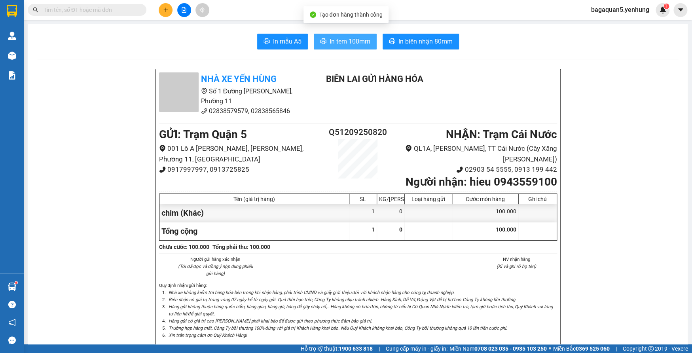
click at [339, 40] on span "In tem 100mm" at bounding box center [350, 41] width 41 height 10
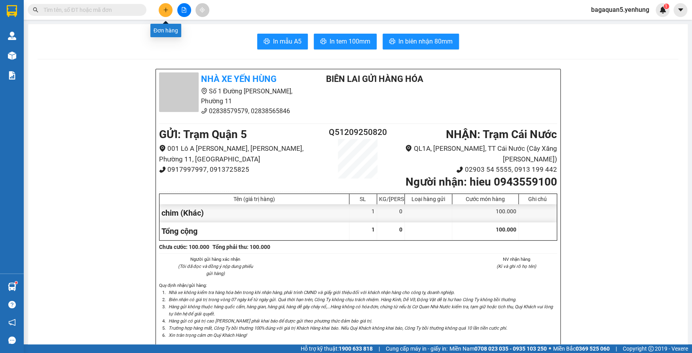
click at [167, 10] on icon "plus" at bounding box center [166, 10] width 6 height 6
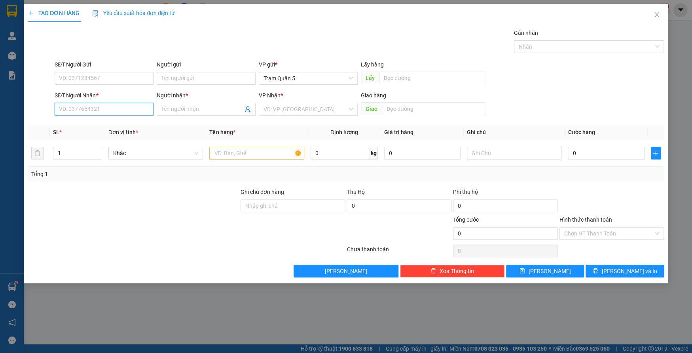
drag, startPoint x: 73, startPoint y: 114, endPoint x: 83, endPoint y: 110, distance: 10.9
click at [83, 110] on input "SĐT Người Nhận *" at bounding box center [104, 109] width 99 height 13
click at [95, 140] on div "0919909808 - tinh be năm" at bounding box center [103, 137] width 89 height 9
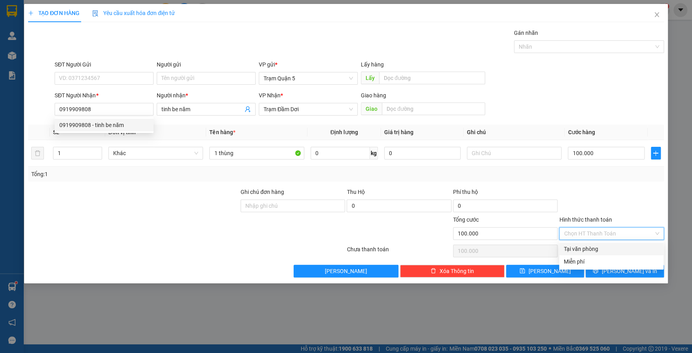
click at [574, 232] on input "Hình thức thanh toán" at bounding box center [608, 234] width 89 height 12
click at [575, 248] on div "Tại văn phòng" at bounding box center [611, 249] width 95 height 9
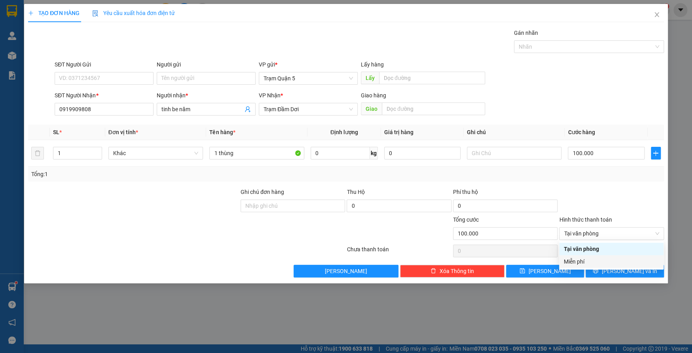
click at [616, 279] on div "TẠO ĐƠN HÀNG Yêu cầu xuất hóa đơn điện tử Transit Pickup Surcharge Ids Transit …" at bounding box center [346, 143] width 644 height 279
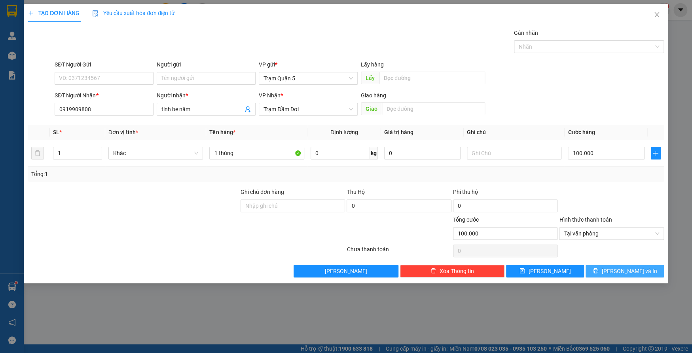
click at [618, 270] on span "[PERSON_NAME] và In" at bounding box center [628, 271] width 55 height 9
click at [586, 265] on button "[PERSON_NAME] và In" at bounding box center [625, 271] width 78 height 13
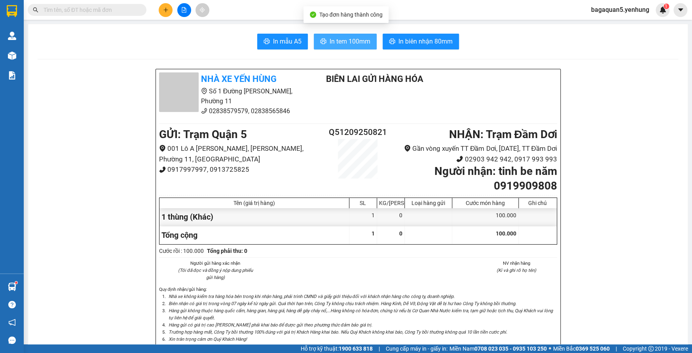
click at [366, 39] on span "In tem 100mm" at bounding box center [350, 41] width 41 height 10
click at [546, 90] on div "Nhà xe Yến Hùng Số 1 [GEOGRAPHIC_DATA][PERSON_NAME] 11 02838579579, 02838565846…" at bounding box center [357, 96] width 401 height 49
click at [545, 90] on div "Nhà xe Yến Hùng Số 1 [GEOGRAPHIC_DATA][PERSON_NAME] 11 02838579579, 02838565846…" at bounding box center [357, 96] width 401 height 49
click at [427, 21] on main "In mẫu A5 In tem 100mm In biên nhận 80mm Nhà xe Yến Hùng Số 1 Đường Đặng [GEOGR…" at bounding box center [346, 172] width 692 height 344
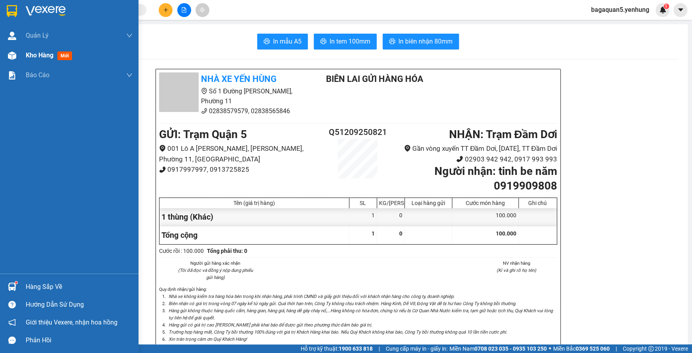
click at [62, 55] on span "mới" at bounding box center [64, 55] width 15 height 9
click at [32, 54] on span "Kho hàng" at bounding box center [40, 55] width 28 height 8
click at [34, 49] on div "Kho hàng mới" at bounding box center [79, 56] width 107 height 20
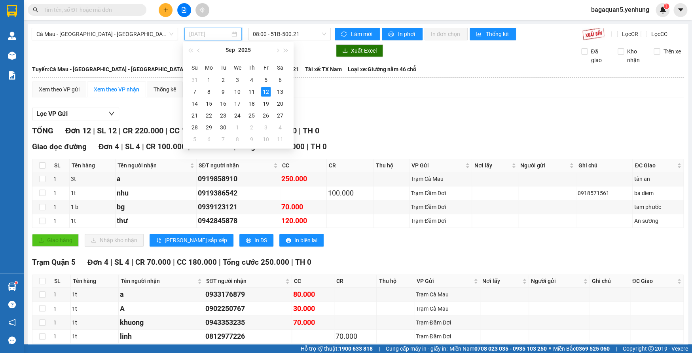
drag, startPoint x: 269, startPoint y: 97, endPoint x: 253, endPoint y: 91, distance: 16.5
click at [267, 96] on td "12" at bounding box center [266, 92] width 14 height 12
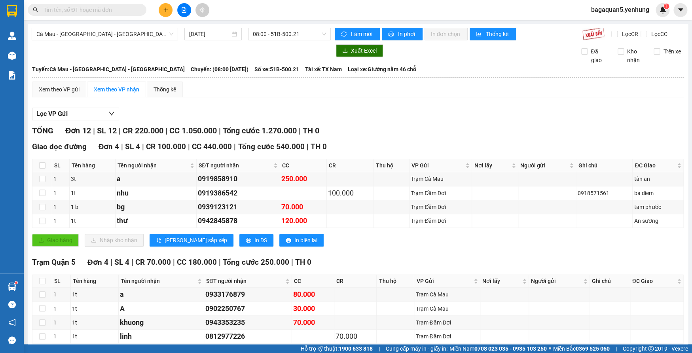
click at [249, 89] on div "Xem theo VP gửi Xem theo VP nhận Thống kê" at bounding box center [358, 90] width 652 height 16
click at [219, 33] on input "[DATE]" at bounding box center [209, 34] width 41 height 9
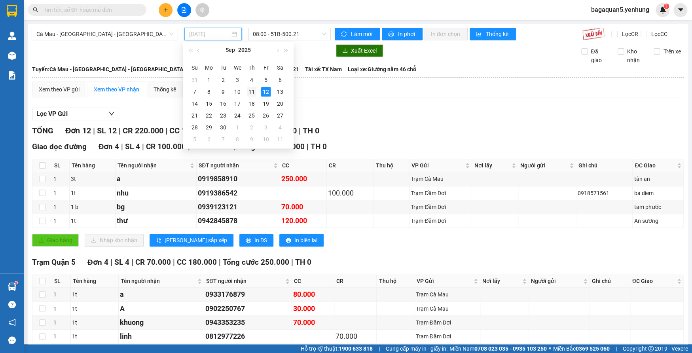
click at [250, 89] on div "11" at bounding box center [251, 91] width 9 height 9
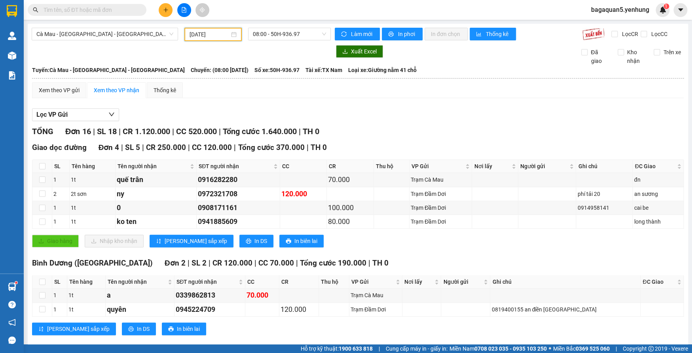
click at [210, 32] on input "11/09/2025" at bounding box center [210, 34] width 40 height 9
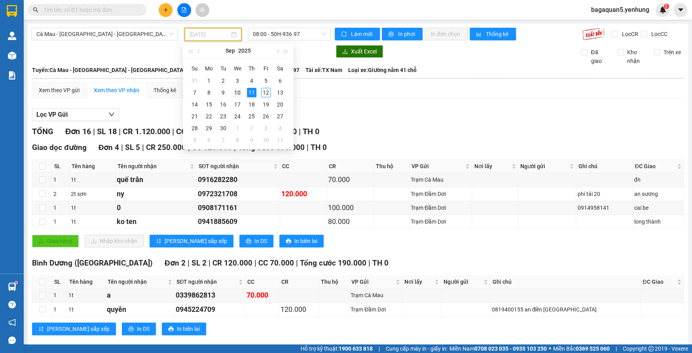
click at [237, 89] on div "10" at bounding box center [237, 92] width 9 height 9
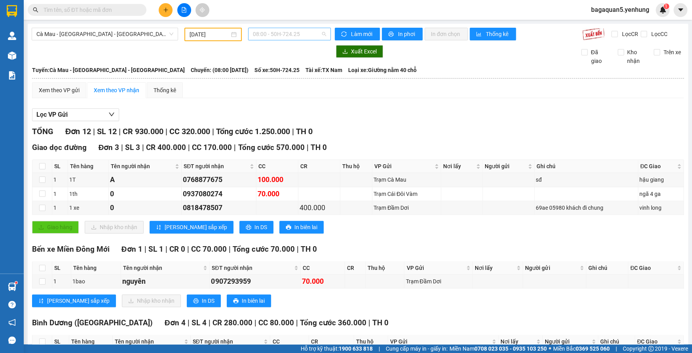
click at [296, 34] on span "08:00 - 50H-724.25" at bounding box center [289, 34] width 73 height 12
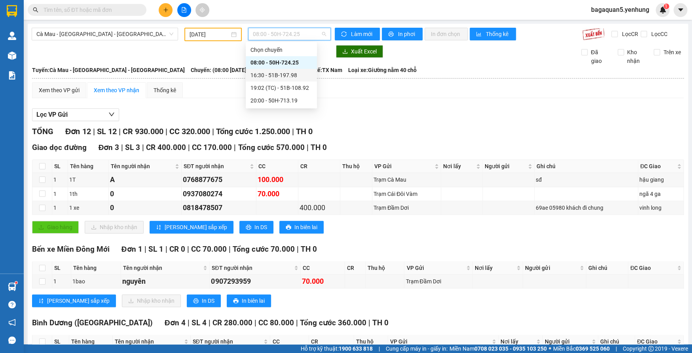
click at [295, 74] on div "16:30 - 51B-197.98" at bounding box center [281, 75] width 62 height 9
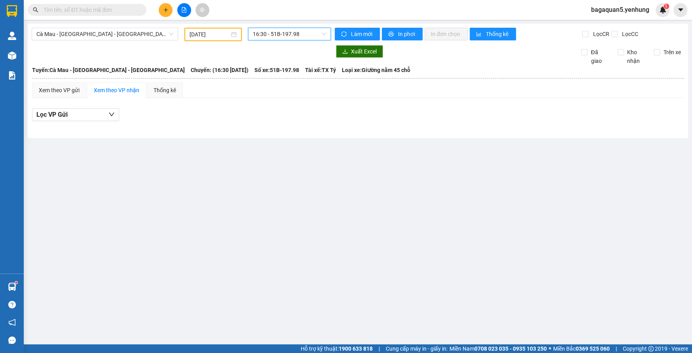
click at [271, 33] on span "16:30 - 51B-197.98" at bounding box center [289, 34] width 73 height 12
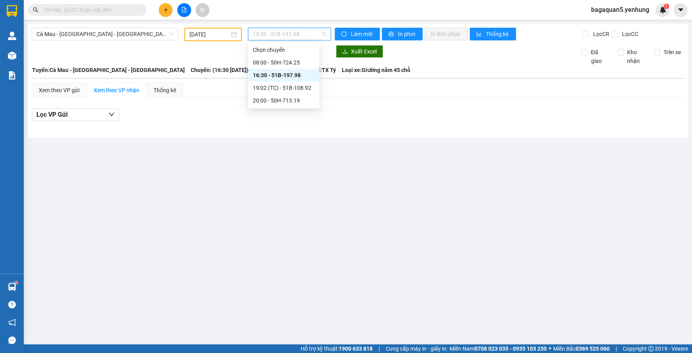
click at [281, 78] on div "16:30 - 51B-197.98" at bounding box center [284, 75] width 62 height 9
click at [276, 34] on span "16:30 - 51B-197.98" at bounding box center [289, 34] width 73 height 12
click at [276, 85] on div "19:02 (TC) - 51B-108.92" at bounding box center [284, 87] width 62 height 9
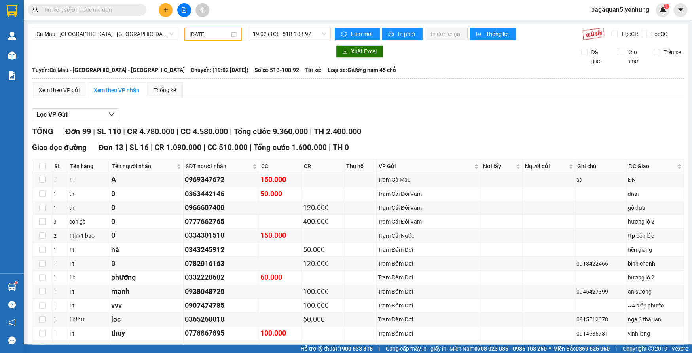
click at [258, 66] on span "Số xe: 51B-108.92" at bounding box center [276, 70] width 45 height 9
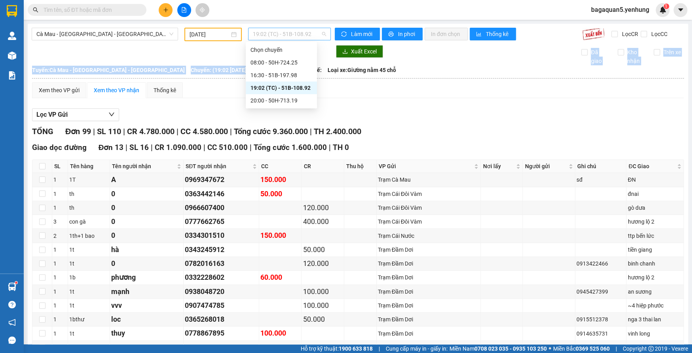
click at [310, 31] on span "19:02 (TC) - 51B-108.92" at bounding box center [289, 34] width 73 height 12
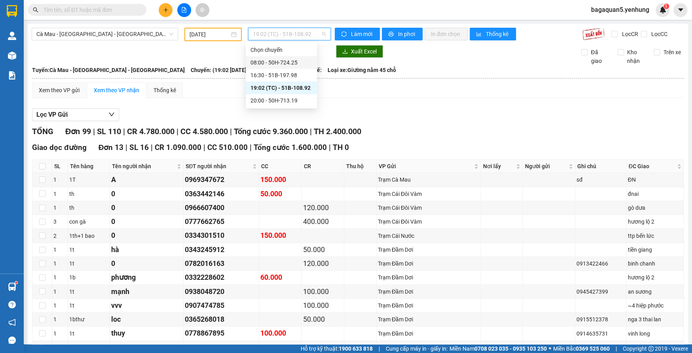
click at [283, 60] on div "08:00 - 50H-724.25" at bounding box center [281, 62] width 62 height 9
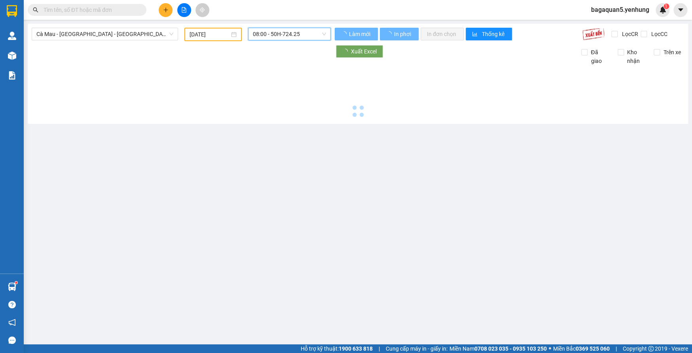
click at [199, 32] on input "10/09/2025" at bounding box center [210, 34] width 40 height 9
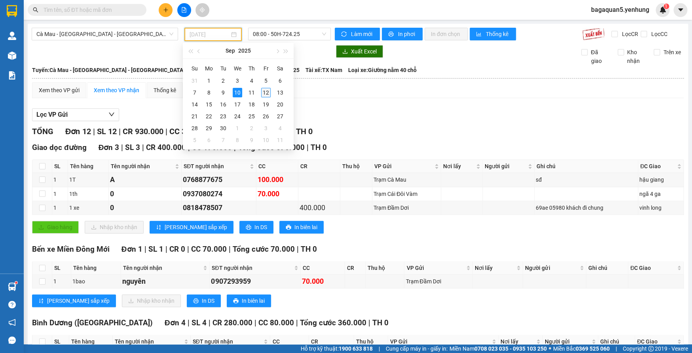
click at [266, 89] on div "12" at bounding box center [265, 92] width 9 height 9
type input "[DATE]"
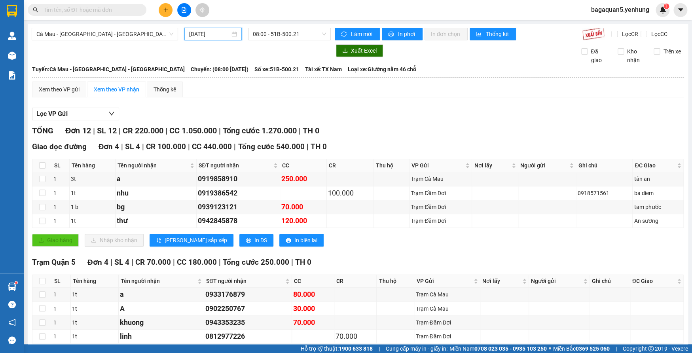
scroll to position [274, 0]
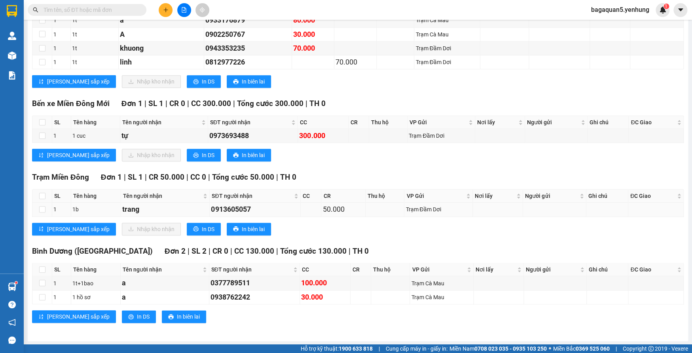
drag, startPoint x: 159, startPoint y: 209, endPoint x: 161, endPoint y: 196, distance: 12.7
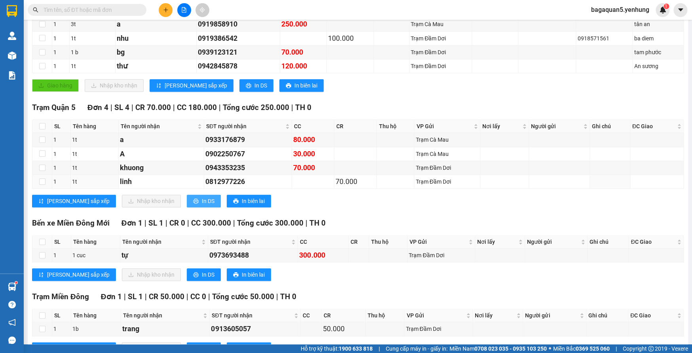
scroll to position [146, 0]
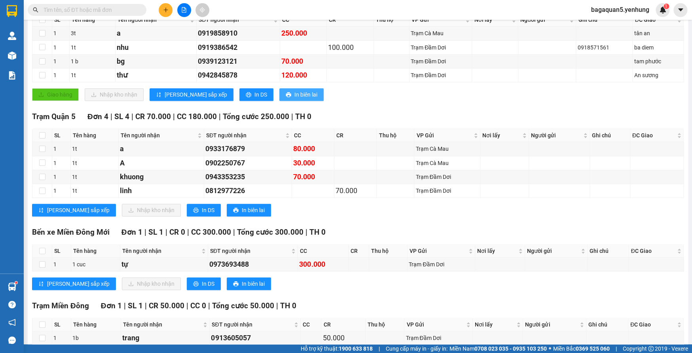
drag, startPoint x: 291, startPoint y: 98, endPoint x: 285, endPoint y: 97, distance: 6.4
click at [286, 97] on div "Giao hàng Nhập kho nhận Lưu sắp xếp In DS In biên lai" at bounding box center [358, 94] width 652 height 13
click at [260, 29] on tbody "1 3t a 0919858910 250.000 Trạm Cà Mau tân an 1 1t nhu 0919386542 100.000 Trạm Đ…" at bounding box center [357, 55] width 651 height 56
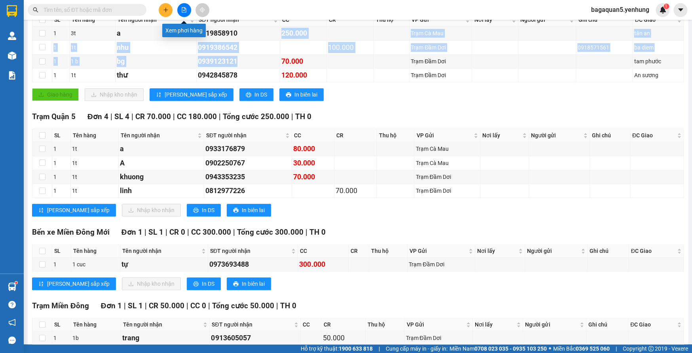
click at [180, 8] on button at bounding box center [184, 10] width 14 height 14
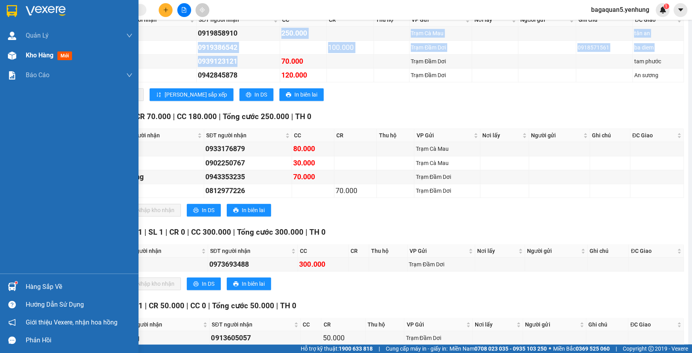
click at [13, 54] on img at bounding box center [12, 55] width 8 height 8
click at [12, 54] on img at bounding box center [12, 55] width 8 height 8
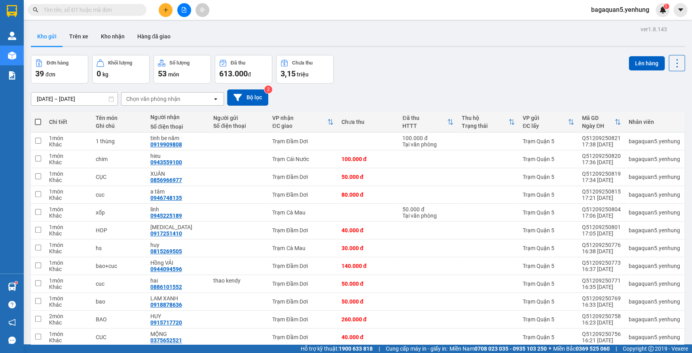
drag, startPoint x: 165, startPoint y: 12, endPoint x: 167, endPoint y: 5, distance: 7.4
click at [167, 5] on button at bounding box center [166, 10] width 14 height 14
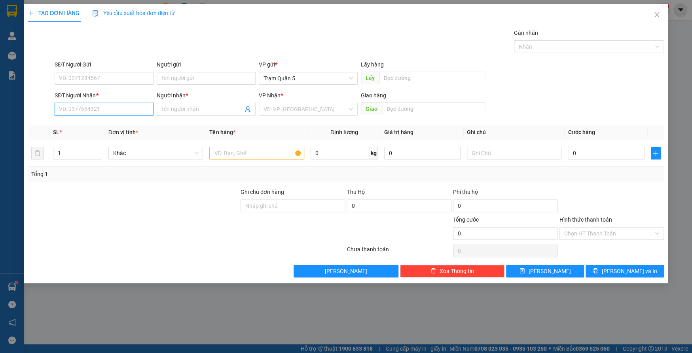
click at [119, 109] on input "SĐT Người Nhận *" at bounding box center [104, 109] width 99 height 13
drag, startPoint x: 127, startPoint y: 119, endPoint x: 133, endPoint y: 127, distance: 10.4
click at [129, 125] on div "0949799452 - KHANH" at bounding box center [104, 125] width 99 height 13
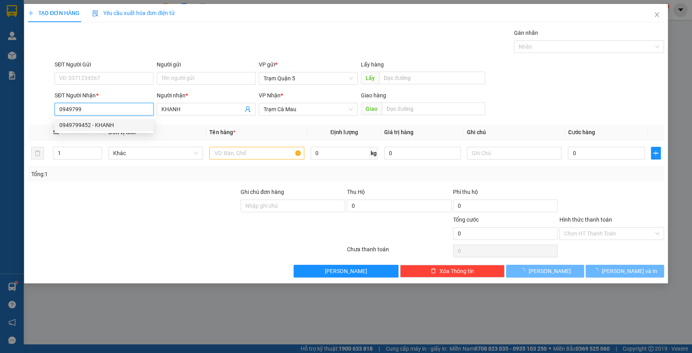
type input "0949799452"
type input "KHANH"
type input "130.000"
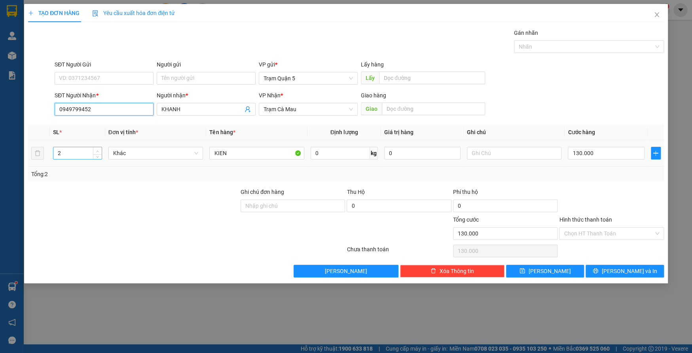
type input "0949799452"
type input "3"
click at [99, 149] on span "up" at bounding box center [97, 151] width 5 height 5
click at [613, 144] on td "130.000" at bounding box center [606, 153] width 83 height 27
type input "0"
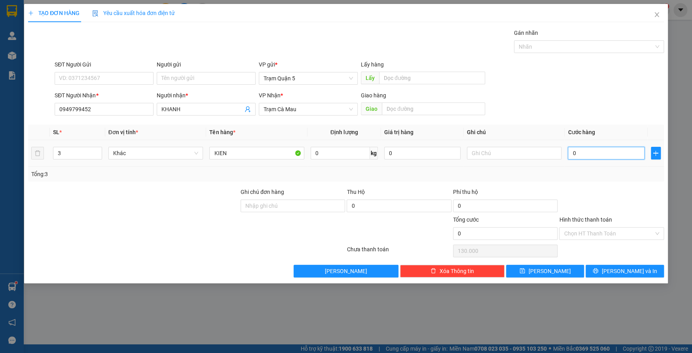
type input "0"
type input "1"
type input "01"
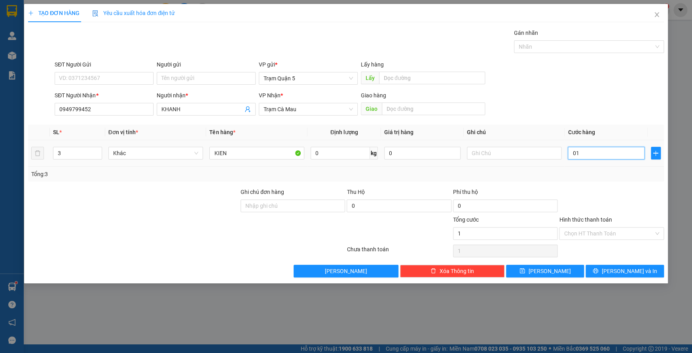
type input "18"
type input "018"
type input "180"
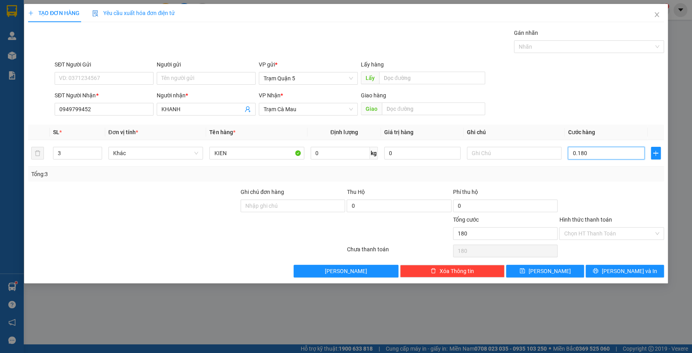
type input "0.180"
type input "180.000"
drag, startPoint x: 592, startPoint y: 199, endPoint x: 656, endPoint y: 243, distance: 77.9
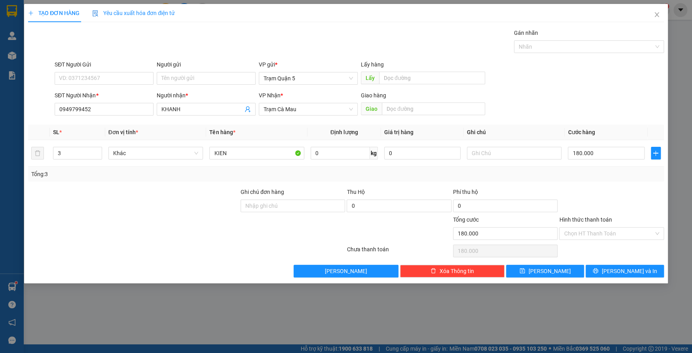
click at [592, 197] on div at bounding box center [611, 202] width 106 height 28
click at [614, 251] on div "Chọn HT Thanh Toán" at bounding box center [611, 251] width 106 height 16
click at [617, 264] on div "Transit Pickup Surcharge Ids Transit Deliver Surcharge Ids Transit Deliver Surc…" at bounding box center [346, 152] width 636 height 249
drag, startPoint x: 638, startPoint y: 280, endPoint x: 632, endPoint y: 265, distance: 15.8
click at [635, 274] on div "TẠO ĐƠN HÀNG Yêu cầu xuất hóa đơn điện tử Transit Pickup Surcharge Ids Transit …" at bounding box center [346, 143] width 644 height 279
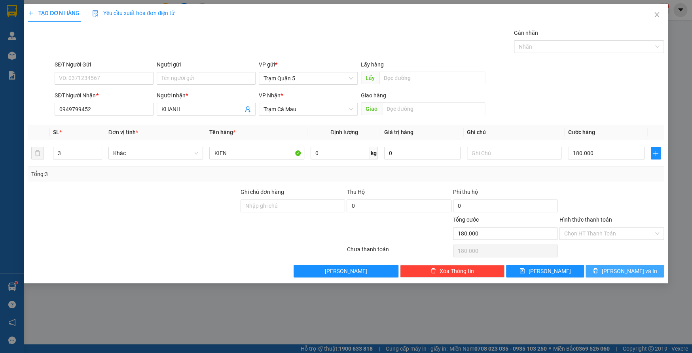
click at [632, 265] on button "[PERSON_NAME] và In" at bounding box center [625, 271] width 78 height 13
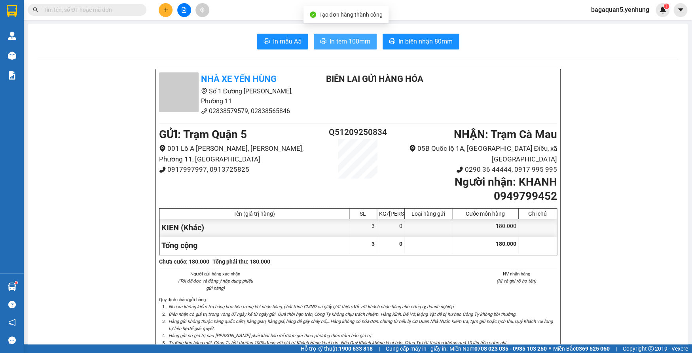
drag, startPoint x: 325, startPoint y: 49, endPoint x: 330, endPoint y: 45, distance: 6.8
click at [327, 49] on button "In tem 100mm" at bounding box center [345, 42] width 63 height 16
click at [352, 47] on button "In tem 100mm" at bounding box center [345, 42] width 63 height 16
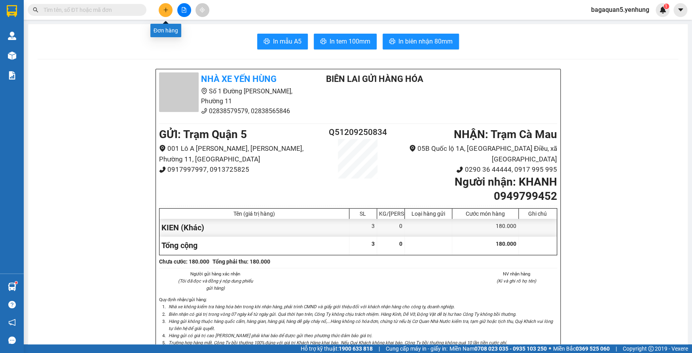
click at [171, 11] on button at bounding box center [166, 10] width 14 height 14
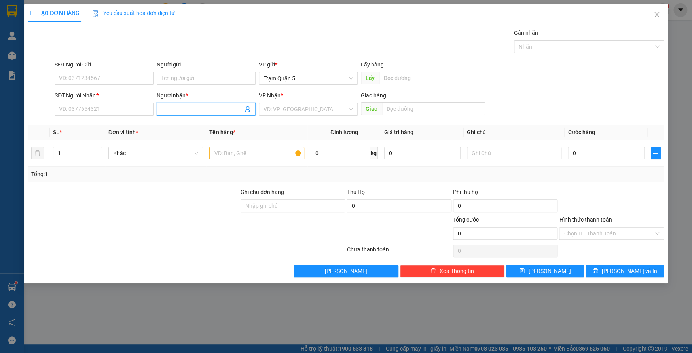
click at [203, 112] on input "Người nhận *" at bounding box center [202, 109] width 82 height 9
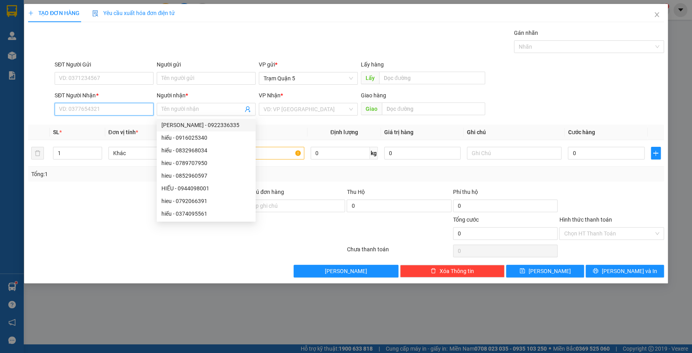
click at [122, 107] on input "SĐT Người Nhận *" at bounding box center [104, 109] width 99 height 13
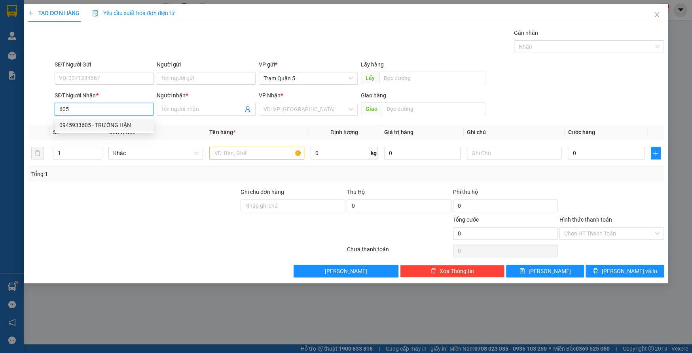
click at [130, 123] on div "0945933605 - TRƯỜNG HẬN" at bounding box center [103, 125] width 89 height 9
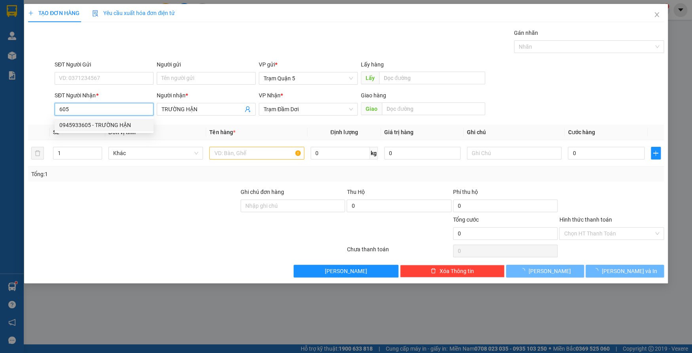
type input "0945933605"
type input "TRƯỜNG HẬN"
type input "40.000"
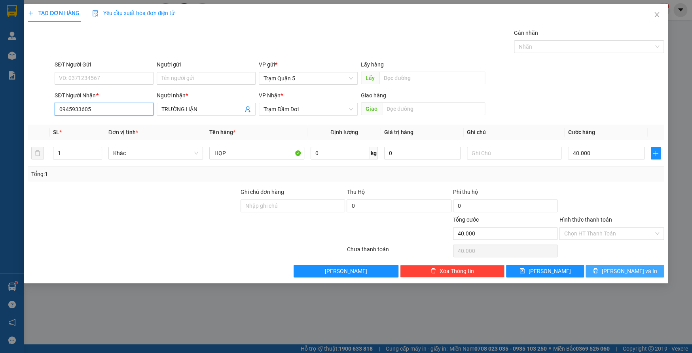
type input "0945933605"
click at [643, 272] on button "[PERSON_NAME] và In" at bounding box center [625, 271] width 78 height 13
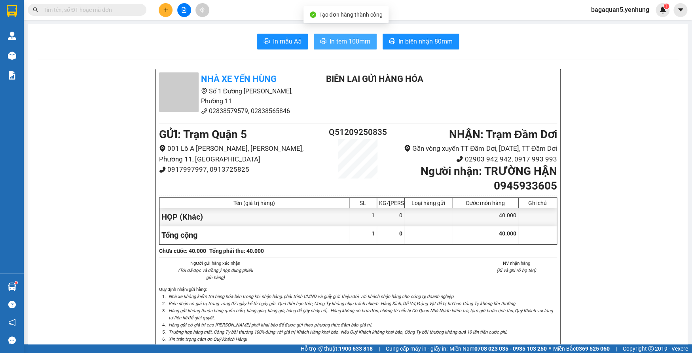
click at [330, 45] on span "In tem 100mm" at bounding box center [350, 41] width 41 height 10
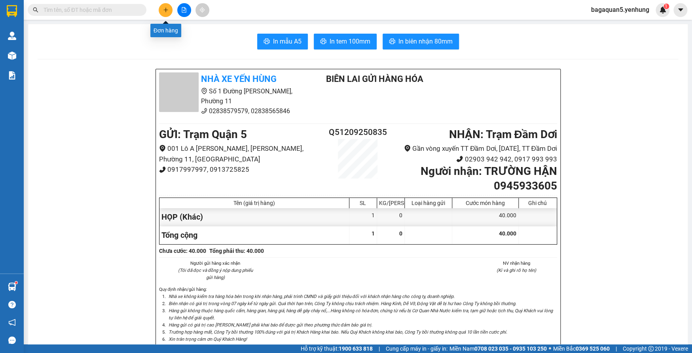
drag, startPoint x: 167, startPoint y: 15, endPoint x: 166, endPoint y: 11, distance: 4.3
click at [166, 11] on button at bounding box center [166, 10] width 14 height 14
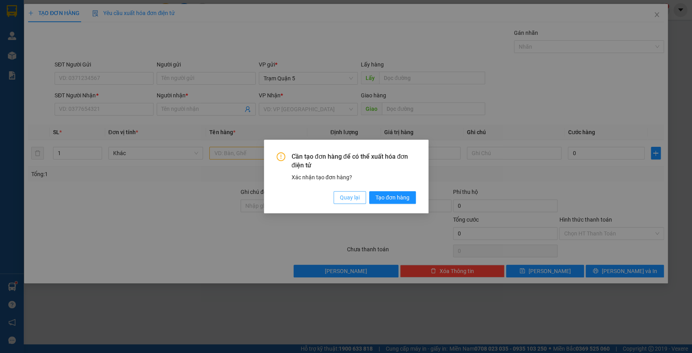
drag, startPoint x: 354, startPoint y: 195, endPoint x: 313, endPoint y: 179, distance: 44.5
click at [351, 193] on span "Quay lại" at bounding box center [350, 197] width 20 height 9
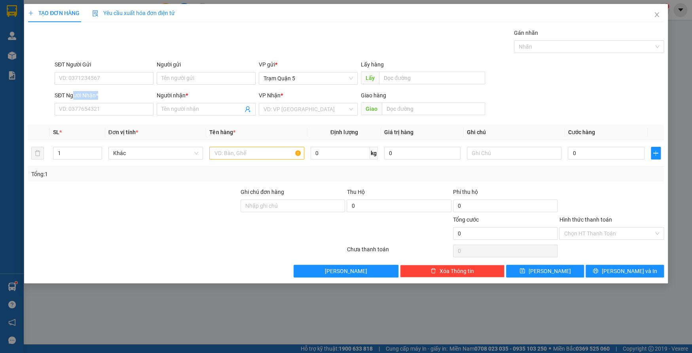
drag, startPoint x: 74, startPoint y: 101, endPoint x: 111, endPoint y: 128, distance: 45.4
click at [87, 116] on div "SĐT Người Nhận * VD: 0377654321" at bounding box center [104, 105] width 99 height 28
click at [188, 112] on input "Người nhận *" at bounding box center [202, 109] width 82 height 9
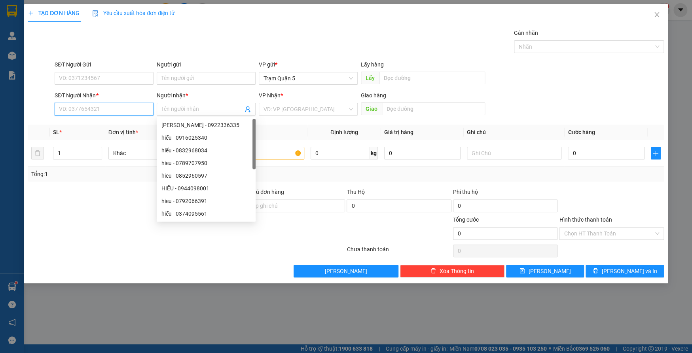
click at [102, 106] on input "SĐT Người Nhận *" at bounding box center [104, 109] width 99 height 13
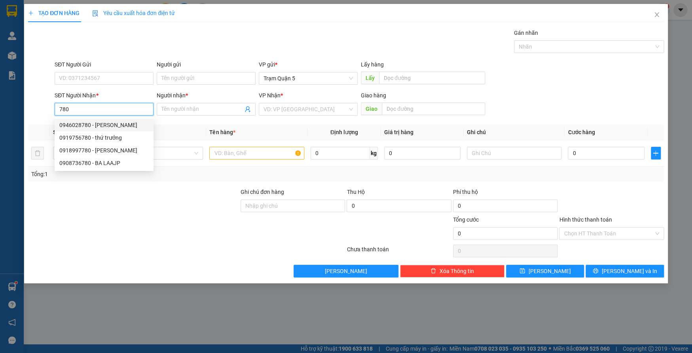
click at [119, 121] on div "0946028780 - [PERSON_NAME]" at bounding box center [103, 125] width 89 height 9
type input "0946028780"
type input "HỒNG CÔNG"
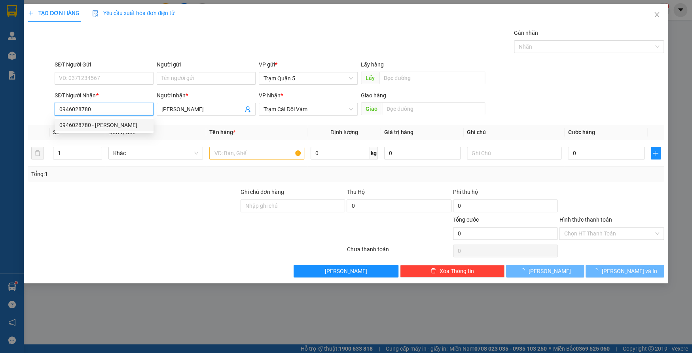
type input "60.000"
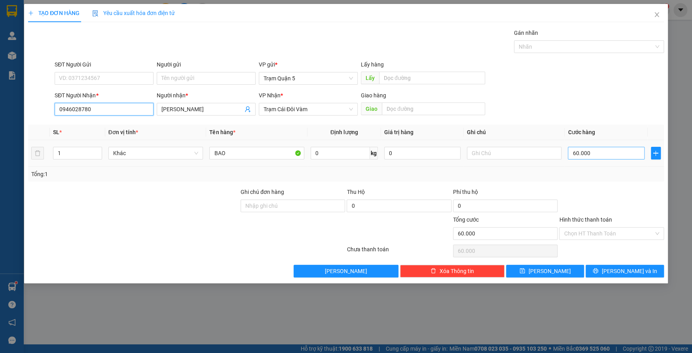
type input "0946028780"
click at [603, 154] on input "60.000" at bounding box center [606, 153] width 76 height 13
type input "0"
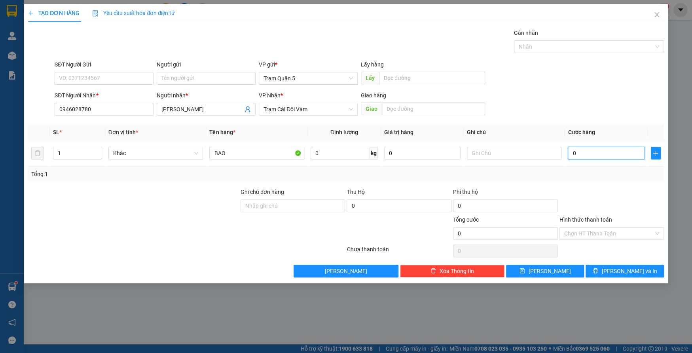
type input "1"
type input "01"
type input "10"
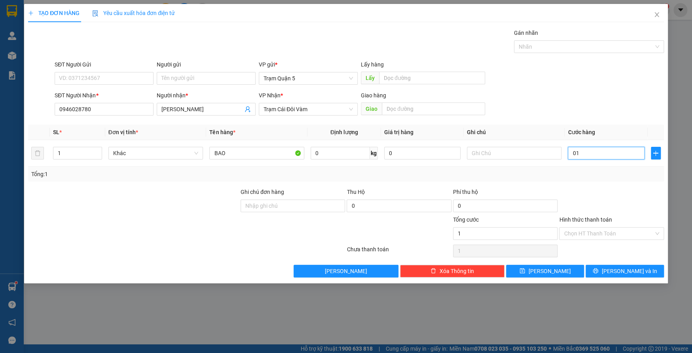
type input "010"
type input "100"
type input "0.100"
type input "100.000"
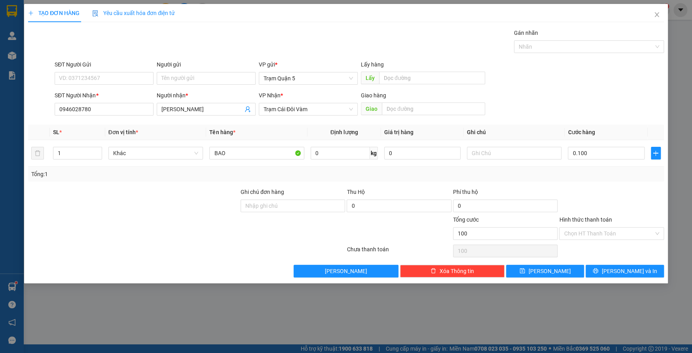
type input "100.000"
drag, startPoint x: 643, startPoint y: 201, endPoint x: 655, endPoint y: 272, distance: 72.7
click at [643, 203] on div at bounding box center [611, 202] width 106 height 28
click at [637, 282] on div "TẠO ĐƠN HÀNG Yêu cầu xuất hóa đơn điện tử Transit Pickup Surcharge Ids Transit …" at bounding box center [346, 143] width 644 height 279
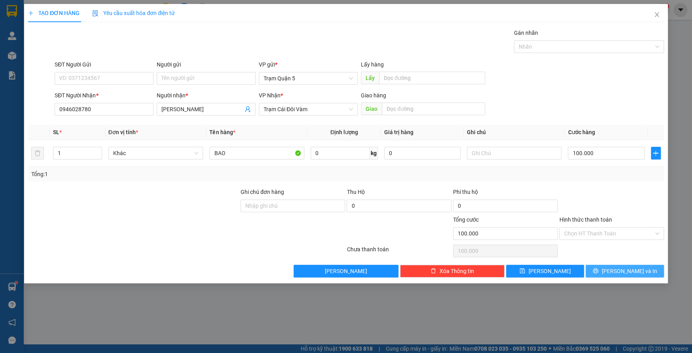
drag, startPoint x: 636, startPoint y: 281, endPoint x: 632, endPoint y: 274, distance: 8.5
click at [634, 275] on div "TẠO ĐƠN HÀNG Yêu cầu xuất hóa đơn điện tử Transit Pickup Surcharge Ids Transit …" at bounding box center [346, 143] width 644 height 279
click at [626, 274] on span "[PERSON_NAME] và In" at bounding box center [628, 271] width 55 height 9
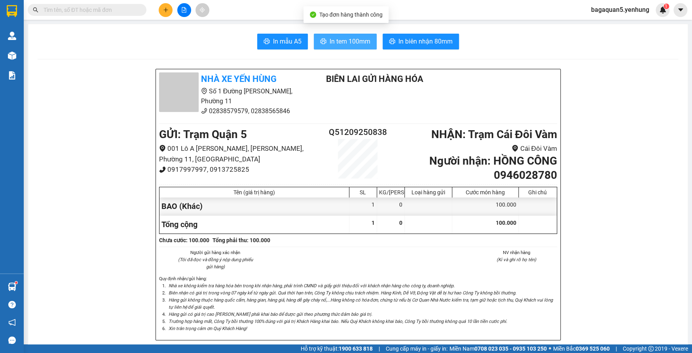
click at [344, 42] on span "In tem 100mm" at bounding box center [350, 41] width 41 height 10
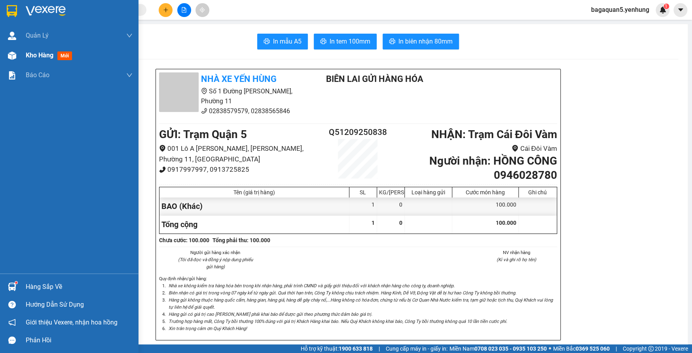
click at [23, 61] on div "Kho hàng mới" at bounding box center [69, 56] width 138 height 20
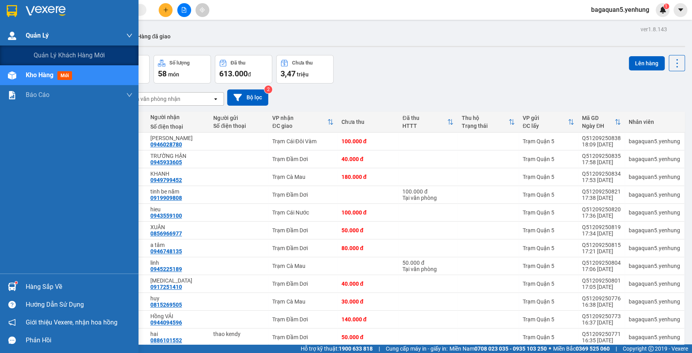
click at [30, 34] on span "Quản Lý" at bounding box center [37, 35] width 23 height 10
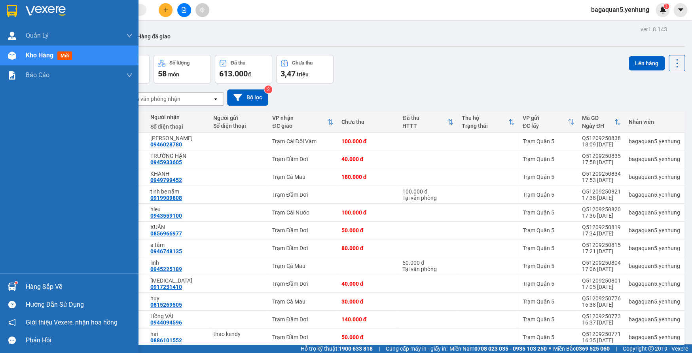
click at [18, 52] on div at bounding box center [12, 56] width 14 height 14
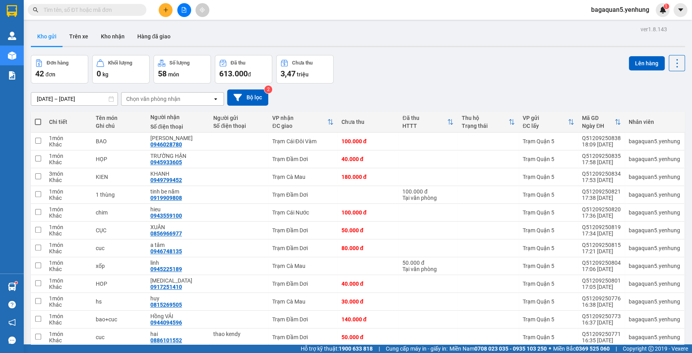
click at [487, 66] on div "Đơn hàng 42 đơn Khối lượng 0 kg Số lượng 58 món Đã thu 613.000 đ Chưa thu 3,47 …" at bounding box center [358, 69] width 654 height 28
click at [162, 11] on button at bounding box center [166, 10] width 14 height 14
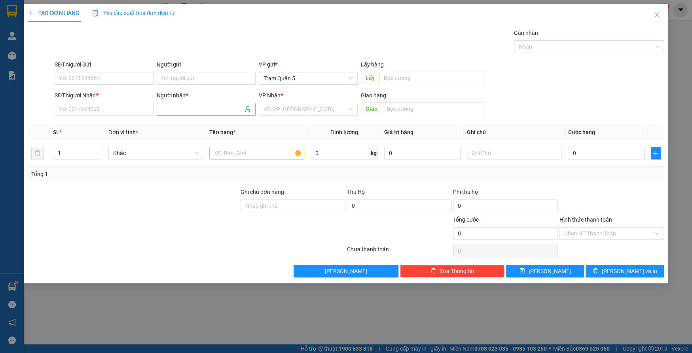
click at [181, 110] on input "Người nhận *" at bounding box center [202, 109] width 82 height 9
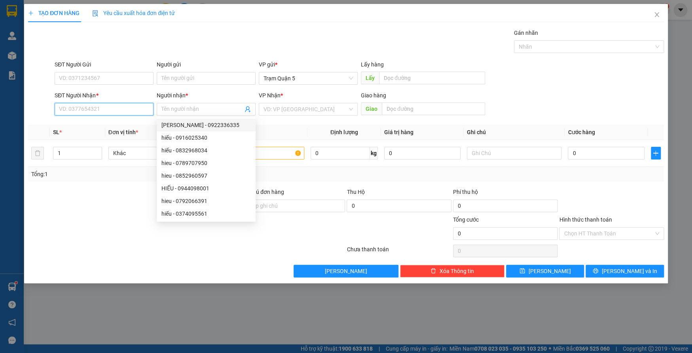
click at [86, 114] on input "SĐT Người Nhận *" at bounding box center [104, 109] width 99 height 13
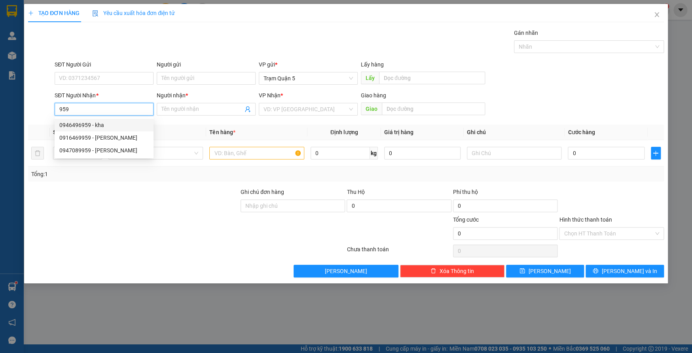
click at [128, 123] on div "0946496959 - kha" at bounding box center [103, 125] width 89 height 9
type input "0946496959"
type input "kha"
type input "30.000"
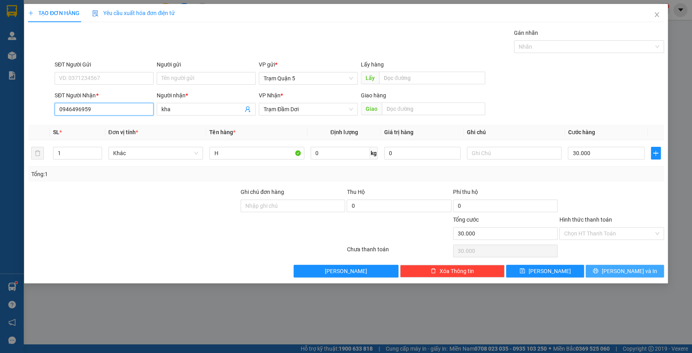
type input "0946496959"
drag, startPoint x: 611, startPoint y: 271, endPoint x: 605, endPoint y: 269, distance: 6.4
click at [598, 269] on icon "printer" at bounding box center [596, 271] width 6 height 6
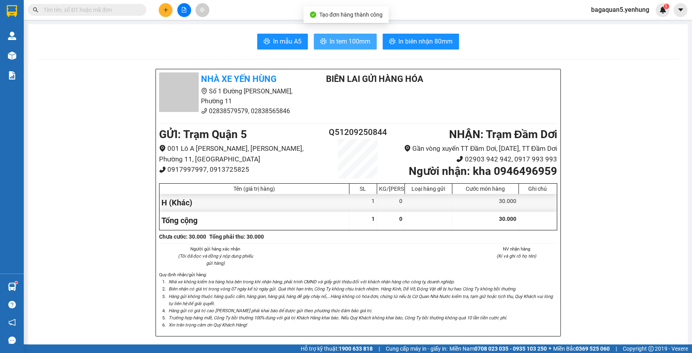
click at [314, 34] on button "In tem 100mm" at bounding box center [345, 42] width 63 height 16
click at [350, 45] on span "In tem 100mm" at bounding box center [350, 41] width 41 height 10
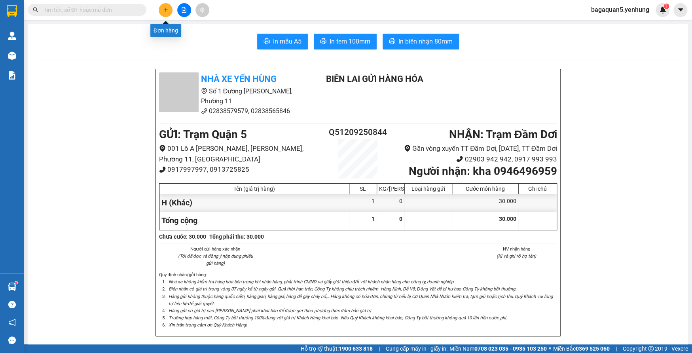
click at [162, 11] on button at bounding box center [166, 10] width 14 height 14
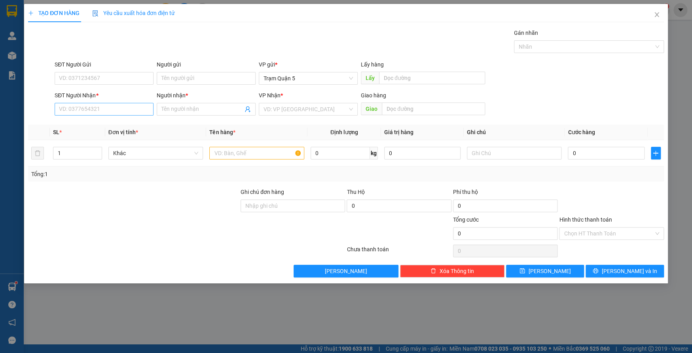
drag, startPoint x: 130, startPoint y: 116, endPoint x: 127, endPoint y: 106, distance: 10.7
click at [129, 116] on div "SĐT Người Nhận * VD: 0377654321" at bounding box center [104, 105] width 99 height 28
click at [59, 109] on input "SĐT Người Nhận *" at bounding box center [104, 109] width 99 height 13
click at [138, 124] on div "0919730717 - BS ĐIỆP" at bounding box center [103, 125] width 89 height 9
type input "0919730717"
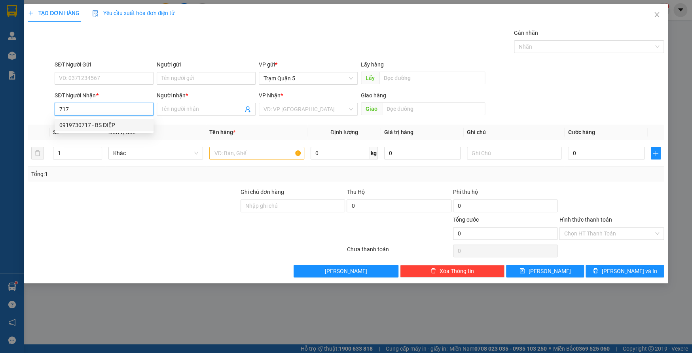
type input "BS ĐIỆP"
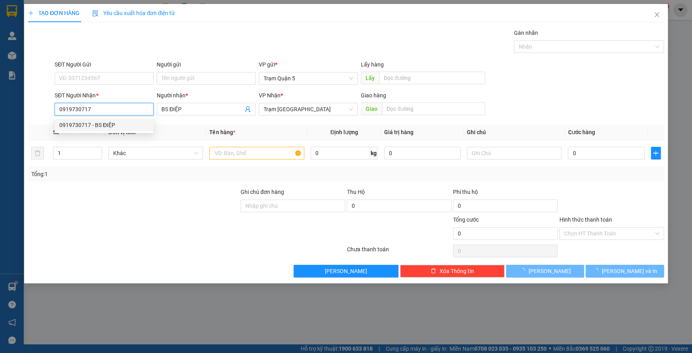
type input "30.000"
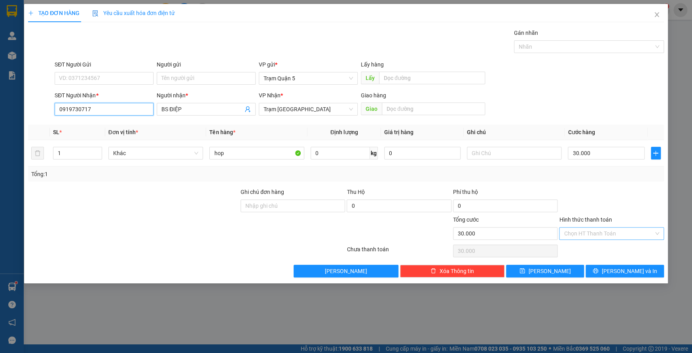
type input "0919730717"
drag, startPoint x: 605, startPoint y: 228, endPoint x: 595, endPoint y: 258, distance: 30.8
click at [605, 230] on input "Hình thức thanh toán" at bounding box center [608, 234] width 89 height 12
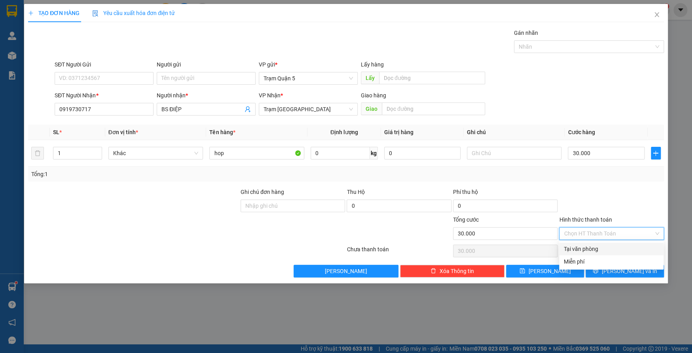
drag, startPoint x: 590, startPoint y: 245, endPoint x: 594, endPoint y: 264, distance: 19.6
click at [590, 249] on div "Tại văn phòng" at bounding box center [611, 249] width 95 height 9
type input "0"
drag, startPoint x: 607, startPoint y: 269, endPoint x: 603, endPoint y: 263, distance: 6.8
click at [605, 266] on button "[PERSON_NAME] và In" at bounding box center [625, 271] width 78 height 13
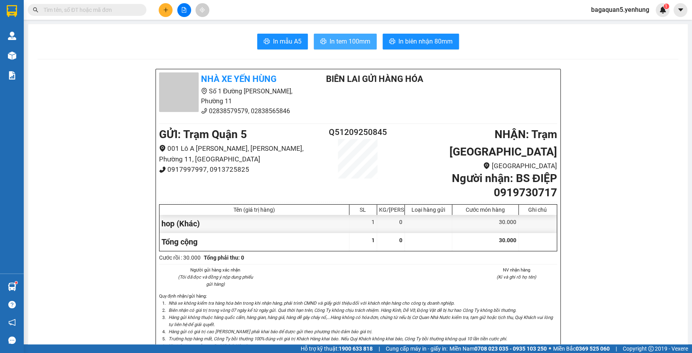
click at [359, 37] on button "In tem 100mm" at bounding box center [345, 42] width 63 height 16
click at [314, 34] on button "In tem 100mm" at bounding box center [345, 42] width 63 height 16
click at [167, 10] on icon "plus" at bounding box center [166, 10] width 6 height 6
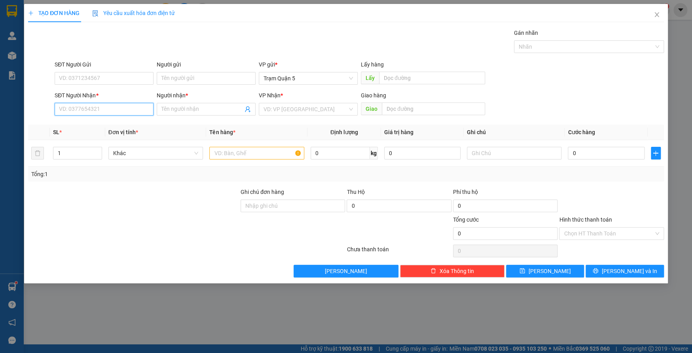
click at [124, 114] on input "SĐT Người Nhận *" at bounding box center [104, 109] width 99 height 13
click at [129, 123] on div "0946496959 - kha" at bounding box center [103, 125] width 89 height 9
type input "0946496959"
type input "kha"
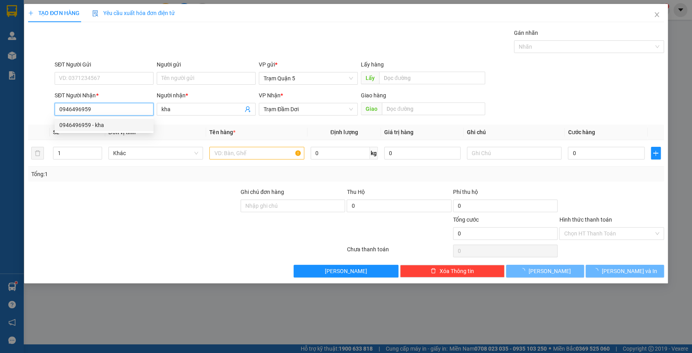
type input "30.000"
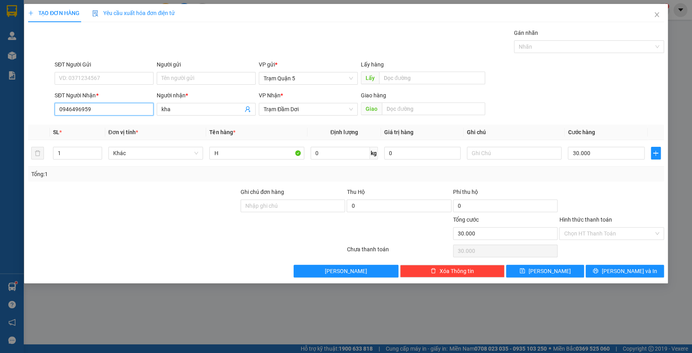
type input "0946496959"
drag, startPoint x: 575, startPoint y: 137, endPoint x: 575, endPoint y: 142, distance: 4.8
click at [575, 141] on table "SL * Đơn vị tính * Tên hàng * Định lượng Giá trị hàng Ghi chú Cước hàng 1 Khác …" at bounding box center [346, 146] width 636 height 42
click at [120, 104] on input "0946496959" at bounding box center [104, 109] width 99 height 13
click at [191, 114] on span "kha" at bounding box center [206, 109] width 99 height 13
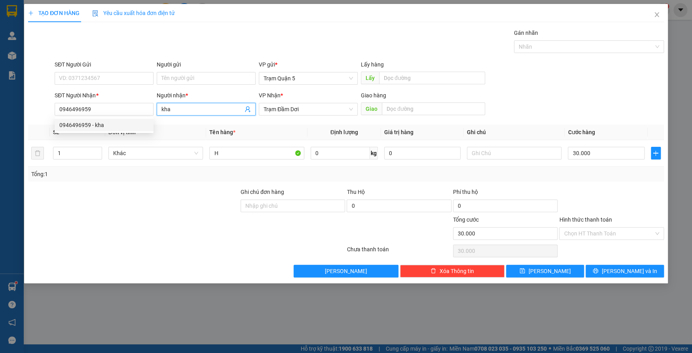
click at [190, 111] on span "kha" at bounding box center [206, 109] width 99 height 13
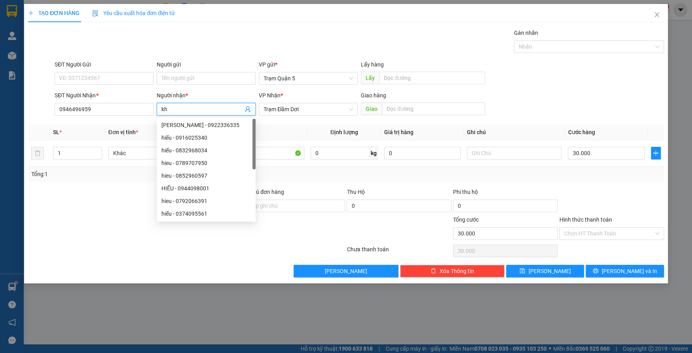
type input "k"
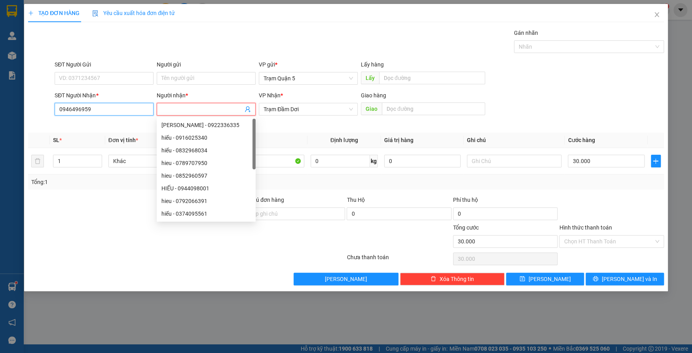
click at [119, 105] on input "0946496959" at bounding box center [104, 109] width 99 height 13
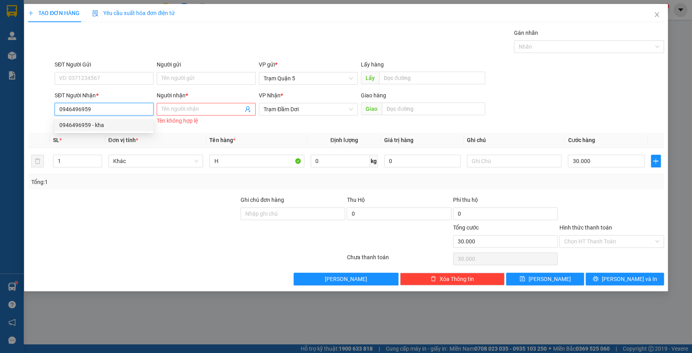
click at [121, 108] on input "0946496959" at bounding box center [104, 109] width 99 height 13
type input "0"
click at [142, 116] on div "SĐT Người Nhận * 959" at bounding box center [104, 105] width 99 height 28
click at [142, 123] on div "0946496959 - kha" at bounding box center [103, 125] width 89 height 9
type input "0946496959"
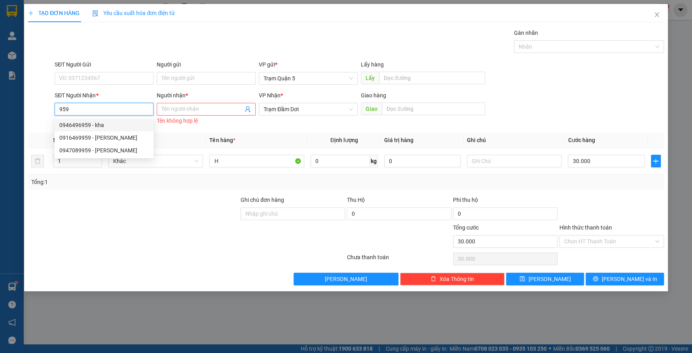
type input "kha"
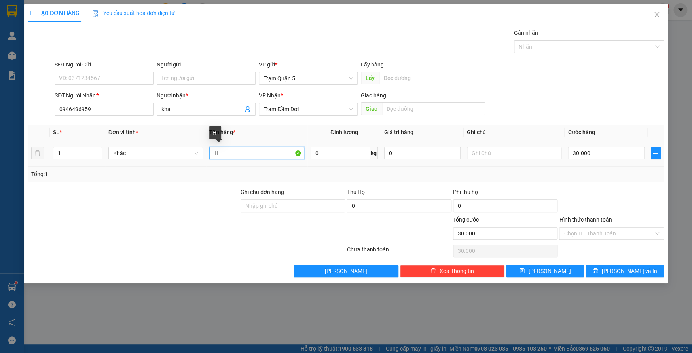
drag, startPoint x: 267, startPoint y: 156, endPoint x: 238, endPoint y: 153, distance: 29.0
click at [258, 155] on input "H" at bounding box center [256, 153] width 95 height 13
type input "th"
click at [599, 147] on input "30.000" at bounding box center [606, 153] width 76 height 13
type input "0"
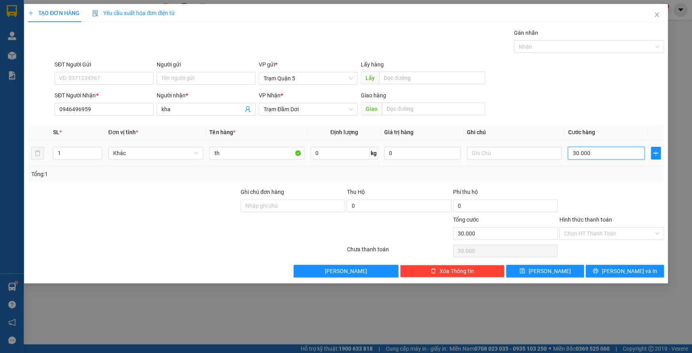
type input "0"
type input "5"
type input "05"
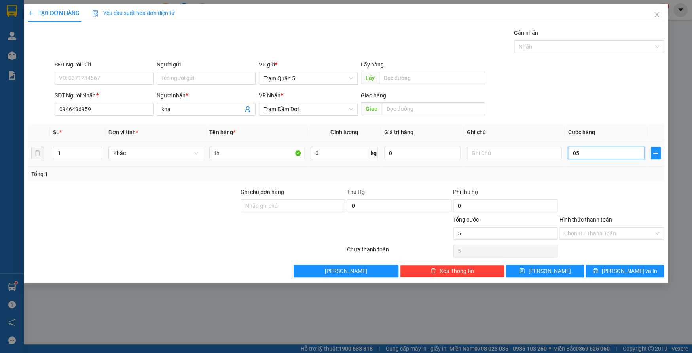
type input "50"
type input "050"
type input "50.000"
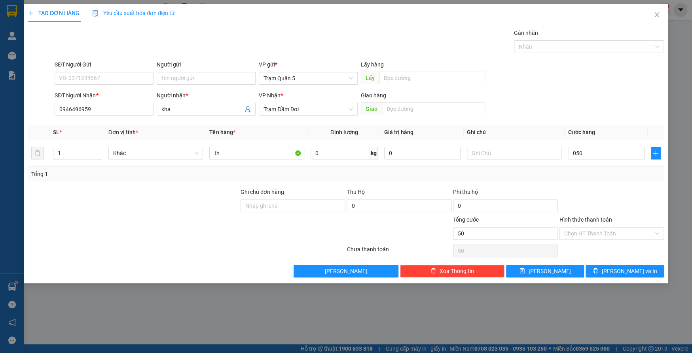
type input "50.000"
drag, startPoint x: 612, startPoint y: 182, endPoint x: 600, endPoint y: 202, distance: 23.6
click at [610, 192] on div "Transit Pickup Surcharge Ids Transit Deliver Surcharge Ids Transit Deliver Surc…" at bounding box center [346, 152] width 636 height 249
drag, startPoint x: 624, startPoint y: 273, endPoint x: 618, endPoint y: 268, distance: 7.9
click at [620, 270] on span "[PERSON_NAME] và In" at bounding box center [628, 271] width 55 height 9
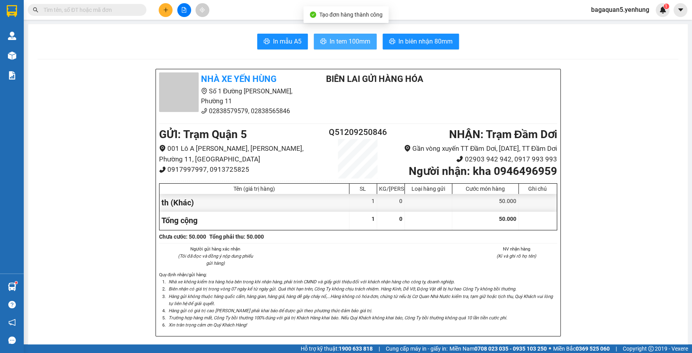
drag, startPoint x: 339, startPoint y: 36, endPoint x: 319, endPoint y: 47, distance: 22.5
click at [339, 36] on button "In tem 100mm" at bounding box center [345, 42] width 63 height 16
click at [178, 2] on div "Kết quả tìm kiếm ( 0 ) Bộ lọc No Data bagaquan5.yenhung 1" at bounding box center [346, 10] width 692 height 20
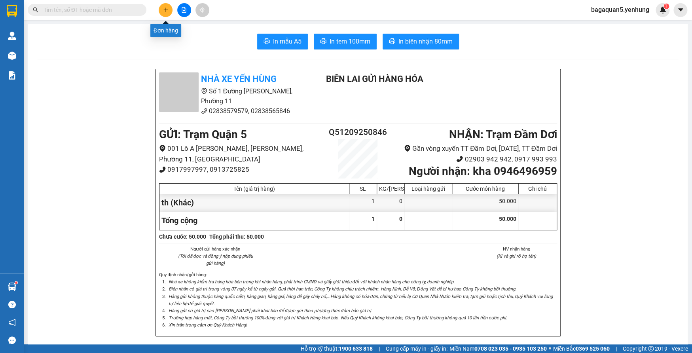
click at [172, 11] on button at bounding box center [166, 10] width 14 height 14
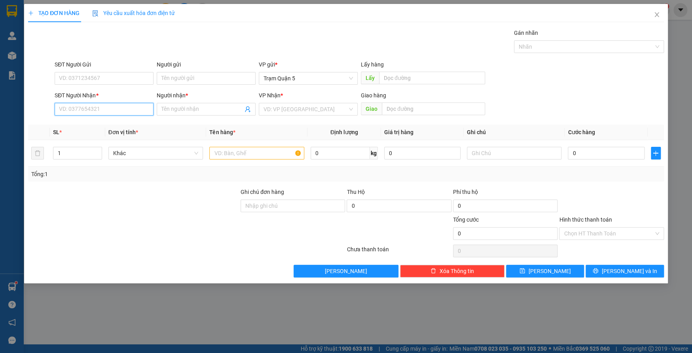
click at [124, 107] on input "SĐT Người Nhận *" at bounding box center [104, 109] width 99 height 13
drag, startPoint x: 119, startPoint y: 137, endPoint x: 118, endPoint y: 131, distance: 6.4
click at [119, 136] on div "0919621884 - NIỀM" at bounding box center [103, 137] width 89 height 9
type input "0919621884"
type input "NIỀM"
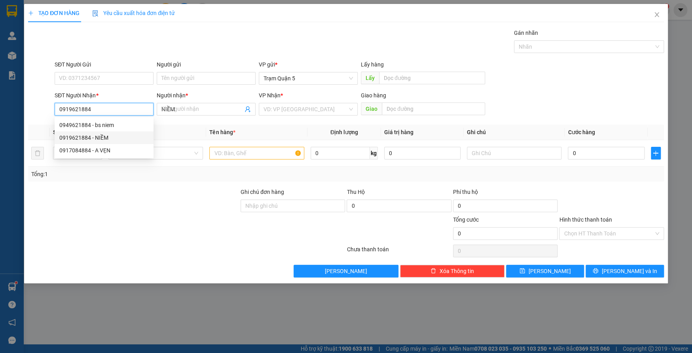
type input "30.000"
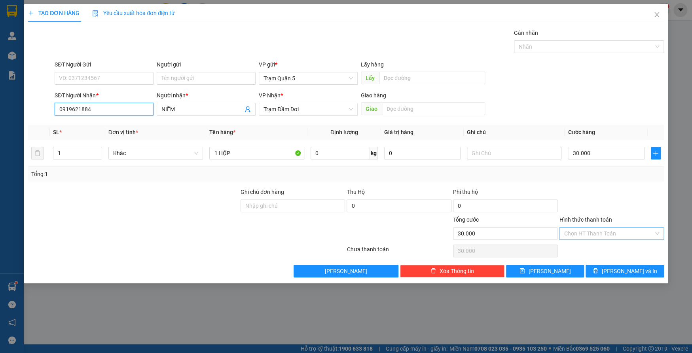
type input "0919621884"
click at [584, 232] on input "Hình thức thanh toán" at bounding box center [608, 234] width 89 height 12
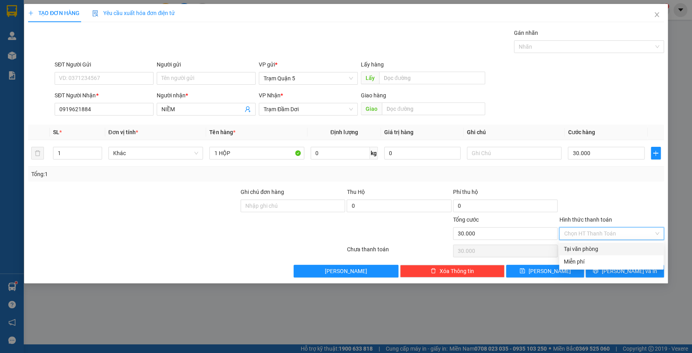
drag, startPoint x: 580, startPoint y: 245, endPoint x: 585, endPoint y: 185, distance: 60.7
click at [578, 243] on div "Tại văn phòng" at bounding box center [611, 249] width 104 height 13
type input "0"
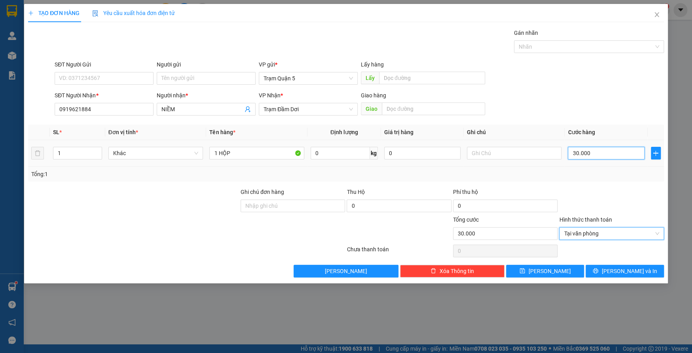
click at [606, 152] on input "30.000" at bounding box center [606, 153] width 76 height 13
type input "0"
type input "1"
type input "01"
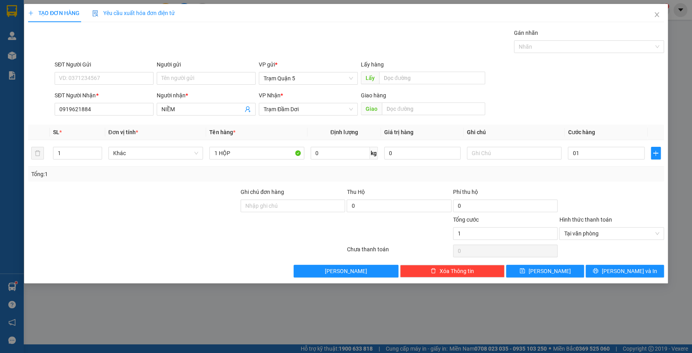
type input "1.000"
drag, startPoint x: 598, startPoint y: 184, endPoint x: 544, endPoint y: 140, distance: 69.5
click at [588, 152] on div "Transit Pickup Surcharge Ids Transit Deliver Surcharge Ids Transit Deliver Surc…" at bounding box center [346, 152] width 636 height 249
drag, startPoint x: 532, startPoint y: 156, endPoint x: 514, endPoint y: 153, distance: 18.9
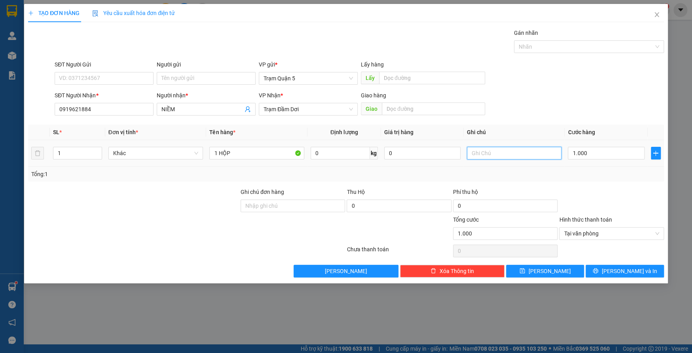
click at [521, 154] on input "text" at bounding box center [514, 153] width 95 height 13
type input "ck c2"
click at [637, 265] on button "[PERSON_NAME] và In" at bounding box center [625, 271] width 78 height 13
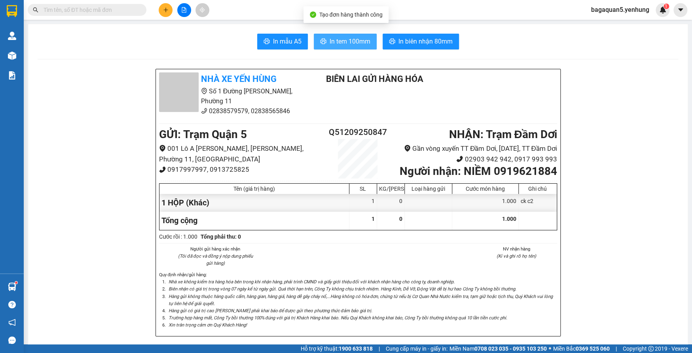
click at [352, 42] on span "In tem 100mm" at bounding box center [350, 41] width 41 height 10
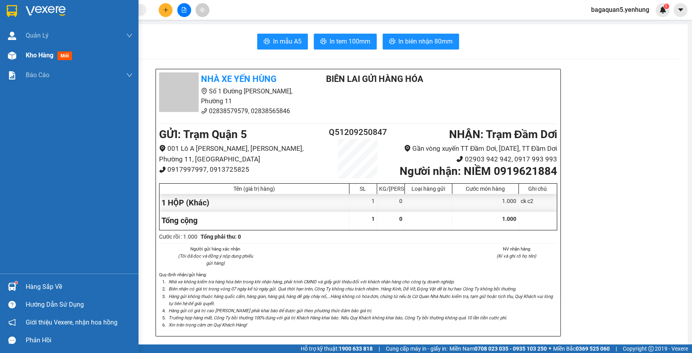
click at [38, 58] on span "Kho hàng" at bounding box center [40, 55] width 28 height 8
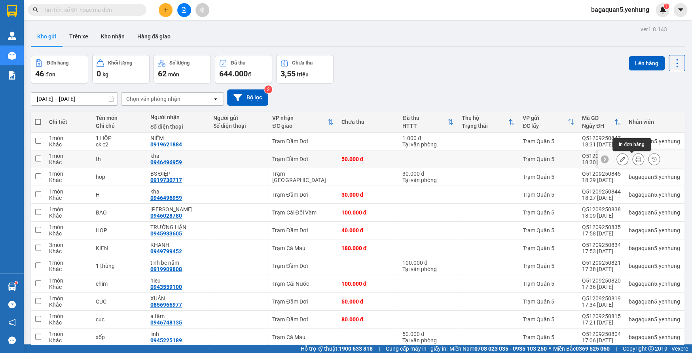
drag, startPoint x: 635, startPoint y: 157, endPoint x: 630, endPoint y: 155, distance: 6.1
click at [633, 155] on button at bounding box center [638, 159] width 11 height 14
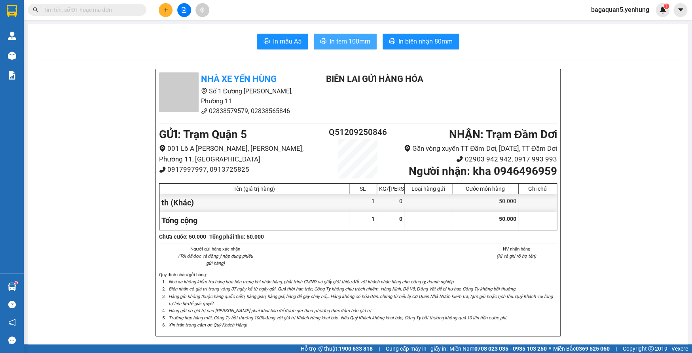
drag, startPoint x: 336, startPoint y: 40, endPoint x: 318, endPoint y: 4, distance: 40.2
drag, startPoint x: 342, startPoint y: 40, endPoint x: 342, endPoint y: 36, distance: 4.7
click at [342, 40] on span "In tem 100mm" at bounding box center [350, 41] width 41 height 10
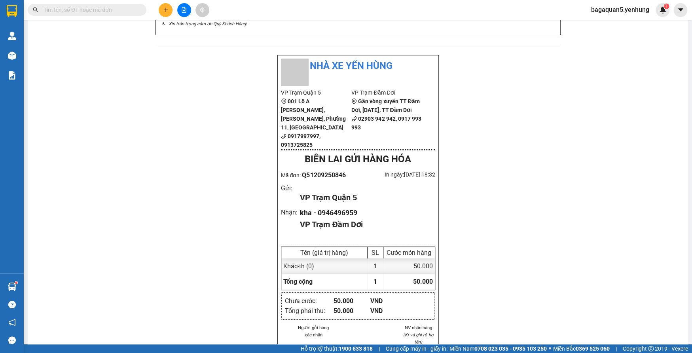
click at [159, 11] on button at bounding box center [166, 10] width 14 height 14
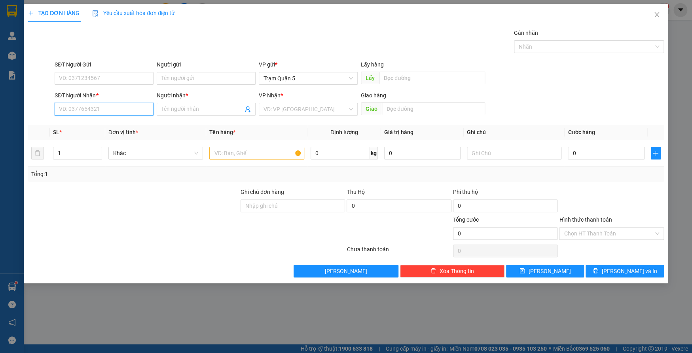
click at [109, 111] on input "SĐT Người Nhận *" at bounding box center [104, 109] width 99 height 13
click at [89, 129] on div "0919393699 - VƯƠNG" at bounding box center [104, 125] width 99 height 13
type input "0919393699"
type input "VƯƠNG"
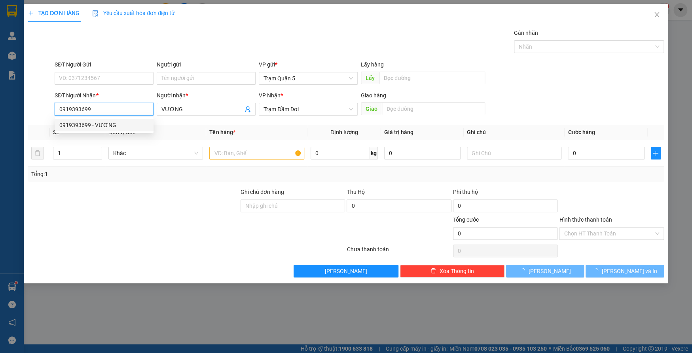
type input "300.000"
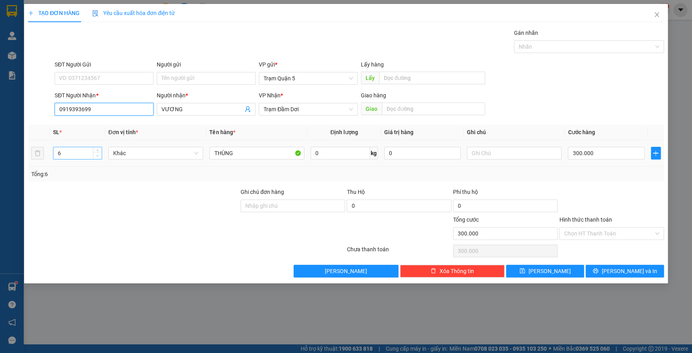
type input "0919393699"
type input "5"
click at [95, 155] on span "down" at bounding box center [97, 156] width 5 height 5
click at [621, 155] on input "300.000" at bounding box center [606, 153] width 76 height 13
type input "2"
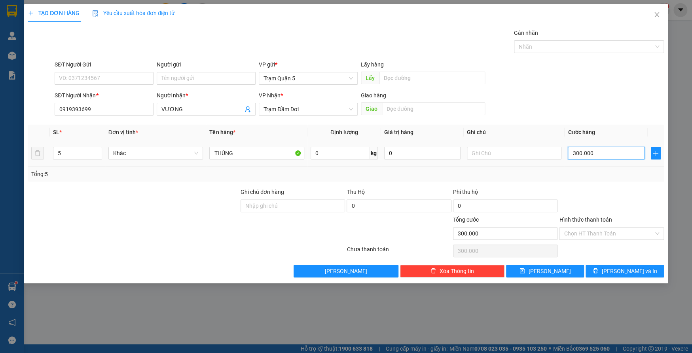
type input "2"
type input "25"
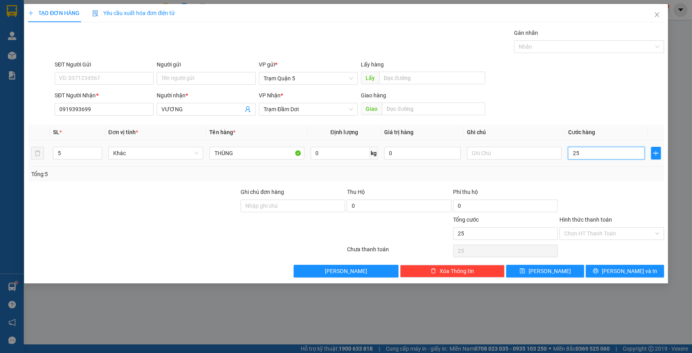
type input "250"
type input "250.000"
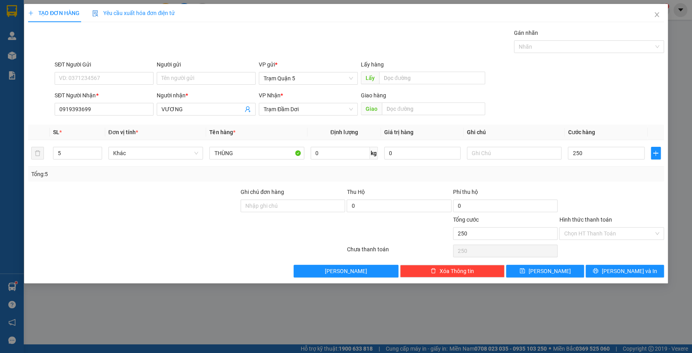
type input "250.000"
click at [607, 206] on div at bounding box center [611, 202] width 106 height 28
click at [622, 269] on span "[PERSON_NAME] và In" at bounding box center [628, 271] width 55 height 9
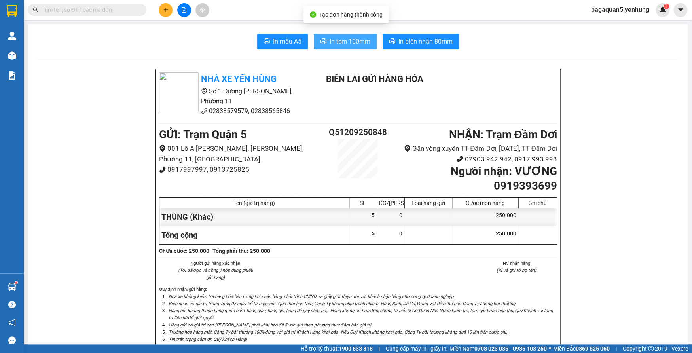
click at [355, 40] on span "In tem 100mm" at bounding box center [350, 41] width 41 height 10
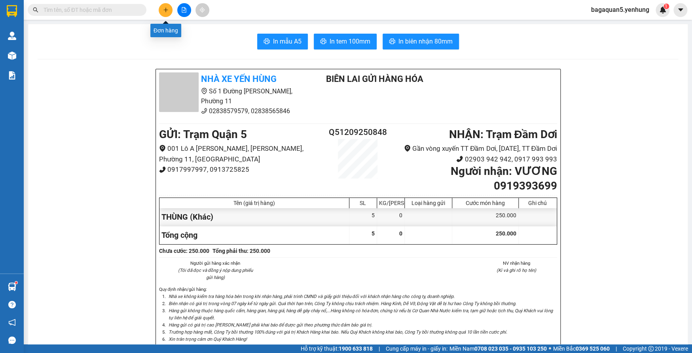
click at [167, 13] on button at bounding box center [166, 10] width 14 height 14
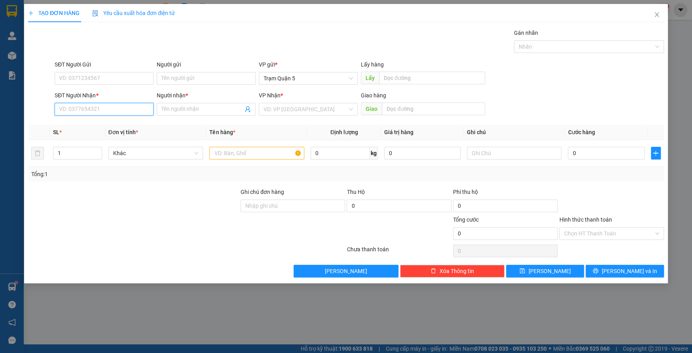
click at [117, 106] on input "SĐT Người Nhận *" at bounding box center [104, 109] width 99 height 13
type input "0906526661"
drag, startPoint x: 192, startPoint y: 116, endPoint x: 193, endPoint y: 109, distance: 6.4
click at [193, 114] on div "Người nhận * Tên người nhận" at bounding box center [206, 105] width 99 height 28
click at [193, 109] on input "Người nhận *" at bounding box center [202, 109] width 82 height 9
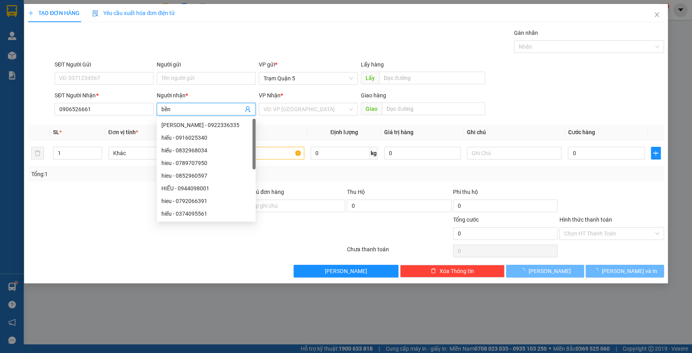
type input "HOANG HIẾU"
type input "0922336335"
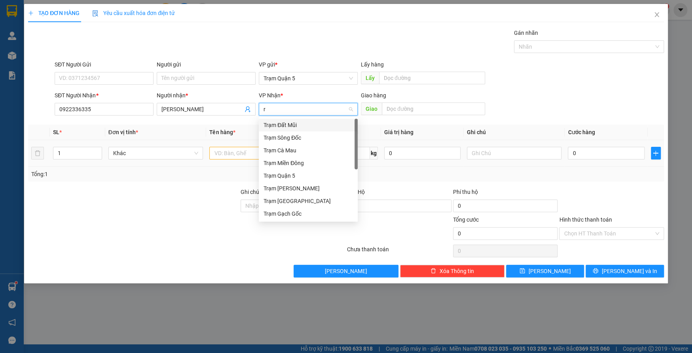
type input "ra"
drag, startPoint x: 298, startPoint y: 216, endPoint x: 289, endPoint y: 207, distance: 12.6
click at [296, 215] on div "Trạm Gạch Gốc" at bounding box center [308, 213] width 89 height 9
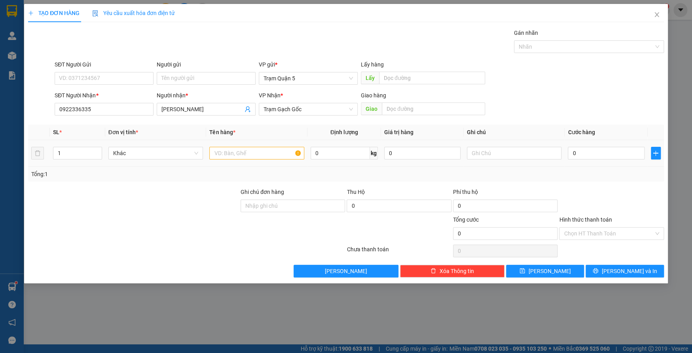
drag, startPoint x: 216, startPoint y: 145, endPoint x: 233, endPoint y: 152, distance: 18.2
click at [218, 145] on div at bounding box center [256, 153] width 95 height 16
click at [233, 152] on input "text" at bounding box center [256, 153] width 95 height 13
type input "xe"
type input "xe may"
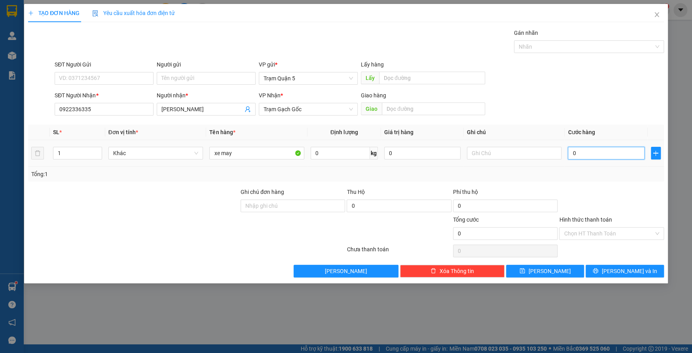
type input "5"
type input "502"
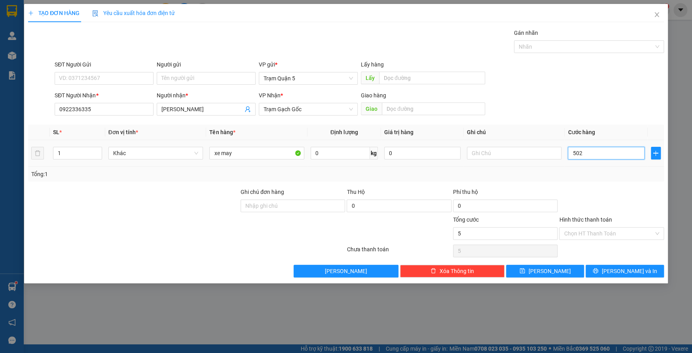
type input "502"
type input "5.020"
type input "502"
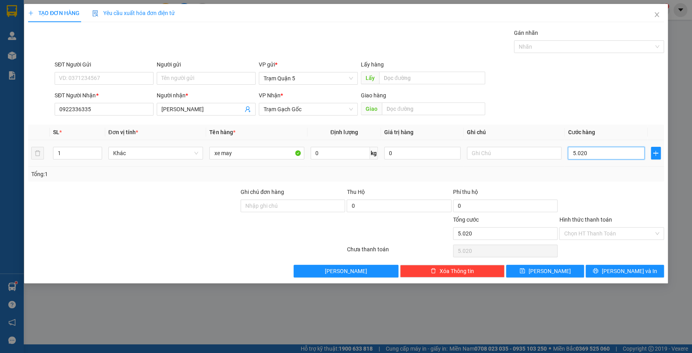
type input "502"
type input "50"
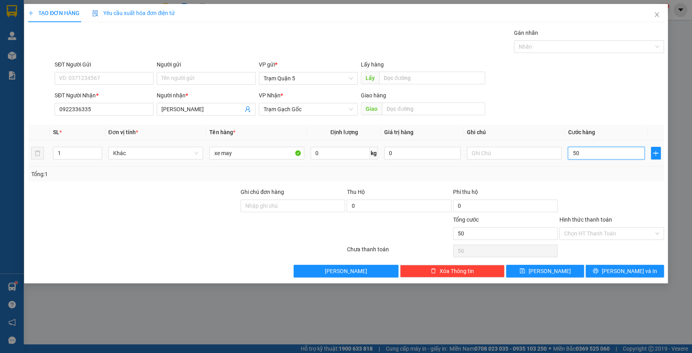
type input "500"
type input "500.000"
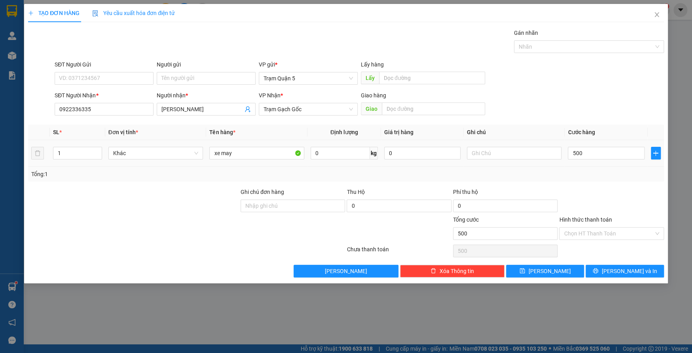
type input "500.000"
click at [638, 169] on div "Tổng: 1" at bounding box center [346, 174] width 636 height 15
click at [613, 262] on div "Transit Pickup Surcharge Ids Transit Deliver Surcharge Ids Transit Deliver Surc…" at bounding box center [346, 152] width 636 height 249
click at [615, 274] on button "[PERSON_NAME] và In" at bounding box center [625, 271] width 78 height 13
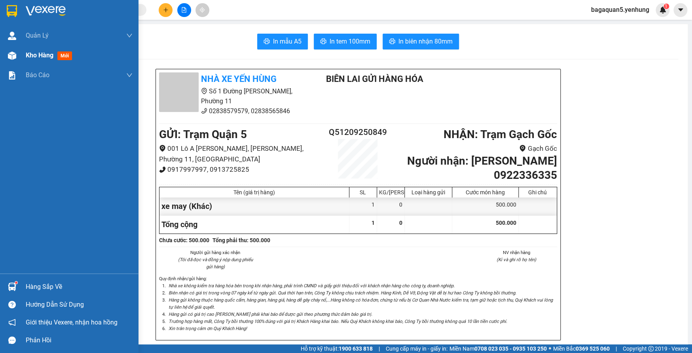
click at [23, 56] on div "Kho hàng mới" at bounding box center [69, 56] width 138 height 20
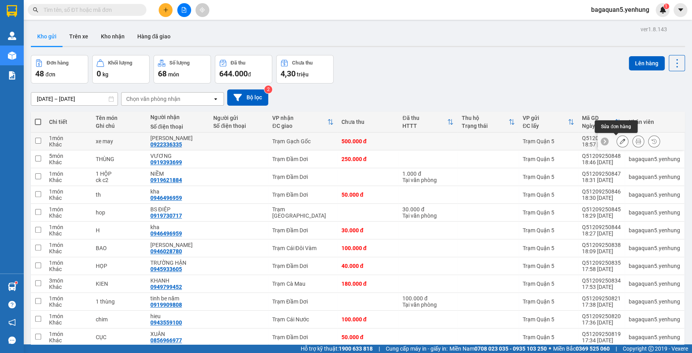
click at [620, 142] on icon at bounding box center [623, 141] width 6 height 6
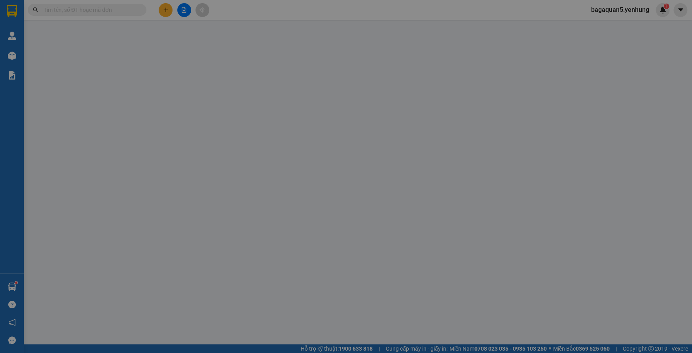
type input "0922336335"
type input "HOANG HIẾU"
type input "500.000"
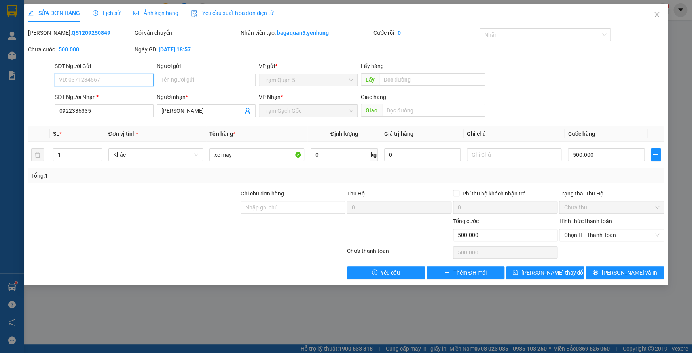
click at [140, 86] on input "SĐT Người Gửi" at bounding box center [104, 80] width 99 height 13
drag, startPoint x: 127, startPoint y: 83, endPoint x: 129, endPoint y: 89, distance: 5.9
click at [129, 85] on input "SĐT Người Gửi" at bounding box center [104, 80] width 99 height 13
type input "0935084939"
click at [193, 72] on div "Người gửi Tên người gửi" at bounding box center [206, 76] width 99 height 28
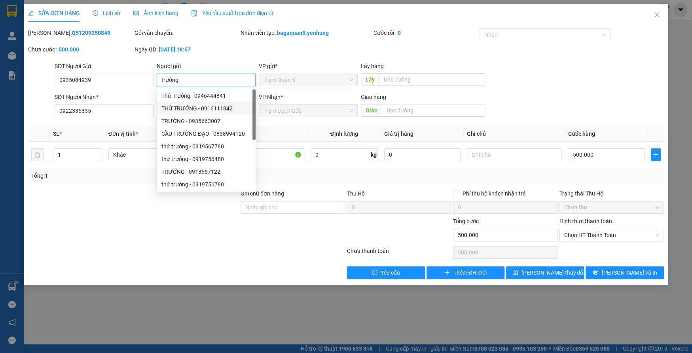
type input "trưởng"
drag, startPoint x: 646, startPoint y: 182, endPoint x: 619, endPoint y: 252, distance: 75.2
click at [625, 197] on div "Total Paid Fee 0 Total UnPaid Fee 500.000 Cash Collection Total Fee Mã ĐH: Q512…" at bounding box center [346, 153] width 636 height 250
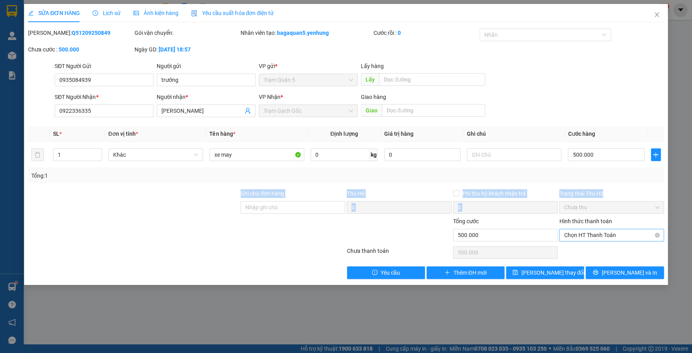
click at [605, 241] on div "Chọn HT Thanh Toán" at bounding box center [611, 235] width 104 height 13
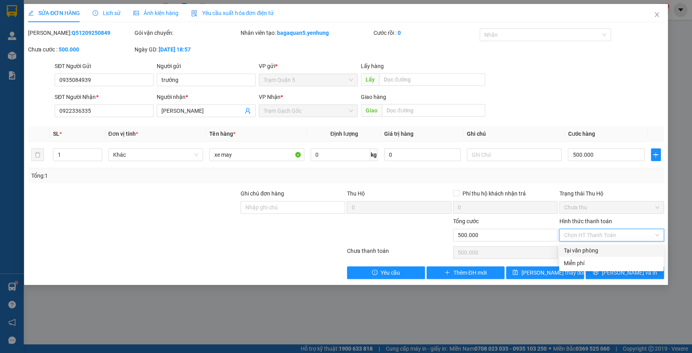
click at [608, 250] on div "Tại văn phòng" at bounding box center [611, 250] width 95 height 9
type input "0"
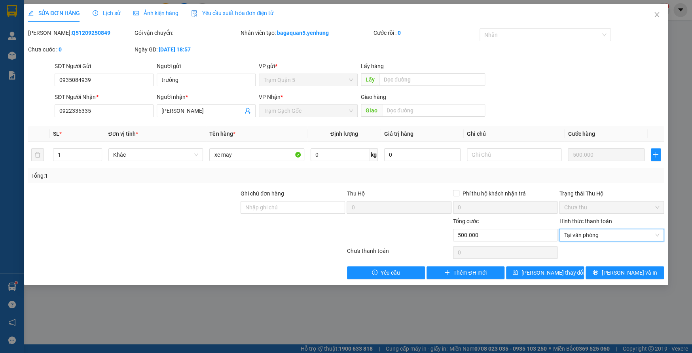
click at [610, 284] on div "SỬA ĐƠN HÀNG Lịch sử Ảnh kiện hàng Yêu cầu xuất hóa đơn điện tử Total Paid Fee …" at bounding box center [346, 176] width 692 height 353
drag, startPoint x: 611, startPoint y: 274, endPoint x: 603, endPoint y: 284, distance: 12.1
click at [609, 278] on button "[PERSON_NAME] và In" at bounding box center [625, 272] width 78 height 13
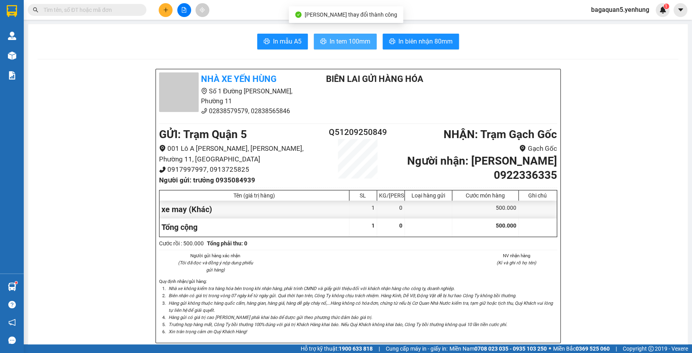
click at [348, 44] on span "In tem 100mm" at bounding box center [350, 41] width 41 height 10
click at [314, 34] on button "In tem 100mm" at bounding box center [345, 42] width 63 height 16
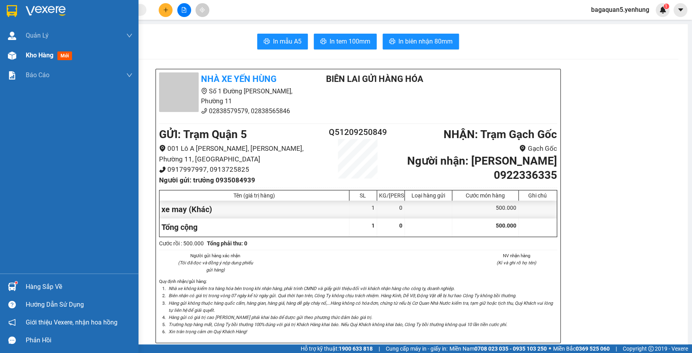
click at [12, 58] on img at bounding box center [12, 55] width 8 height 8
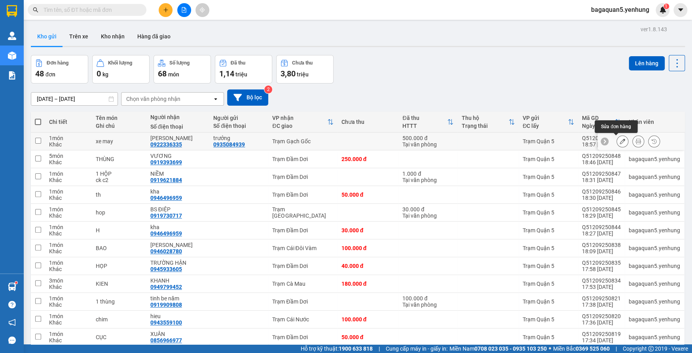
click at [620, 142] on icon at bounding box center [623, 141] width 6 height 6
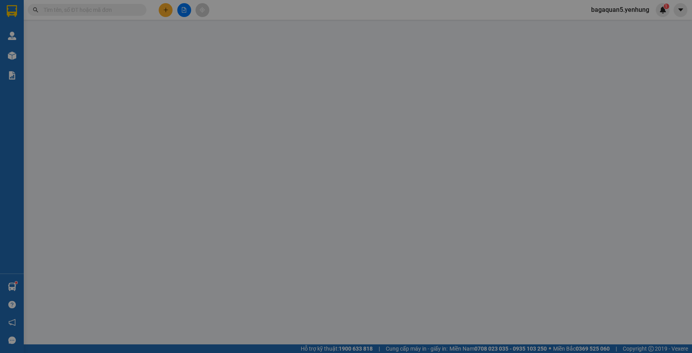
type input "0935084939"
type input "trưởng"
type input "0922336335"
type input "HOANG HIẾU"
type input "500.000"
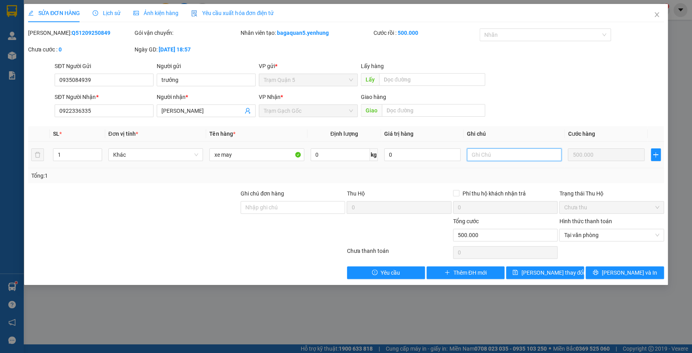
click at [494, 155] on input "text" at bounding box center [514, 154] width 95 height 13
type input "ck"
drag, startPoint x: 651, startPoint y: 14, endPoint x: 647, endPoint y: 13, distance: 4.4
click at [652, 16] on span "Close" at bounding box center [657, 15] width 22 height 22
click at [652, 16] on div "bagaquan5.yenhung 1" at bounding box center [627, 10] width 85 height 14
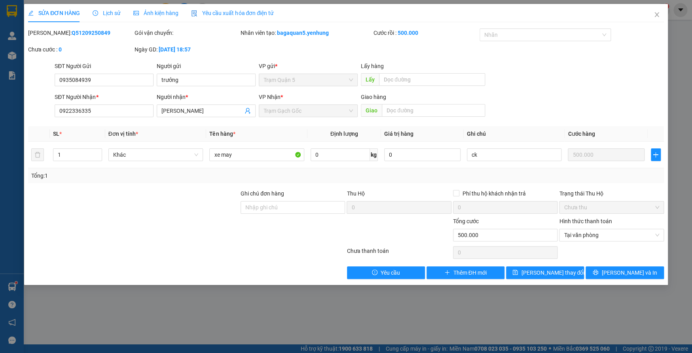
click at [649, 14] on div "bagaquan5.yenhung 1" at bounding box center [627, 10] width 85 height 14
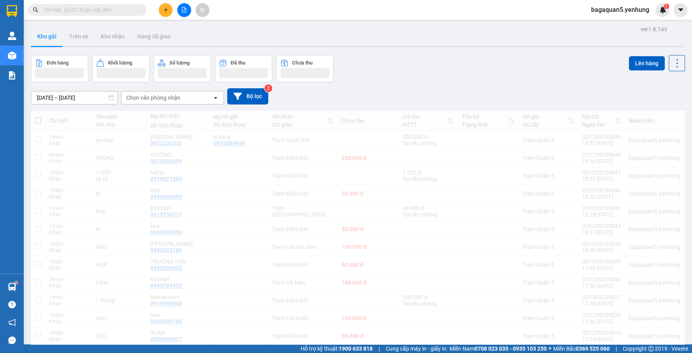
click at [648, 13] on span "bagaquan5.yenhung" at bounding box center [620, 10] width 71 height 10
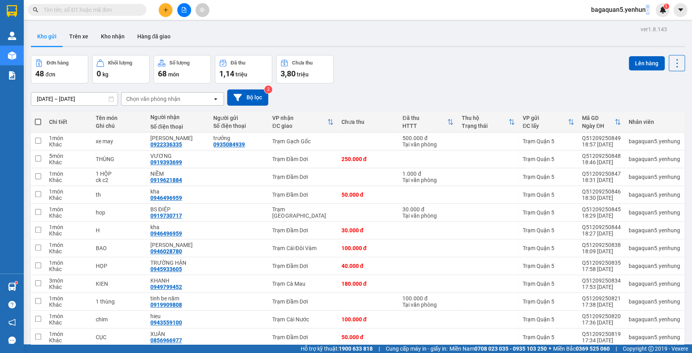
click at [170, 7] on button at bounding box center [166, 10] width 14 height 14
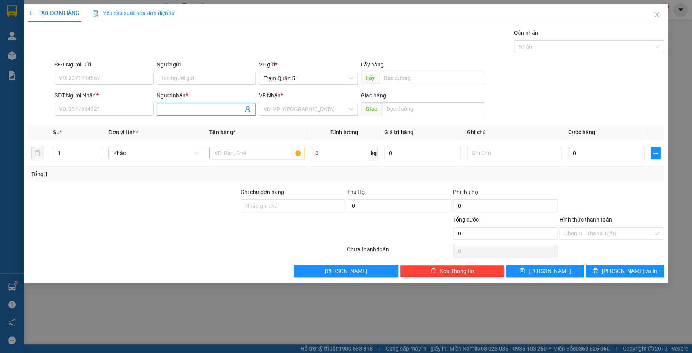
click at [209, 104] on span at bounding box center [206, 109] width 99 height 13
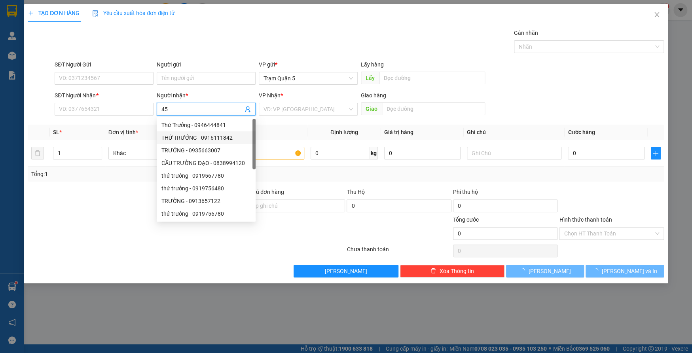
type input "4"
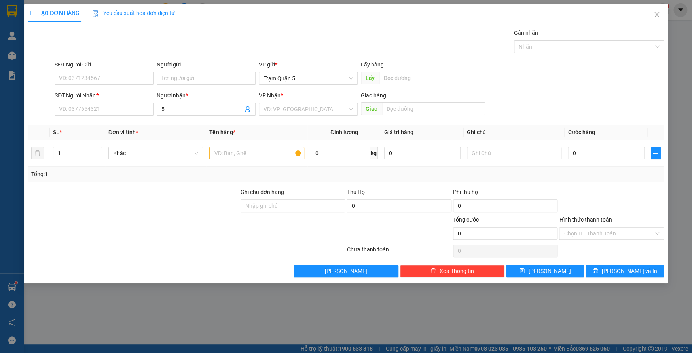
drag, startPoint x: 190, startPoint y: 87, endPoint x: 185, endPoint y: 99, distance: 12.9
click at [186, 99] on form "SĐT Người Gửi VD: 0371234567 Người gửi Tên người gửi VP gửi * Trạm Quận 5 Lấy h…" at bounding box center [346, 89] width 636 height 59
click at [185, 109] on input "5" at bounding box center [202, 109] width 82 height 9
type input "5 cape"
click at [237, 128] on div "DI 5 CAPE - 0913552067" at bounding box center [205, 125] width 89 height 9
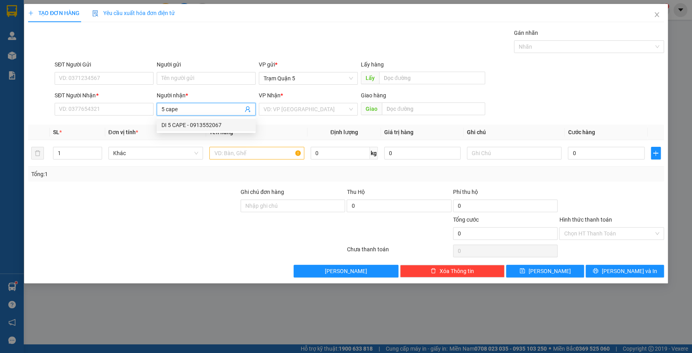
type input "0913552067"
type input "D"
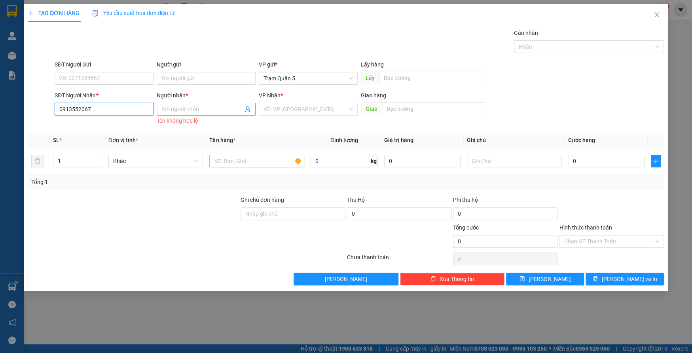
click at [137, 114] on input "0913552067" at bounding box center [104, 109] width 99 height 13
click at [157, 114] on div "Người nhận * Tên người nhận Tên không hợp lệ" at bounding box center [206, 109] width 102 height 36
click at [131, 112] on input "091355206" at bounding box center [104, 109] width 99 height 13
click at [127, 126] on div "0913552067 - DI 5 CAPE" at bounding box center [103, 125] width 89 height 9
type input "0913552067"
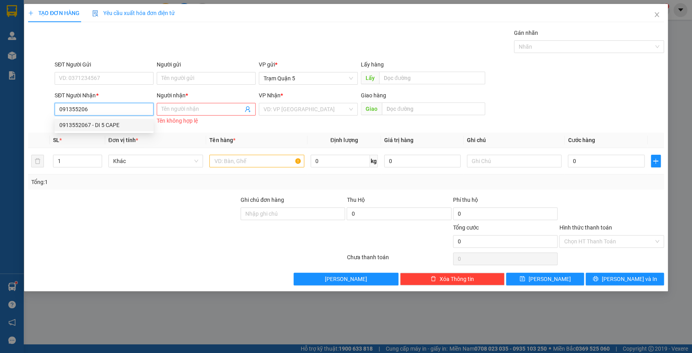
type input "DI 5 CAPE"
type input "70.000"
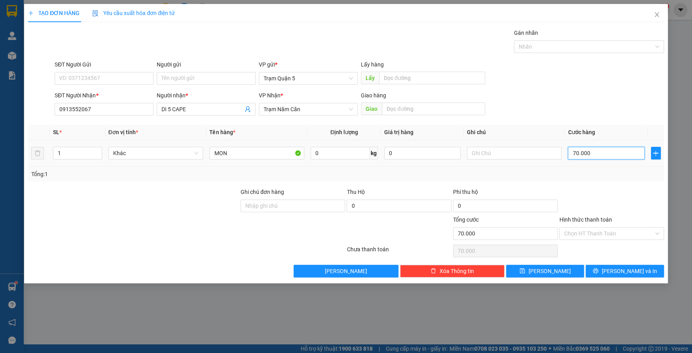
click at [634, 152] on input "70.000" at bounding box center [606, 153] width 76 height 13
type input "0"
type input "5"
type input "05"
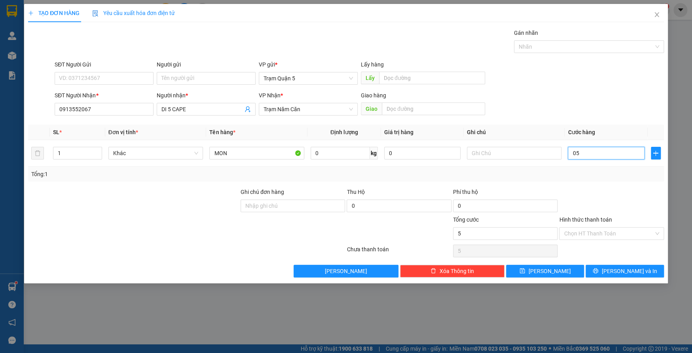
type input "50"
type input "050"
type input "50.000"
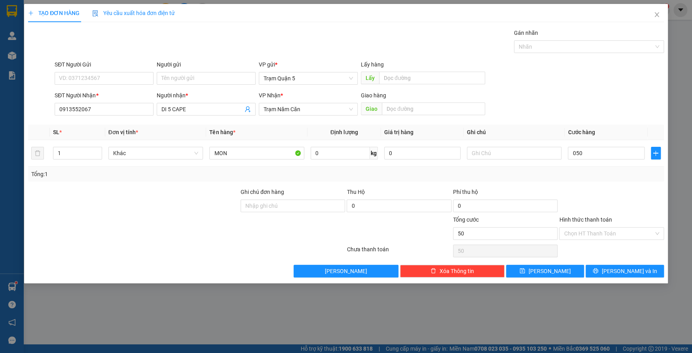
type input "50.000"
drag, startPoint x: 573, startPoint y: 185, endPoint x: 563, endPoint y: 183, distance: 9.4
click at [567, 185] on div "Transit Pickup Surcharge Ids Transit Deliver Surcharge Ids Transit Deliver Surc…" at bounding box center [346, 152] width 636 height 249
drag, startPoint x: 641, startPoint y: 271, endPoint x: 637, endPoint y: 268, distance: 4.6
click at [639, 269] on button "[PERSON_NAME] và In" at bounding box center [625, 271] width 78 height 13
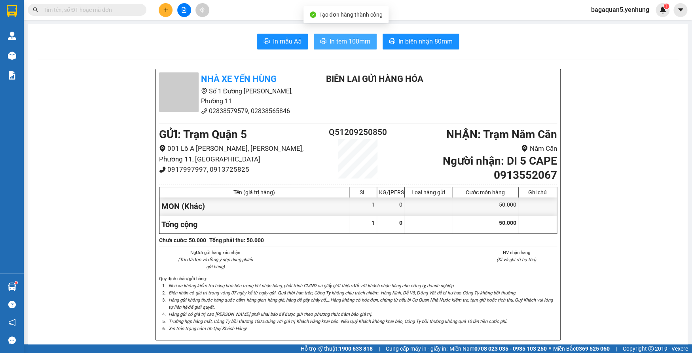
click at [336, 47] on button "In tem 100mm" at bounding box center [345, 42] width 63 height 16
click at [325, 34] on button "In tem 100mm" at bounding box center [345, 42] width 63 height 16
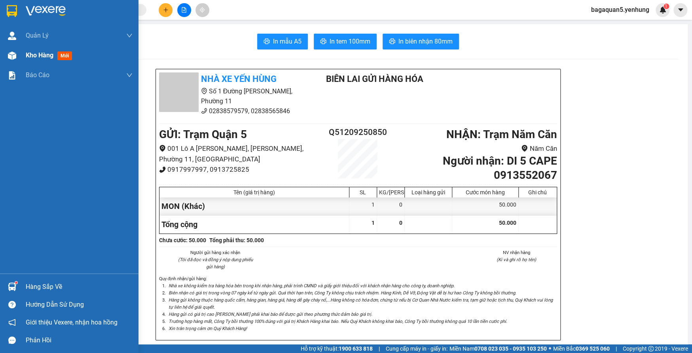
drag, startPoint x: 4, startPoint y: 55, endPoint x: 63, endPoint y: 50, distance: 58.8
click at [5, 55] on div "Kho hàng mới" at bounding box center [69, 56] width 138 height 20
click at [9, 60] on div at bounding box center [12, 56] width 14 height 14
click at [32, 57] on span "Kho hàng" at bounding box center [40, 55] width 28 height 8
click at [63, 50] on div "Kho hàng mới" at bounding box center [50, 55] width 49 height 10
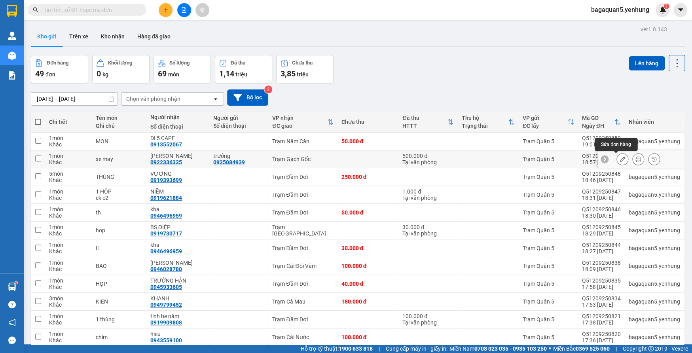
click at [620, 160] on icon at bounding box center [623, 159] width 6 height 6
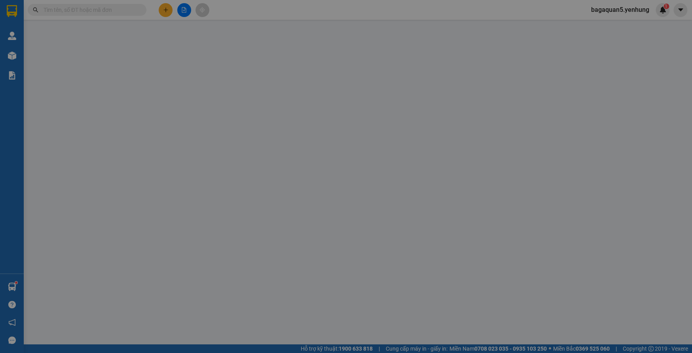
type input "0935084939"
type input "trưởng"
type input "0922336335"
type input "HOANG HIẾU"
type input "500.000"
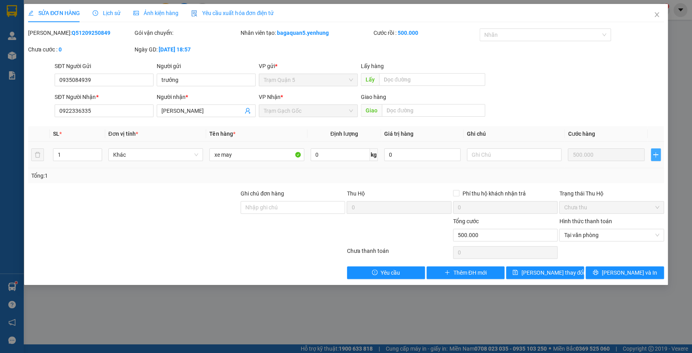
click at [653, 152] on icon "plus" at bounding box center [655, 155] width 6 height 6
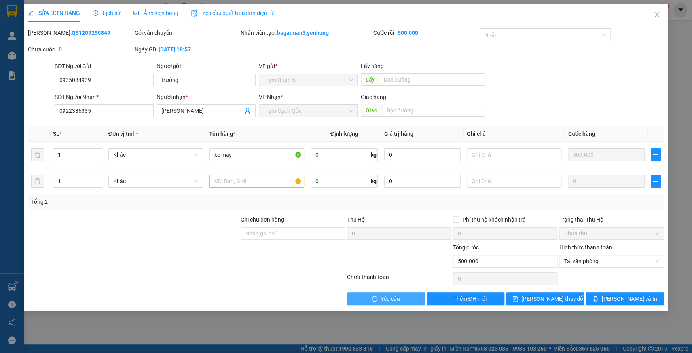
click at [396, 298] on span "Yêu cầu" at bounding box center [390, 298] width 19 height 9
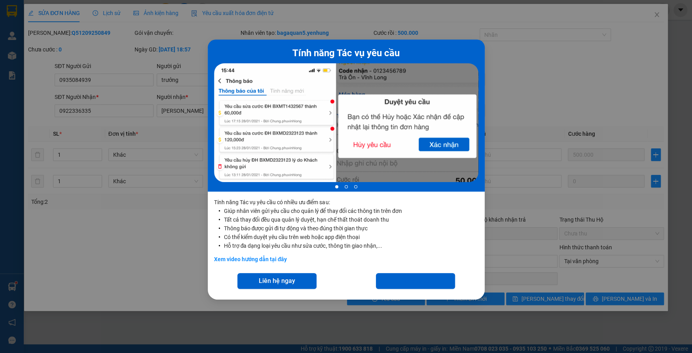
drag, startPoint x: 536, startPoint y: 62, endPoint x: 201, endPoint y: 4, distance: 340.6
click at [537, 58] on div "Tính năng Tác vụ yêu cầu 1 of 3 Tính năng Tác vụ yêu cầu có nhiều ưu điểm sau: …" at bounding box center [346, 176] width 692 height 353
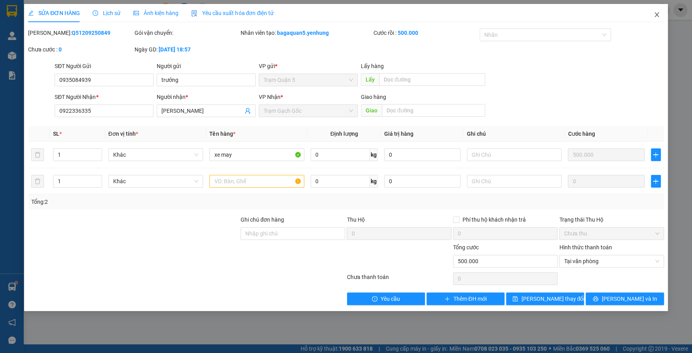
click at [659, 16] on icon "close" at bounding box center [657, 14] width 6 height 6
click at [657, 10] on div at bounding box center [663, 10] width 14 height 14
click at [656, 13] on body "Kết quả tìm kiếm ( 0 ) Bộ lọc No Data bagaquan5.yenhung Quản Lý Quản lý khách h…" at bounding box center [346, 176] width 692 height 353
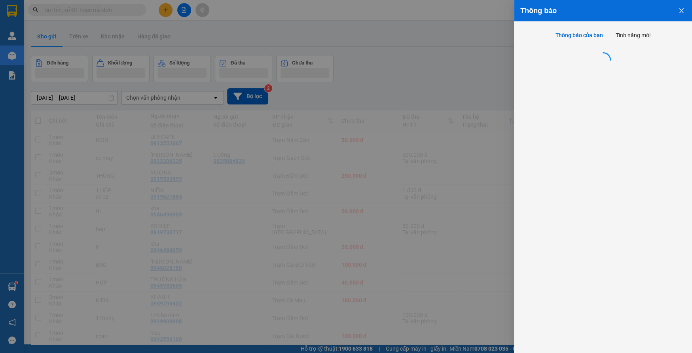
click at [655, 17] on div "Thông báo" at bounding box center [603, 10] width 178 height 21
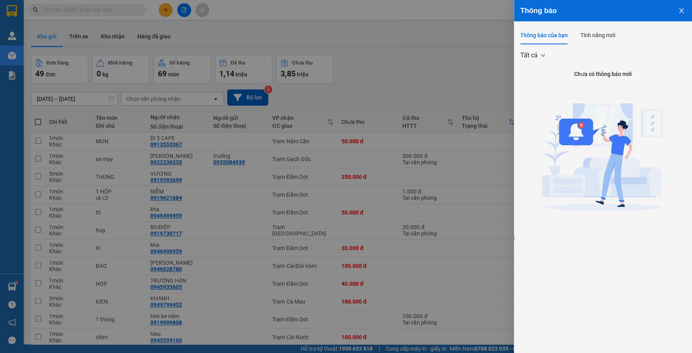
click at [408, 106] on div at bounding box center [346, 176] width 692 height 353
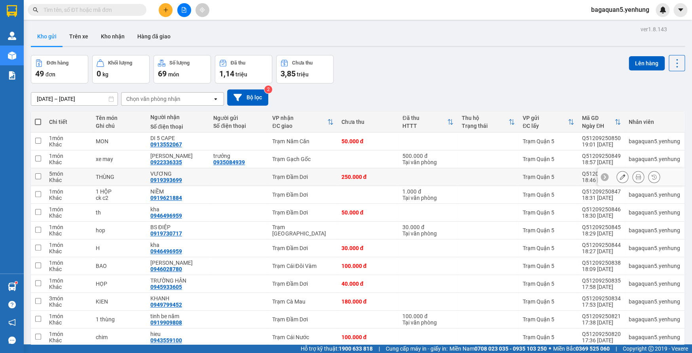
click at [381, 171] on td "250.000 đ" at bounding box center [368, 177] width 61 height 18
checkbox input "true"
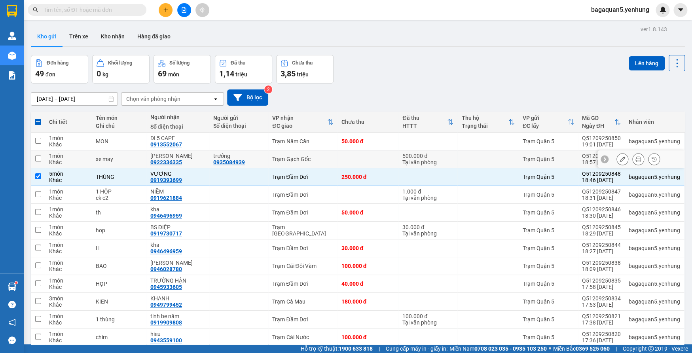
click at [617, 163] on button at bounding box center [622, 159] width 11 height 14
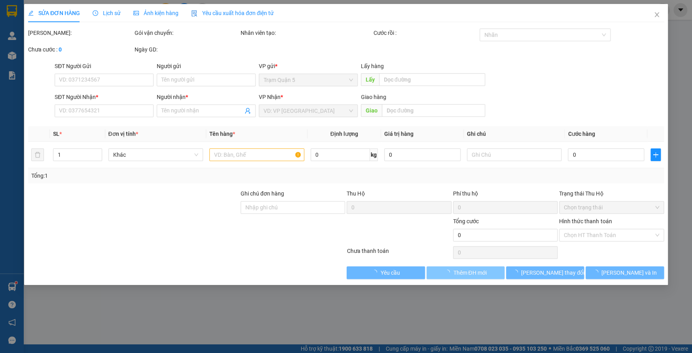
type input "0935084939"
type input "trưởng"
type input "0922336335"
type input "HOANG HIẾU"
type input "500.000"
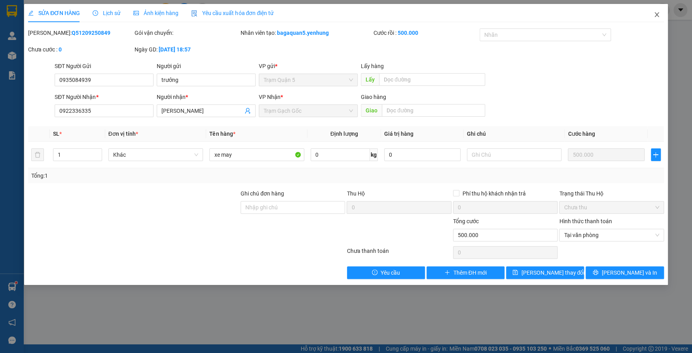
click at [655, 8] on span "Close" at bounding box center [657, 15] width 22 height 22
click at [656, 13] on div at bounding box center [663, 10] width 14 height 14
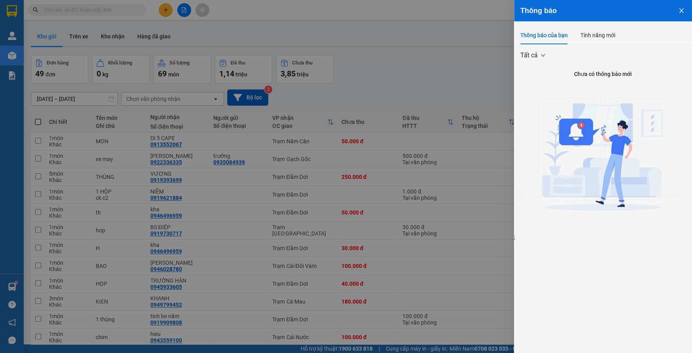
click at [457, 79] on div at bounding box center [346, 176] width 692 height 353
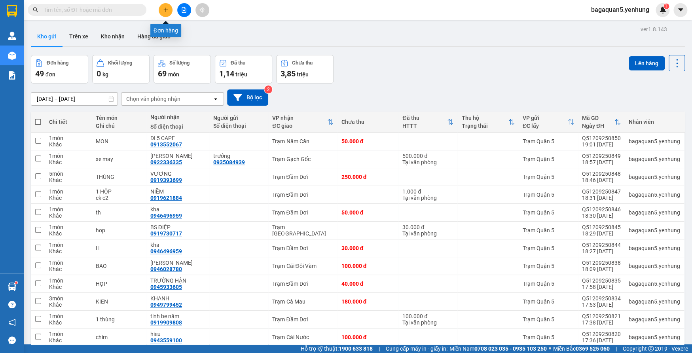
click at [161, 11] on button at bounding box center [166, 10] width 14 height 14
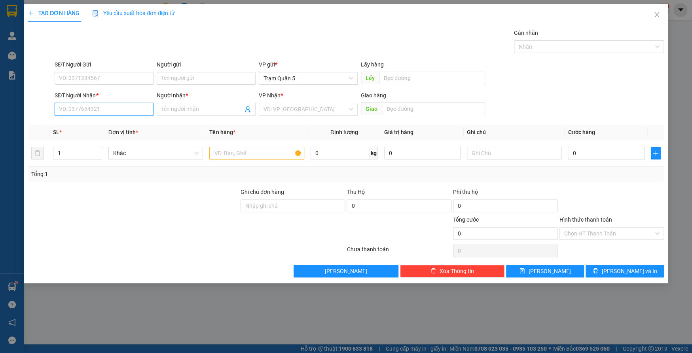
click at [135, 114] on input "SĐT Người Nhận *" at bounding box center [104, 109] width 99 height 13
click at [656, 19] on span "Close" at bounding box center [657, 15] width 22 height 22
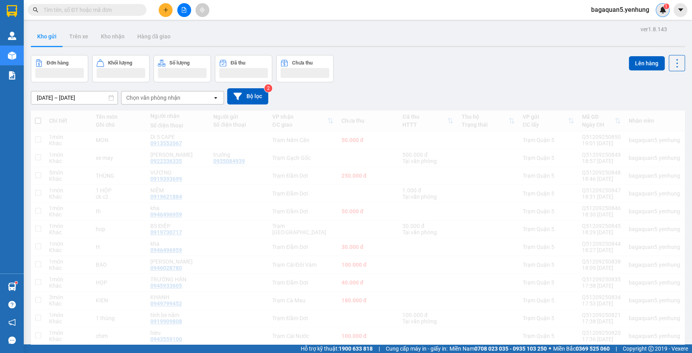
click at [658, 11] on div "1" at bounding box center [663, 10] width 14 height 14
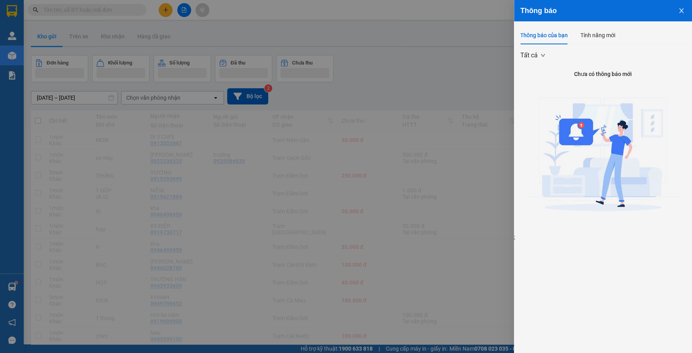
drag, startPoint x: 493, startPoint y: 53, endPoint x: 490, endPoint y: 66, distance: 13.4
click at [493, 53] on div at bounding box center [346, 176] width 692 height 353
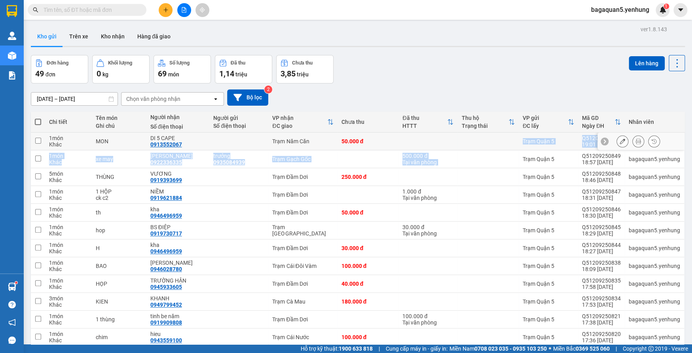
drag, startPoint x: 469, startPoint y: 152, endPoint x: 471, endPoint y: 146, distance: 5.9
click at [620, 157] on icon at bounding box center [623, 159] width 6 height 6
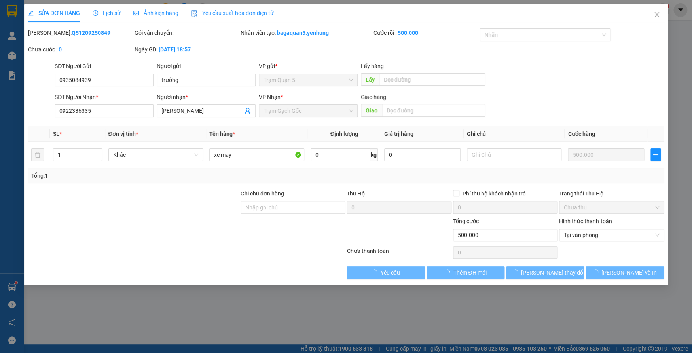
type input "0935084939"
type input "trưởng"
type input "0922336335"
type input "HOANG HIẾU"
type input "500.000"
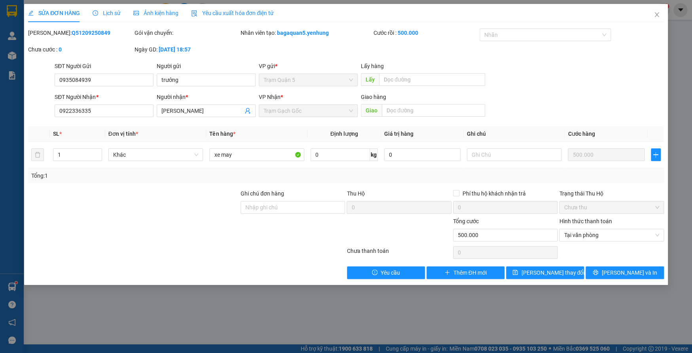
click at [435, 102] on div "Giao hàng" at bounding box center [423, 99] width 124 height 12
click at [436, 110] on input "text" at bounding box center [433, 110] width 103 height 13
drag, startPoint x: 479, startPoint y: 169, endPoint x: 479, endPoint y: 146, distance: 22.6
click at [479, 152] on div "SL * Đơn vị tính * Tên hàng * Định lượng Giá trị hàng Ghi chú Cước hàng 1 Khác …" at bounding box center [346, 154] width 636 height 57
click at [476, 154] on input "text" at bounding box center [514, 154] width 95 height 13
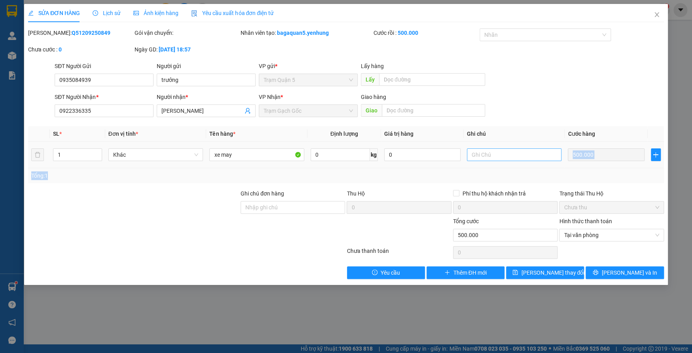
click at [497, 159] on input "text" at bounding box center [514, 154] width 95 height 13
click at [498, 159] on input "text" at bounding box center [514, 154] width 95 height 13
drag, startPoint x: 424, startPoint y: 97, endPoint x: 424, endPoint y: 102, distance: 4.4
click at [424, 101] on div "Giao hàng" at bounding box center [423, 99] width 124 height 12
drag, startPoint x: 424, startPoint y: 102, endPoint x: 423, endPoint y: 116, distance: 13.1
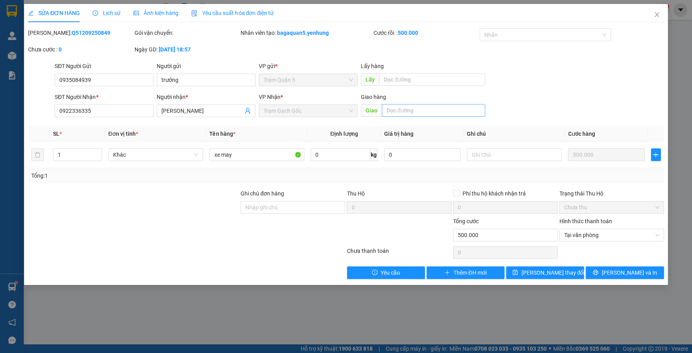
click at [424, 109] on div "Giao hàng Giao" at bounding box center [423, 107] width 124 height 28
click at [423, 116] on input "text" at bounding box center [433, 110] width 103 height 13
type input "d"
type input "đ"
click at [410, 114] on input "ck c2" at bounding box center [433, 110] width 103 height 13
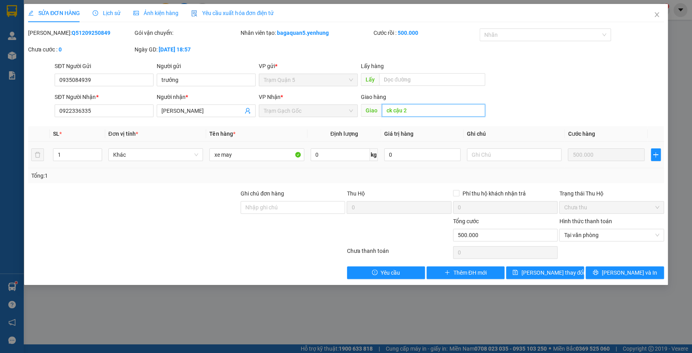
type input "ck cậu 2"
click at [414, 163] on td "0" at bounding box center [422, 155] width 83 height 27
click at [341, 159] on input "0" at bounding box center [340, 154] width 59 height 13
click at [398, 156] on input "0" at bounding box center [422, 154] width 76 height 13
type input "0"
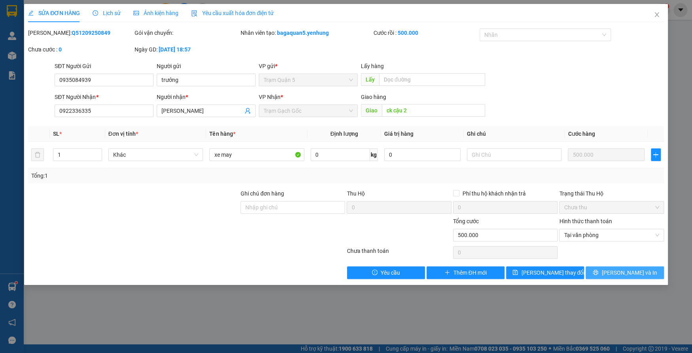
click at [600, 273] on button "[PERSON_NAME] và In" at bounding box center [625, 272] width 78 height 13
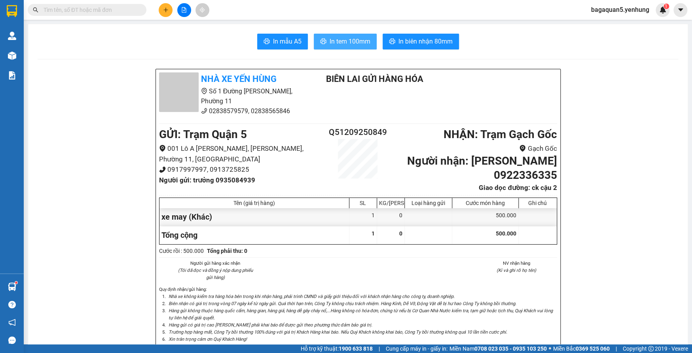
click at [360, 45] on span "In tem 100mm" at bounding box center [350, 41] width 41 height 10
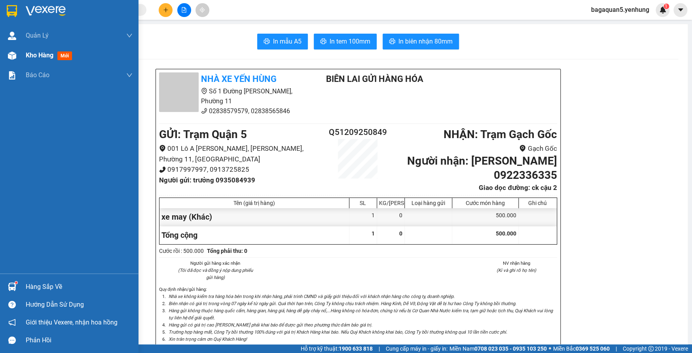
click at [9, 52] on img at bounding box center [12, 55] width 8 height 8
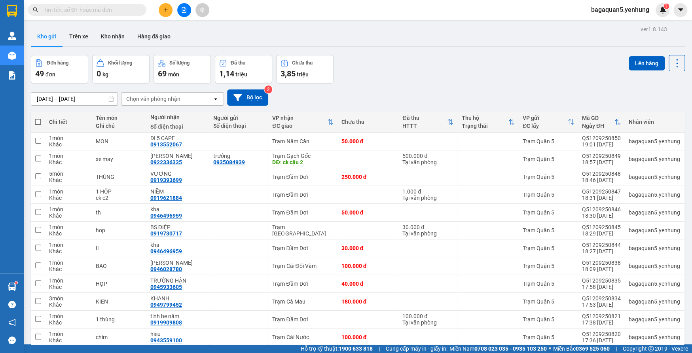
click at [37, 126] on th at bounding box center [38, 122] width 14 height 21
click at [34, 124] on th at bounding box center [38, 122] width 14 height 21
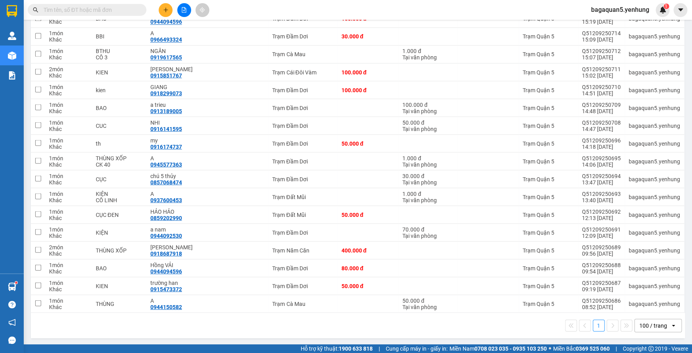
click at [644, 325] on div "100 / trang" at bounding box center [653, 325] width 28 height 8
click at [643, 325] on div "100 / trang" at bounding box center [653, 325] width 28 height 8
click at [641, 319] on div "100 / trang" at bounding box center [653, 325] width 36 height 13
click at [642, 308] on span "100 / trang" at bounding box center [649, 307] width 30 height 8
click at [652, 324] on div "100 / trang" at bounding box center [653, 325] width 36 height 13
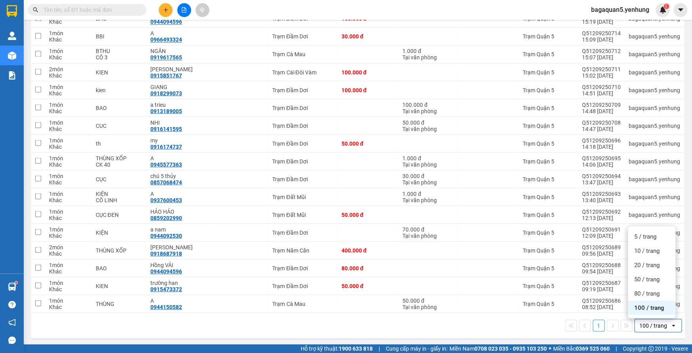
click at [652, 326] on div "100 / trang" at bounding box center [653, 325] width 28 height 8
click at [650, 324] on div "100 / trang" at bounding box center [653, 325] width 28 height 8
drag, startPoint x: 651, startPoint y: 326, endPoint x: 647, endPoint y: 322, distance: 5.3
click at [649, 324] on div "100 / trang" at bounding box center [653, 325] width 28 height 8
click at [646, 323] on div "100 / trang" at bounding box center [653, 325] width 28 height 8
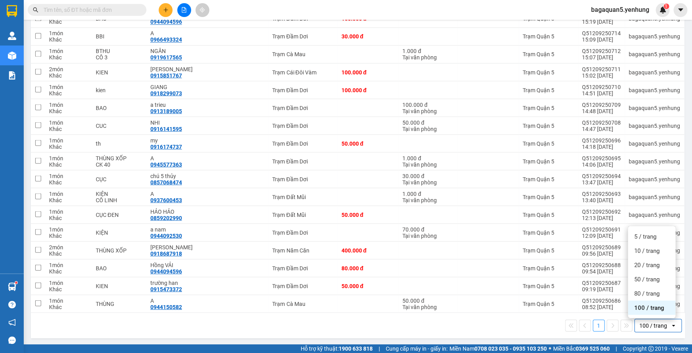
click at [642, 309] on span "100 / trang" at bounding box center [649, 307] width 30 height 8
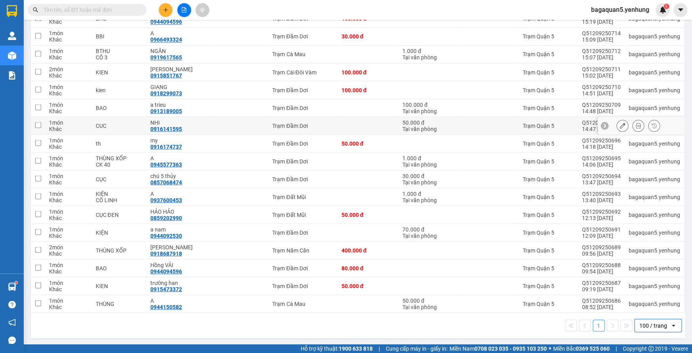
scroll to position [0, 0]
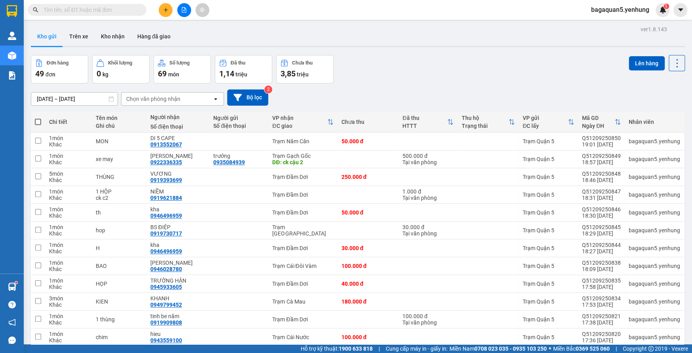
click at [38, 122] on span at bounding box center [38, 122] width 6 height 6
click at [38, 118] on input "checkbox" at bounding box center [38, 118] width 0 height 0
checkbox input "true"
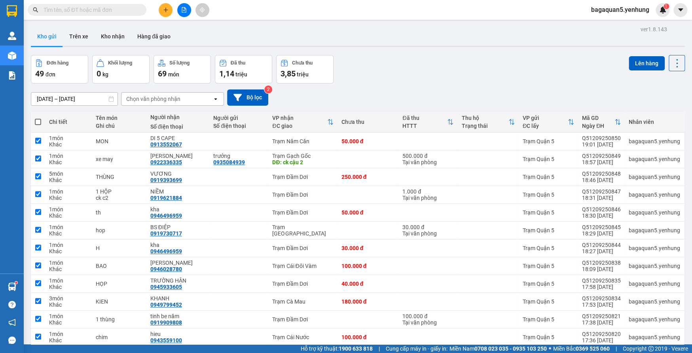
checkbox input "true"
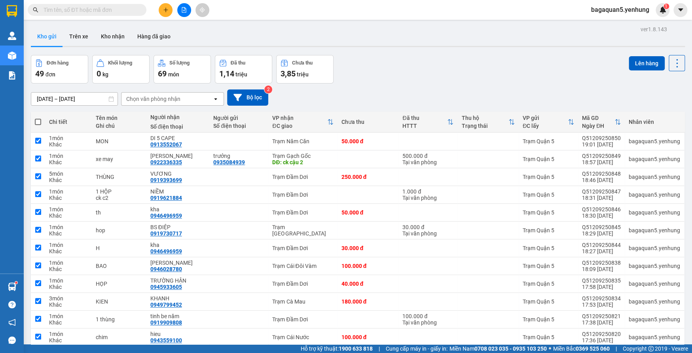
checkbox input "true"
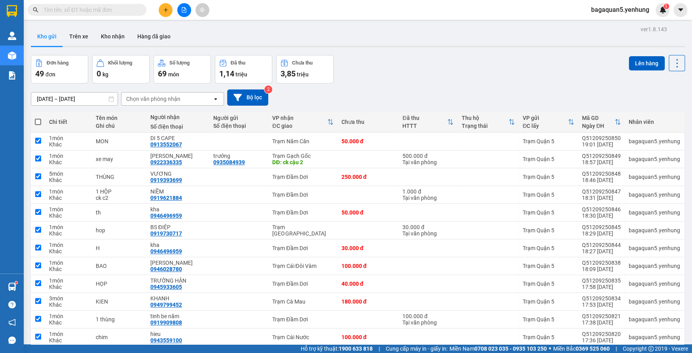
checkbox input "true"
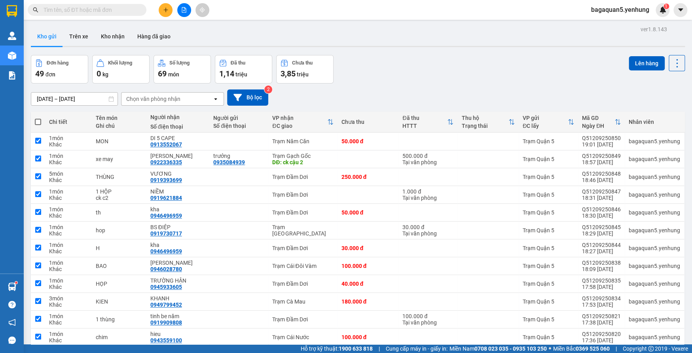
checkbox input "true"
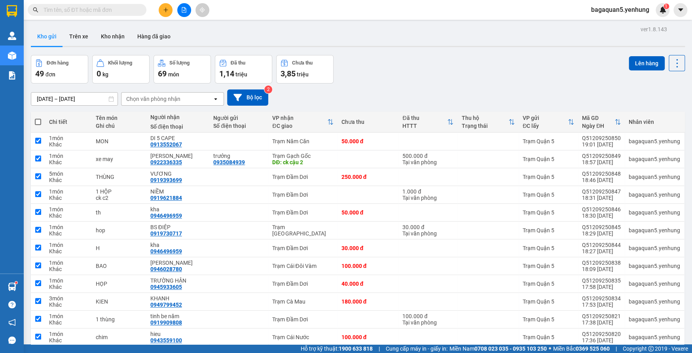
checkbox input "true"
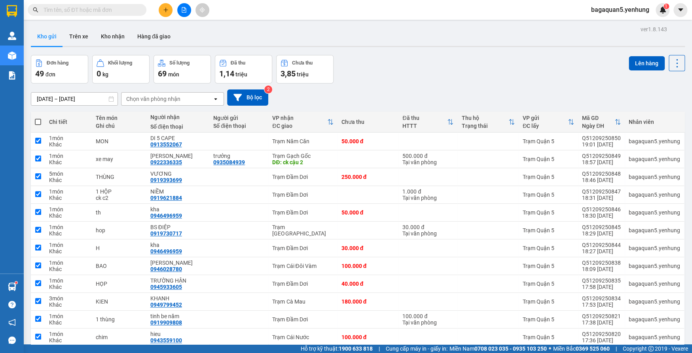
checkbox input "true"
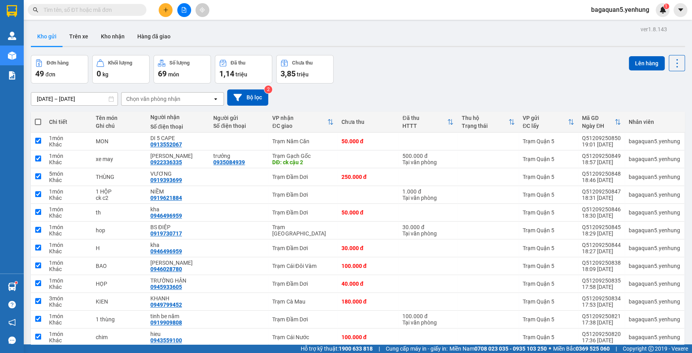
checkbox input "true"
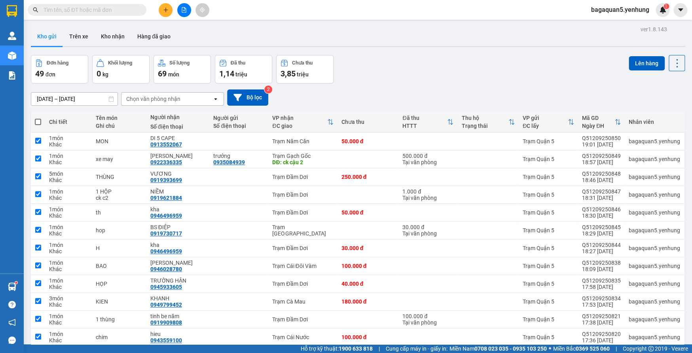
checkbox input "true"
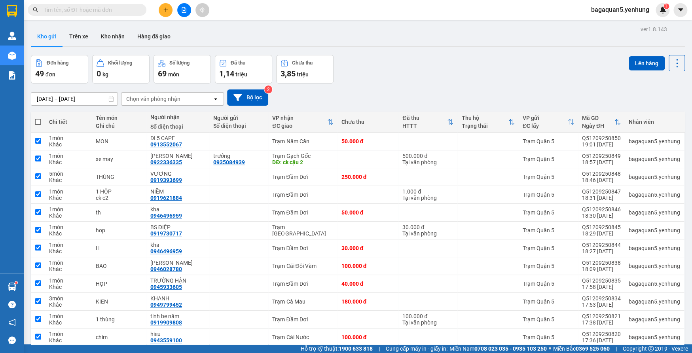
checkbox input "true"
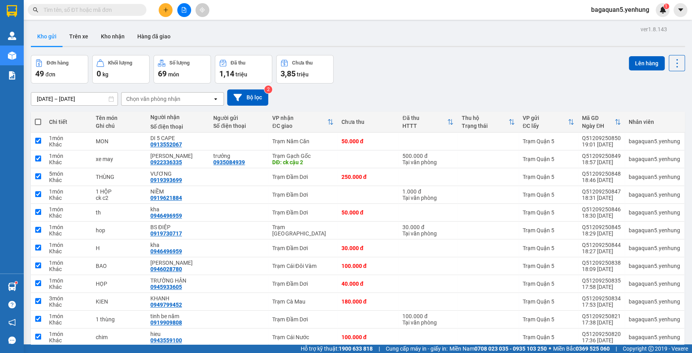
checkbox input "true"
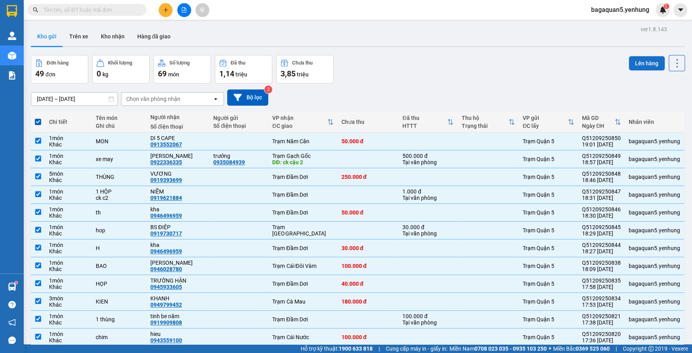
click at [654, 60] on button "Lên hàng" at bounding box center [647, 63] width 36 height 14
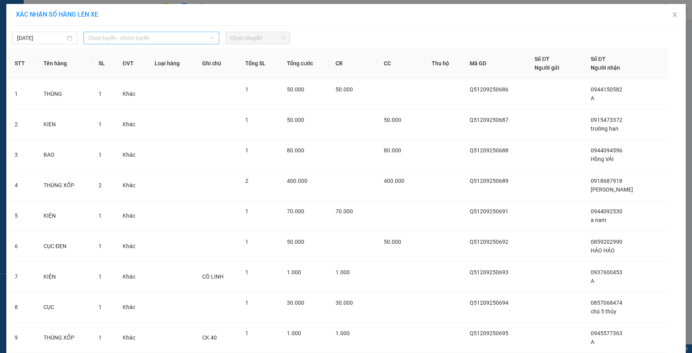
click at [164, 36] on span "Chọn tuyến - nhóm tuyến" at bounding box center [151, 38] width 126 height 12
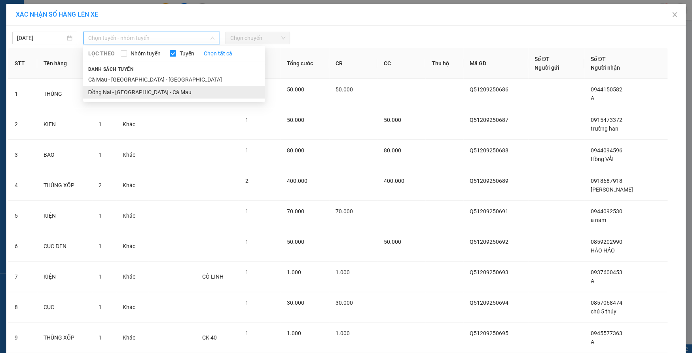
click at [159, 88] on li "Đồng Nai - [GEOGRAPHIC_DATA] - Cà Mau" at bounding box center [174, 92] width 182 height 13
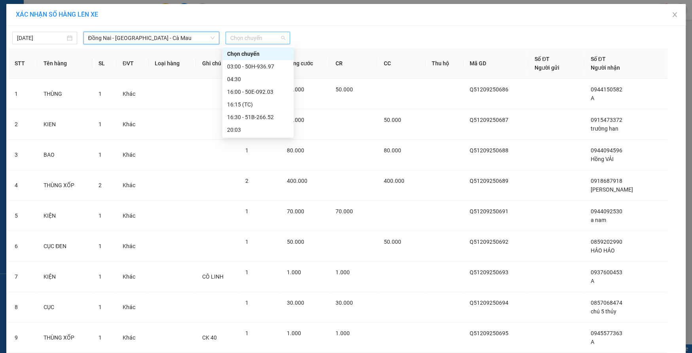
click at [255, 42] on span "Chọn chuyến" at bounding box center [257, 38] width 55 height 12
click at [270, 93] on div "16:00 - 50E-092.03" at bounding box center [258, 91] width 62 height 9
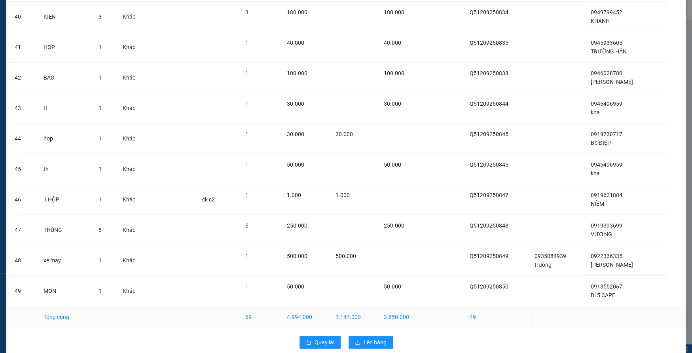
scroll to position [1280, 0]
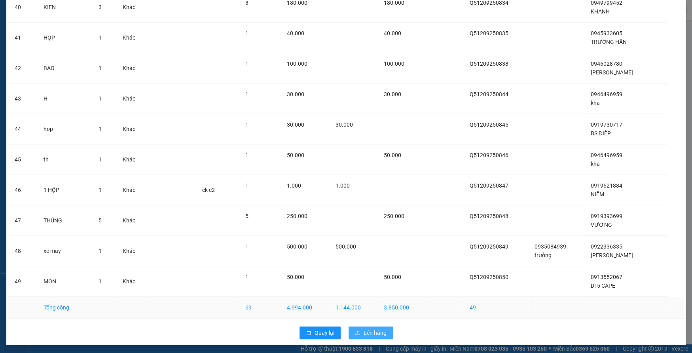
drag, startPoint x: 367, startPoint y: 333, endPoint x: 369, endPoint y: 315, distance: 17.5
click at [368, 323] on div "Quay lại Lên hàng" at bounding box center [345, 332] width 675 height 21
click at [355, 335] on button "Lên hàng" at bounding box center [371, 332] width 44 height 13
click at [355, 335] on span "button" at bounding box center [359, 332] width 9 height 9
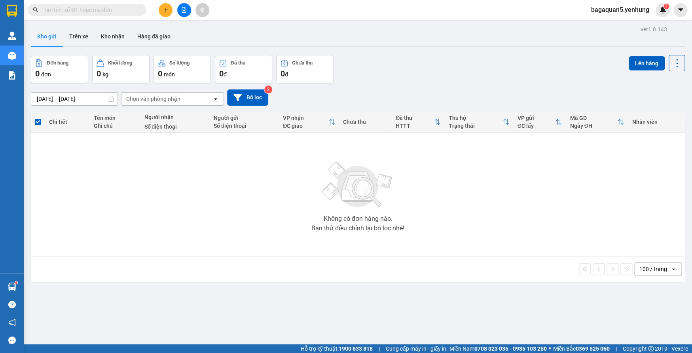
click at [526, 93] on div "[DATE] – [DATE] Press the down arrow key to interact with the calendar and sele…" at bounding box center [358, 97] width 654 height 16
click at [526, 106] on div "[DATE] – [DATE] Press the down arrow key to interact with the calendar and sele…" at bounding box center [358, 97] width 654 height 28
click at [402, 92] on div "[DATE] – [DATE] Press the down arrow key to interact with the calendar and sele…" at bounding box center [358, 97] width 654 height 16
click at [162, 9] on button at bounding box center [166, 10] width 14 height 14
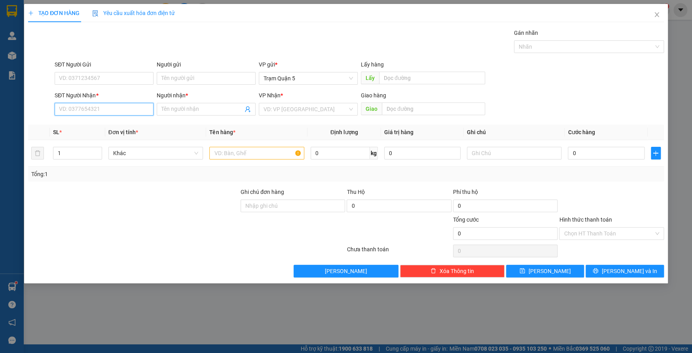
click at [144, 111] on input "SĐT Người Nhận *" at bounding box center [104, 109] width 99 height 13
drag, startPoint x: 103, startPoint y: 114, endPoint x: 103, endPoint y: 119, distance: 5.1
click at [103, 116] on div "SĐT Người Nhận * 568" at bounding box center [104, 105] width 99 height 28
click at [104, 121] on div "0946854568 - TÚ" at bounding box center [107, 125] width 97 height 9
type input "0946854568"
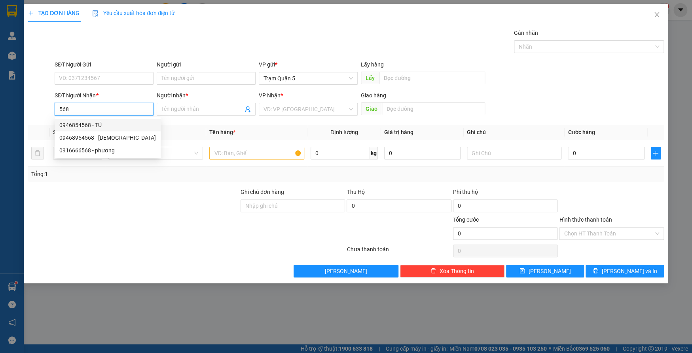
type input "TÚ"
type input "50.000"
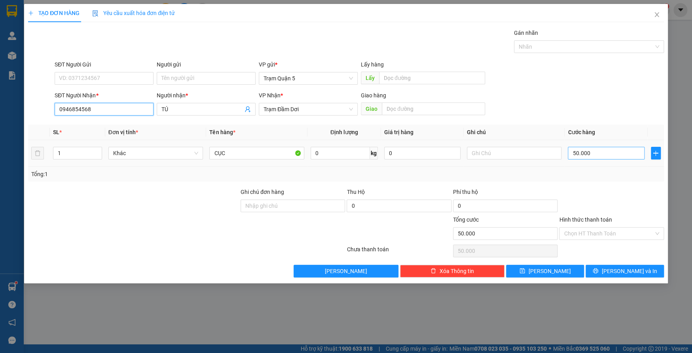
type input "0946854568"
click at [617, 151] on input "50.000" at bounding box center [606, 153] width 76 height 13
click at [622, 263] on div "Transit Pickup Surcharge Ids Transit Deliver Surcharge Ids Transit Deliver Surc…" at bounding box center [346, 152] width 636 height 249
click at [626, 282] on div "TẠO ĐƠN HÀNG Yêu cầu xuất hóa đơn điện tử Transit Pickup Surcharge Ids Transit …" at bounding box center [346, 143] width 644 height 279
click at [623, 270] on span "[PERSON_NAME] và In" at bounding box center [628, 271] width 55 height 9
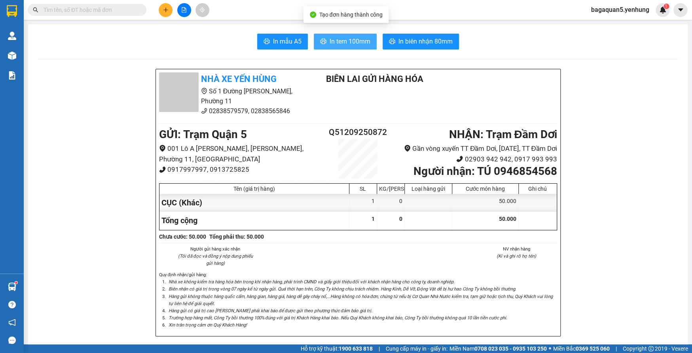
click at [355, 42] on span "In tem 100mm" at bounding box center [350, 41] width 41 height 10
click at [314, 34] on button "In tem 100mm" at bounding box center [345, 42] width 63 height 16
drag, startPoint x: -38, startPoint y: 60, endPoint x: -38, endPoint y: 75, distance: 15.0
click at [0, 75] on html "Kết quả tìm kiếm ( 0 ) Bộ lọc No Data bagaquan5.yenhung 1 Quản Lý Quản lý khách…" at bounding box center [346, 176] width 692 height 353
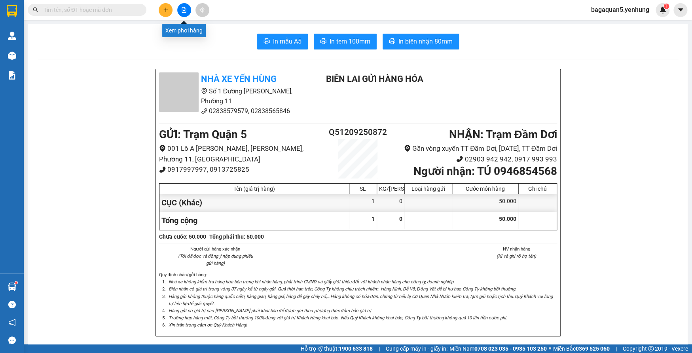
click at [186, 8] on icon "file-add" at bounding box center [184, 10] width 6 height 6
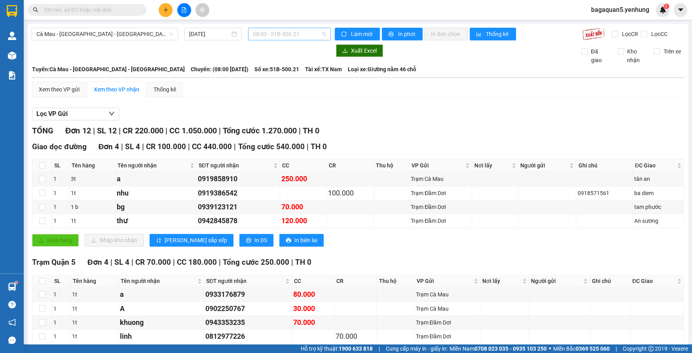
click at [286, 33] on span "08:00 - 51B-500.21" at bounding box center [289, 34] width 73 height 12
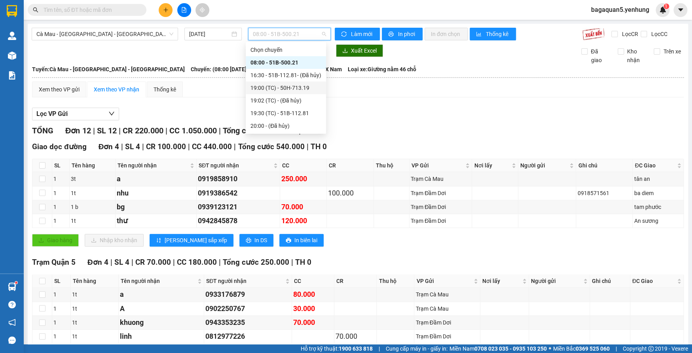
click at [295, 85] on div "19:00 (TC) - 50H-713.19" at bounding box center [285, 87] width 71 height 9
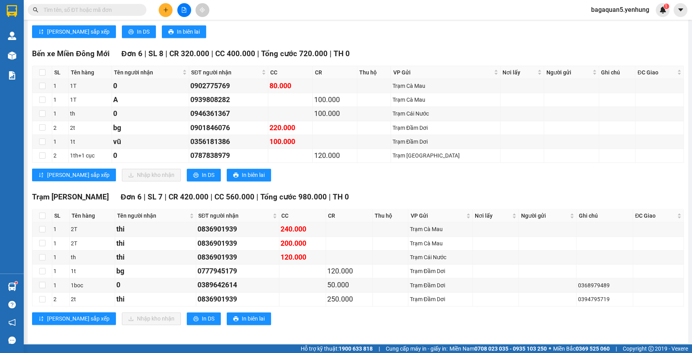
scroll to position [1924, 0]
